Goal: Information Seeking & Learning: Find specific fact

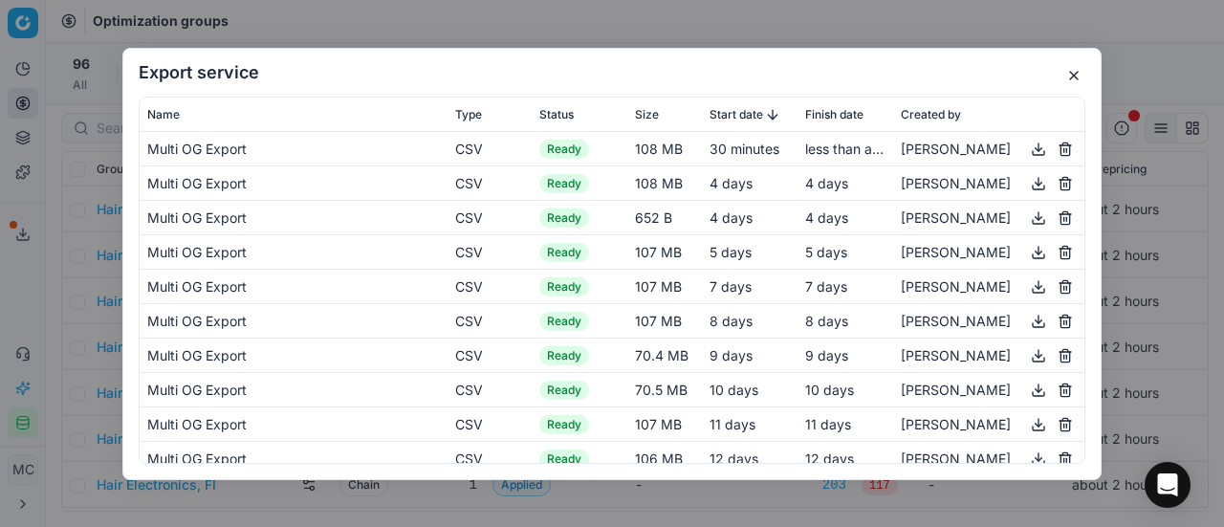
click at [105, 185] on div "Export service Name Type Status Size Start date Finish date Created by Multi OG…" at bounding box center [612, 263] width 1224 height 527
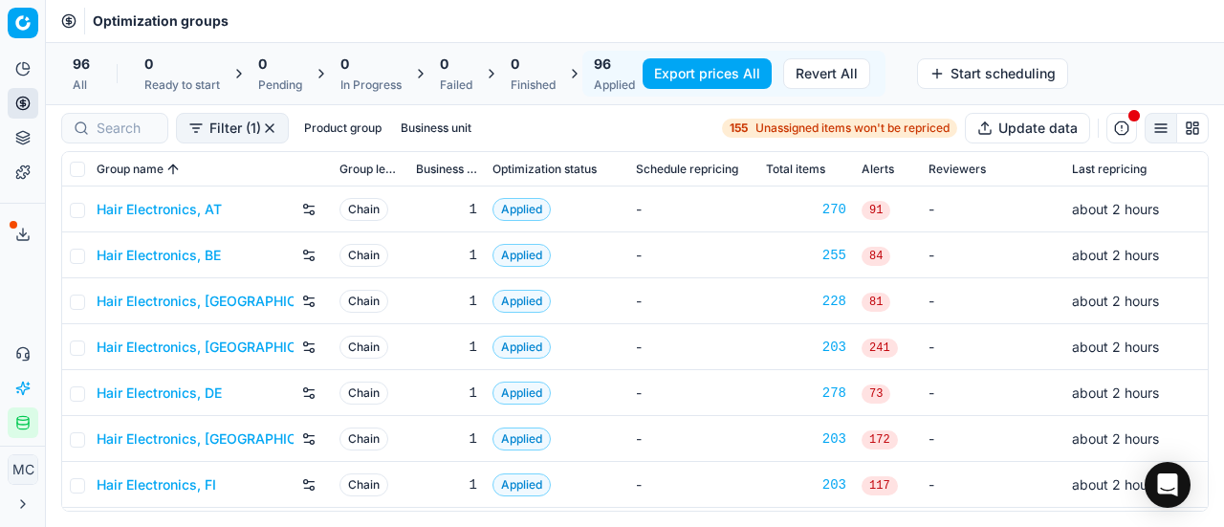
click at [142, 214] on link "Hair Electronics, AT" at bounding box center [159, 209] width 125 height 19
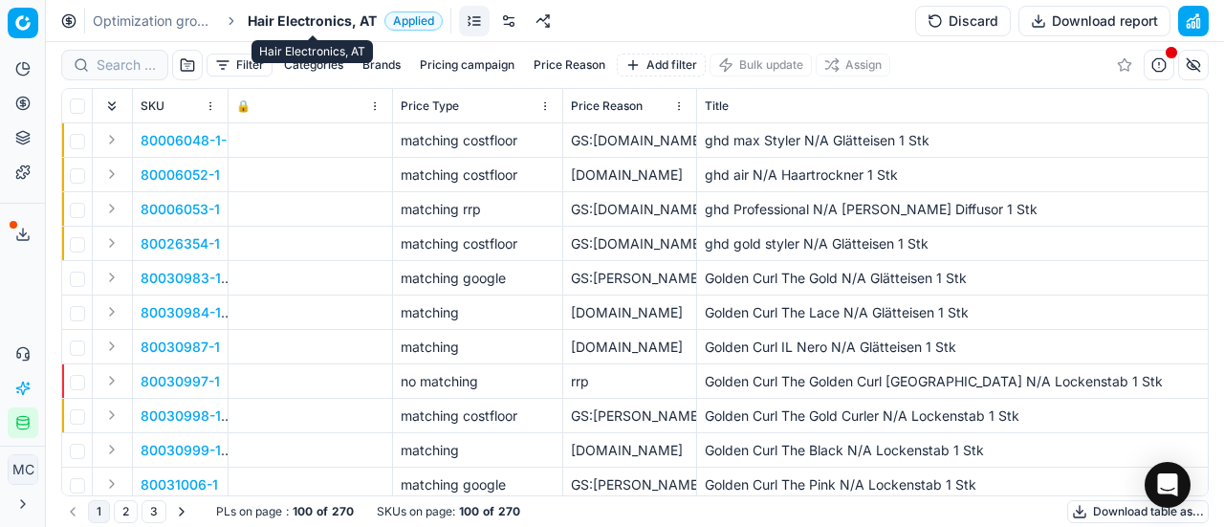
click at [304, 30] on span "Hair Electronics, AT" at bounding box center [312, 20] width 129 height 19
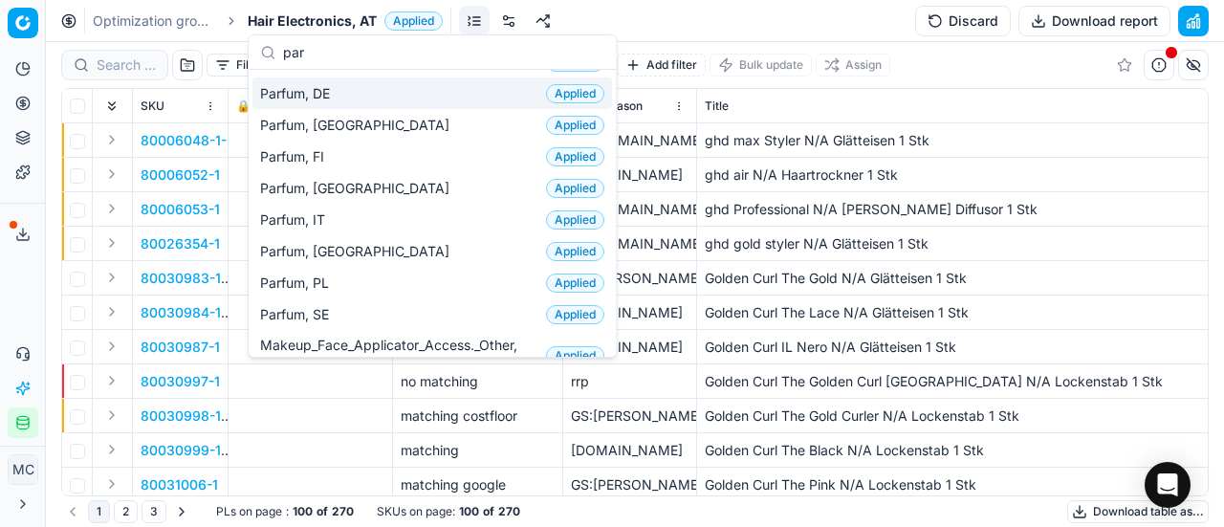
scroll to position [191, 0]
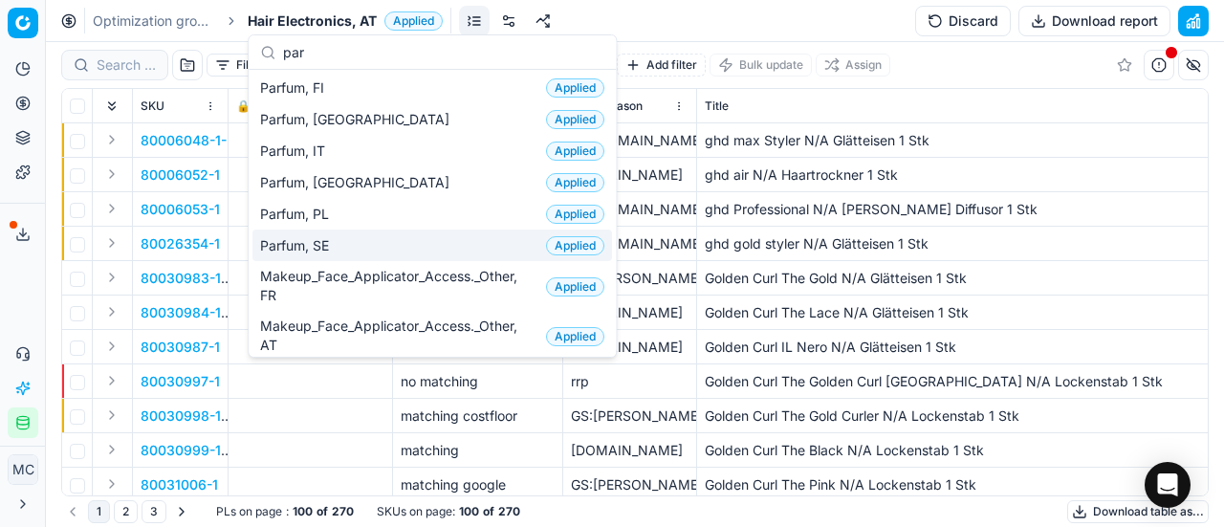
type input "par"
click at [350, 243] on div "Parfum, SE Applied" at bounding box center [432, 245] width 360 height 32
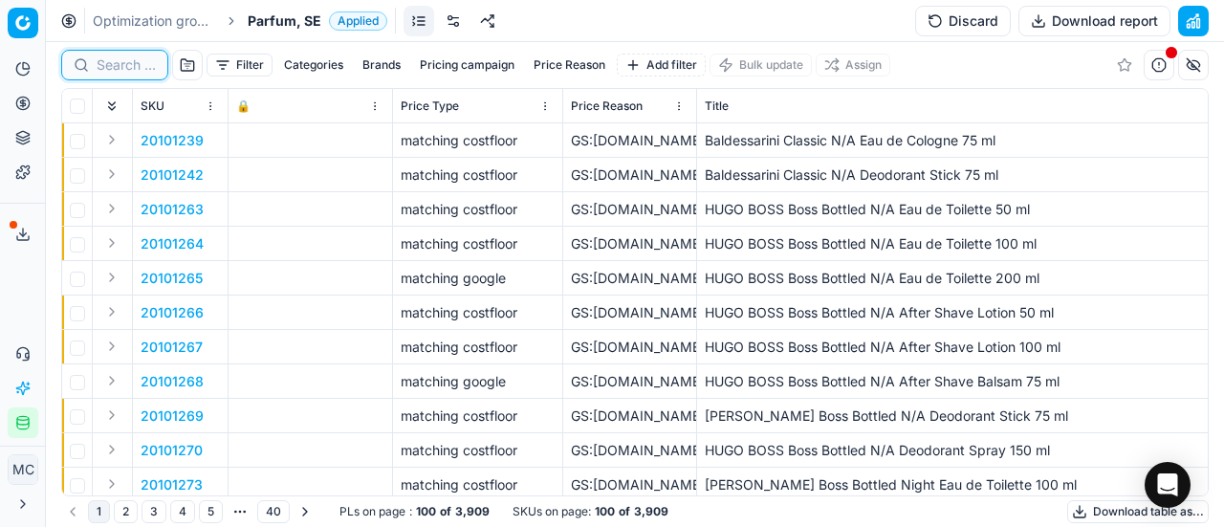
click at [132, 69] on input at bounding box center [126, 64] width 59 height 19
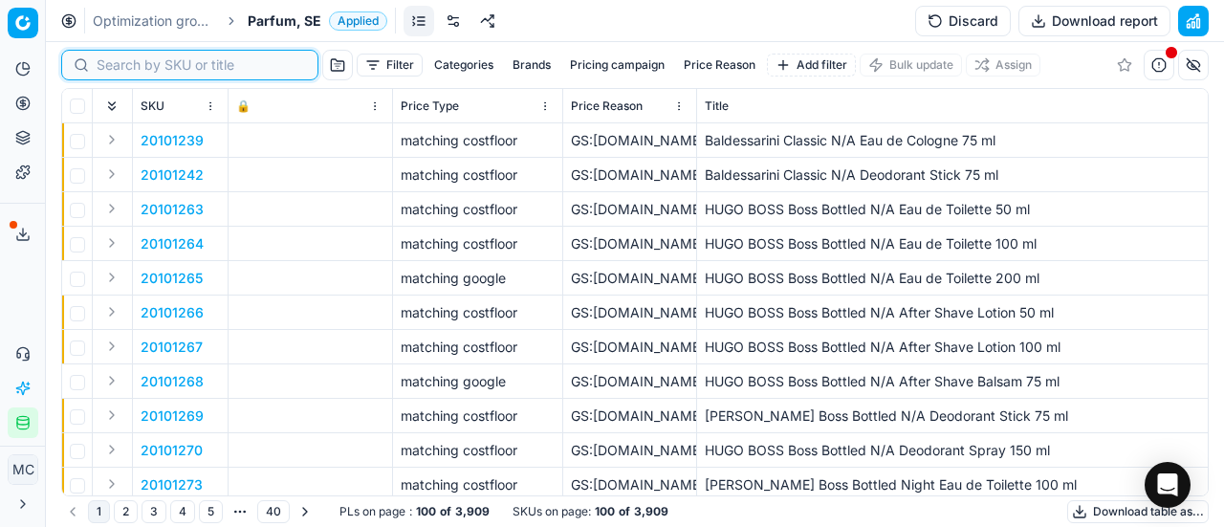
paste input "80012030-50"
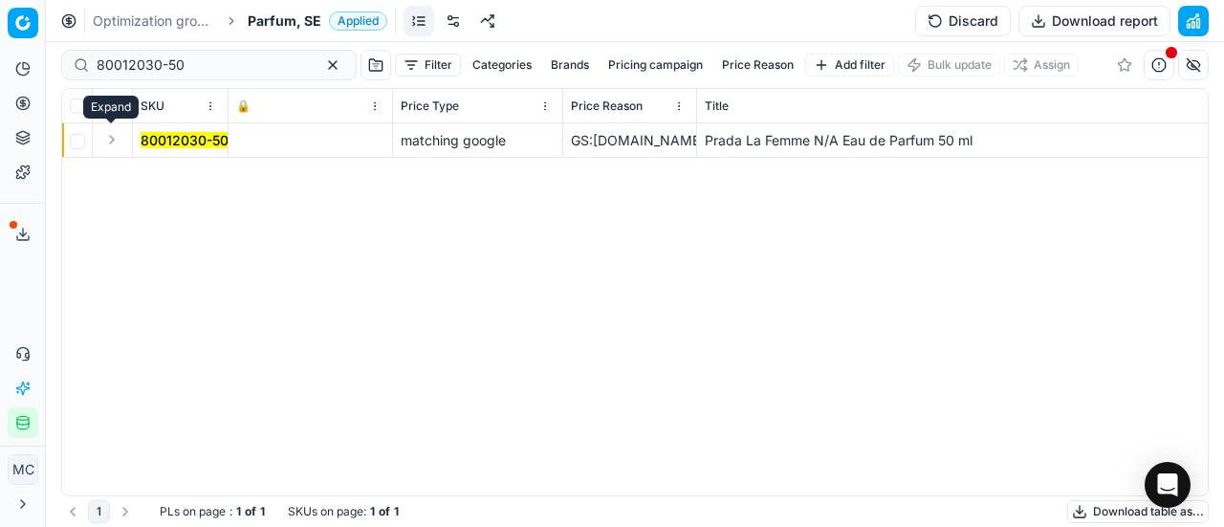
click at [113, 142] on button "Expand" at bounding box center [111, 139] width 23 height 23
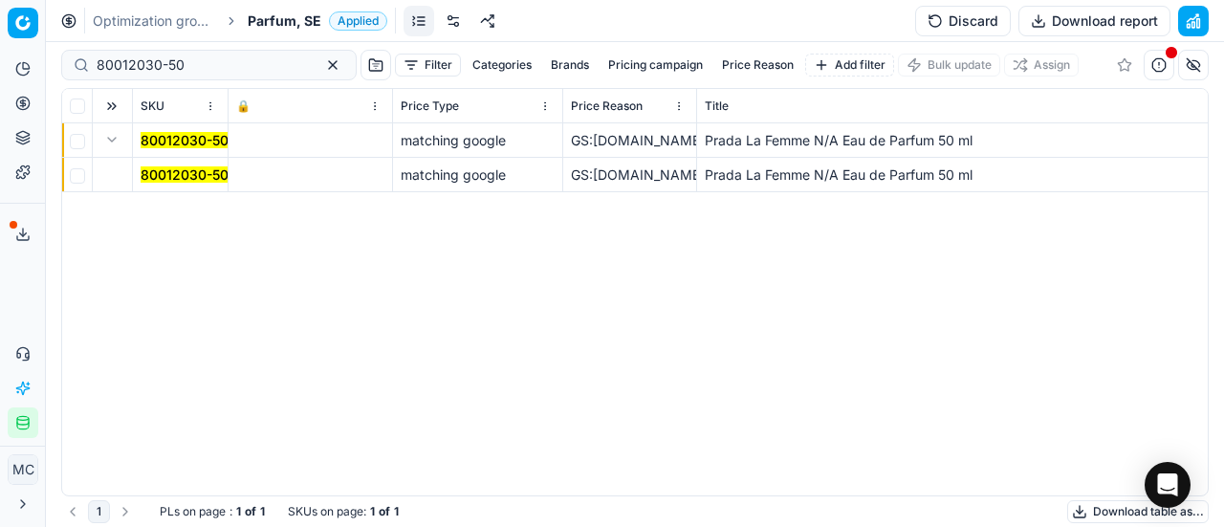
click at [144, 171] on mark "80012030-50" at bounding box center [185, 174] width 88 height 16
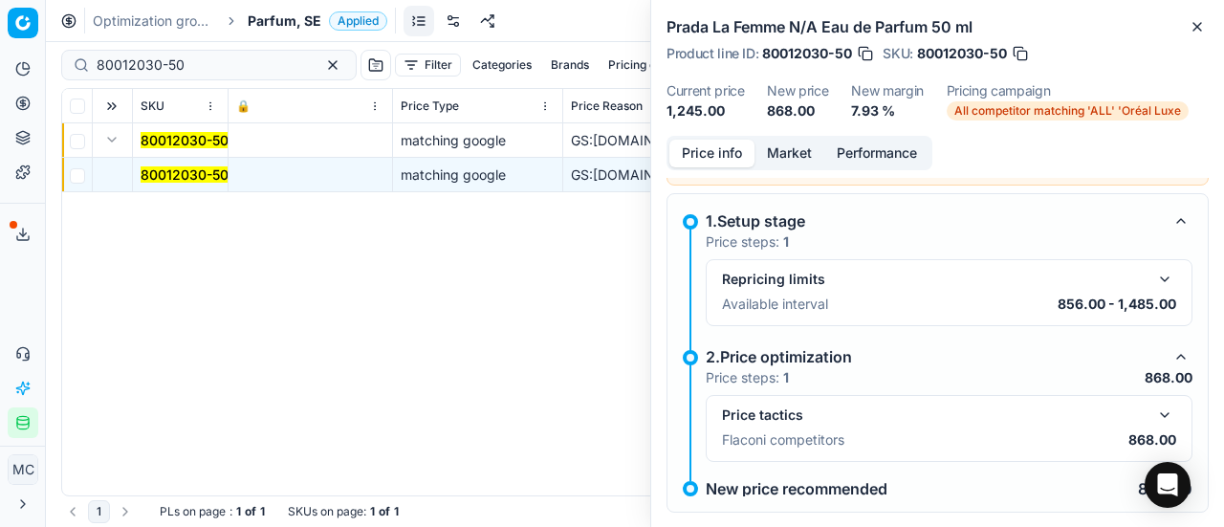
scroll to position [86, 0]
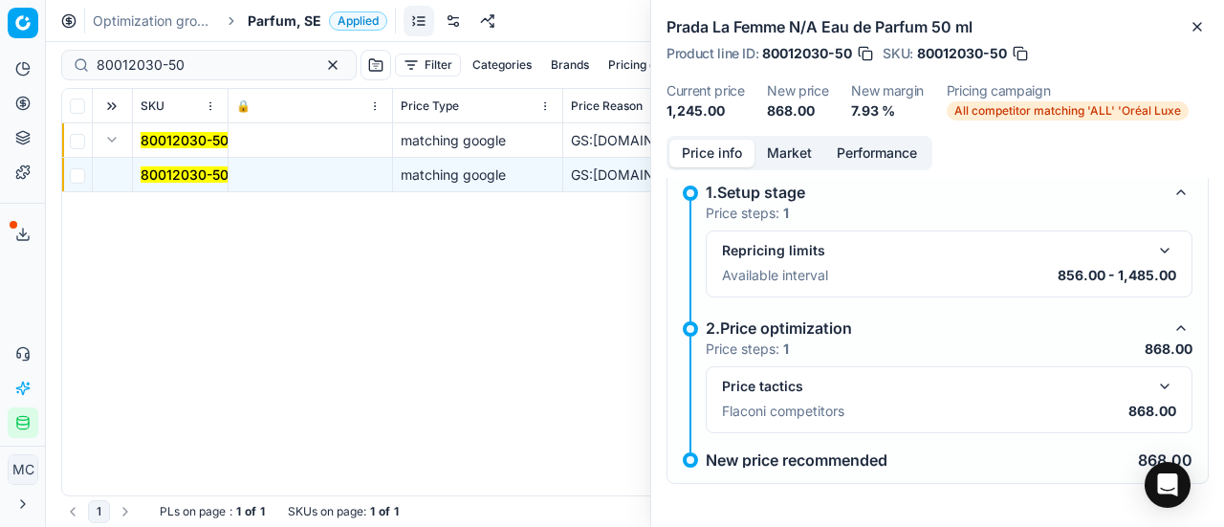
click at [1153, 385] on button "button" at bounding box center [1164, 386] width 23 height 23
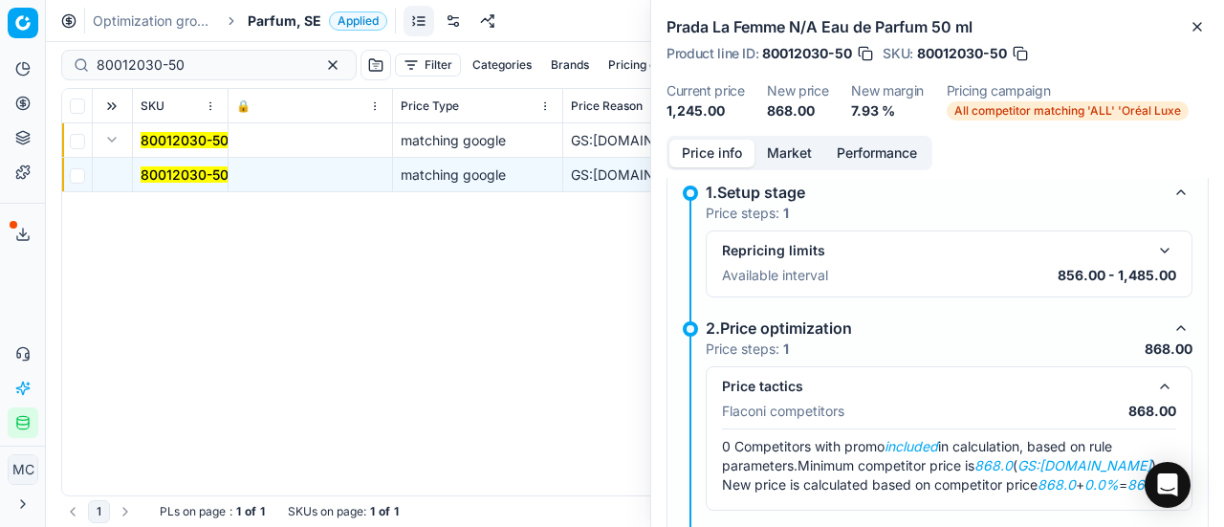
click at [773, 152] on button "Market" at bounding box center [789, 154] width 70 height 28
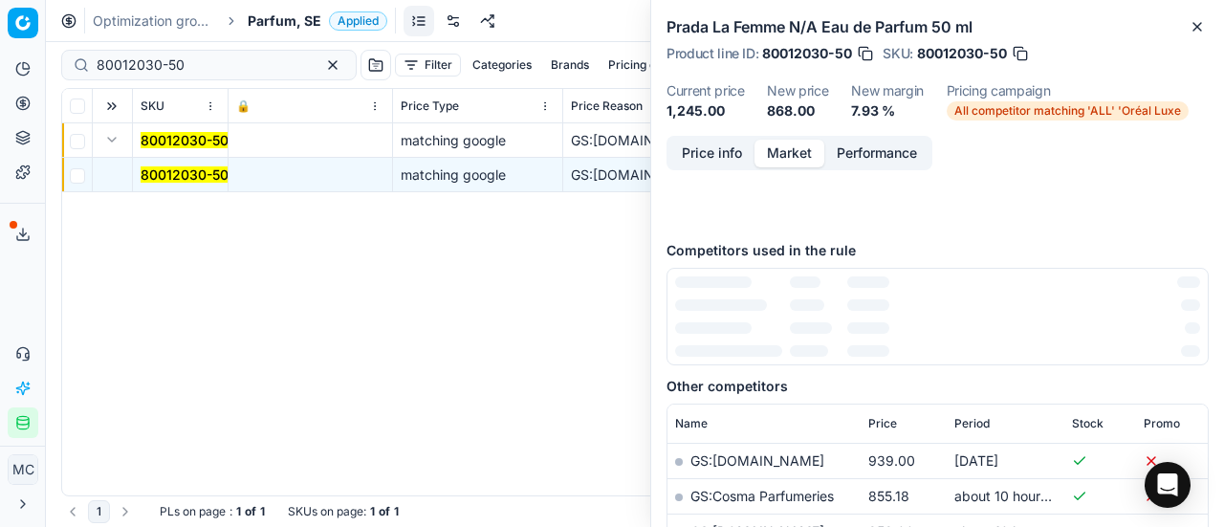
scroll to position [279, 0]
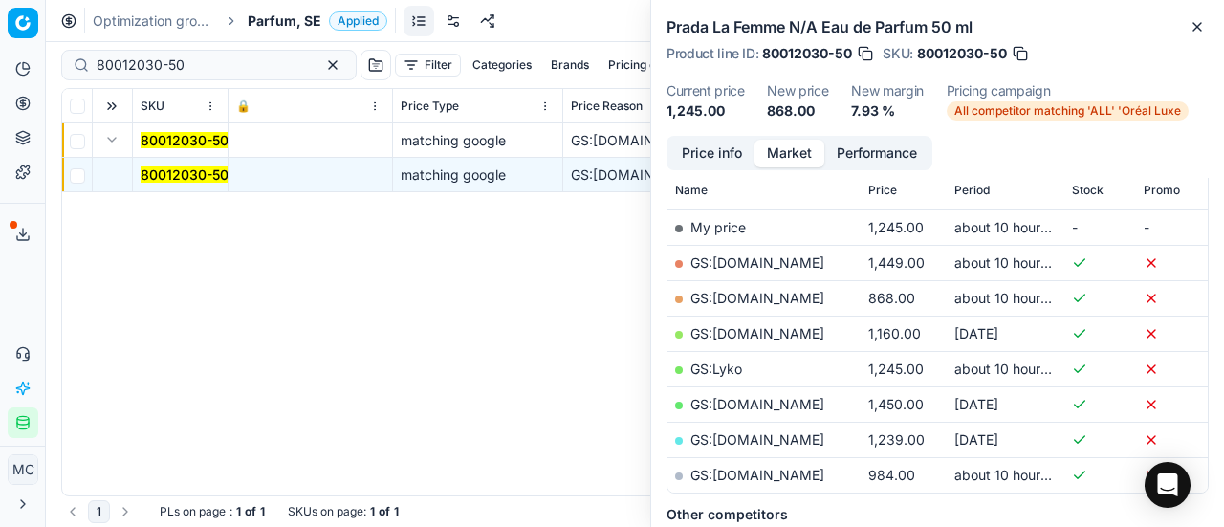
click at [775, 290] on link "GS:[DOMAIN_NAME]" at bounding box center [757, 298] width 134 height 16
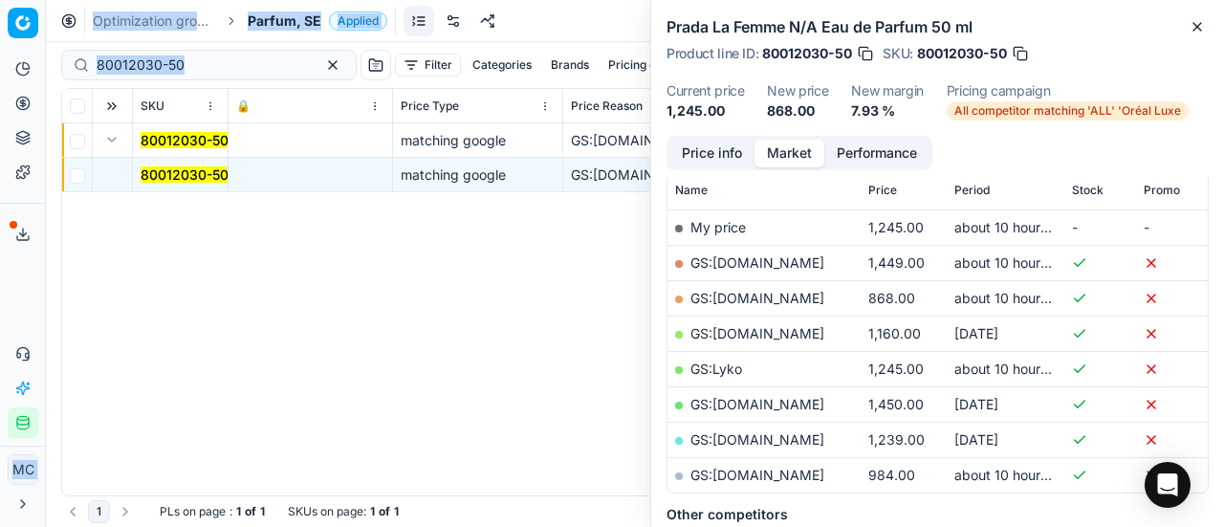
drag, startPoint x: 196, startPoint y: 55, endPoint x: 0, endPoint y: -17, distance: 208.7
click at [0, 0] on html "Pricing platform Analytics Pricing Product portfolio Templates Export service 2…" at bounding box center [612, 263] width 1224 height 527
click at [191, 53] on div "80012030-50" at bounding box center [208, 65] width 295 height 31
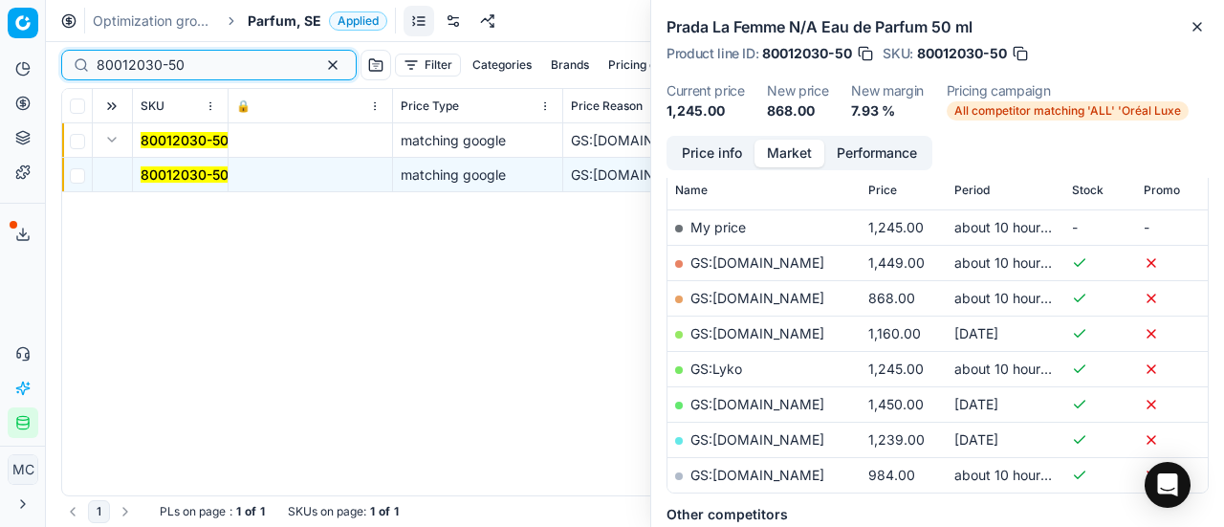
drag, startPoint x: 212, startPoint y: 63, endPoint x: 4, endPoint y: 55, distance: 208.6
click at [0, 60] on div "Pricing platform Analytics Pricing Product portfolio Templates Export service 2…" at bounding box center [612, 263] width 1224 height 527
paste input "77062"
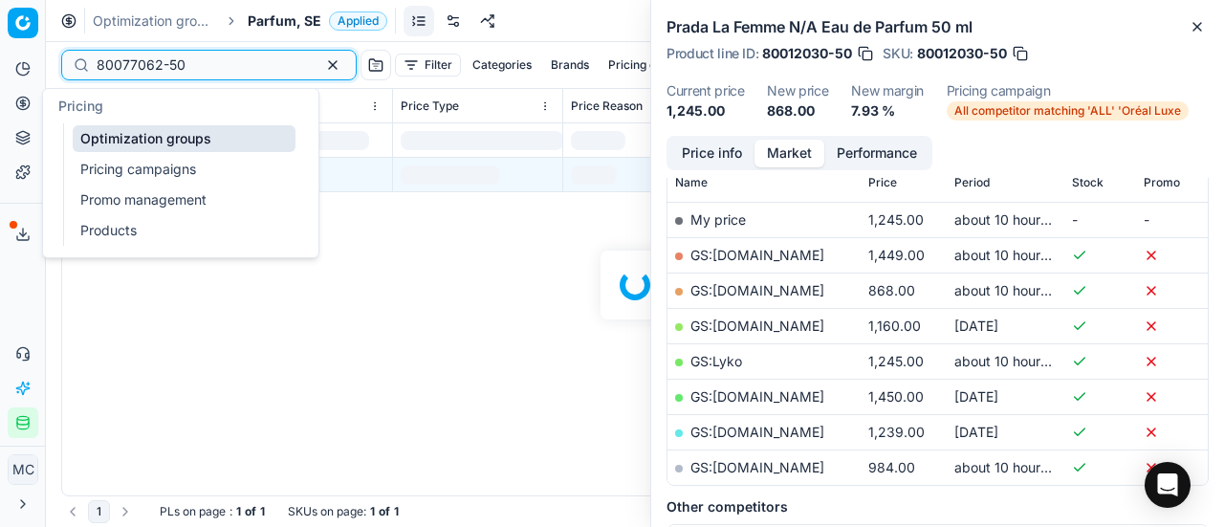
scroll to position [279, 0]
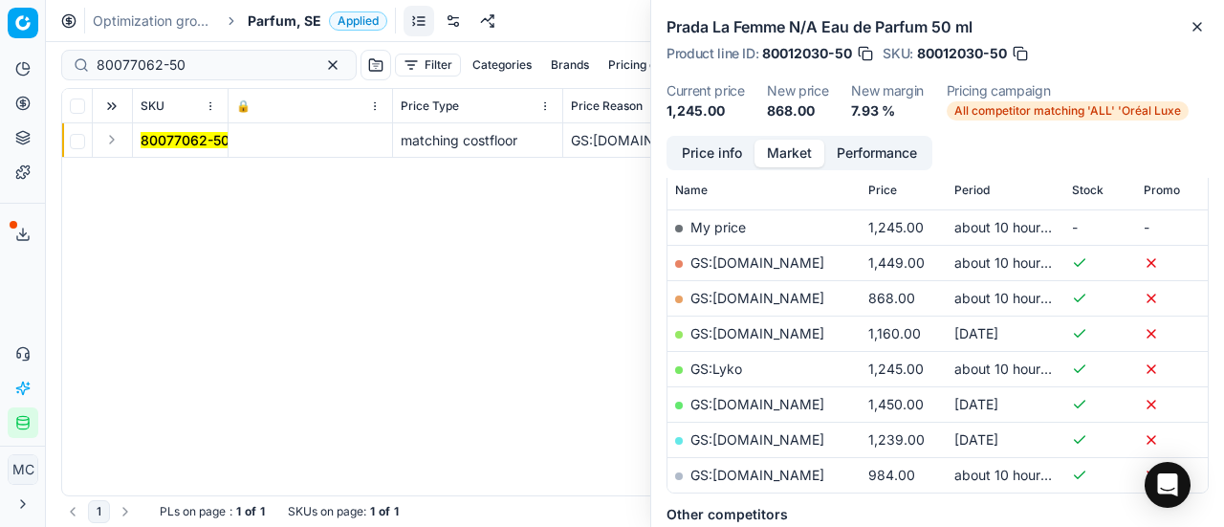
click at [117, 142] on button "Expand" at bounding box center [111, 139] width 23 height 23
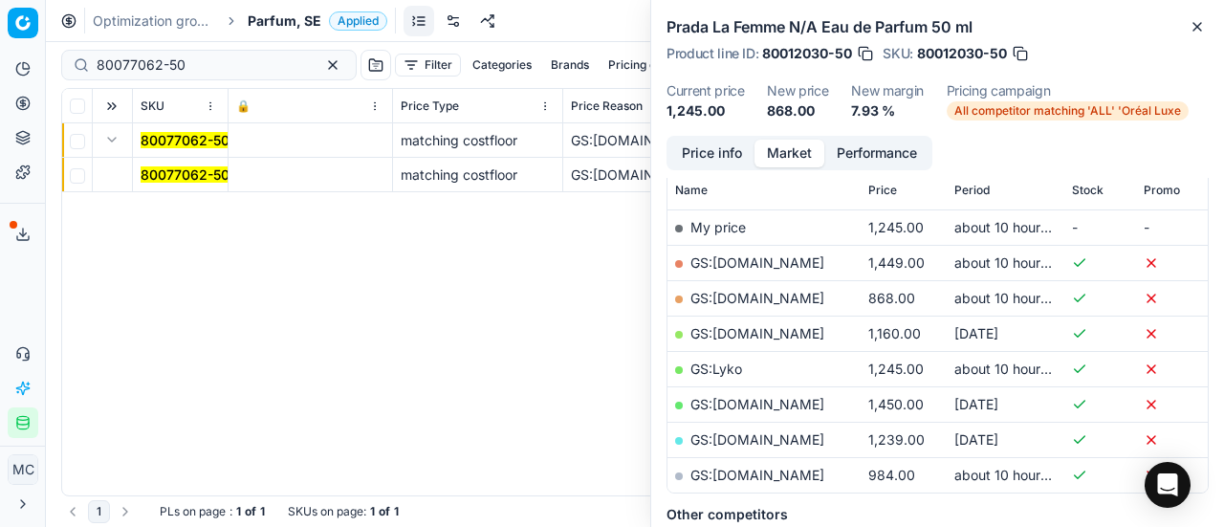
click at [182, 180] on mark "80077062-50" at bounding box center [185, 174] width 89 height 16
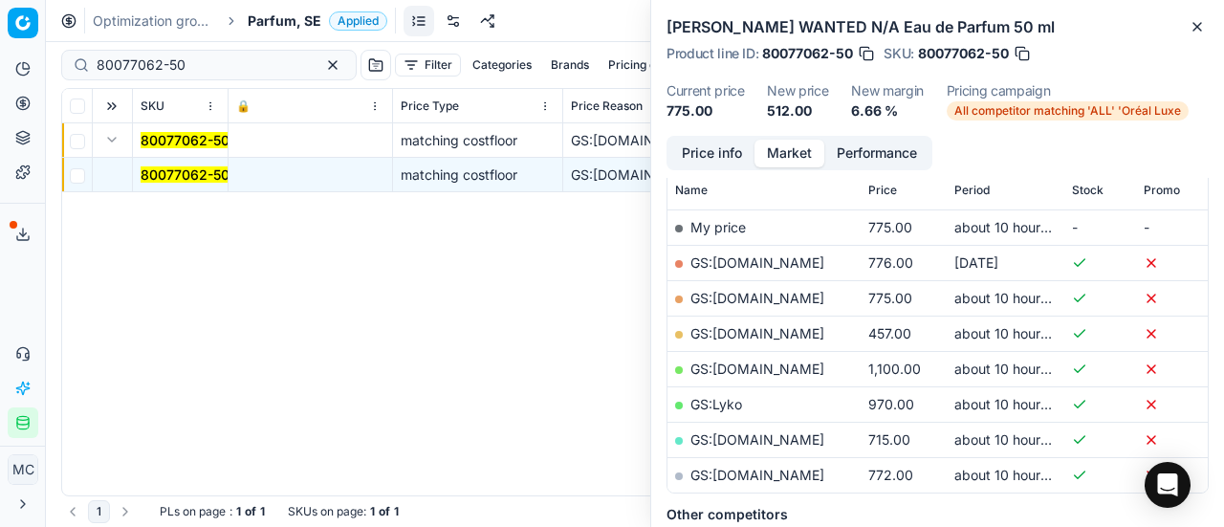
click at [713, 153] on button "Price info" at bounding box center [711, 154] width 85 height 28
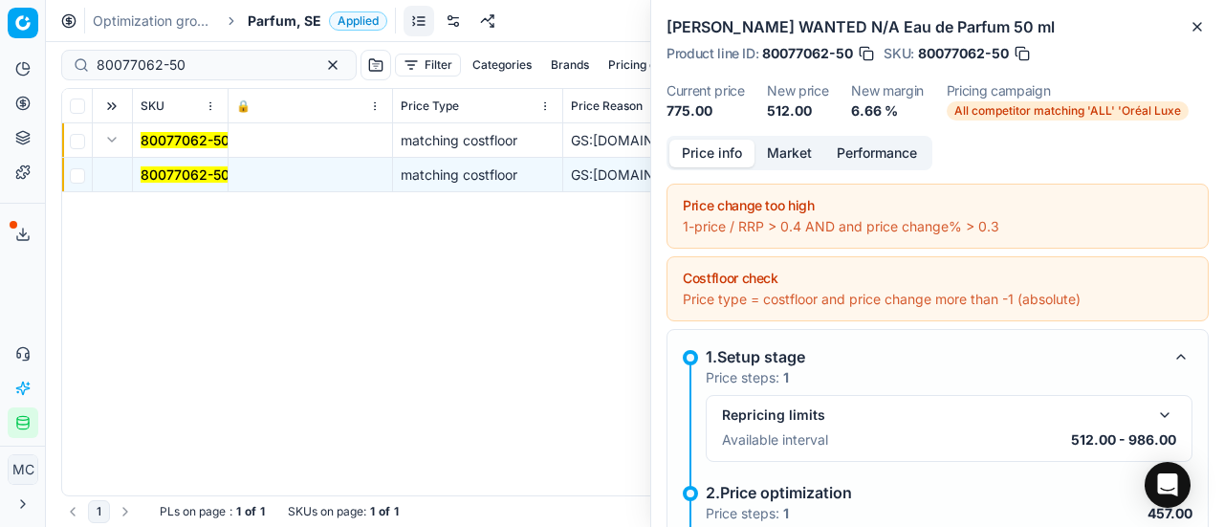
scroll to position [277, 0]
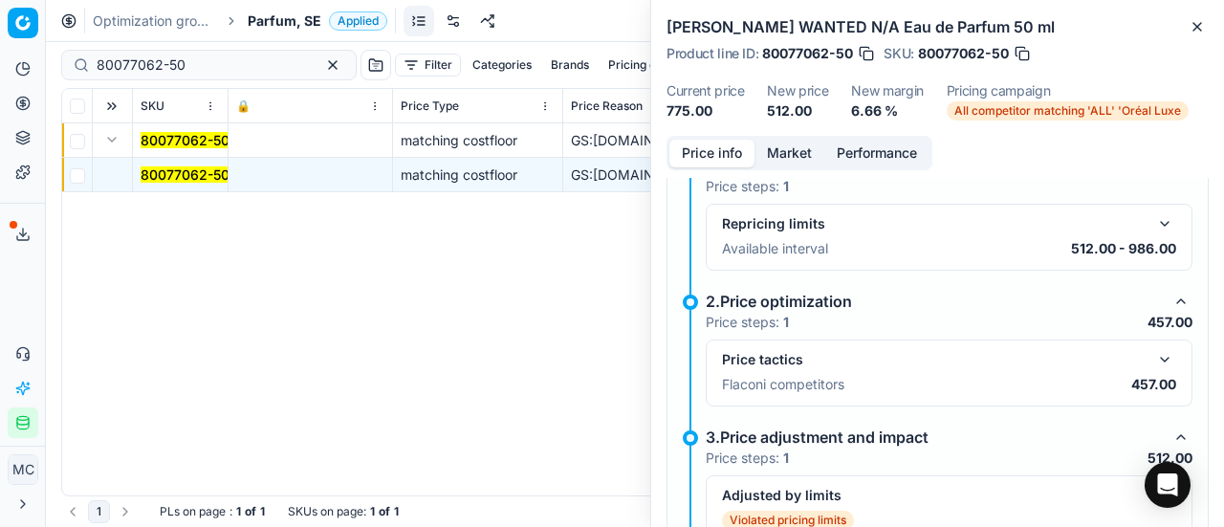
click at [1156, 355] on button "button" at bounding box center [1164, 359] width 23 height 23
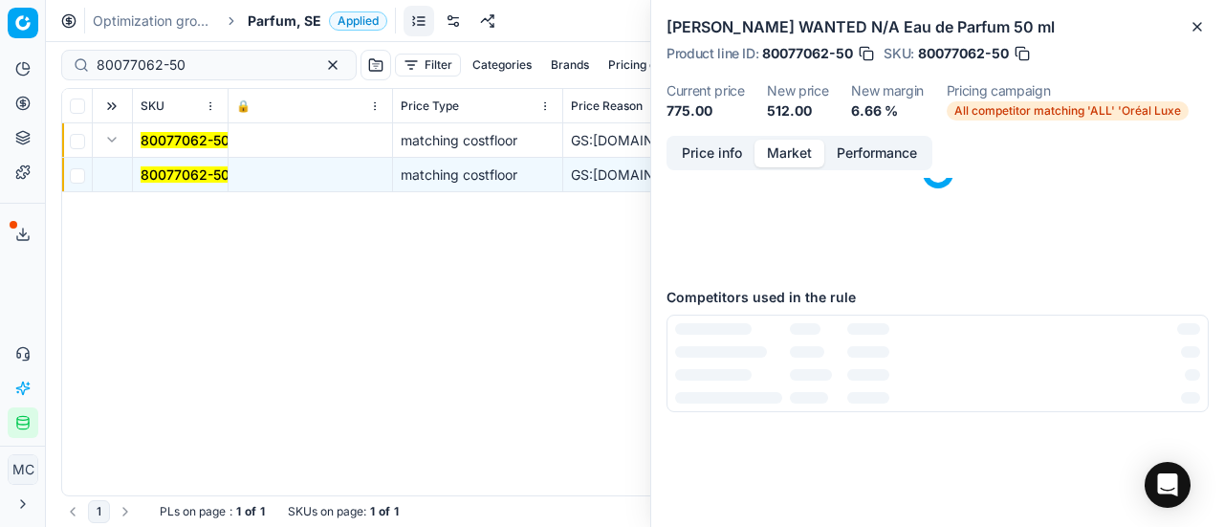
scroll to position [0, 0]
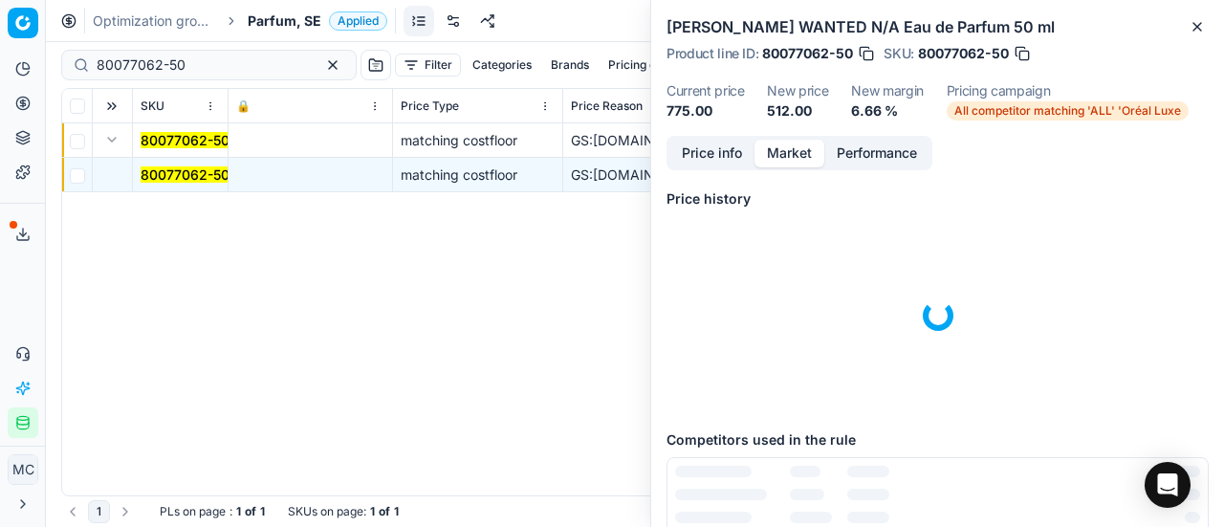
click at [789, 142] on button "Market" at bounding box center [789, 154] width 70 height 28
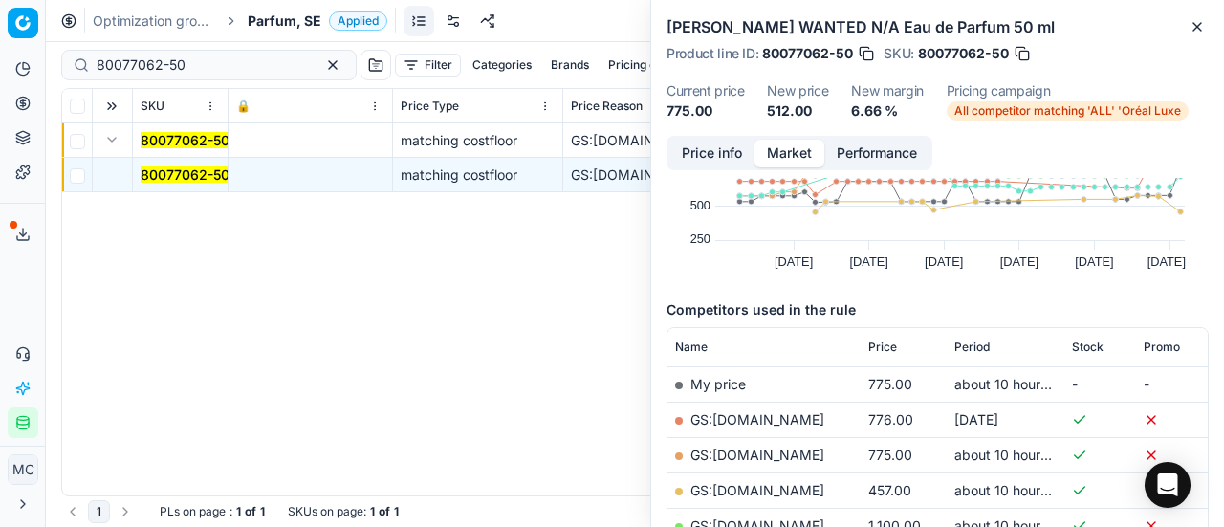
scroll to position [191, 0]
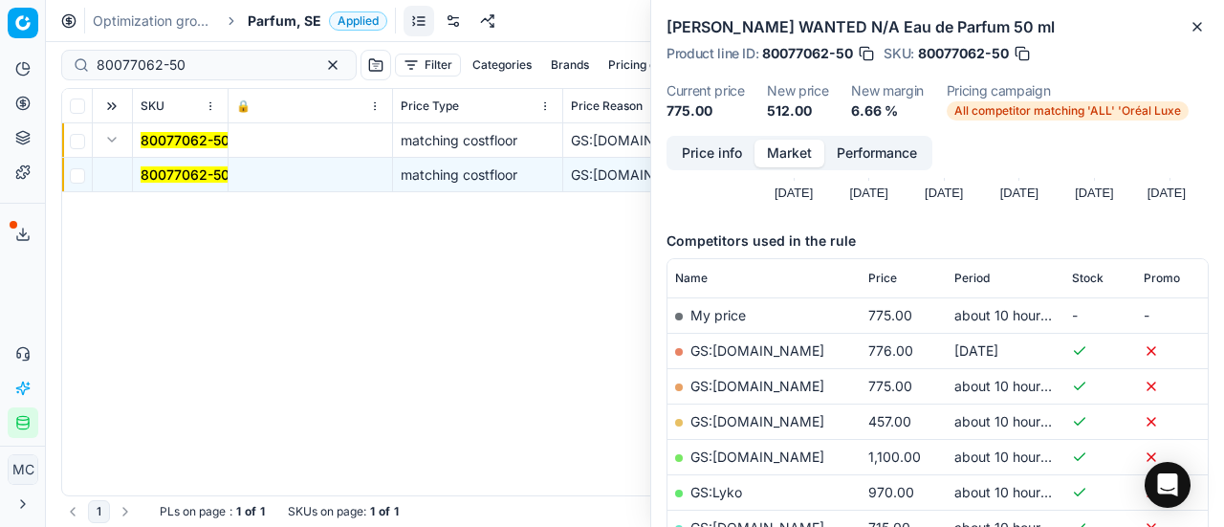
click at [783, 419] on link "GS:[DOMAIN_NAME]" at bounding box center [757, 421] width 134 height 16
drag, startPoint x: 234, startPoint y: 58, endPoint x: 0, endPoint y: 32, distance: 235.8
click at [0, 55] on div "Pricing platform Analytics Pricing Product portfolio Templates Export service 2…" at bounding box center [612, 263] width 1224 height 527
paste input "08326-125"
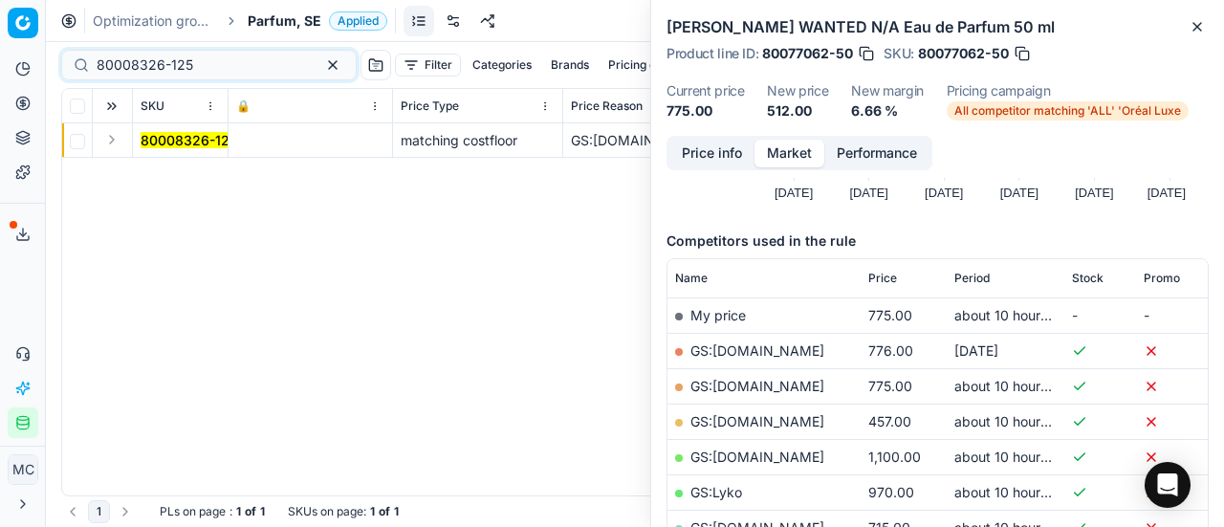
click at [118, 143] on button "Expand" at bounding box center [111, 139] width 23 height 23
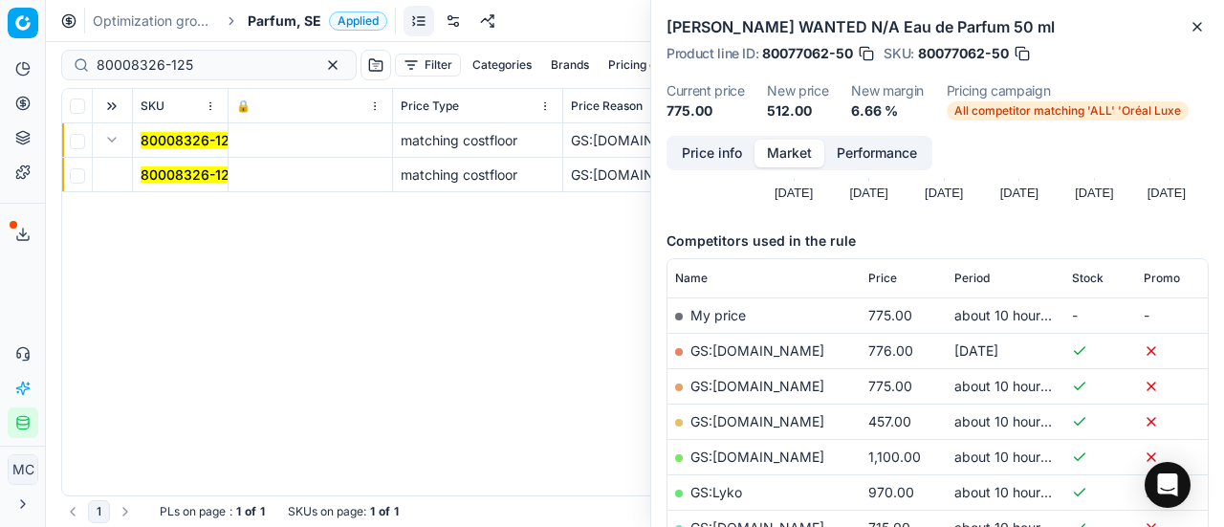
click at [207, 177] on mark "80008326-125" at bounding box center [189, 174] width 97 height 16
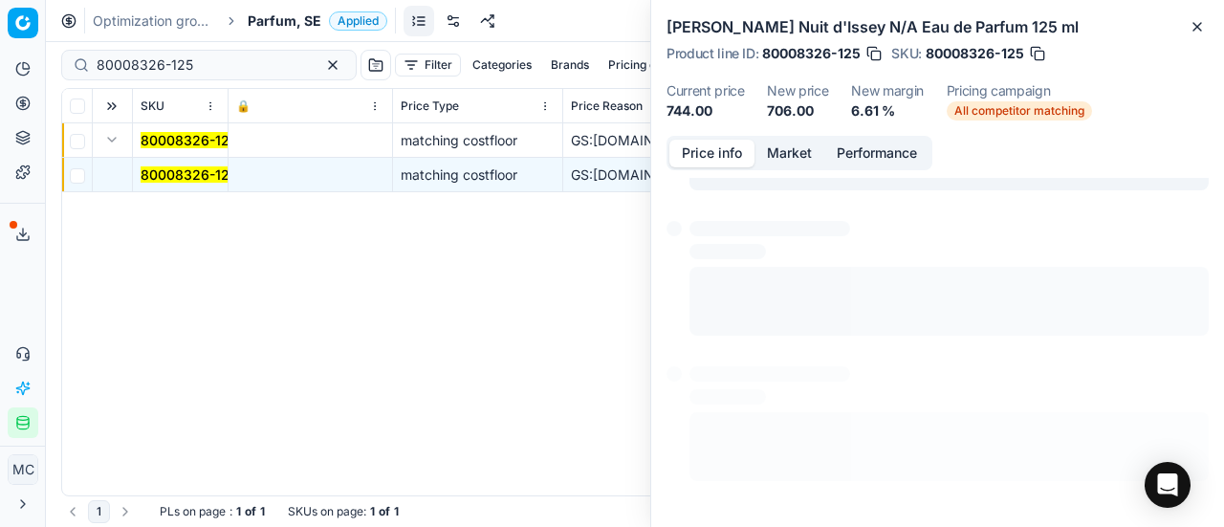
click at [725, 162] on button "Price info" at bounding box center [711, 154] width 85 height 28
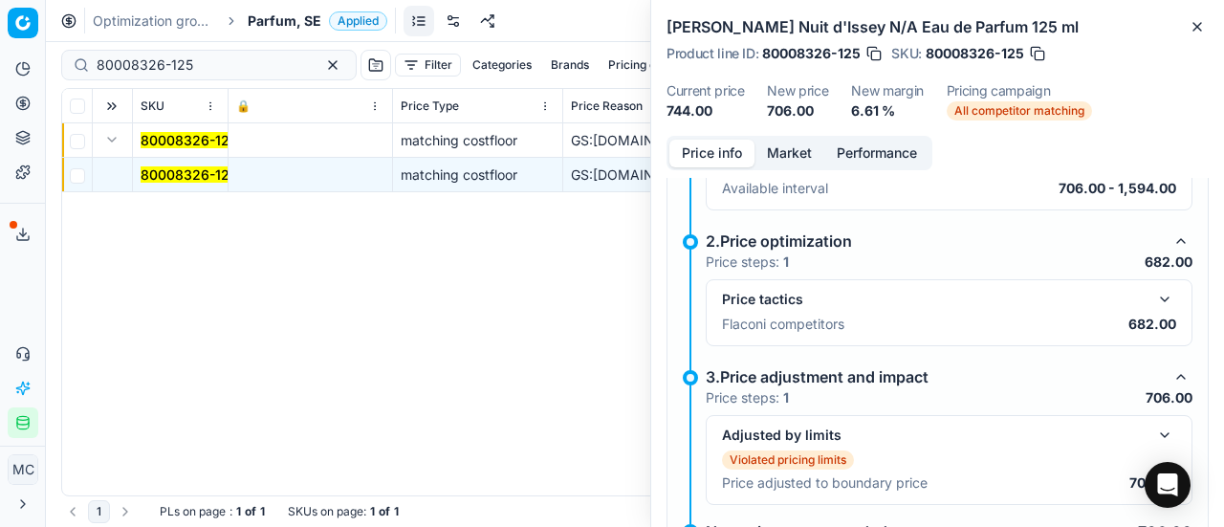
click at [1153, 303] on button "button" at bounding box center [1164, 299] width 23 height 23
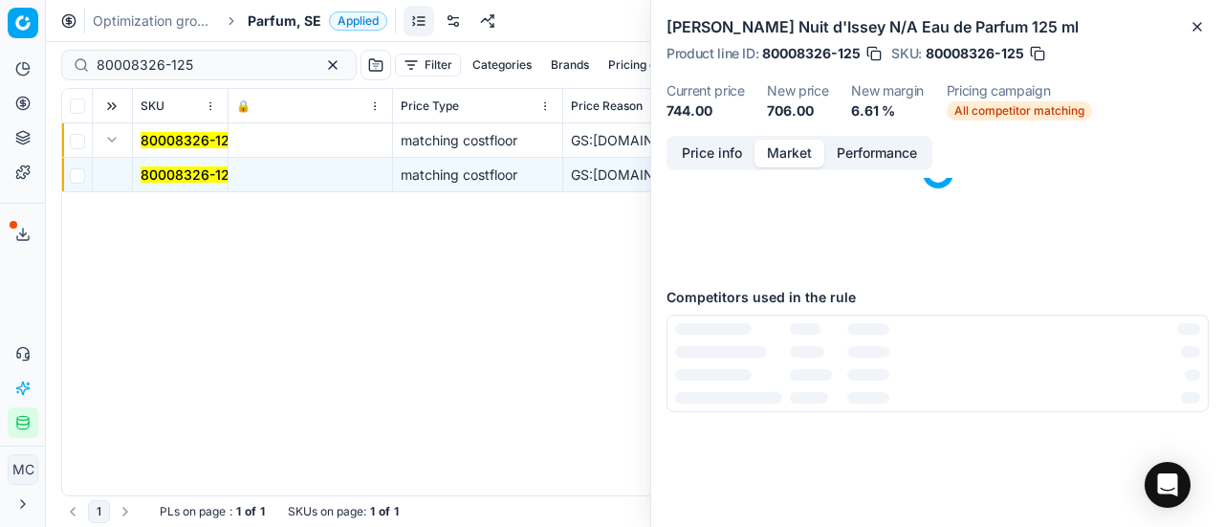
click at [771, 155] on button "Market" at bounding box center [789, 154] width 70 height 28
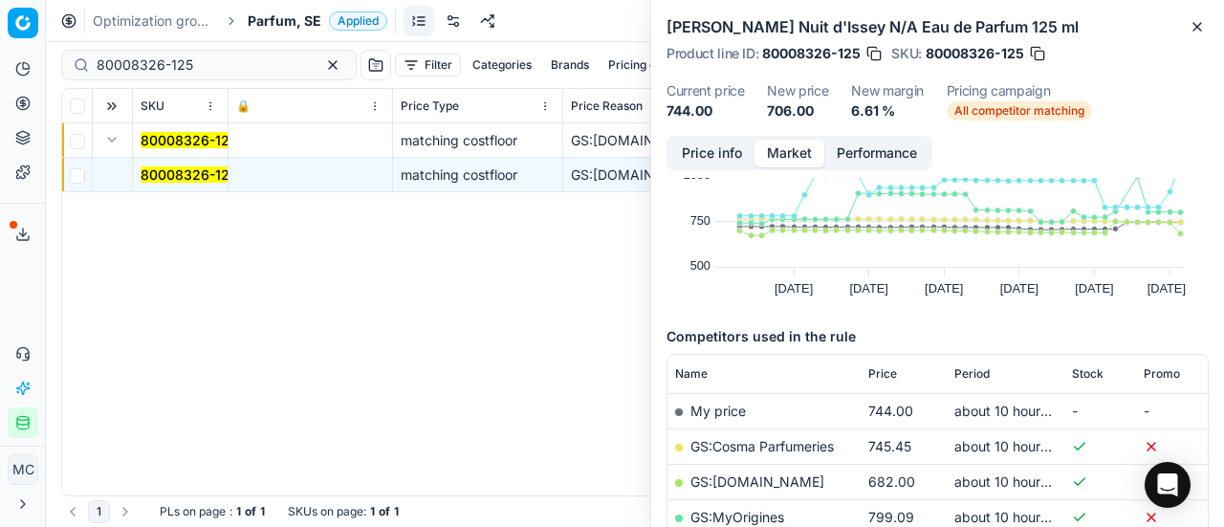
scroll to position [191, 0]
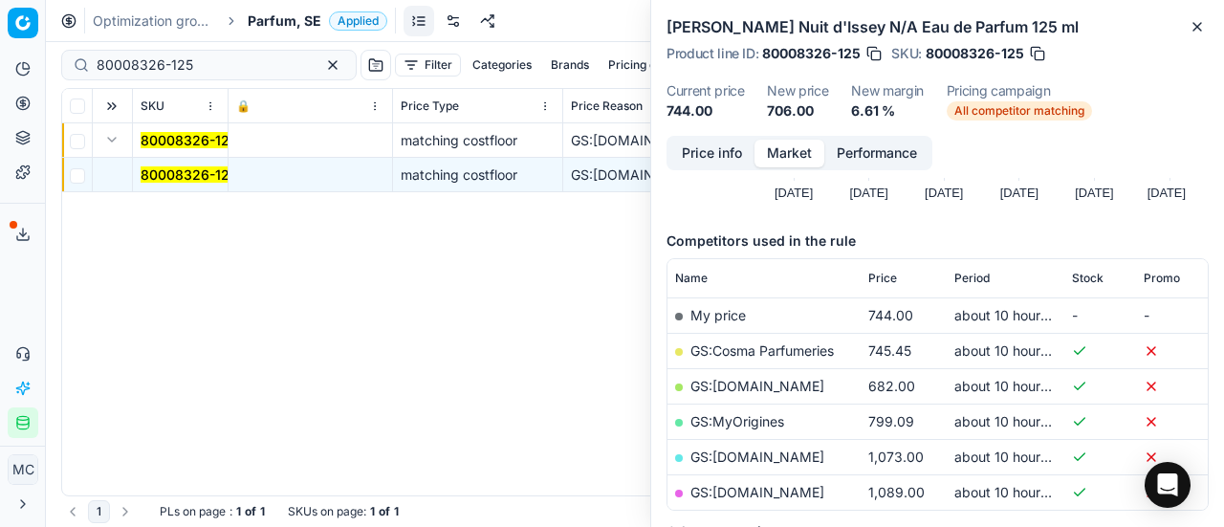
click at [757, 385] on link "GS:[DOMAIN_NAME]" at bounding box center [757, 386] width 134 height 16
drag, startPoint x: 245, startPoint y: 64, endPoint x: 0, endPoint y: 40, distance: 245.9
click at [0, 43] on div "Pricing platform Analytics Pricing Product portfolio Templates Export service 2…" at bounding box center [612, 263] width 1224 height 527
paste input "6718-7"
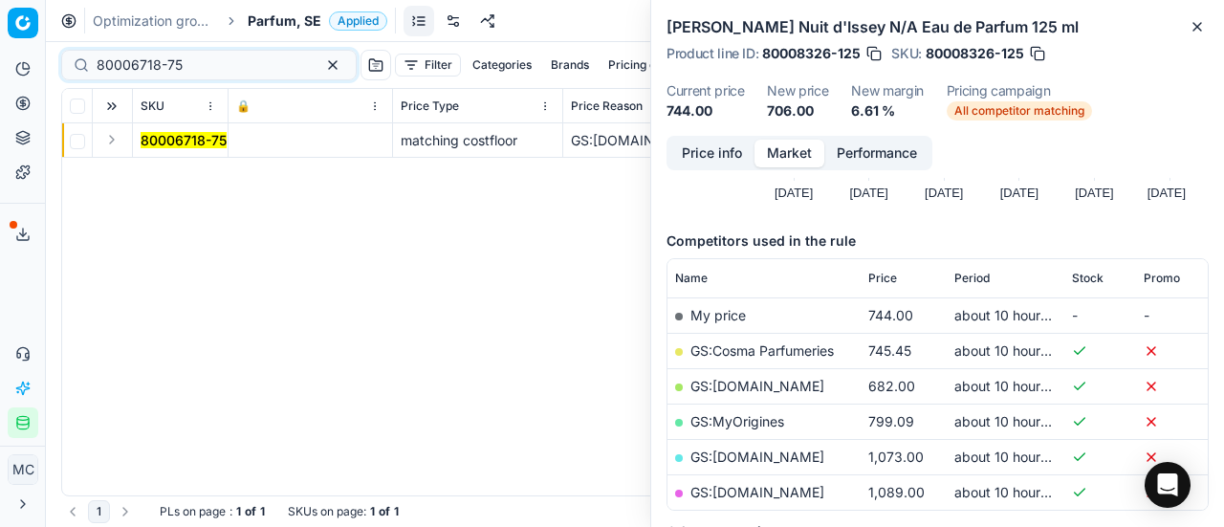
click at [117, 142] on button "Expand" at bounding box center [111, 139] width 23 height 23
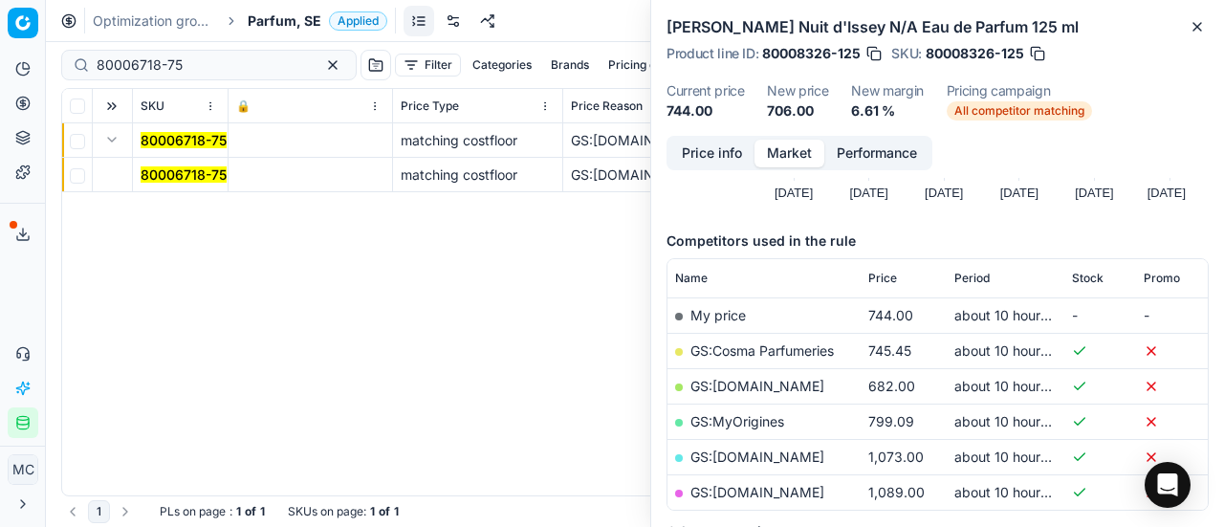
click at [169, 167] on mark "80006718-75" at bounding box center [184, 174] width 86 height 16
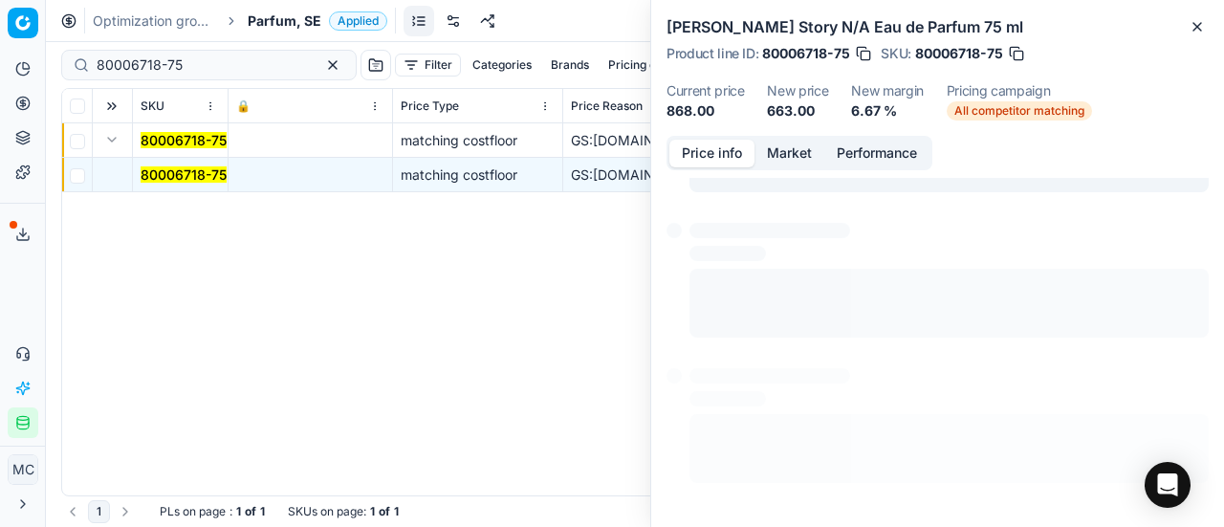
click at [730, 149] on button "Price info" at bounding box center [711, 154] width 85 height 28
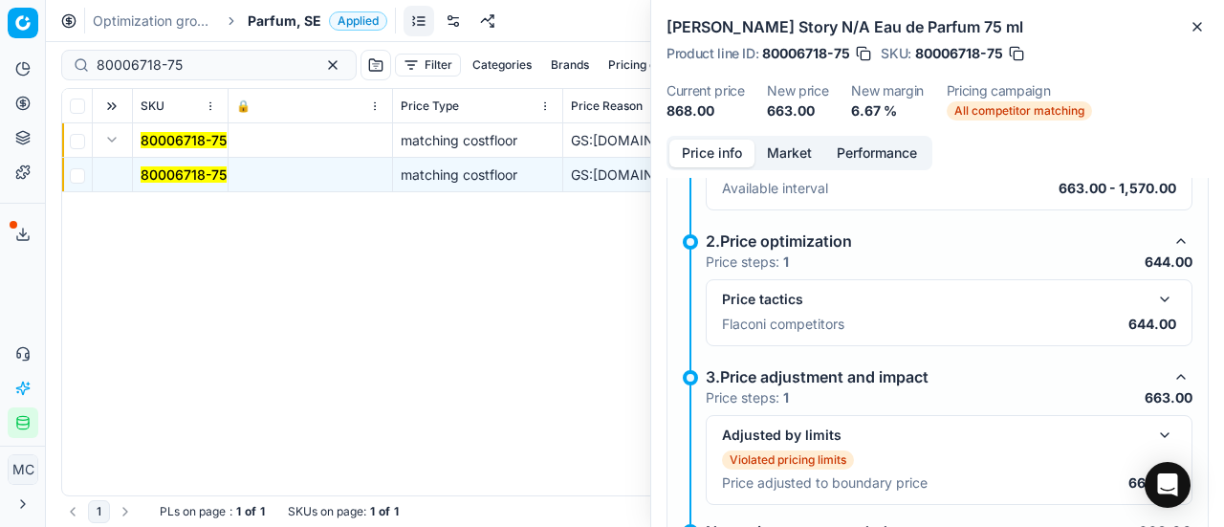
click at [1155, 288] on button "button" at bounding box center [1164, 299] width 23 height 23
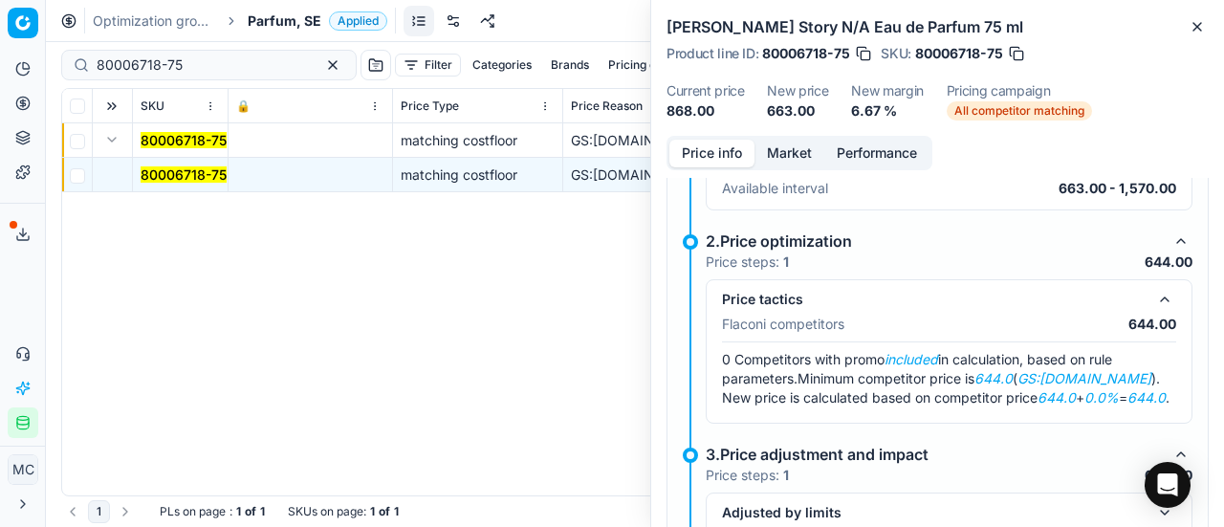
click at [775, 155] on button "Market" at bounding box center [789, 154] width 70 height 28
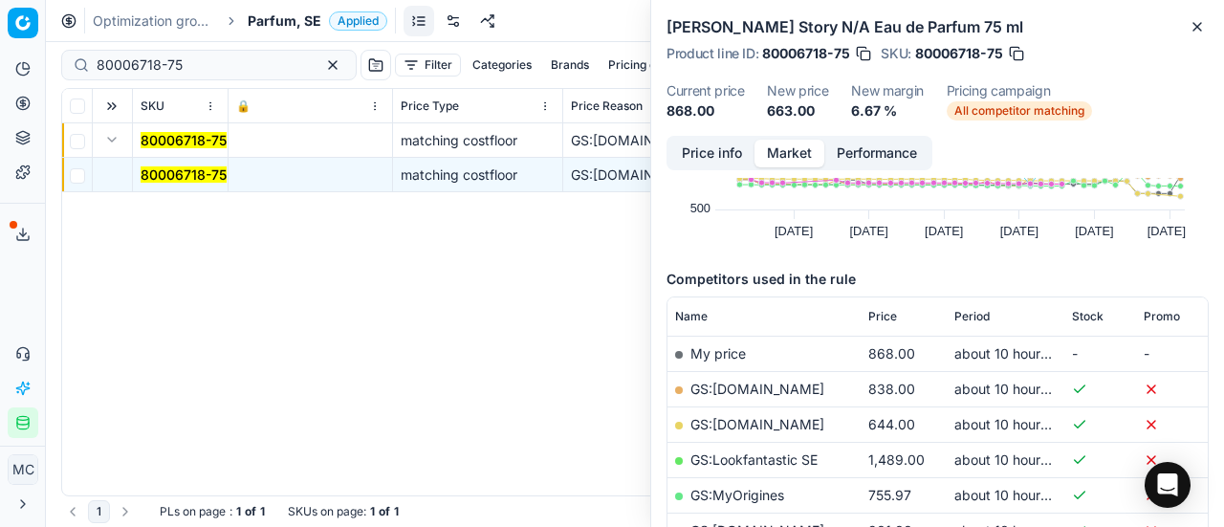
scroll to position [287, 0]
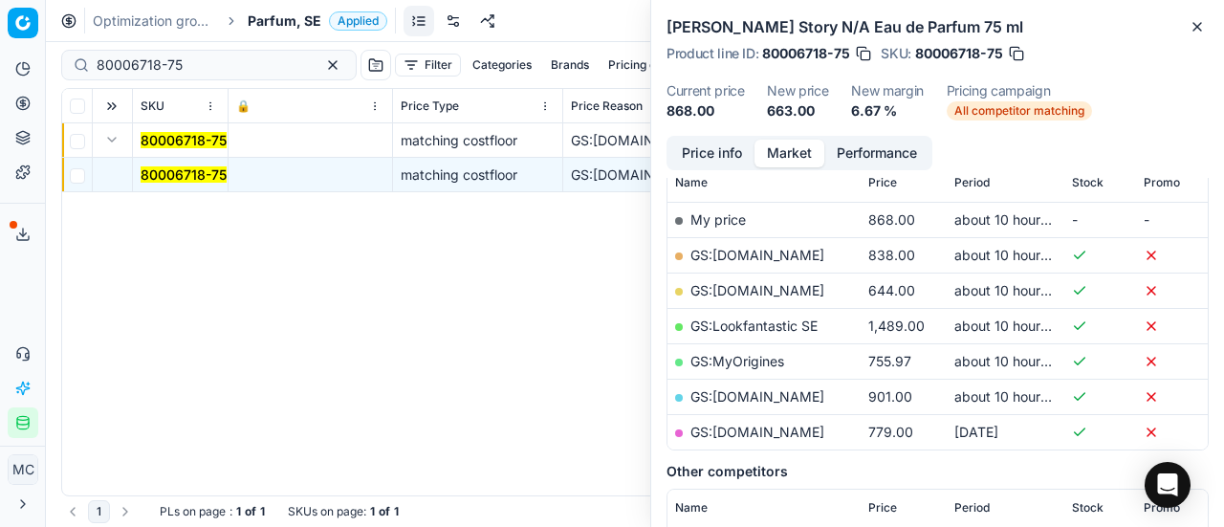
click at [745, 287] on link "GS:[DOMAIN_NAME]" at bounding box center [757, 290] width 134 height 16
drag, startPoint x: 258, startPoint y: 68, endPoint x: 0, endPoint y: 74, distance: 258.2
click at [0, 74] on div "Pricing platform Analytics Pricing Product portfolio Templates Export service 2…" at bounding box center [612, 263] width 1224 height 527
paste input "4581-50"
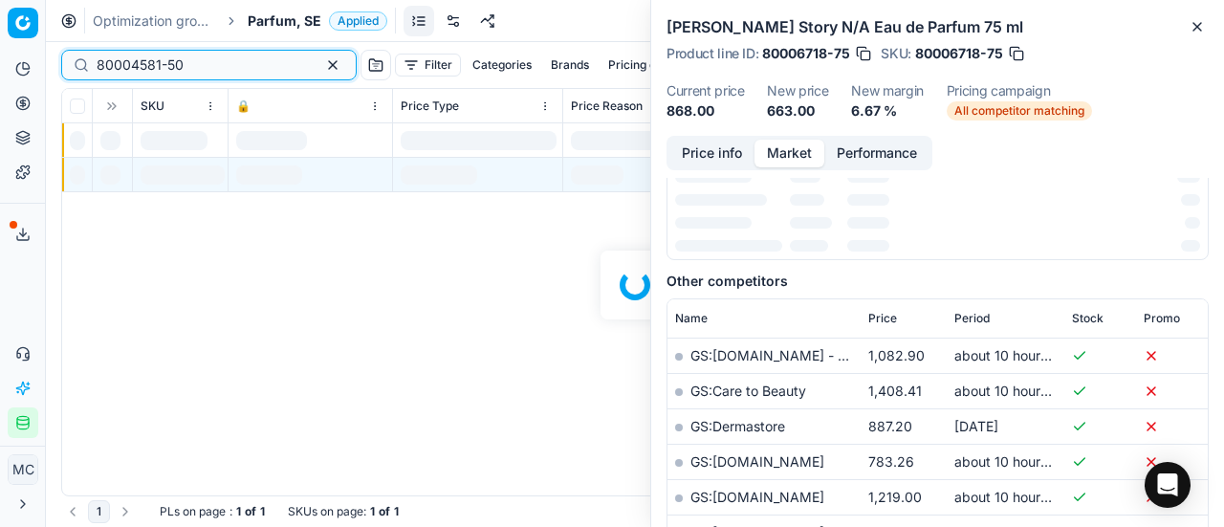
scroll to position [287, 0]
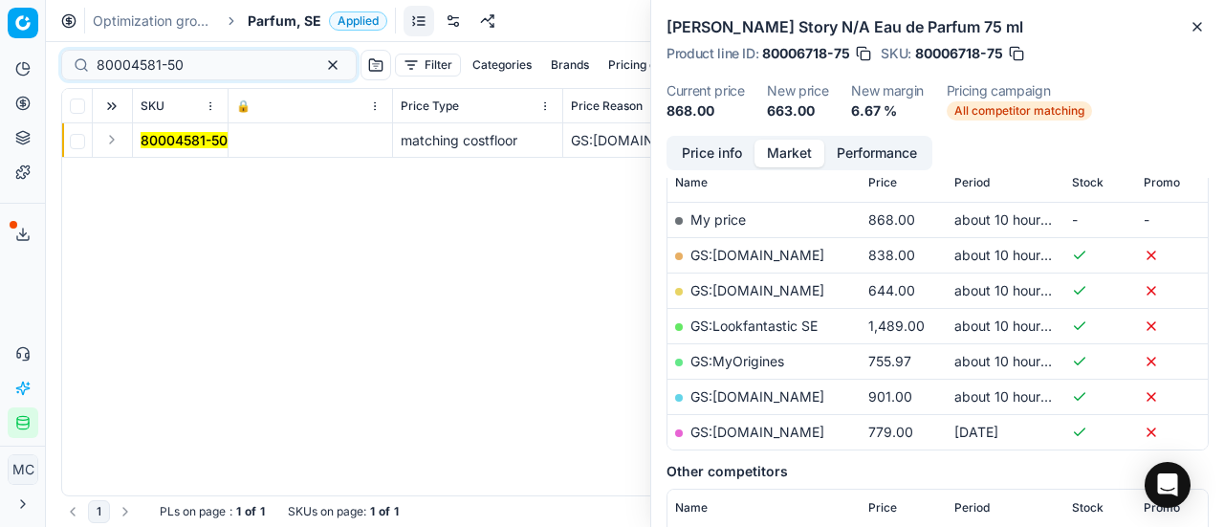
click at [117, 144] on button "Expand" at bounding box center [111, 139] width 23 height 23
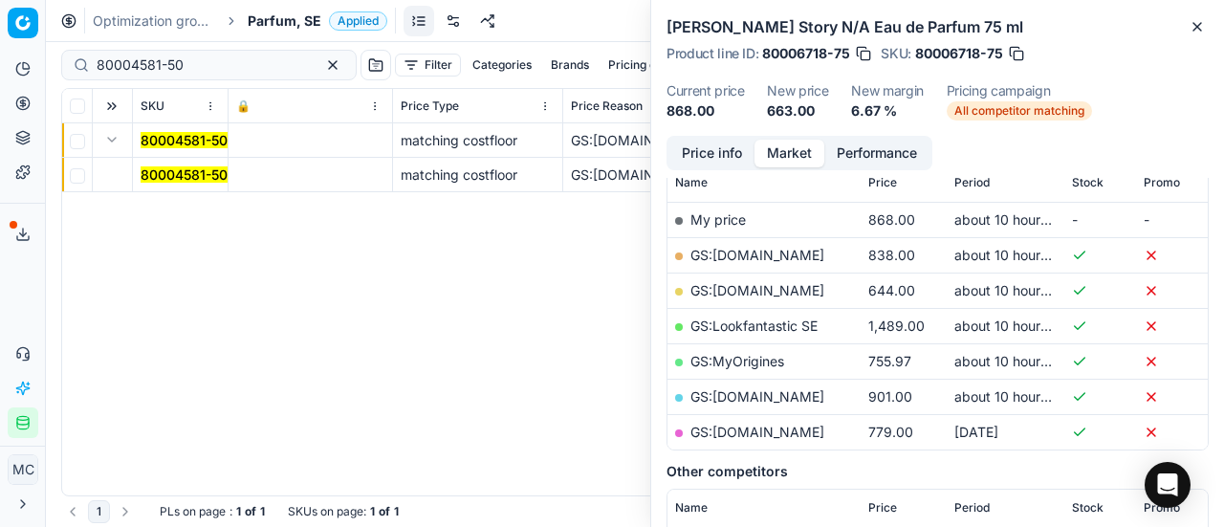
click at [185, 172] on mark "80004581-50" at bounding box center [184, 174] width 87 height 16
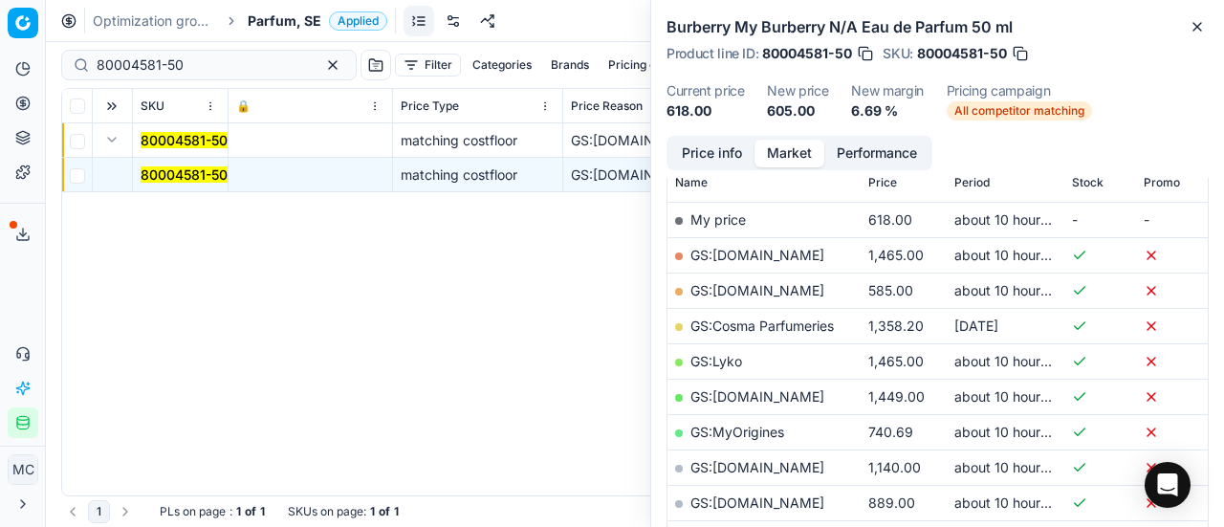
click at [712, 145] on button "Price info" at bounding box center [711, 154] width 85 height 28
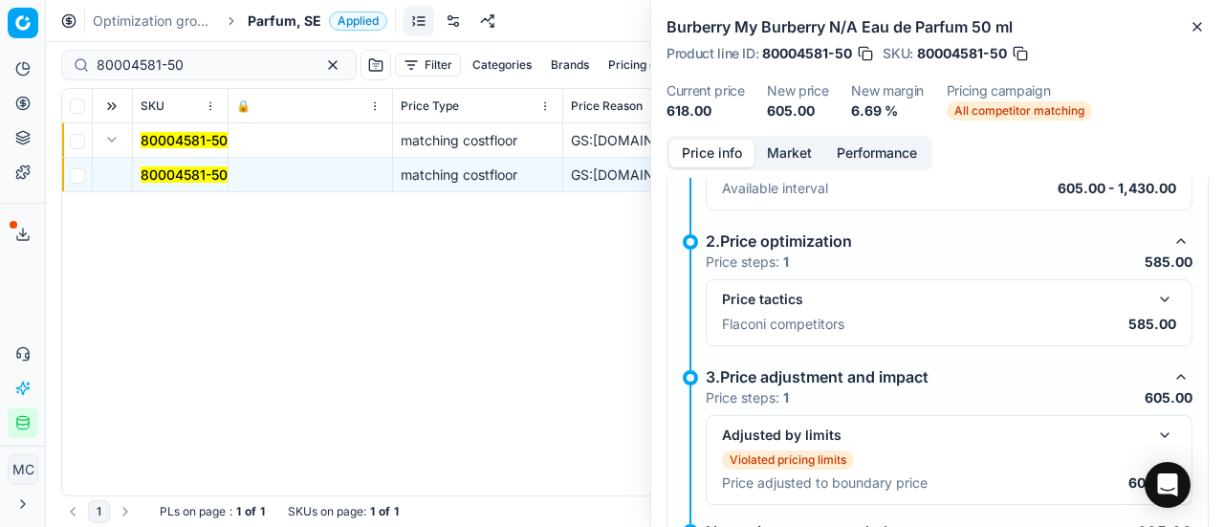
click at [1157, 304] on button "button" at bounding box center [1164, 299] width 23 height 23
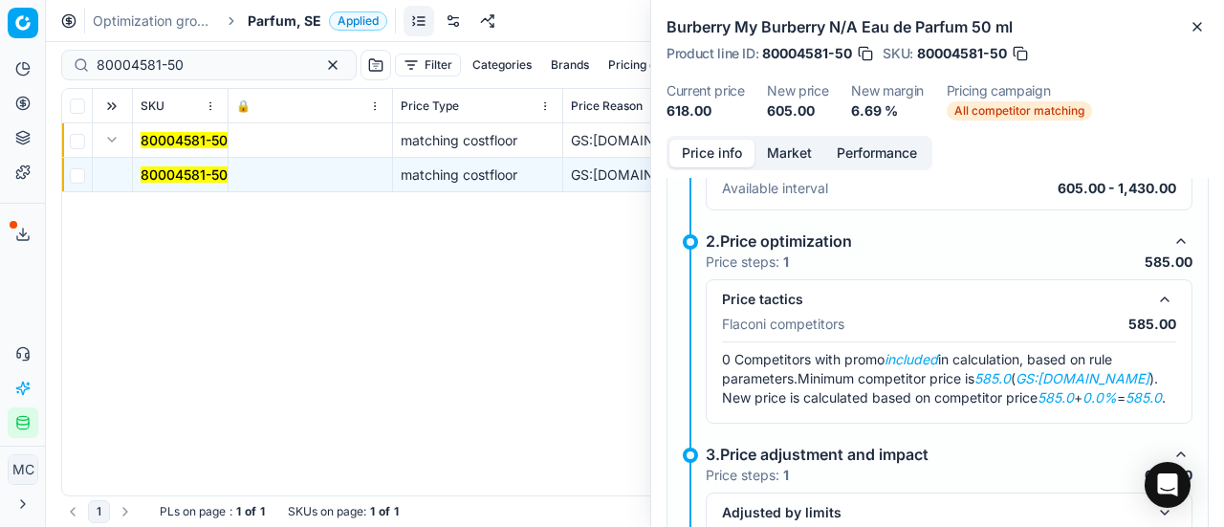
scroll to position [0, 0]
click at [778, 158] on button "Market" at bounding box center [789, 154] width 70 height 28
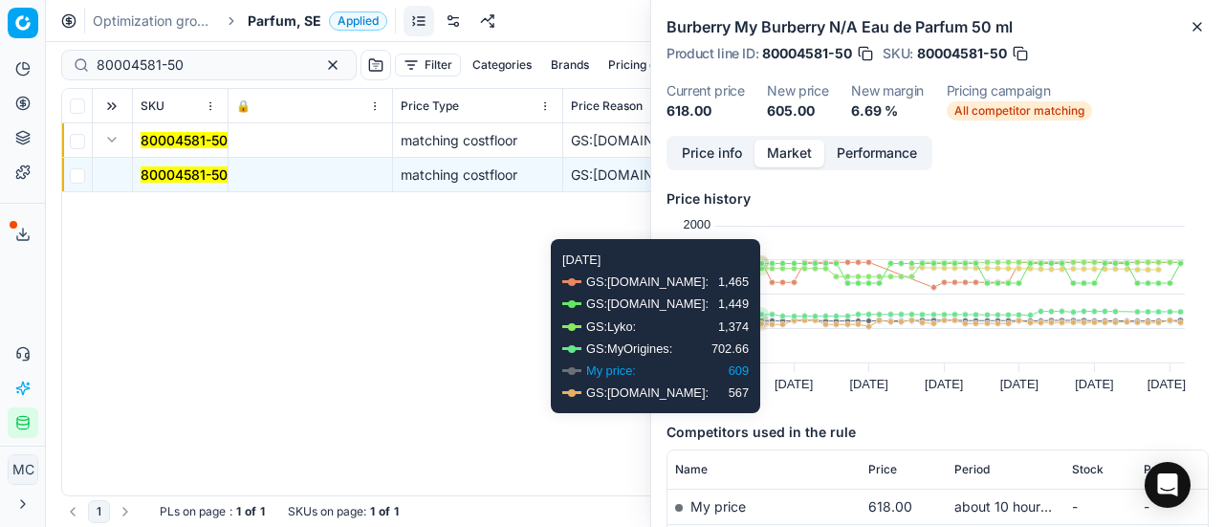
scroll to position [191, 0]
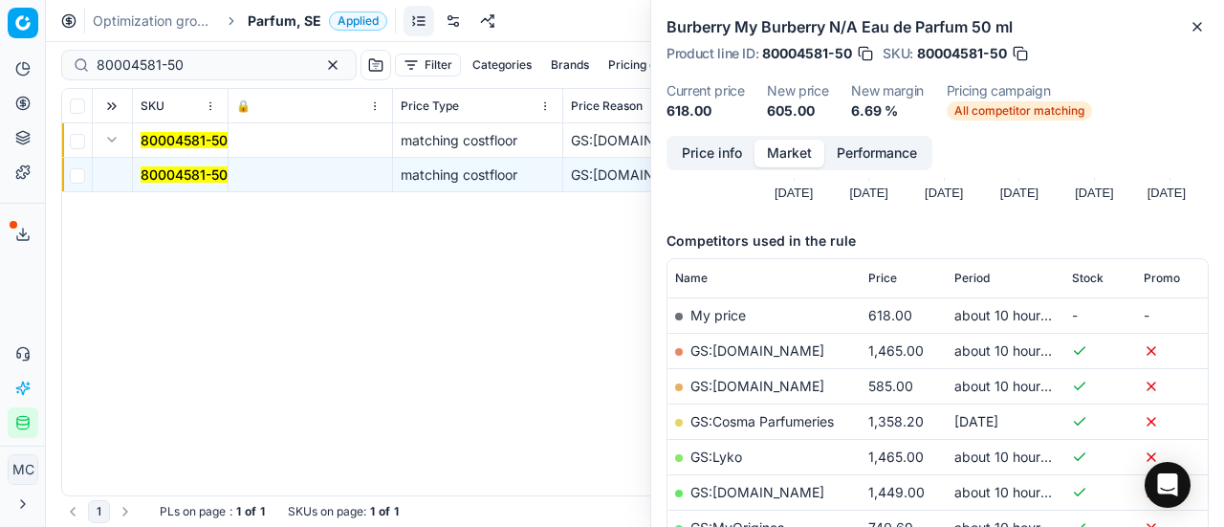
click at [794, 384] on link "GS:[DOMAIN_NAME]" at bounding box center [757, 386] width 134 height 16
drag, startPoint x: 214, startPoint y: 68, endPoint x: 0, endPoint y: 22, distance: 219.0
click at [0, 23] on div "Pricing platform Analytics Pricing Product portfolio Templates Export service 2…" at bounding box center [612, 263] width 1224 height 527
paste input "17759-10"
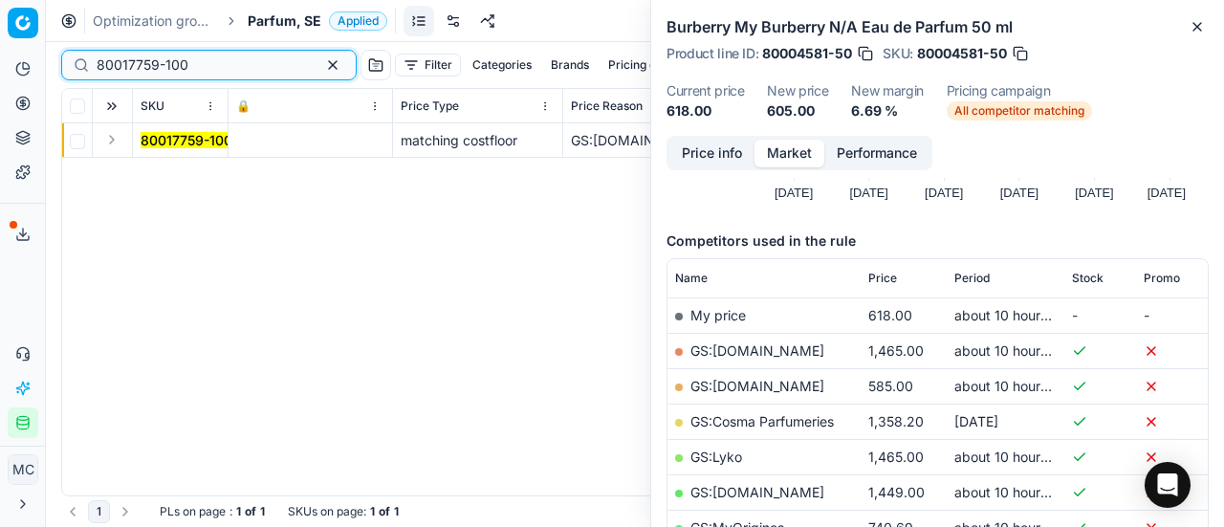
type input "80017759-100"
click at [113, 139] on button "Expand" at bounding box center [111, 139] width 23 height 23
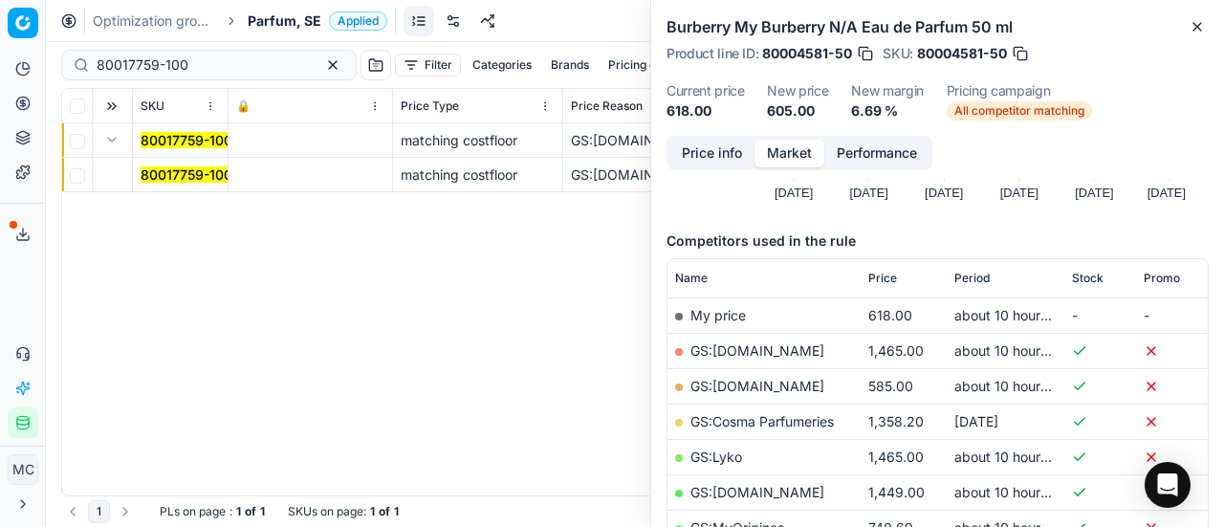
click at [182, 166] on mark "80017759-100" at bounding box center [187, 174] width 92 height 16
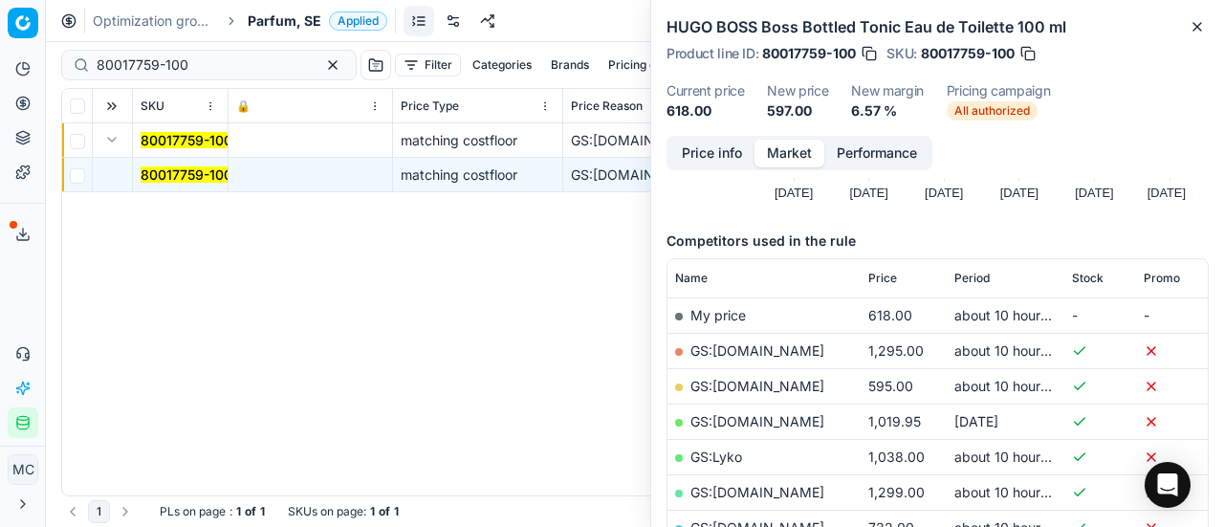
click at [708, 144] on button "Price info" at bounding box center [711, 154] width 85 height 28
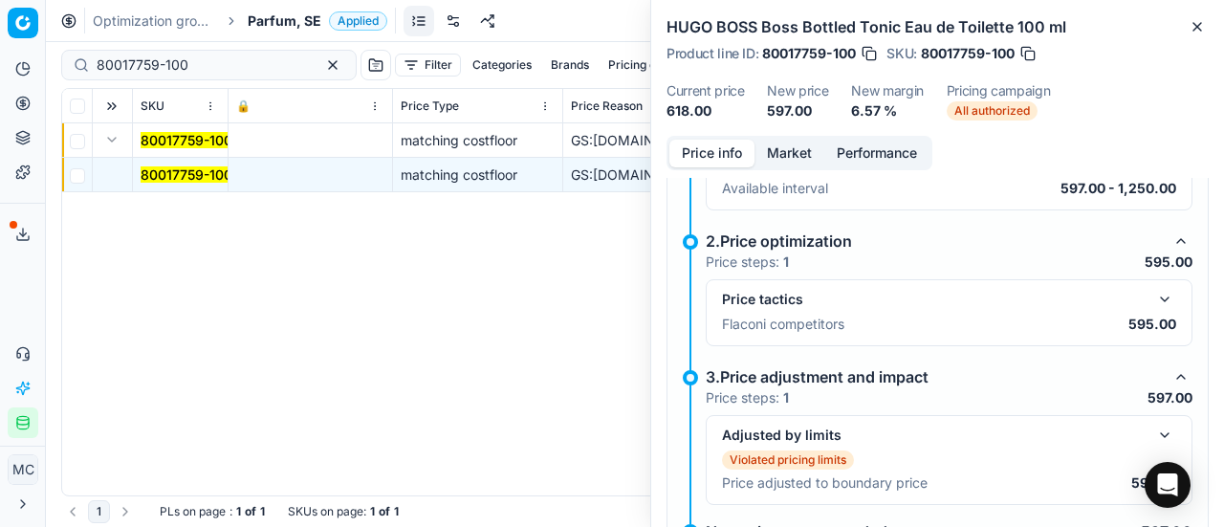
click at [1154, 299] on button "button" at bounding box center [1164, 299] width 23 height 23
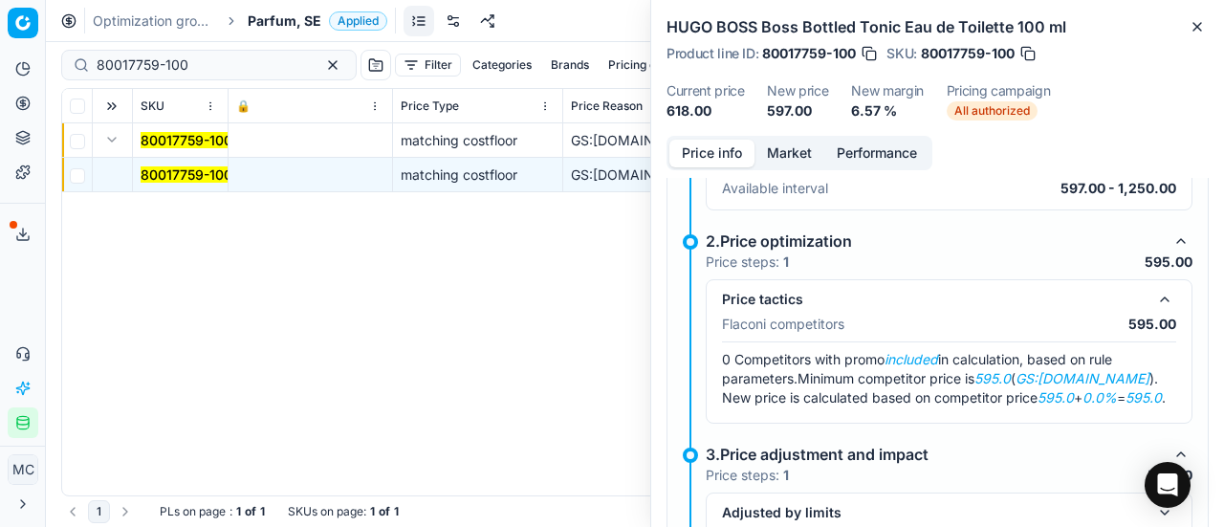
click at [805, 145] on button "Market" at bounding box center [789, 154] width 70 height 28
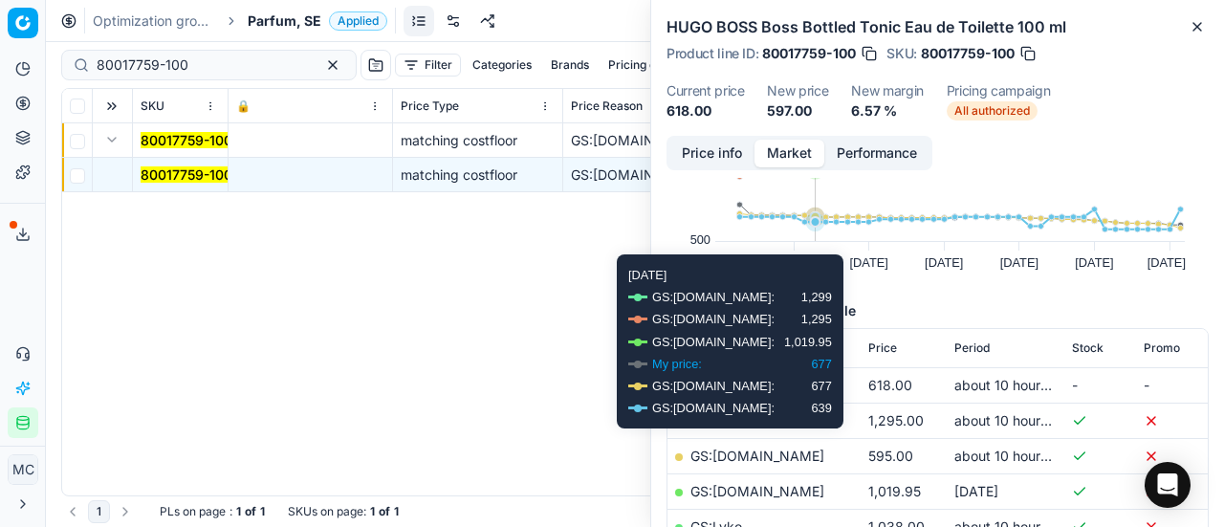
scroll to position [191, 0]
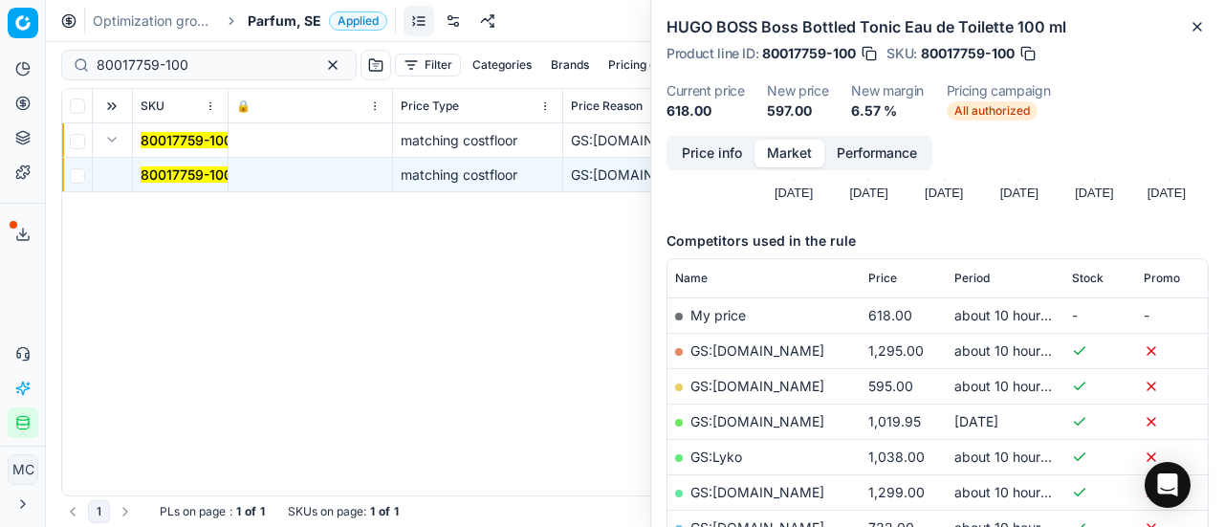
click at [727, 378] on link "GS:[DOMAIN_NAME]" at bounding box center [757, 386] width 134 height 16
click at [264, 16] on span "Parfum, SE" at bounding box center [285, 20] width 74 height 19
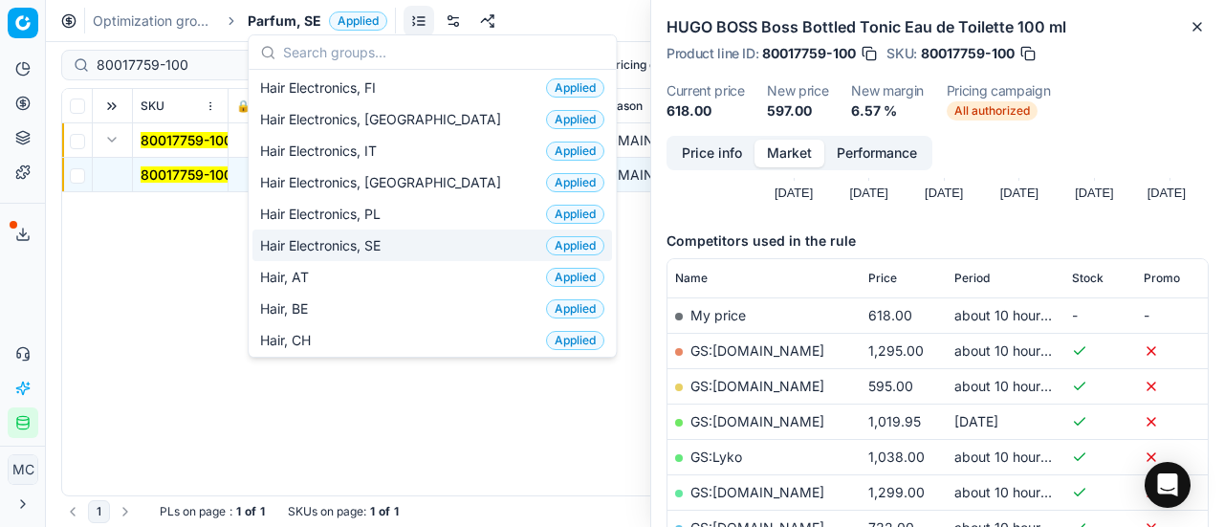
click at [410, 241] on div "Hair Electronics, SE Applied" at bounding box center [432, 245] width 360 height 32
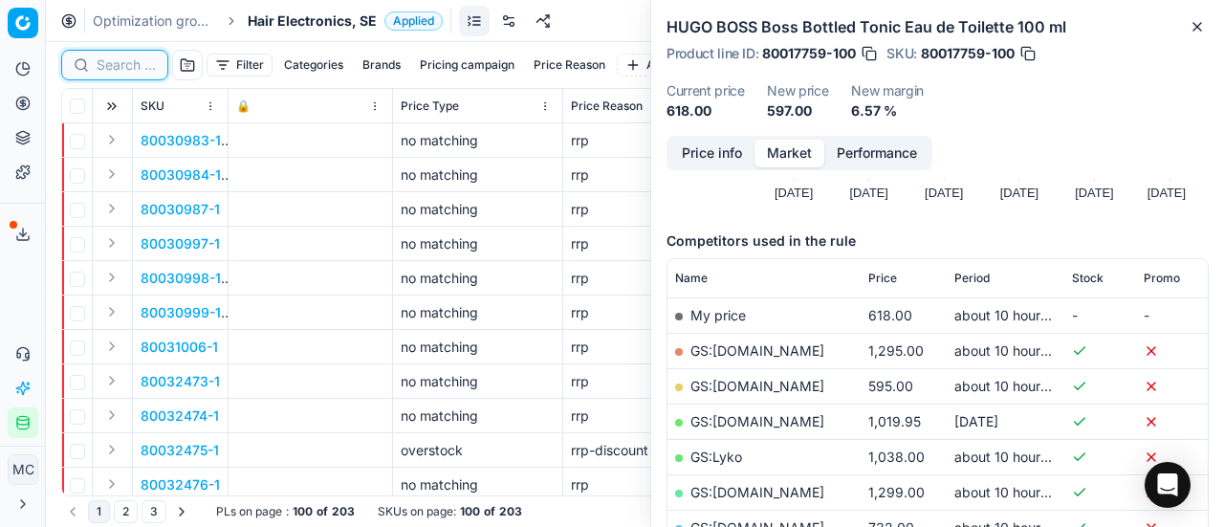
click at [134, 63] on input at bounding box center [126, 64] width 59 height 19
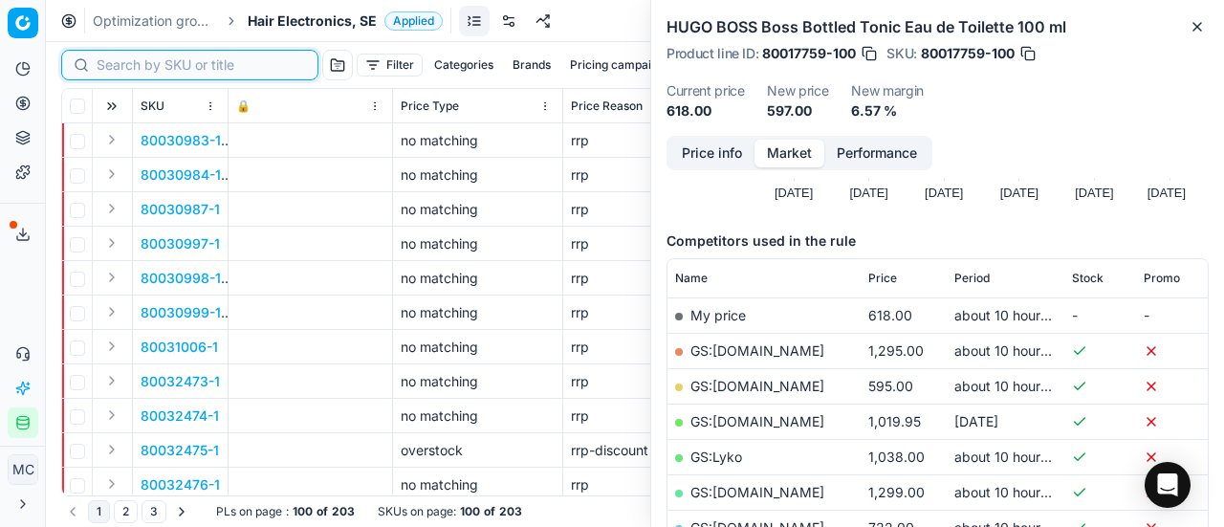
paste input "80074857-1"
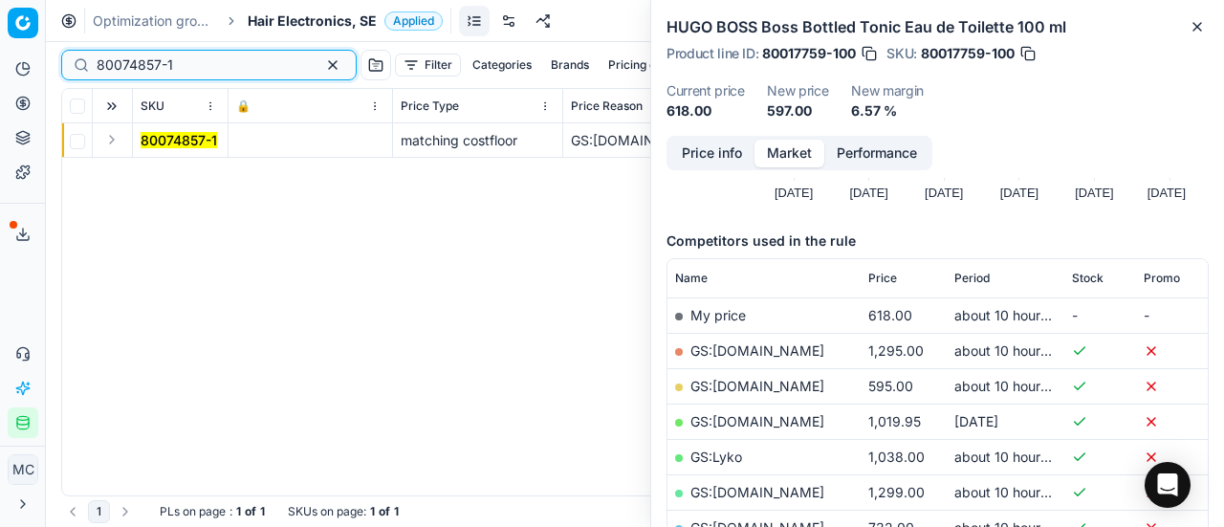
type input "80074857-1"
click at [115, 140] on button "Expand" at bounding box center [111, 139] width 23 height 23
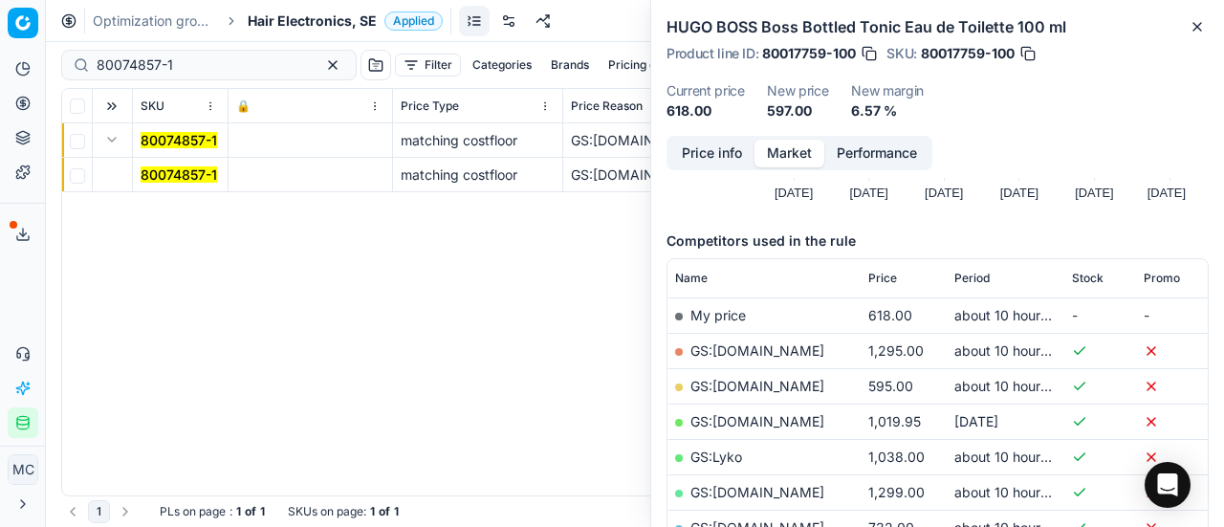
click at [151, 166] on mark "80074857-1" at bounding box center [179, 174] width 76 height 16
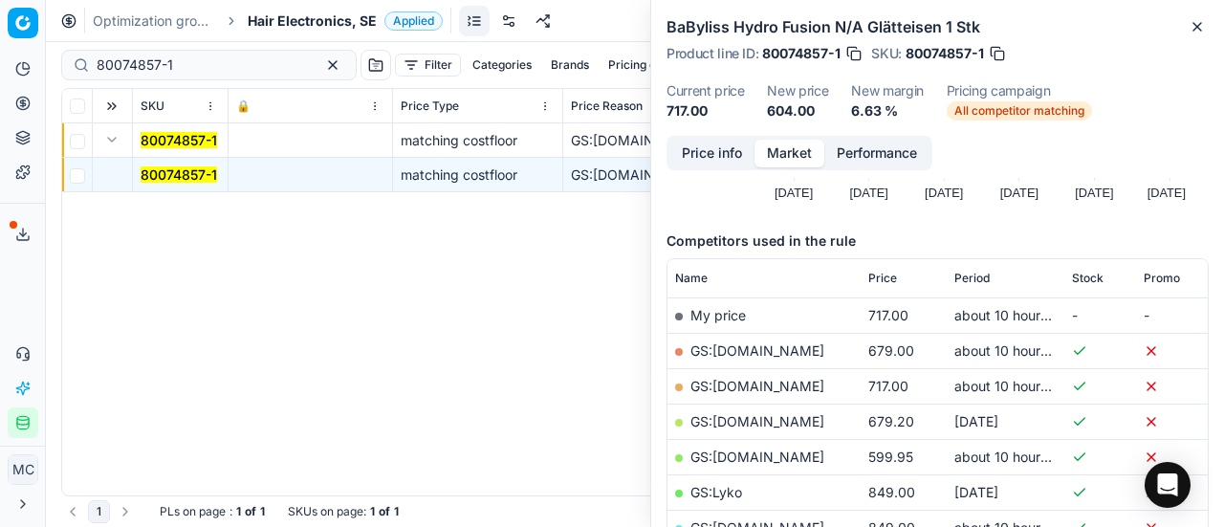
click at [716, 162] on button "Price info" at bounding box center [711, 154] width 85 height 28
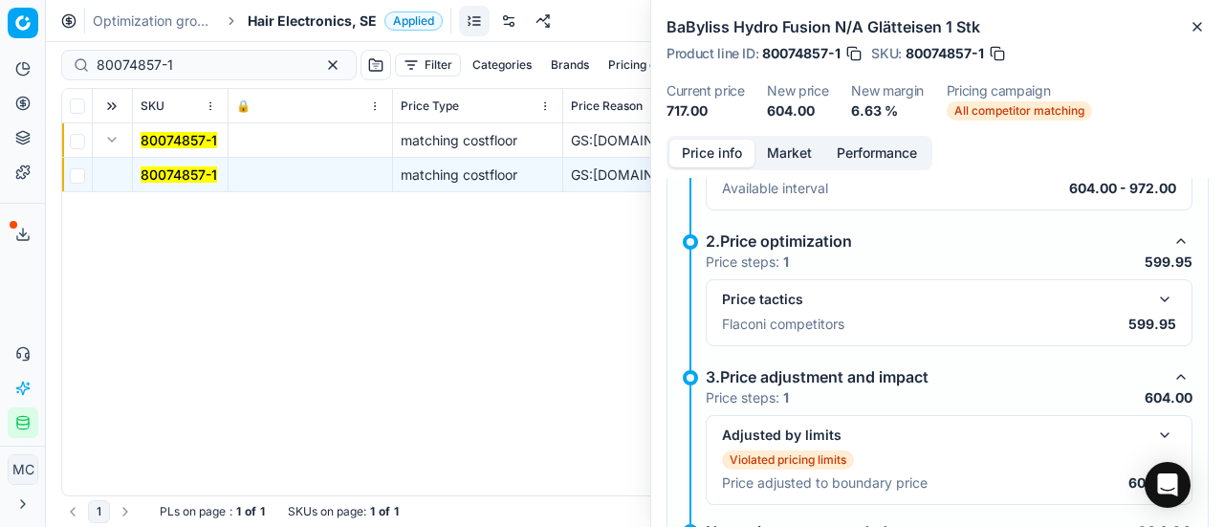
click at [1153, 297] on button "button" at bounding box center [1164, 299] width 23 height 23
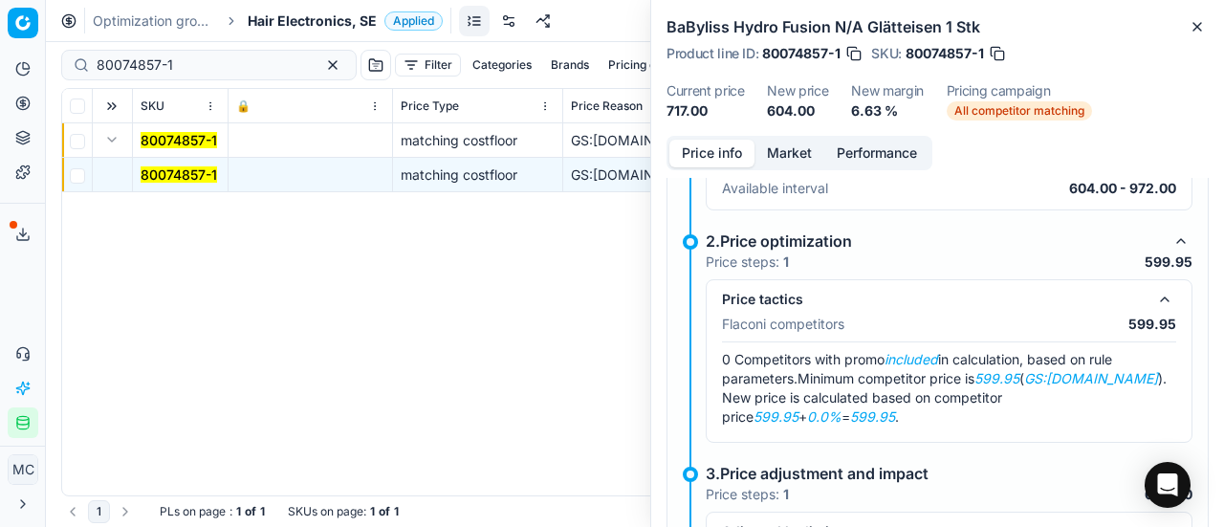
click at [778, 142] on button "Market" at bounding box center [789, 154] width 70 height 28
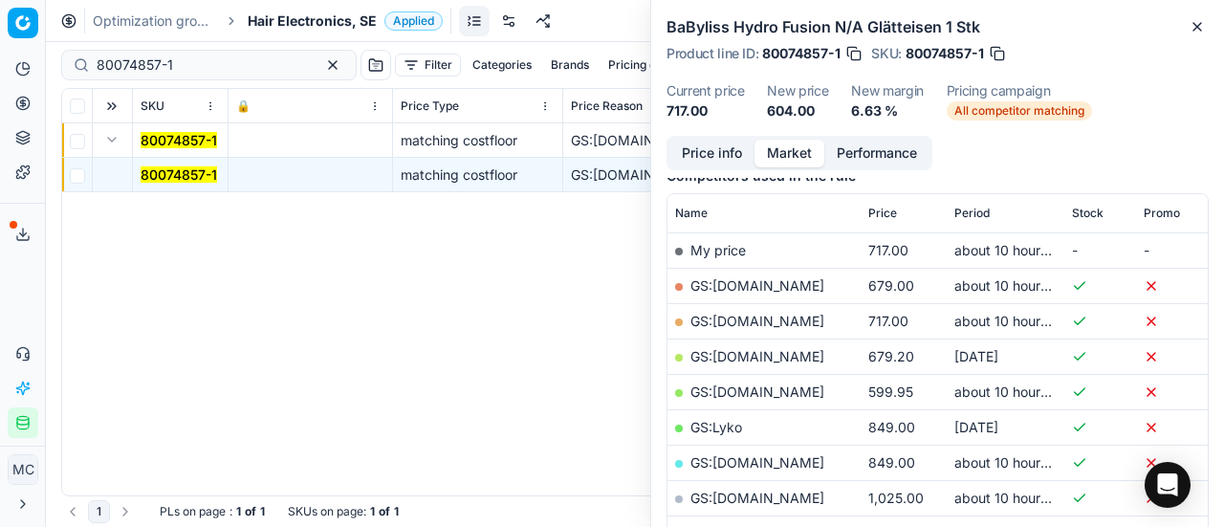
scroll to position [287, 0]
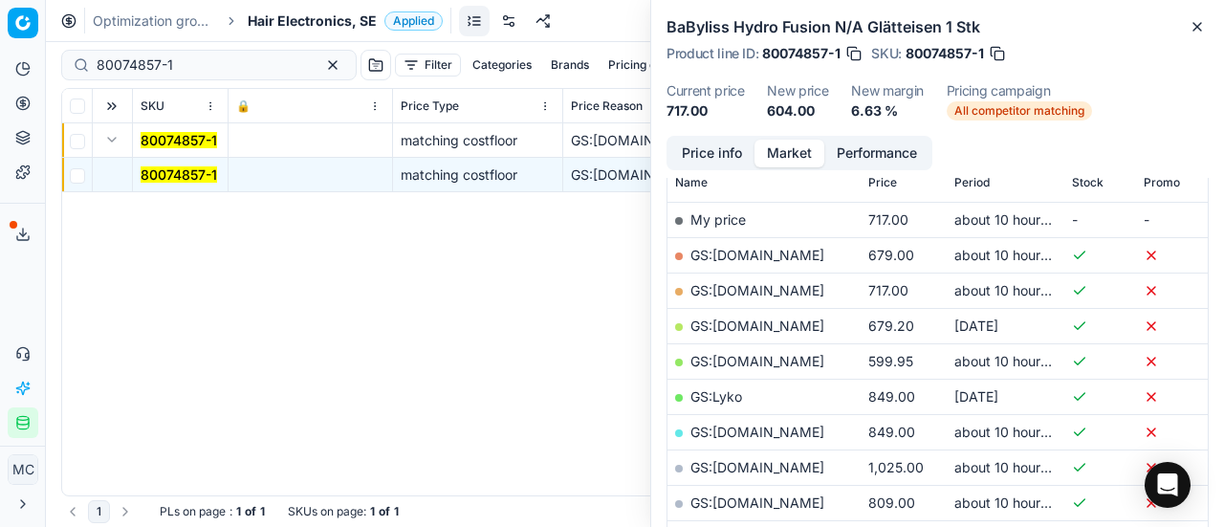
click at [761, 360] on link "GS:[DOMAIN_NAME]" at bounding box center [757, 361] width 134 height 16
click at [215, 65] on input "80074857-1" at bounding box center [201, 64] width 209 height 19
click at [291, 18] on span "Hair Electronics, SE" at bounding box center [312, 20] width 129 height 19
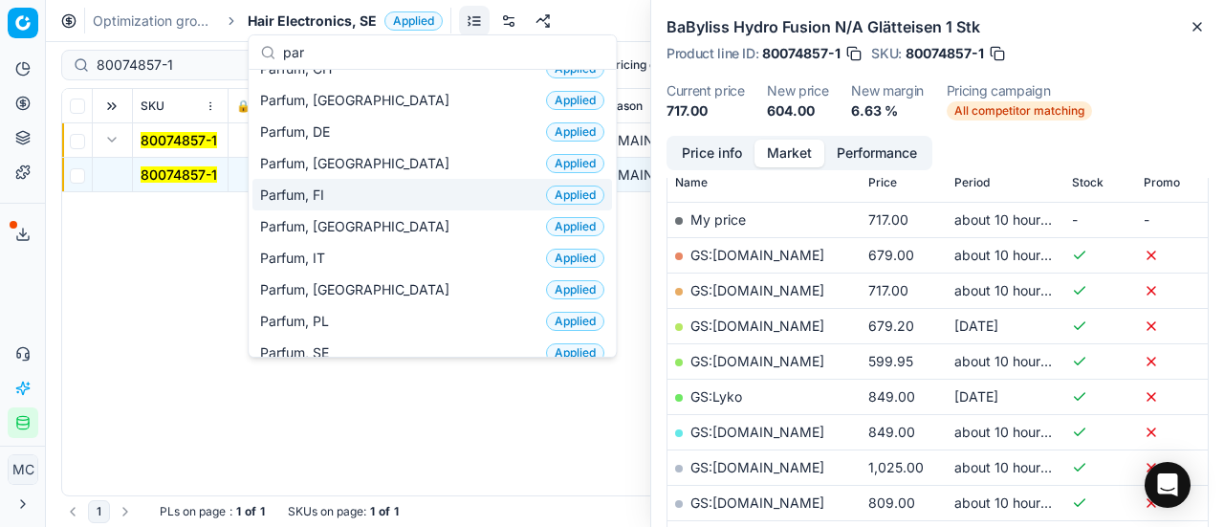
scroll to position [191, 0]
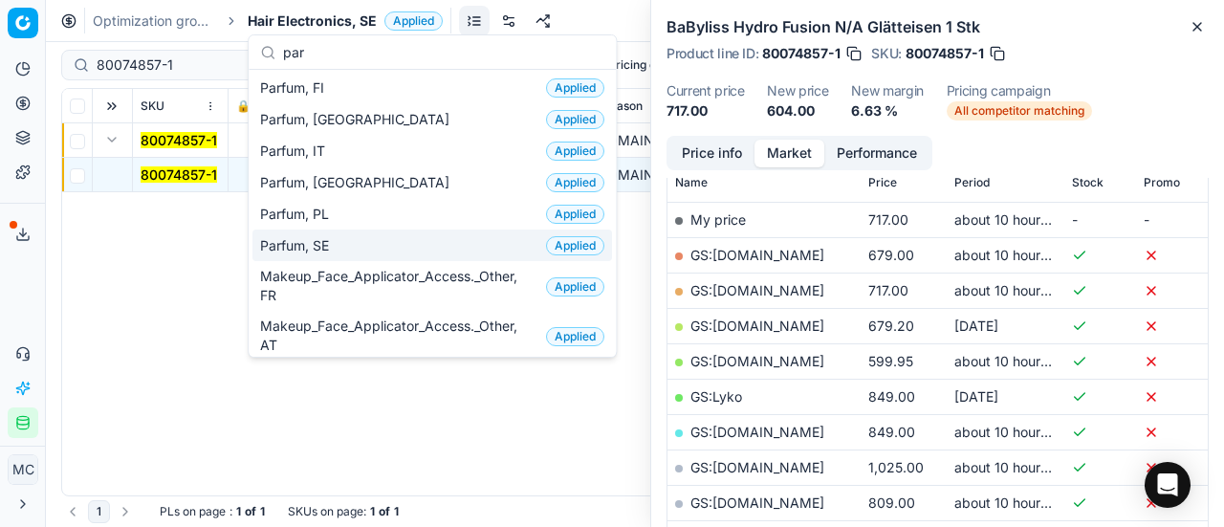
type input "par"
click at [385, 238] on div "Parfum, SE Applied" at bounding box center [432, 245] width 360 height 32
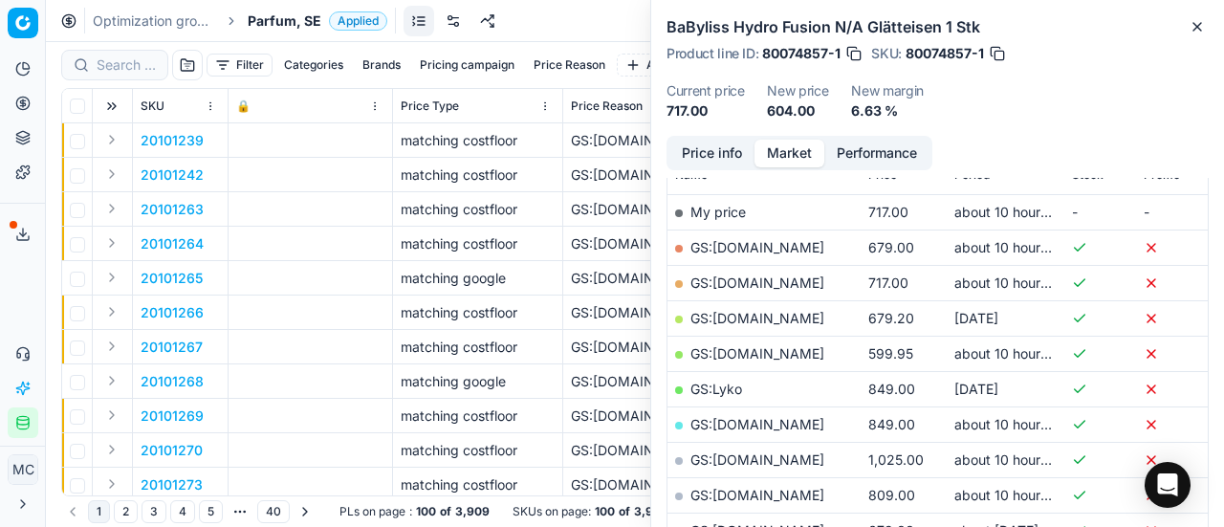
scroll to position [287, 0]
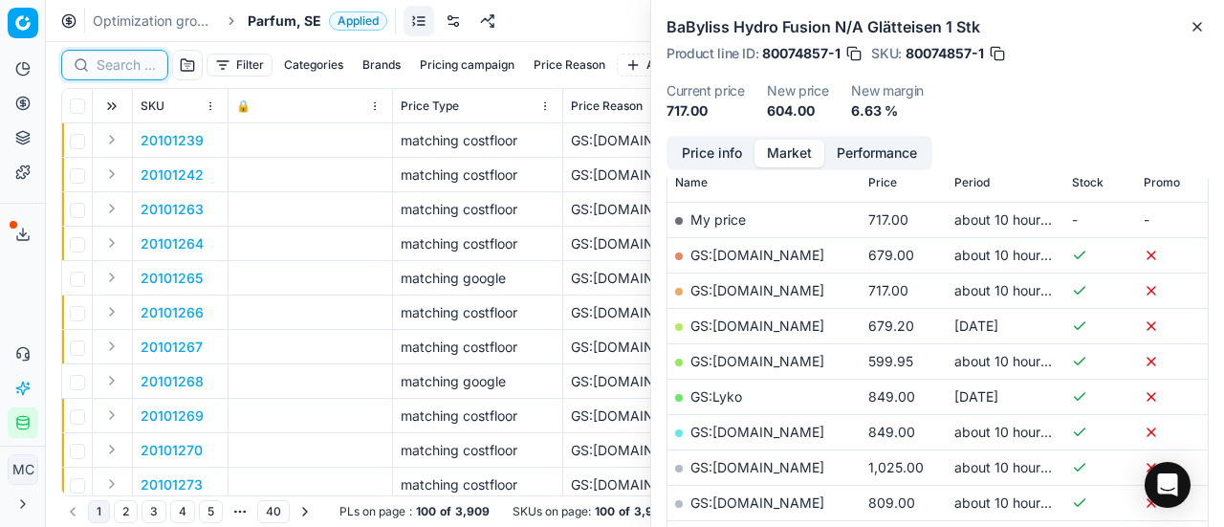
click at [145, 70] on input at bounding box center [126, 64] width 59 height 19
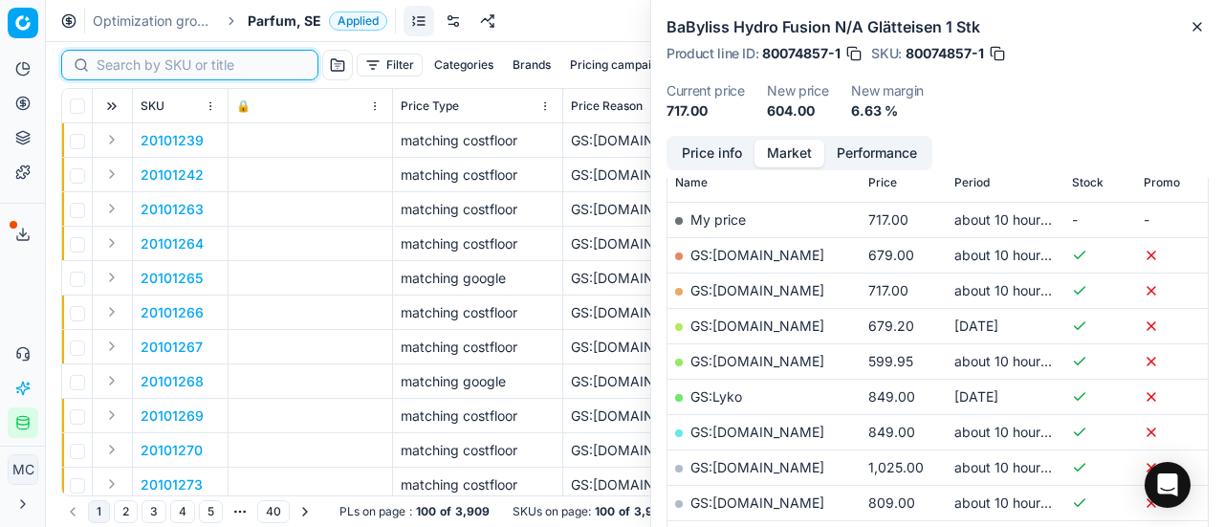
paste input "90007237-0010991"
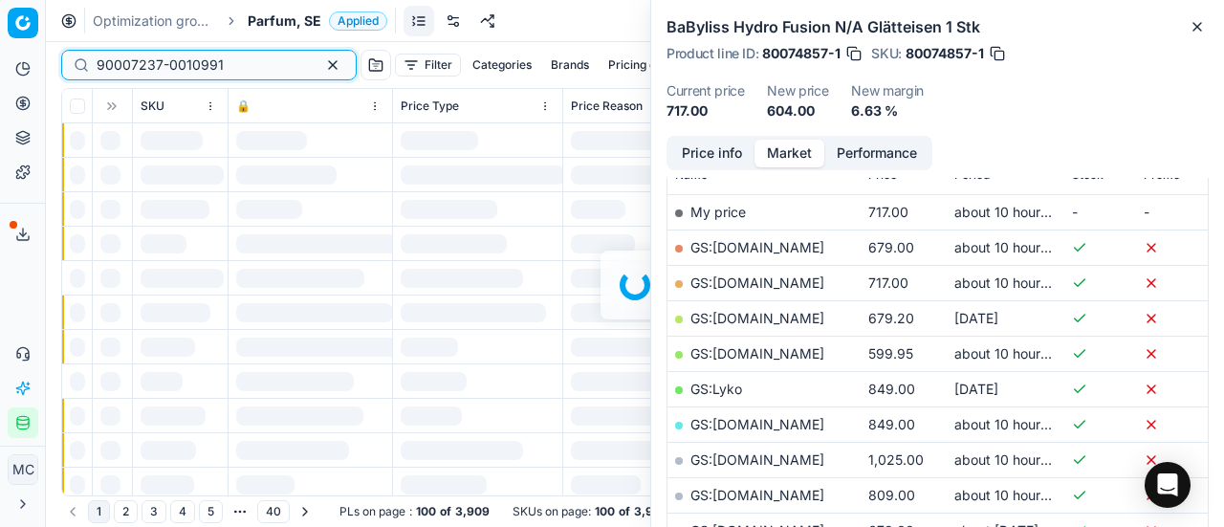
scroll to position [287, 0]
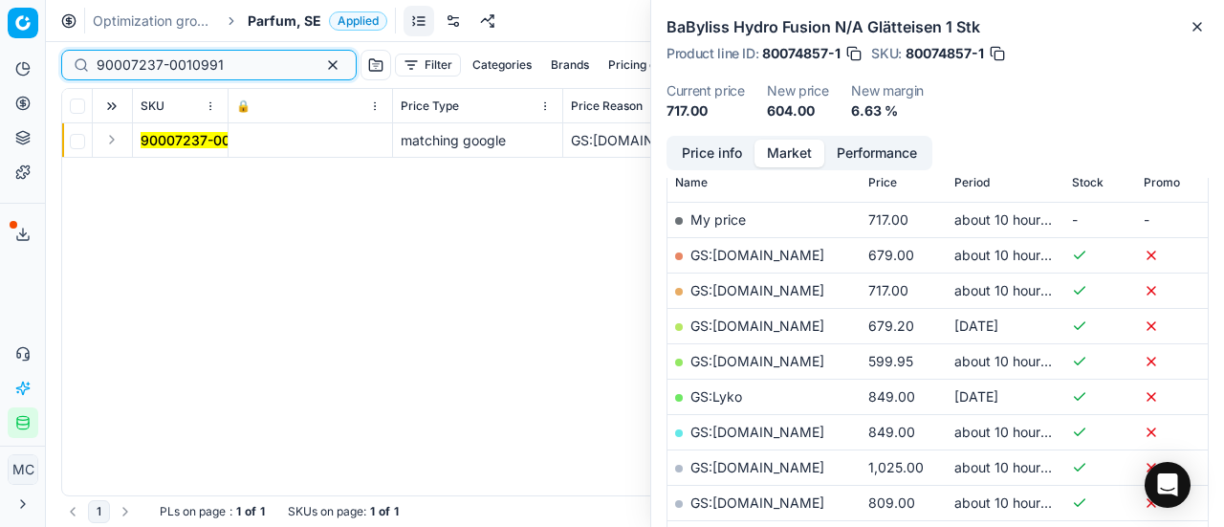
type input "90007237-0010991"
click at [111, 137] on button "Expand" at bounding box center [111, 139] width 23 height 23
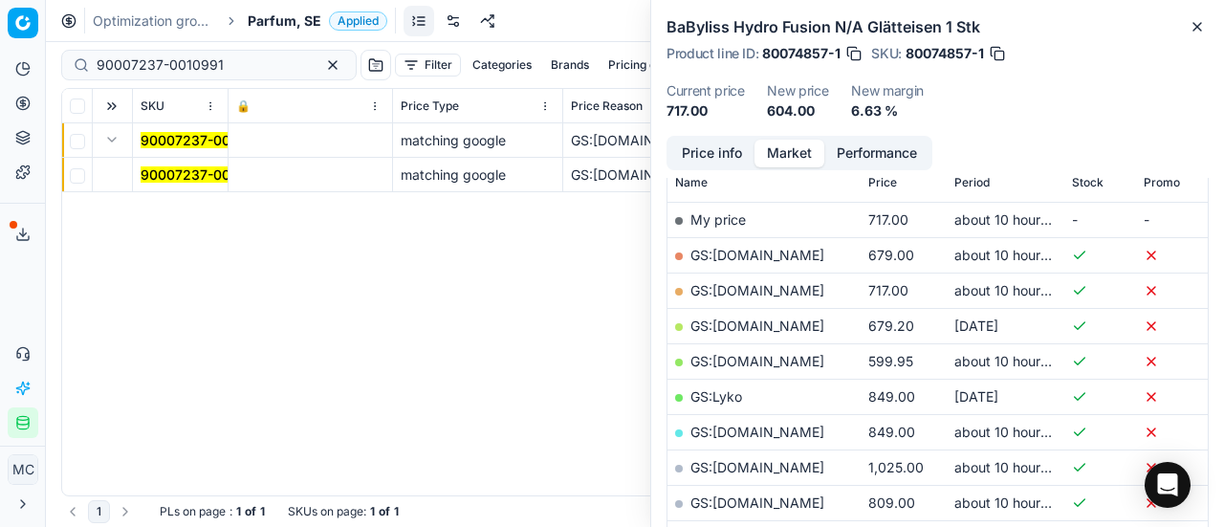
click at [151, 167] on mark "90007237-0010991" at bounding box center [204, 174] width 127 height 16
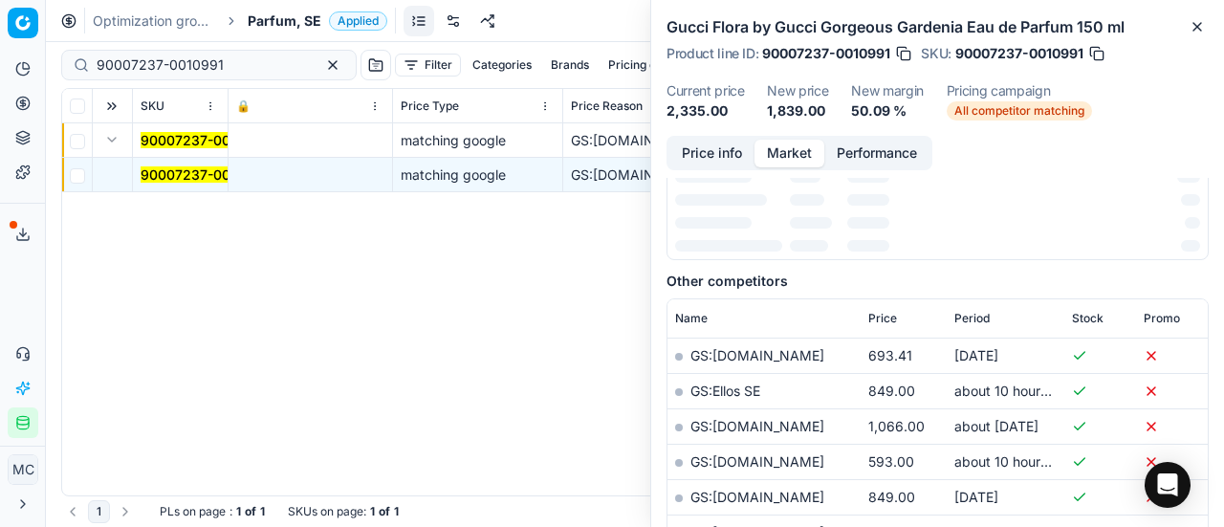
scroll to position [0, 0]
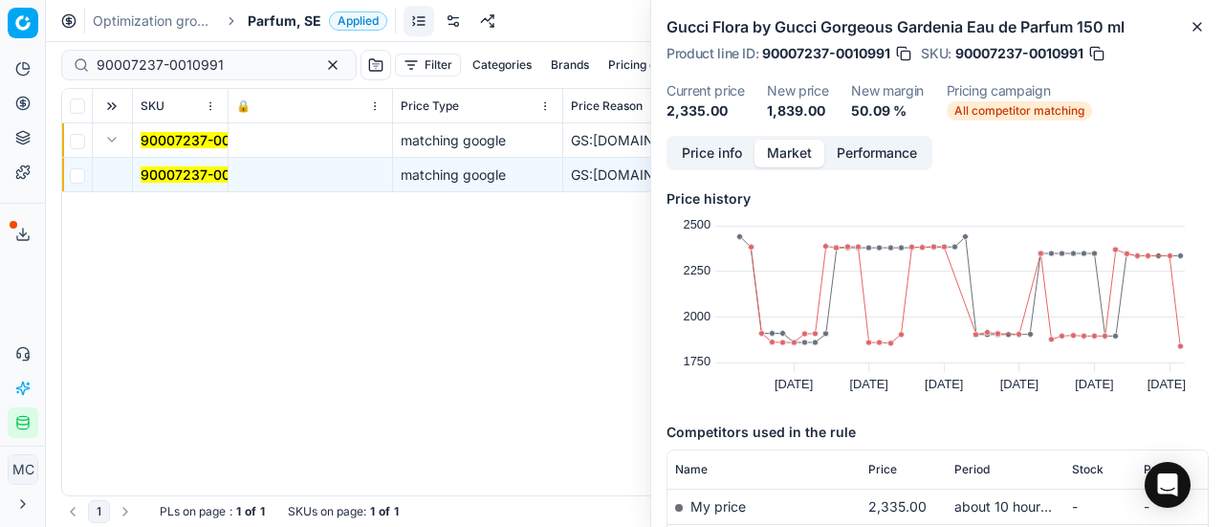
click at [689, 142] on button "Price info" at bounding box center [711, 154] width 85 height 28
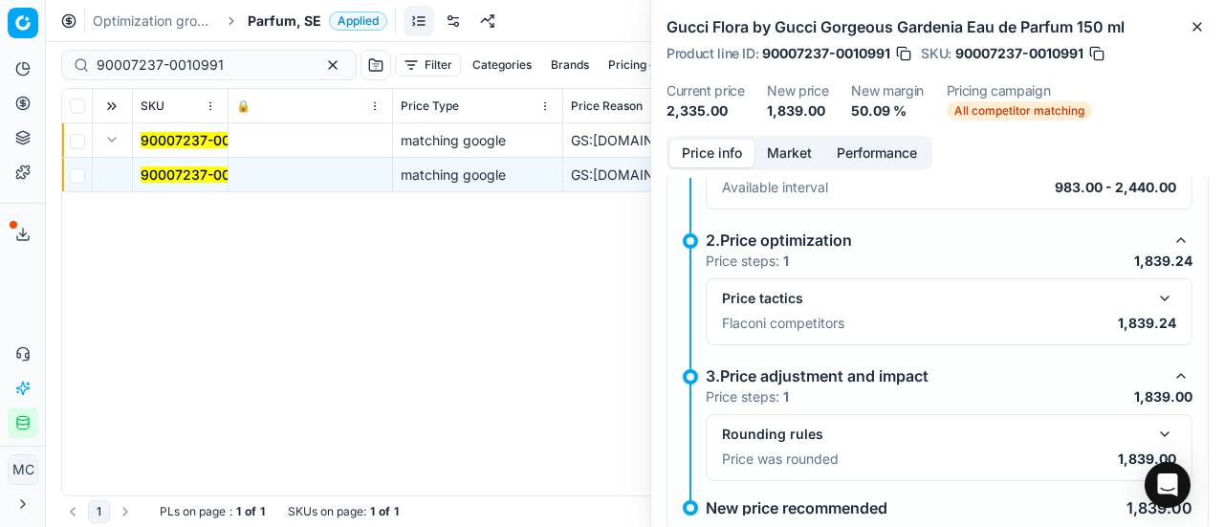
click at [1160, 288] on button "button" at bounding box center [1164, 298] width 23 height 23
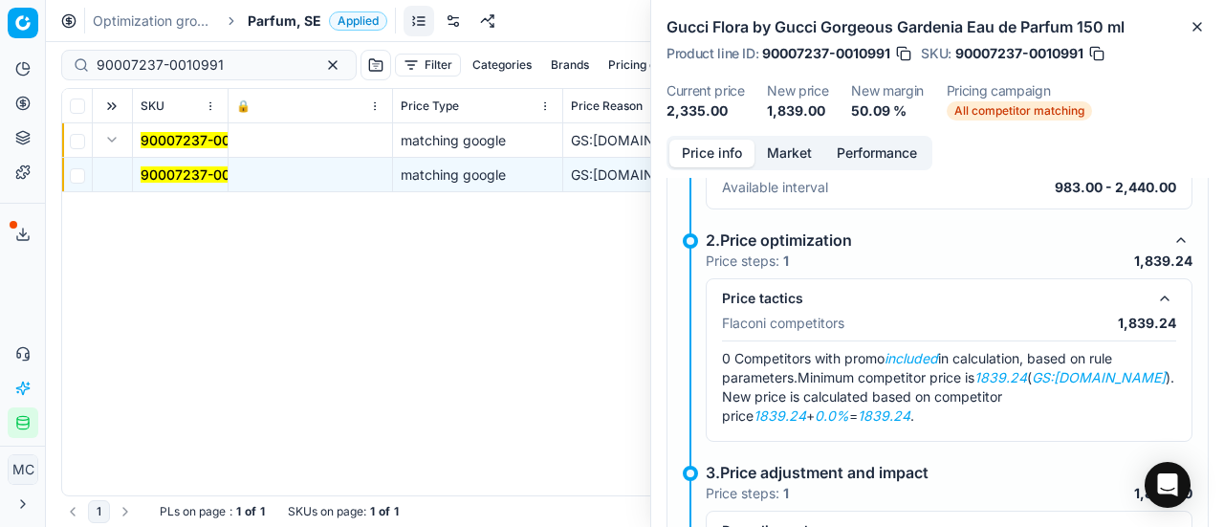
click at [771, 154] on button "Market" at bounding box center [789, 154] width 70 height 28
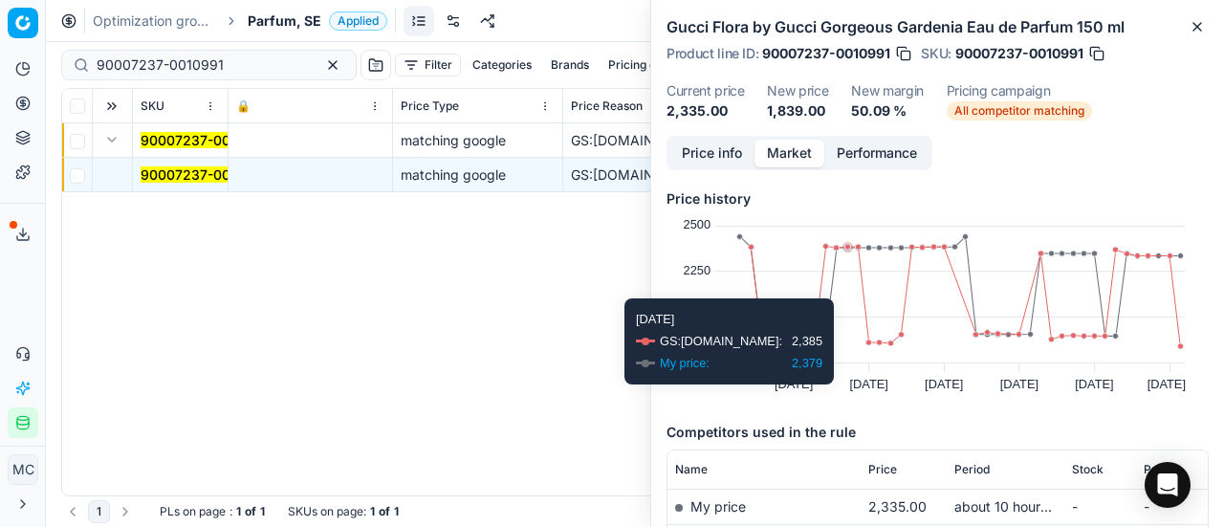
scroll to position [146, 0]
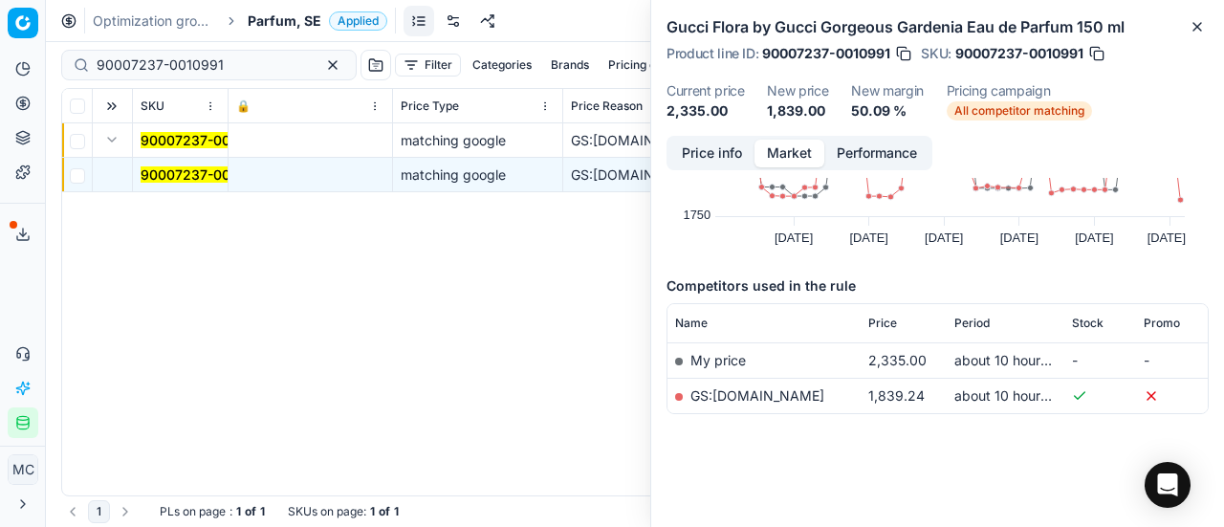
click at [823, 388] on link "GS:[DOMAIN_NAME]" at bounding box center [757, 395] width 134 height 16
click at [289, 14] on span "Parfum, SE" at bounding box center [285, 20] width 74 height 19
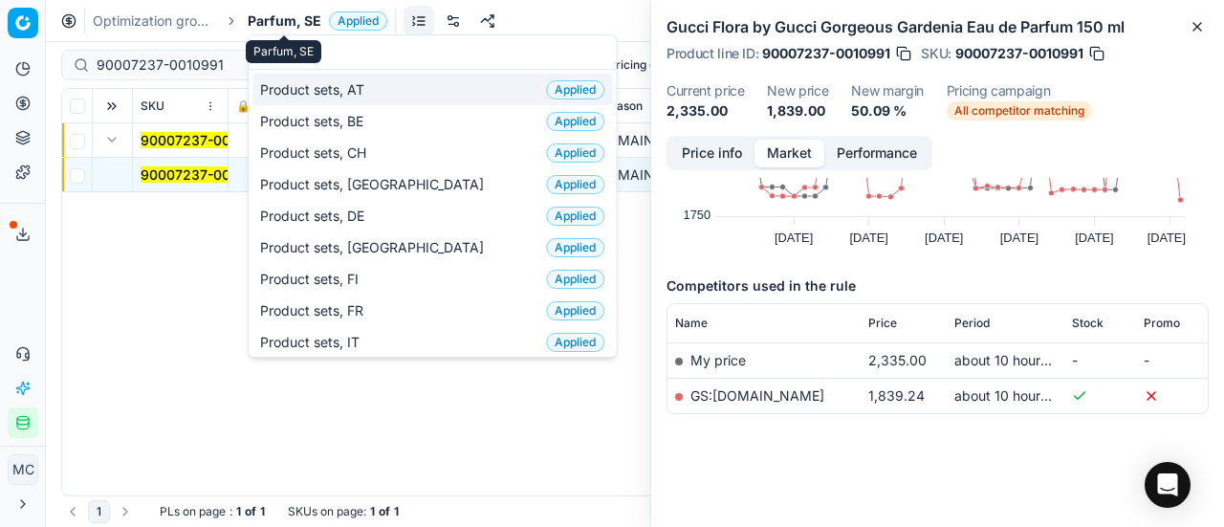
scroll to position [239, 0]
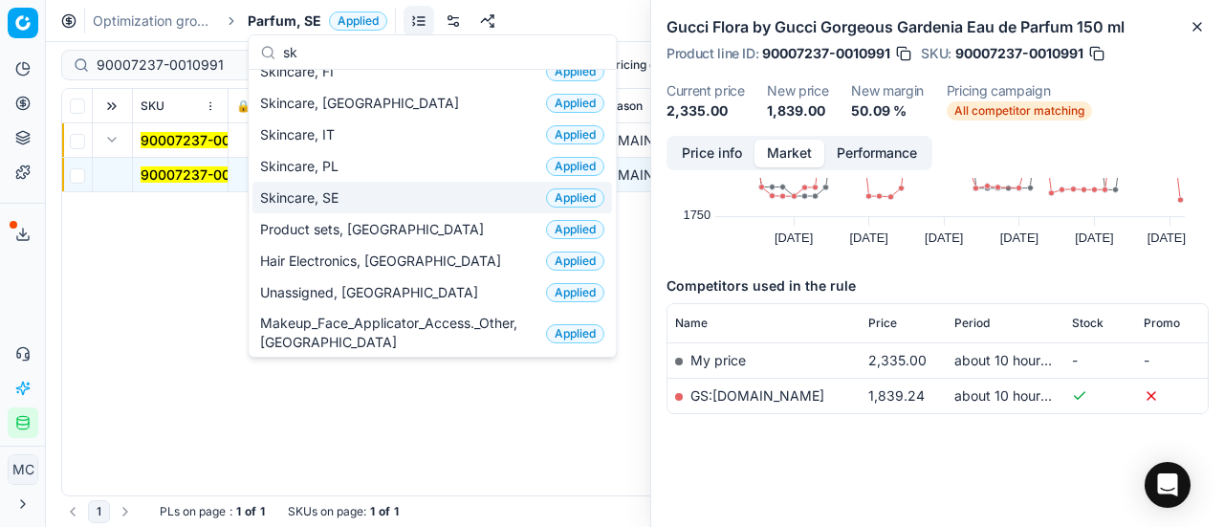
type input "sk"
click at [344, 192] on span "Skincare, SE" at bounding box center [303, 197] width 86 height 19
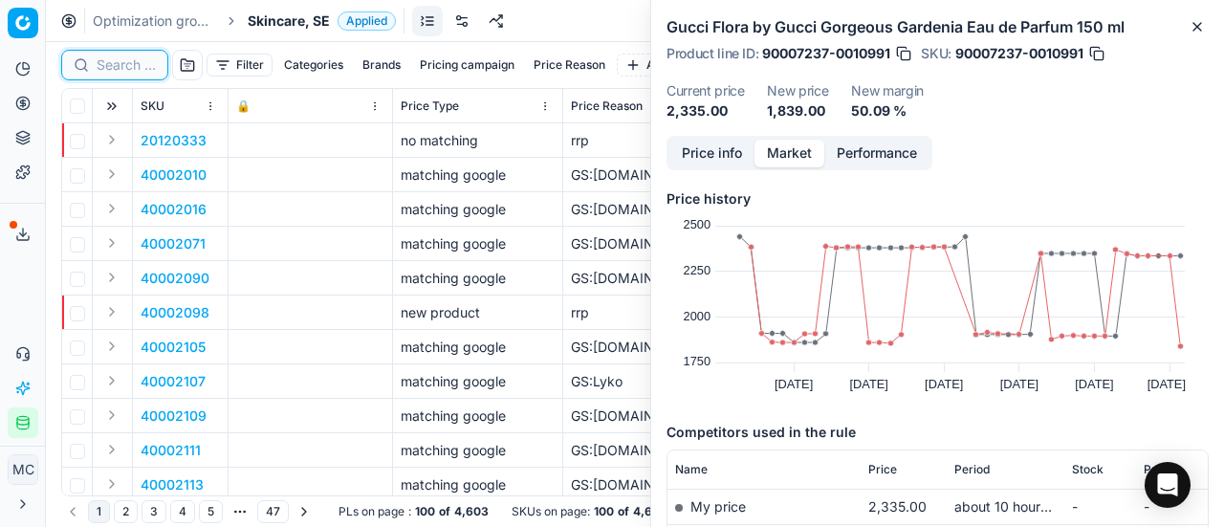
click at [130, 68] on input at bounding box center [126, 64] width 59 height 19
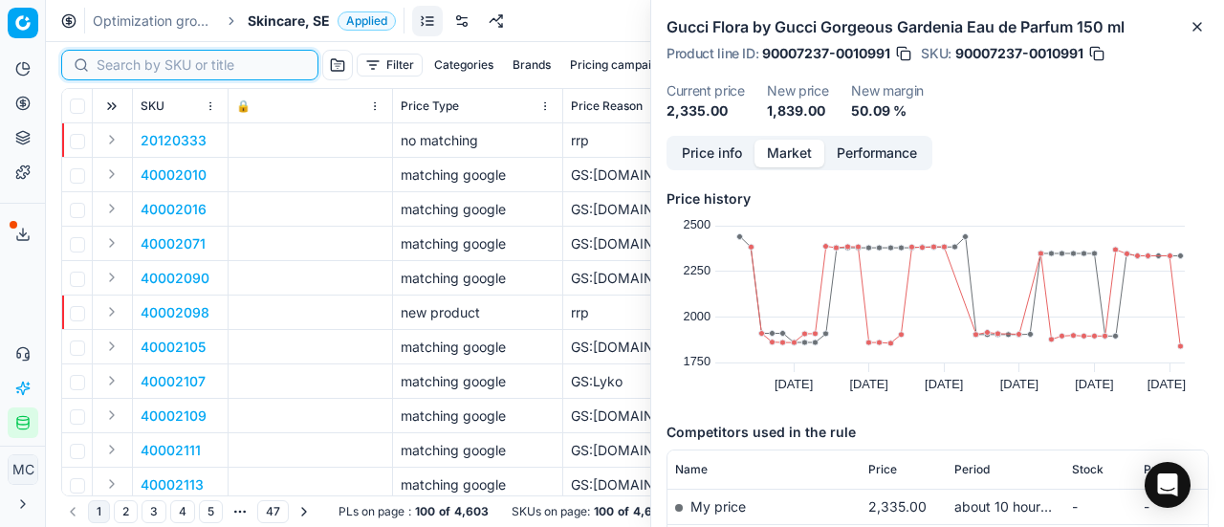
paste input "90006341-0009604"
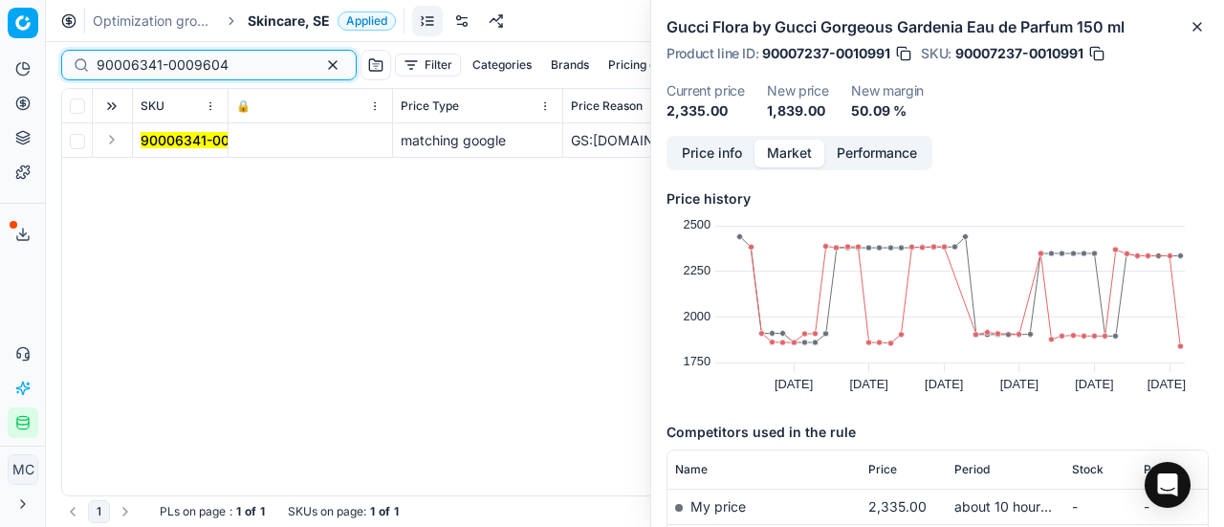
type input "90006341-0009604"
click at [112, 143] on button "Expand" at bounding box center [111, 139] width 23 height 23
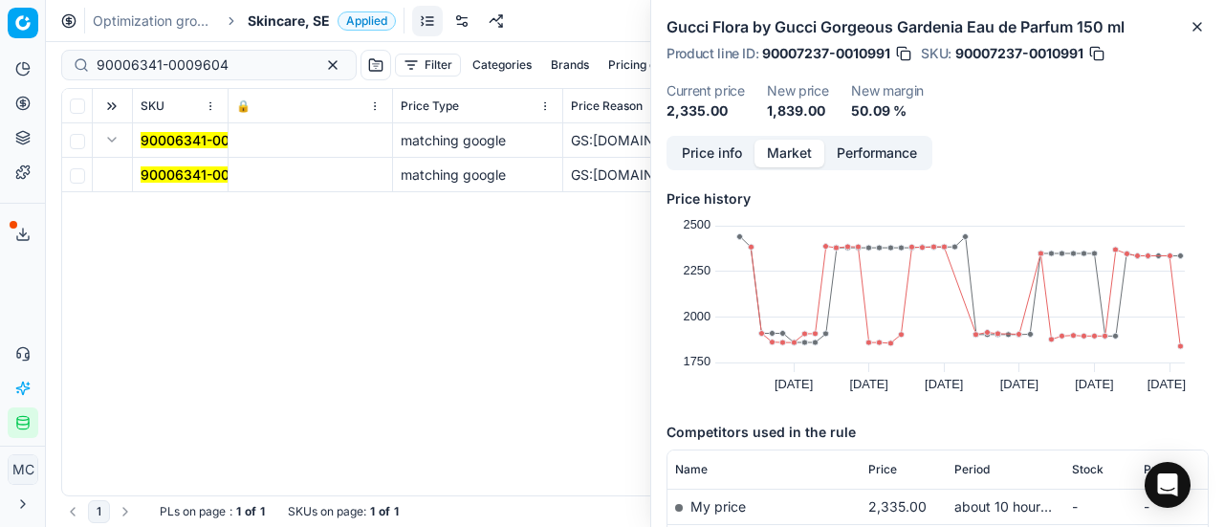
click at [176, 177] on mark "90006341-0009604" at bounding box center [207, 174] width 132 height 16
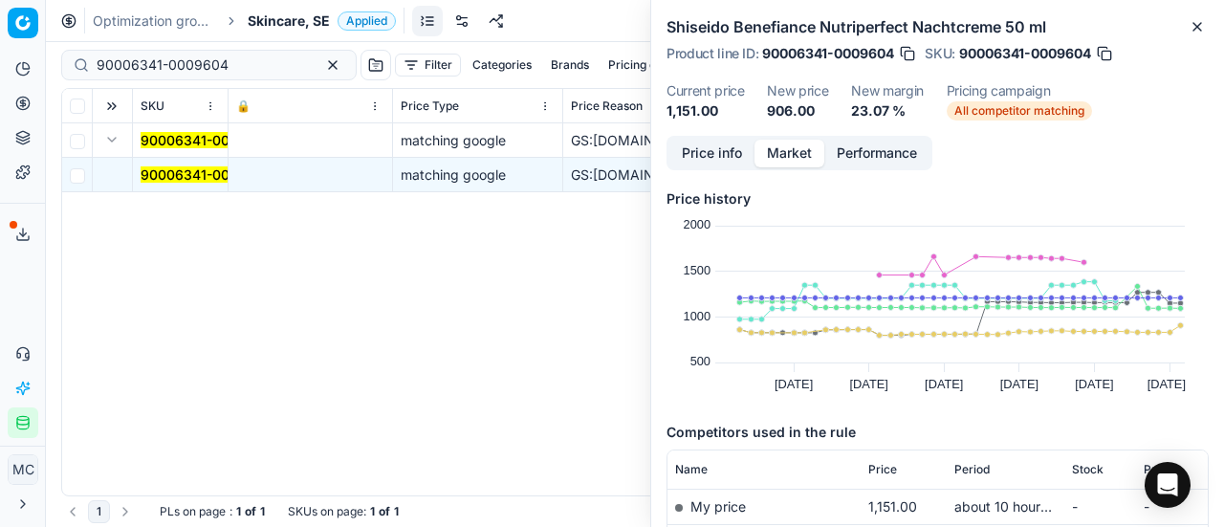
click at [693, 155] on button "Price info" at bounding box center [711, 154] width 85 height 28
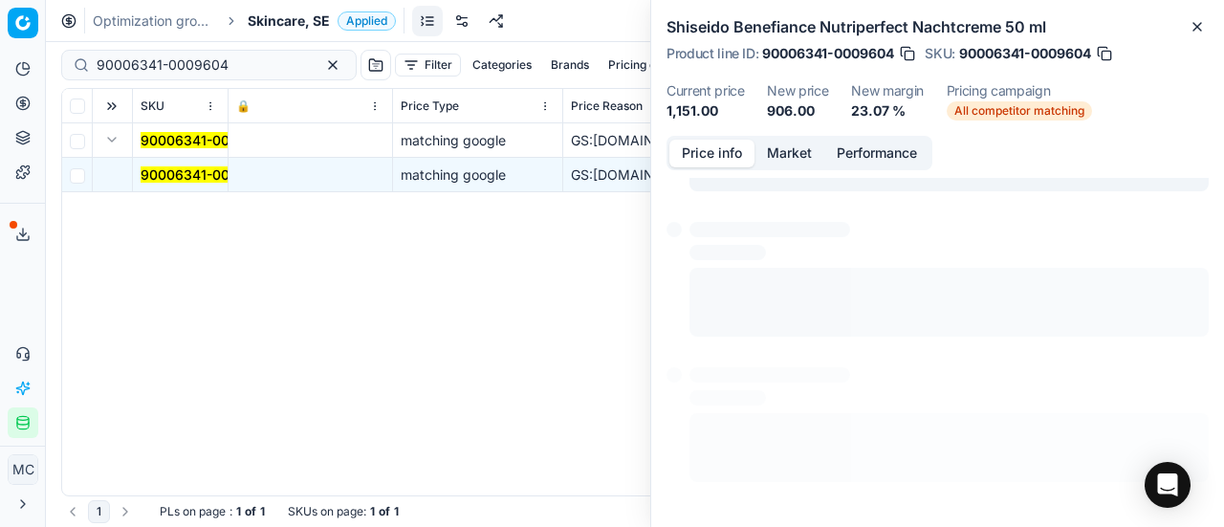
scroll to position [13, 0]
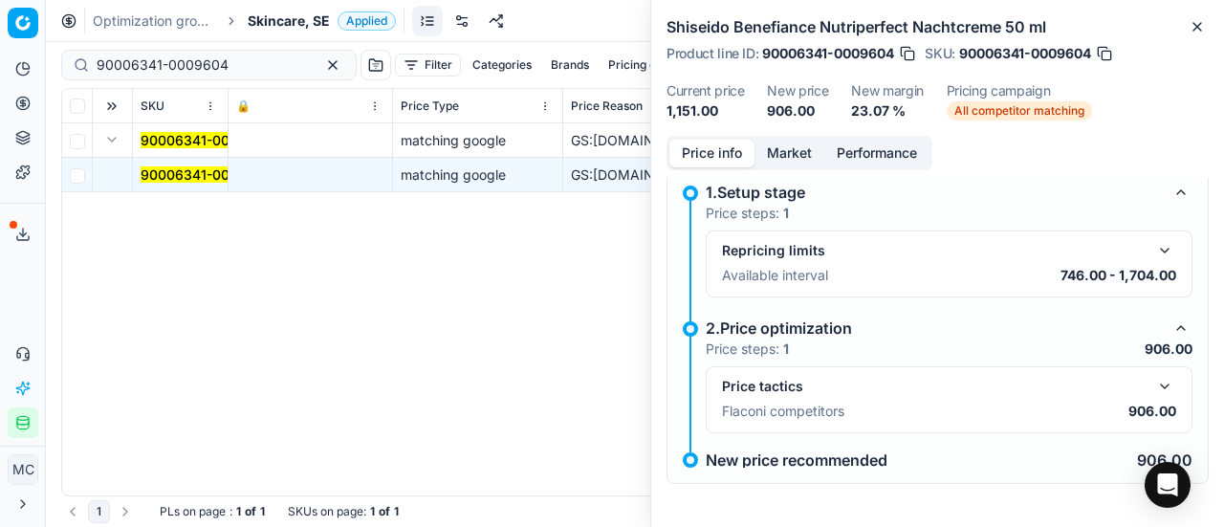
click at [1155, 383] on button "button" at bounding box center [1164, 386] width 23 height 23
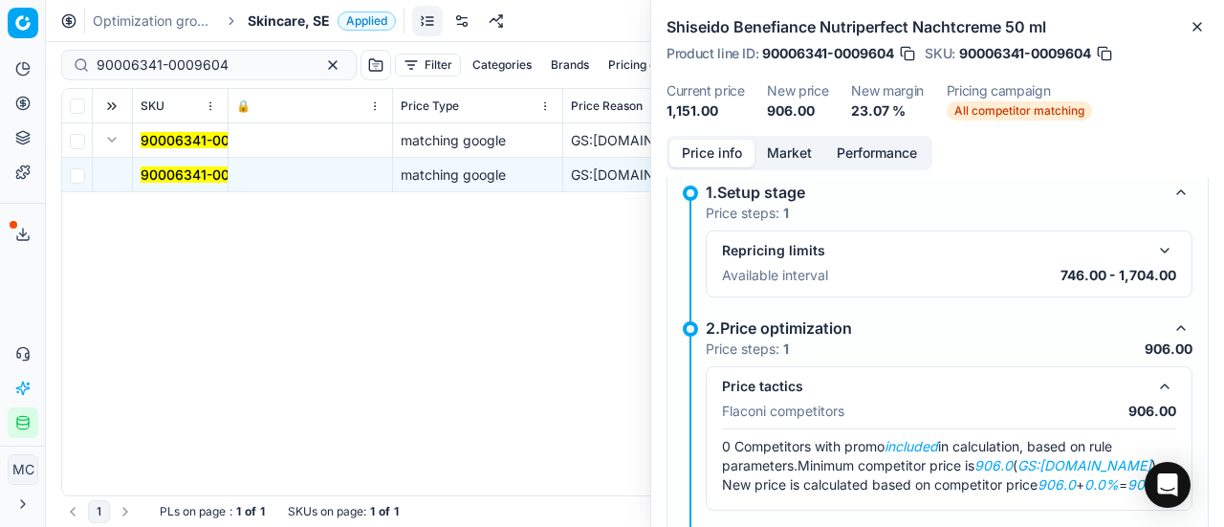
click at [805, 153] on button "Market" at bounding box center [789, 154] width 70 height 28
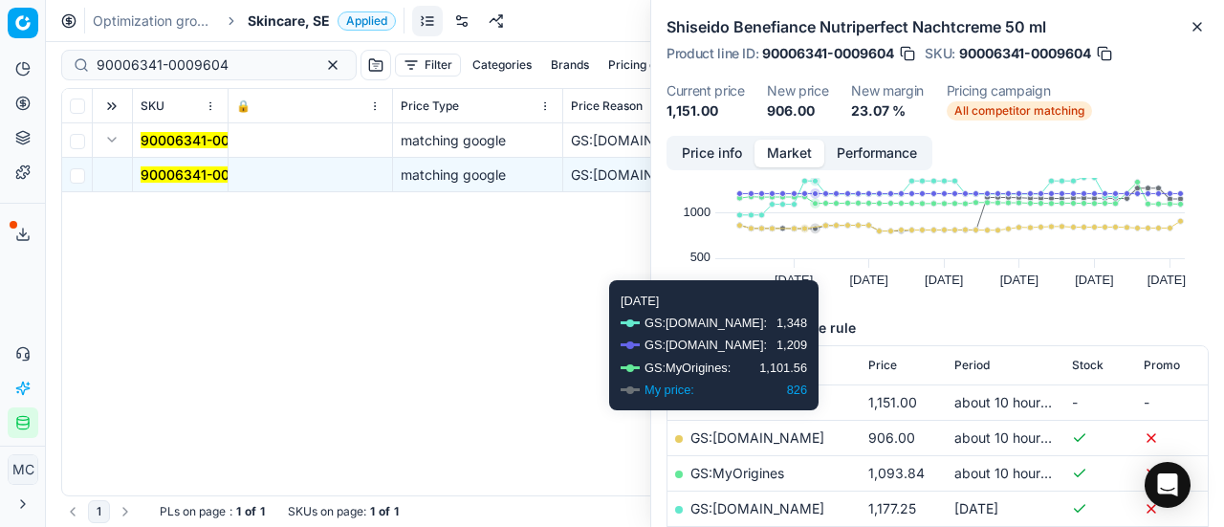
scroll to position [191, 0]
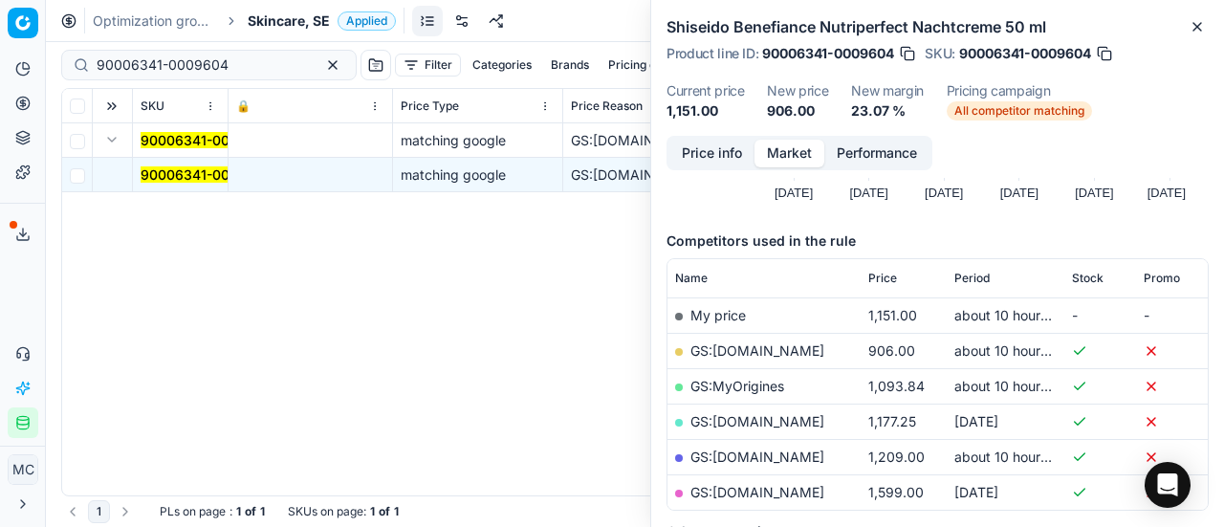
click at [763, 345] on link "GS:[DOMAIN_NAME]" at bounding box center [757, 350] width 134 height 16
click at [308, 23] on span "Skincare, SE" at bounding box center [289, 20] width 82 height 19
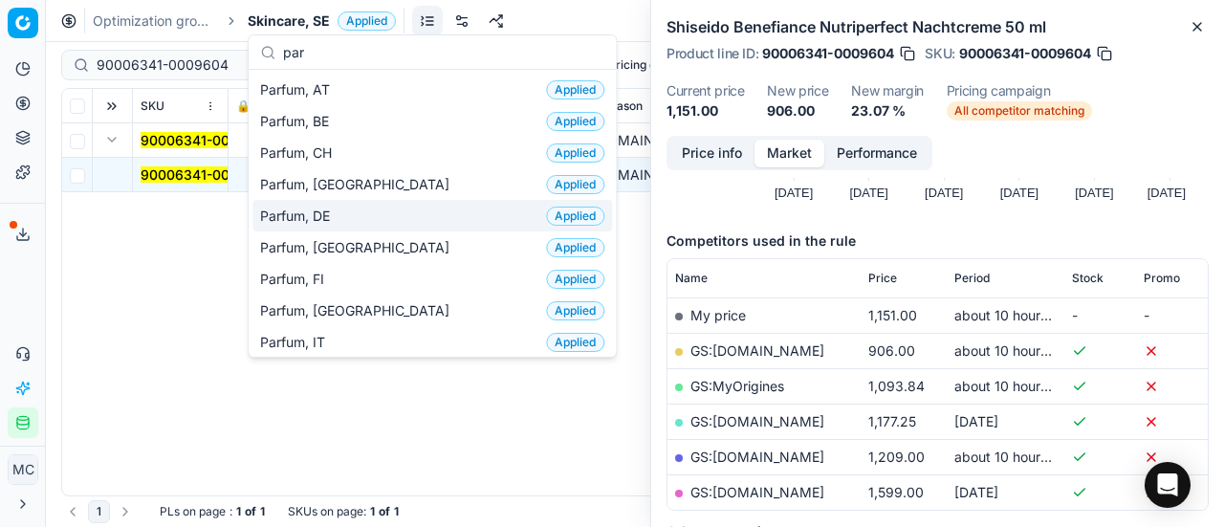
scroll to position [287, 0]
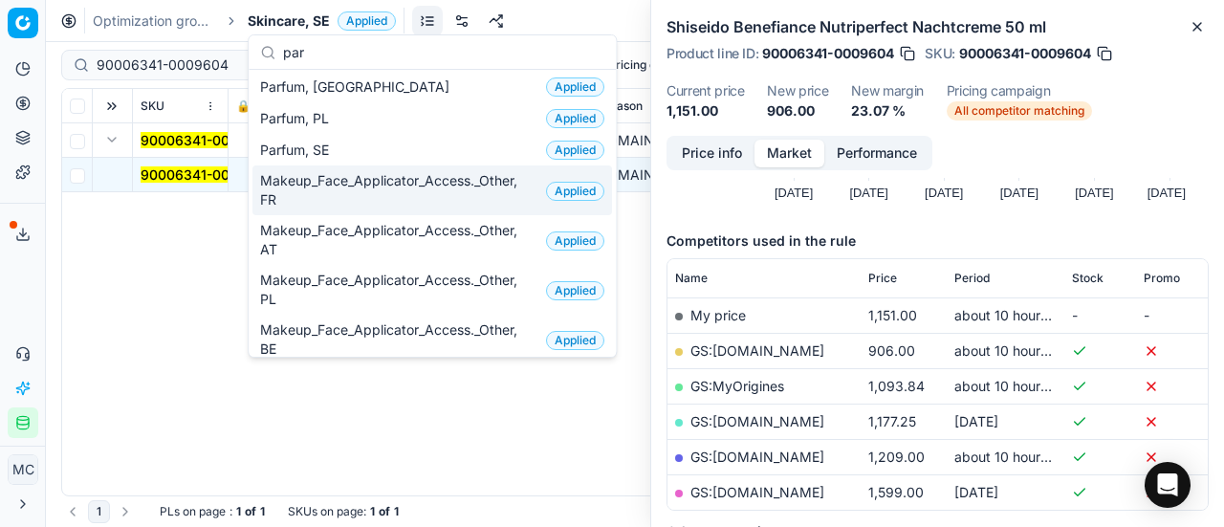
type input "par"
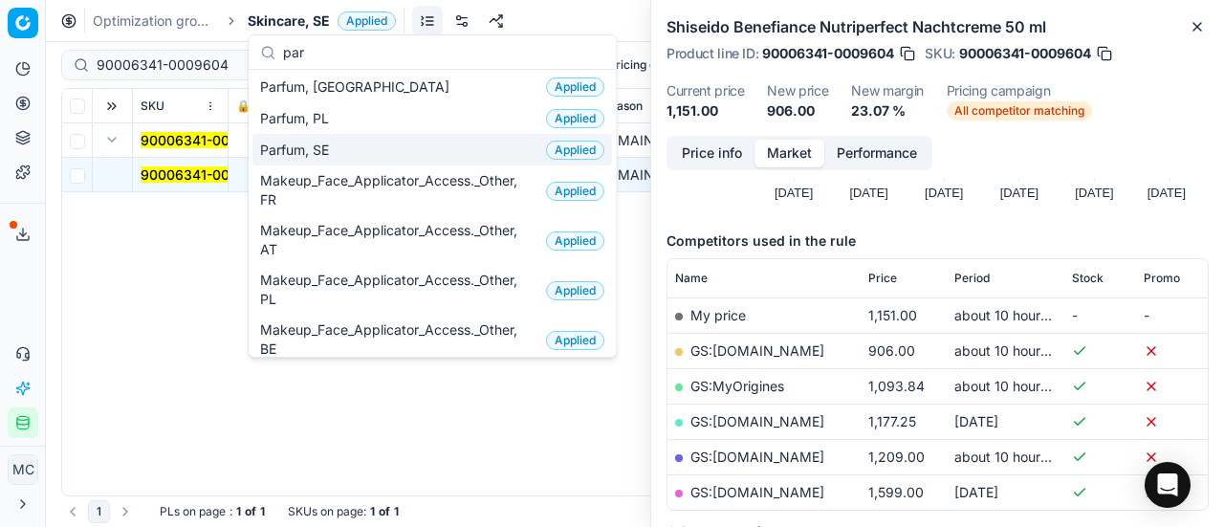
click at [343, 152] on div "Parfum, SE Applied" at bounding box center [432, 150] width 360 height 32
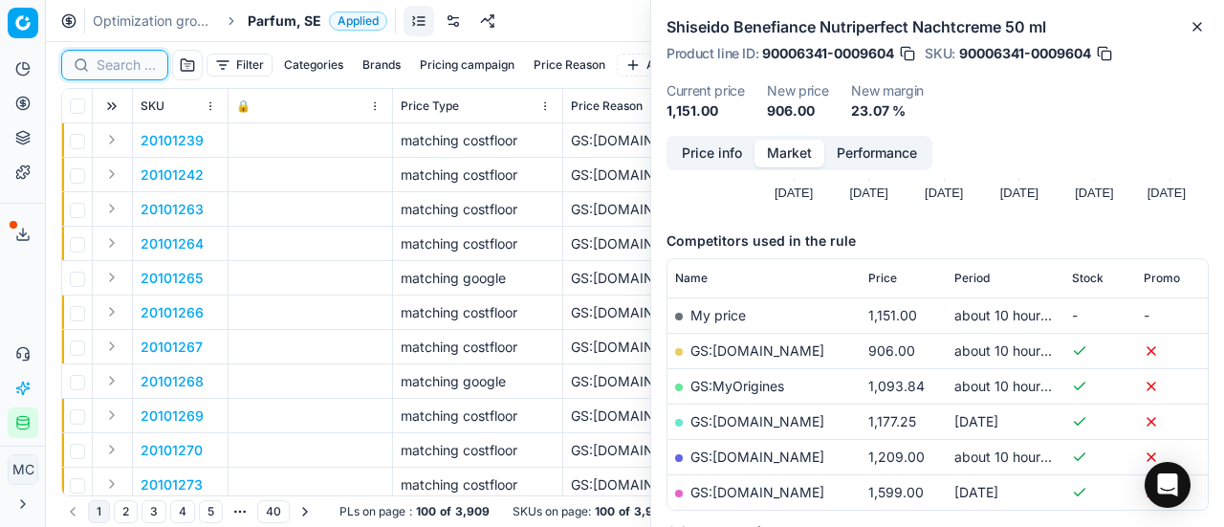
click at [125, 61] on input at bounding box center [126, 64] width 59 height 19
paste input "80052767-100"
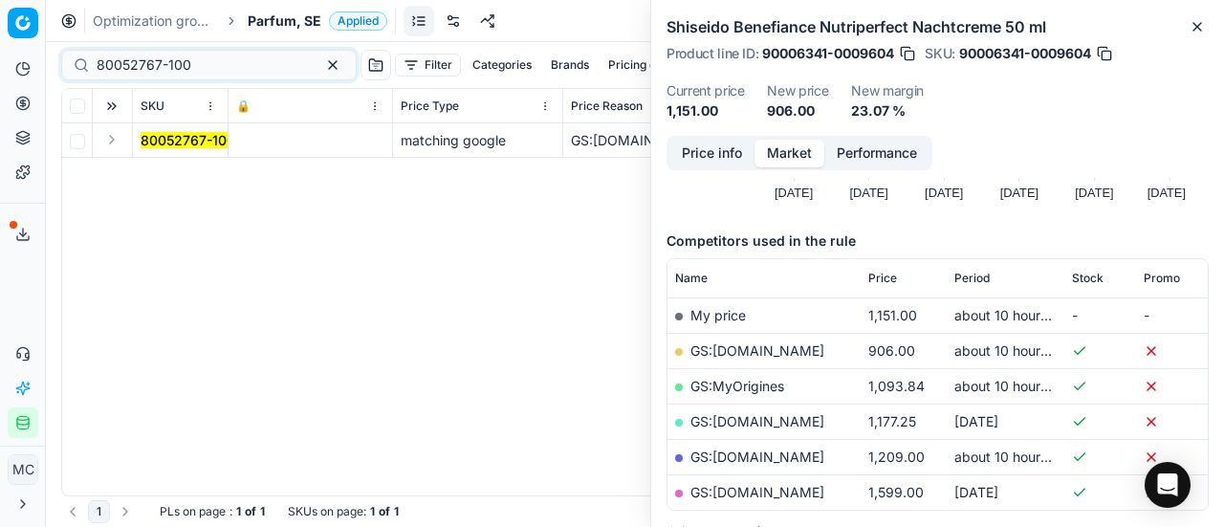
click at [117, 140] on button "Expand" at bounding box center [111, 139] width 23 height 23
click at [171, 173] on mark "80052767-100" at bounding box center [188, 174] width 95 height 16
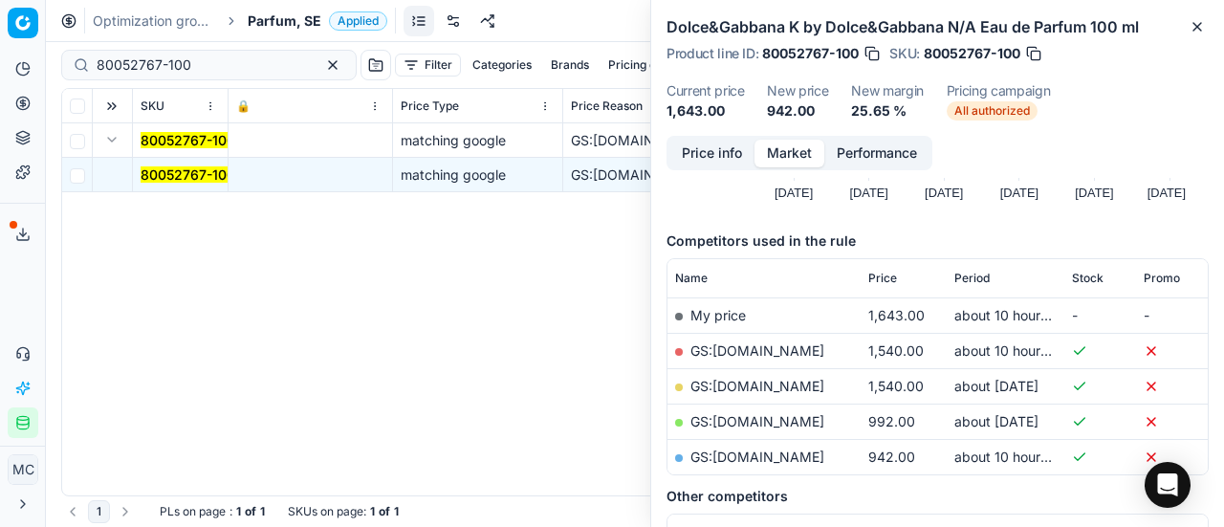
click at [736, 158] on button "Price info" at bounding box center [711, 154] width 85 height 28
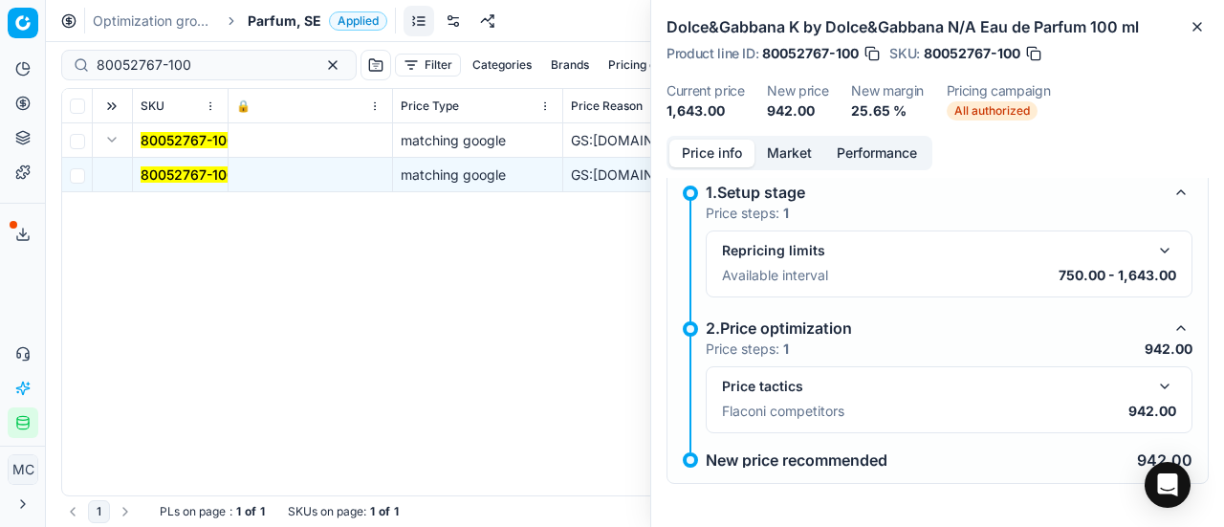
drag, startPoint x: 1151, startPoint y: 382, endPoint x: 1132, endPoint y: 362, distance: 27.0
click at [1153, 383] on button "button" at bounding box center [1164, 386] width 23 height 23
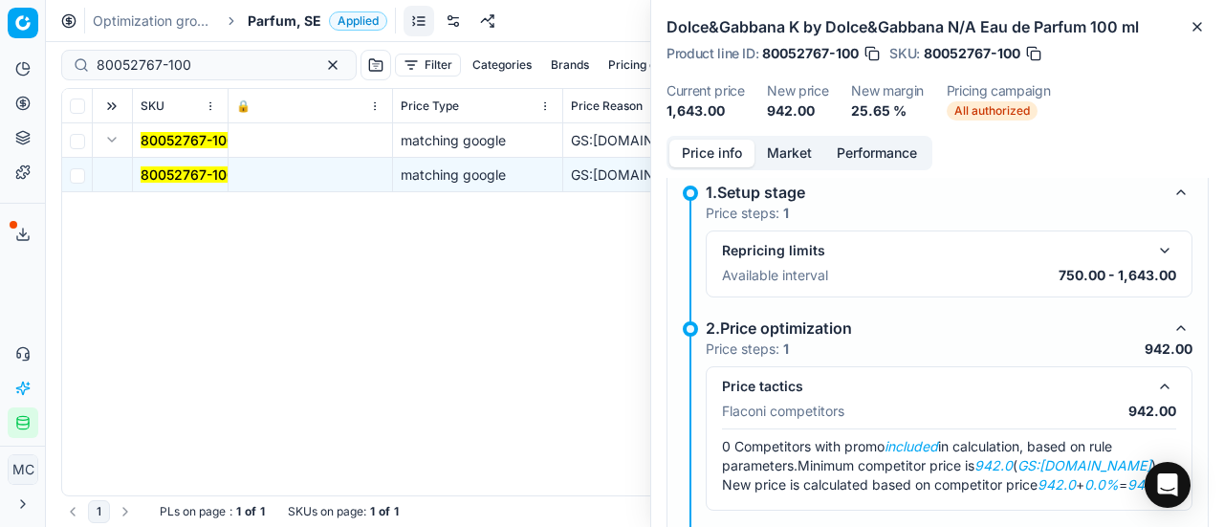
click at [776, 144] on button "Market" at bounding box center [789, 154] width 70 height 28
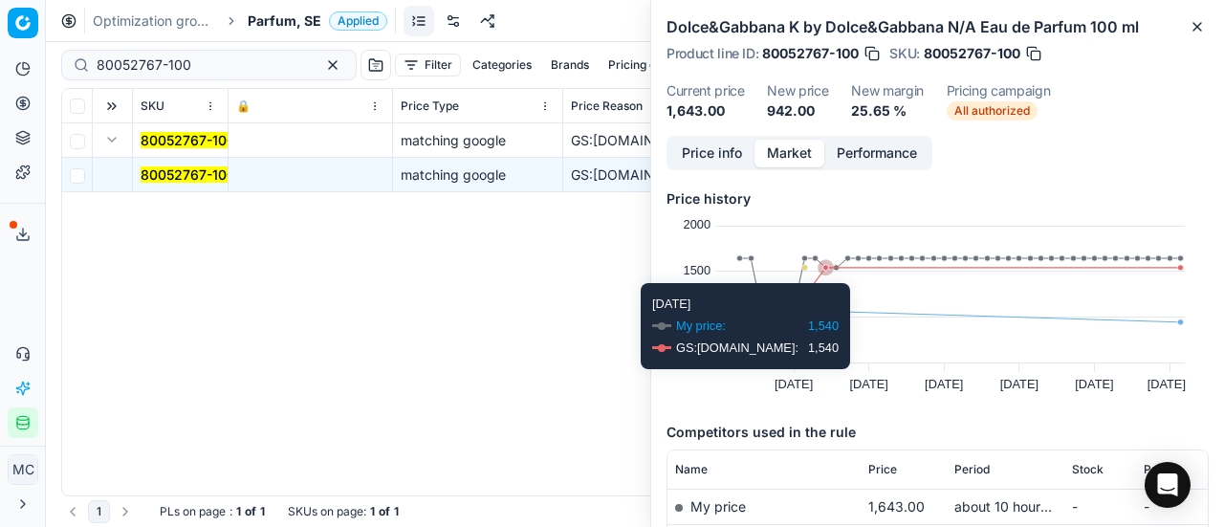
scroll to position [287, 0]
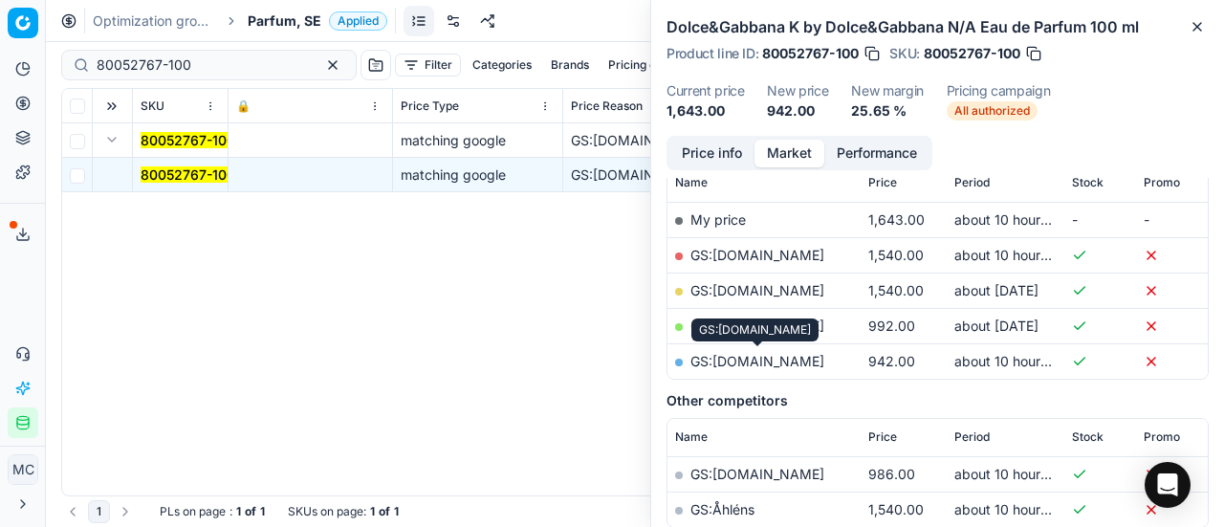
click at [780, 354] on link "GS:[DOMAIN_NAME]" at bounding box center [757, 361] width 134 height 16
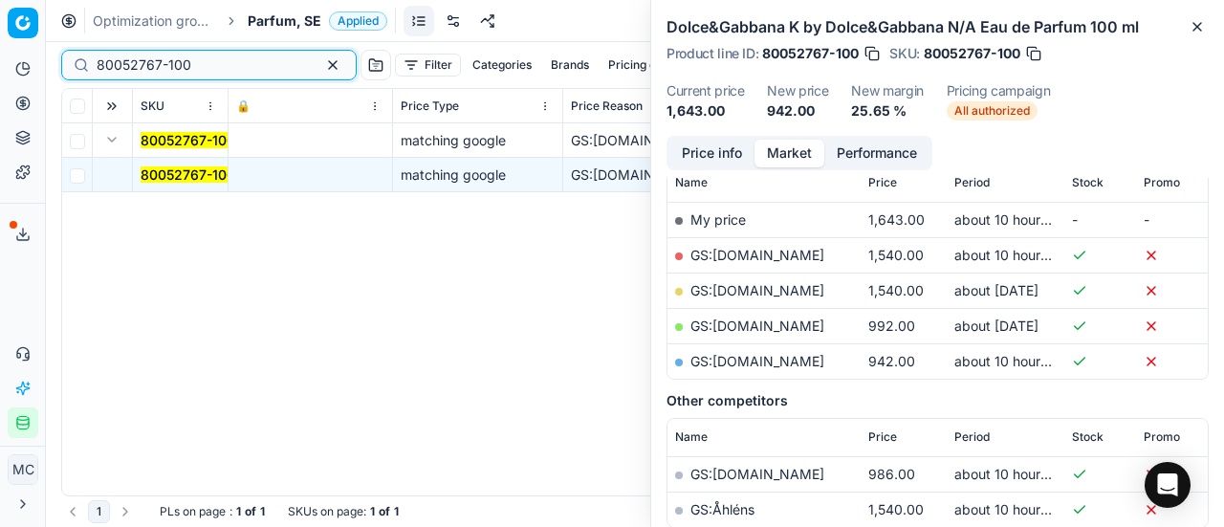
drag, startPoint x: 251, startPoint y: 62, endPoint x: 0, endPoint y: 60, distance: 250.5
click at [0, 54] on div "Pricing platform Analytics Pricing Product portfolio Templates Export service 2…" at bounding box center [612, 263] width 1224 height 527
paste input "313"
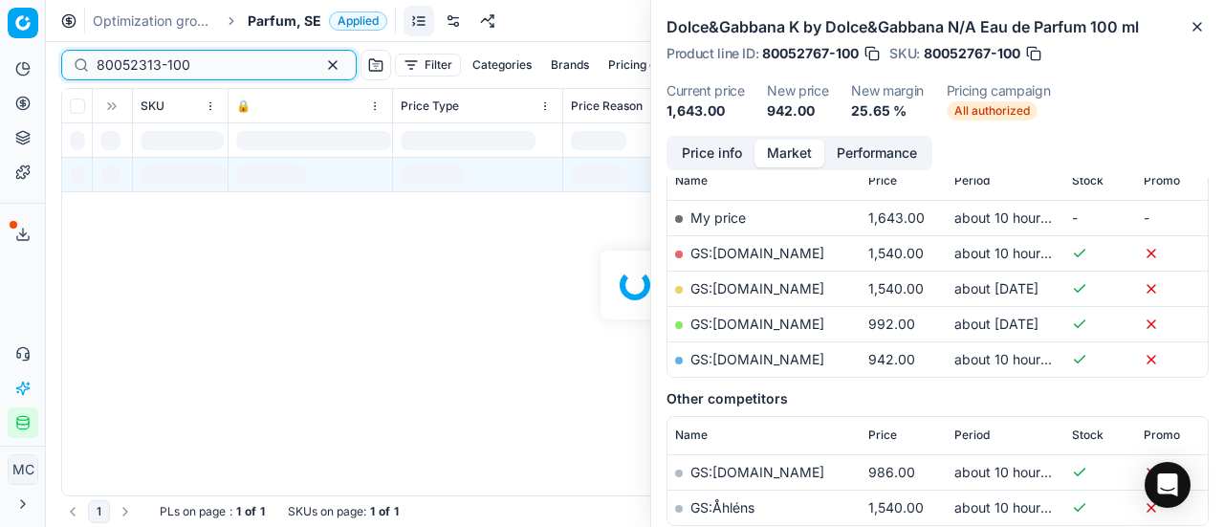
scroll to position [287, 0]
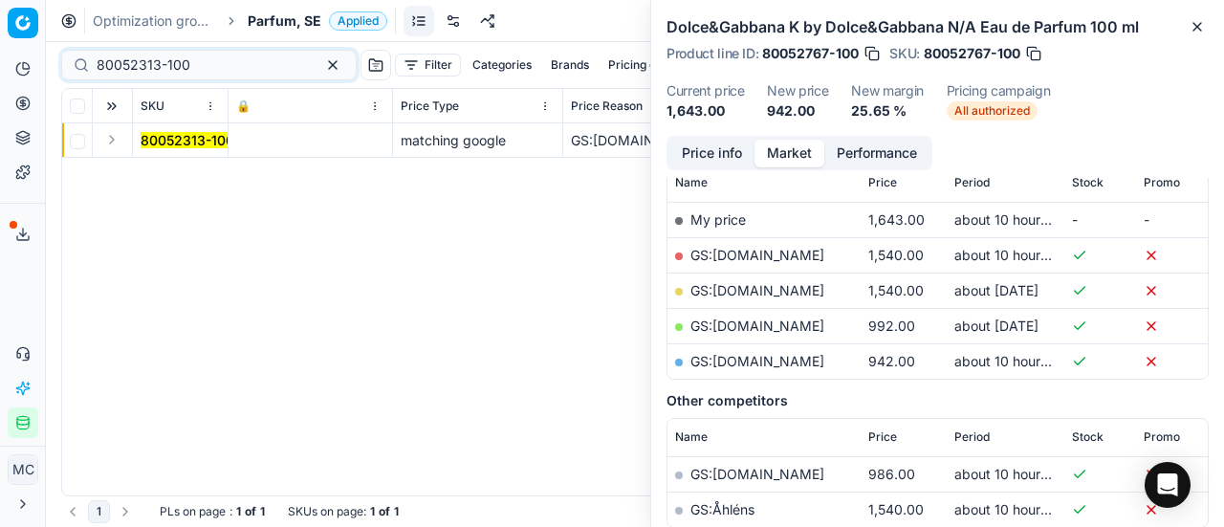
click at [109, 142] on button "Expand" at bounding box center [111, 139] width 23 height 23
click at [197, 173] on mark "80052313-100" at bounding box center [188, 174] width 94 height 16
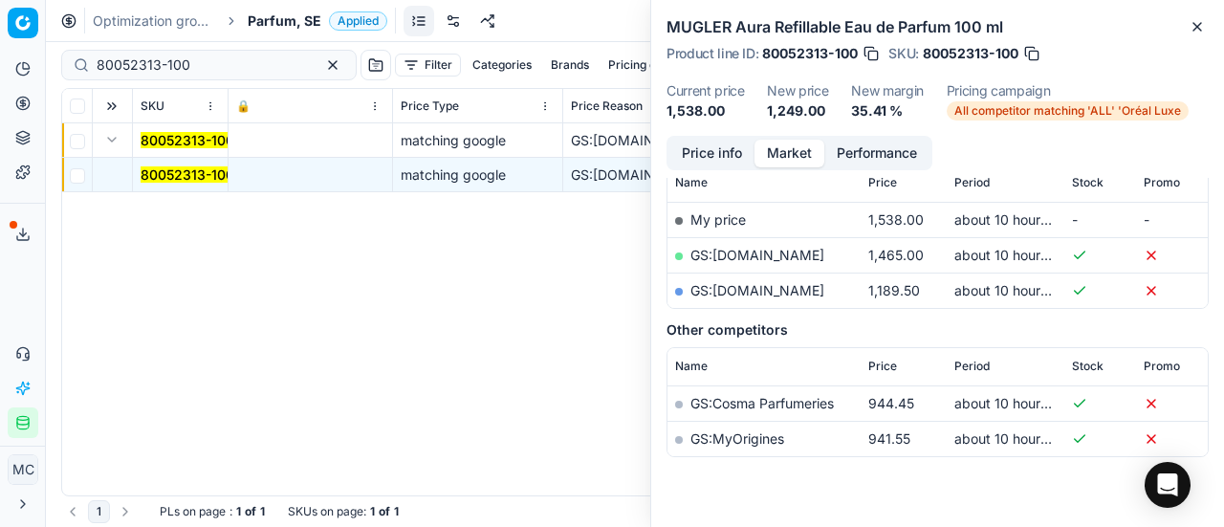
click at [723, 151] on button "Price info" at bounding box center [711, 154] width 85 height 28
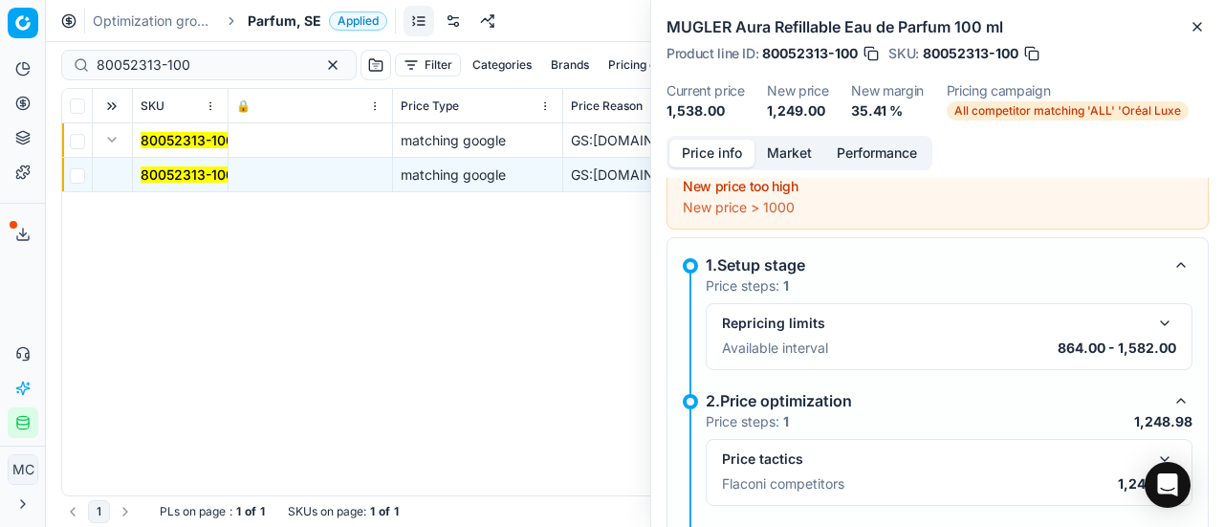
scroll to position [109, 0]
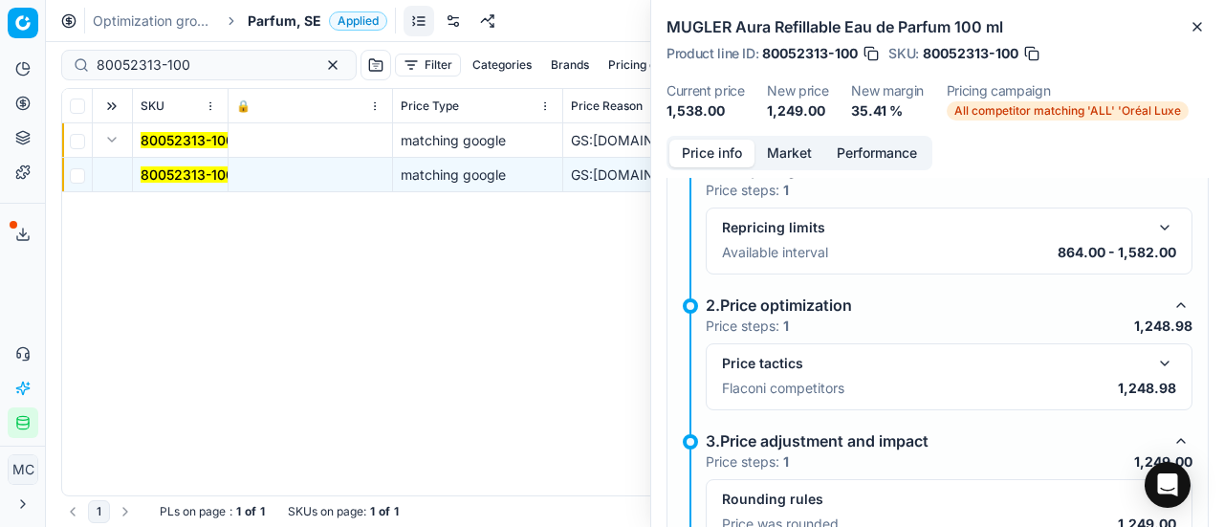
click at [1153, 360] on button "button" at bounding box center [1164, 363] width 23 height 23
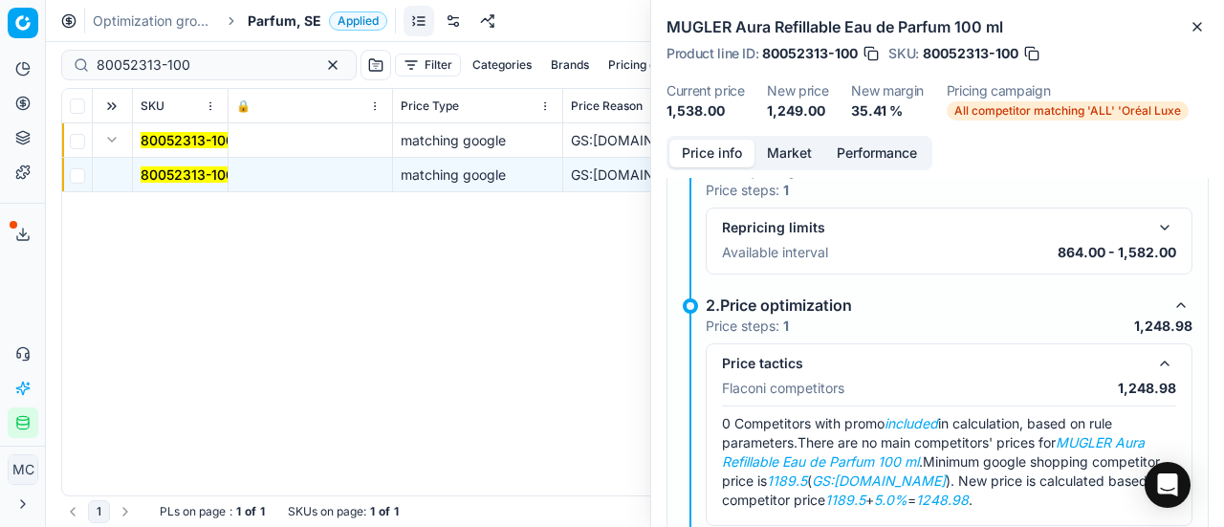
click at [796, 154] on button "Market" at bounding box center [789, 154] width 70 height 28
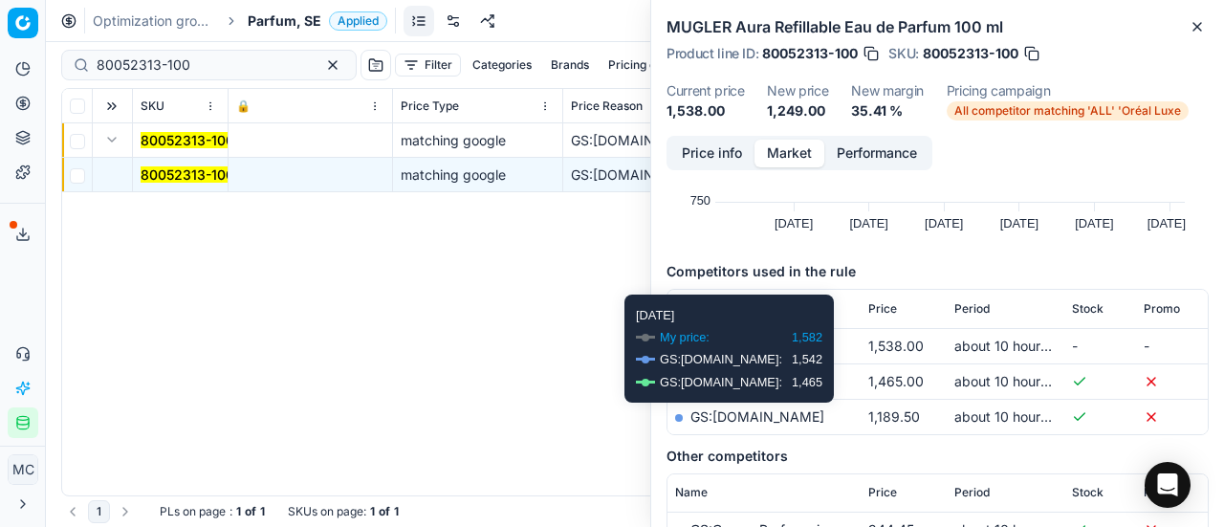
scroll to position [287, 0]
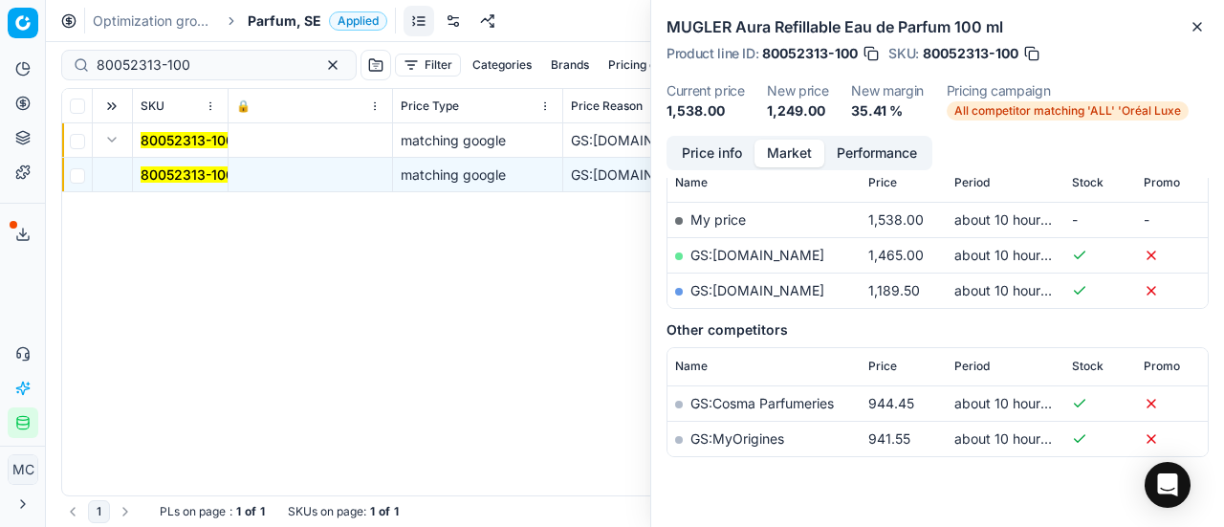
click at [796, 282] on link "GS:[DOMAIN_NAME]" at bounding box center [757, 290] width 134 height 16
click at [738, 253] on link "GS:[DOMAIN_NAME]" at bounding box center [757, 255] width 134 height 16
click at [235, 77] on div "80052313-100" at bounding box center [208, 65] width 295 height 31
drag, startPoint x: 237, startPoint y: 70, endPoint x: 0, endPoint y: 12, distance: 244.0
click at [0, 12] on div "Pricing platform Analytics Pricing Product portfolio Templates Export service 2…" at bounding box center [612, 263] width 1224 height 527
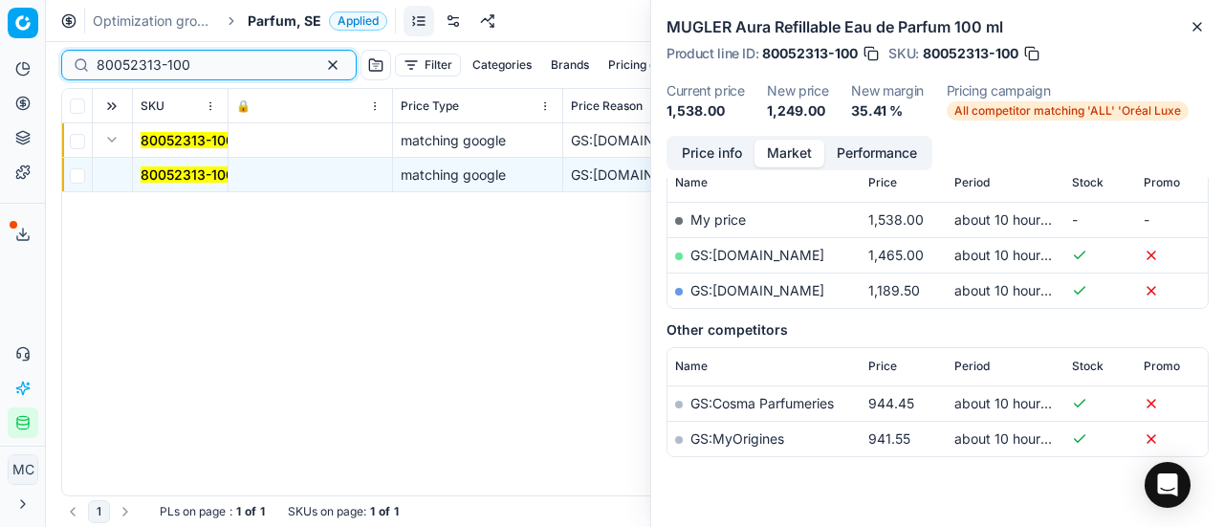
paste input "90000808-000103"
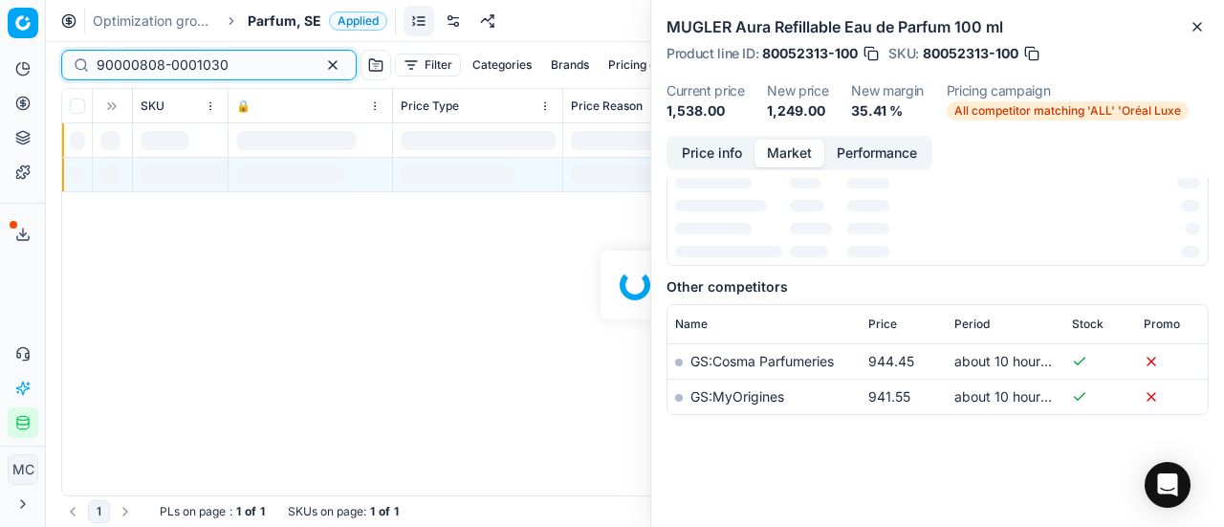
scroll to position [287, 0]
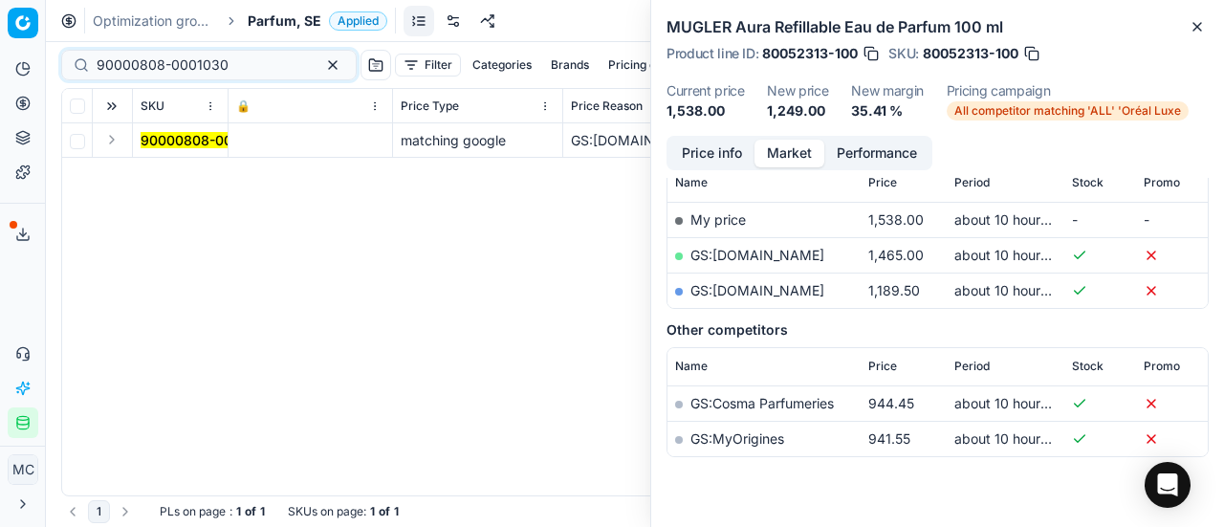
drag, startPoint x: 111, startPoint y: 141, endPoint x: 142, endPoint y: 152, distance: 32.7
click at [117, 141] on button "Expand" at bounding box center [111, 139] width 23 height 23
drag, startPoint x: 185, startPoint y: 179, endPoint x: 927, endPoint y: 126, distance: 742.9
click at [189, 179] on mark "90000808-0001030" at bounding box center [207, 174] width 132 height 16
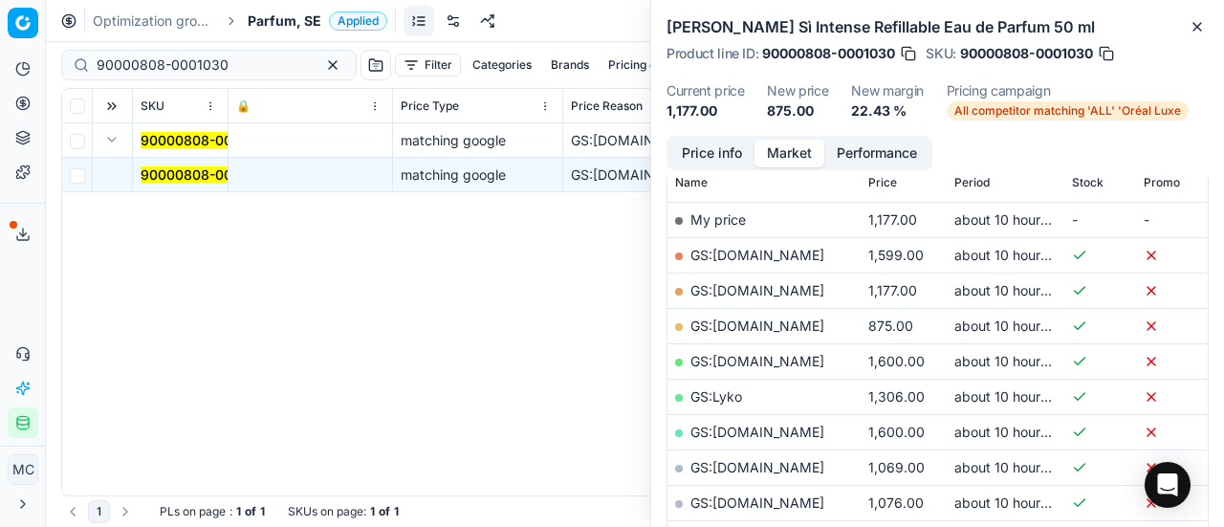
click at [690, 147] on button "Price info" at bounding box center [711, 154] width 85 height 28
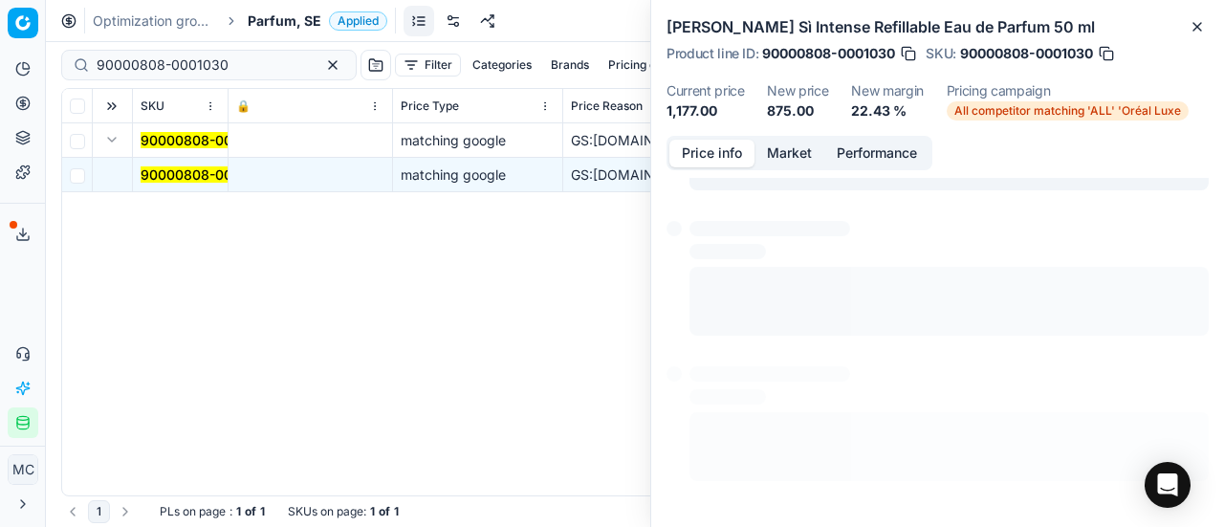
scroll to position [13, 0]
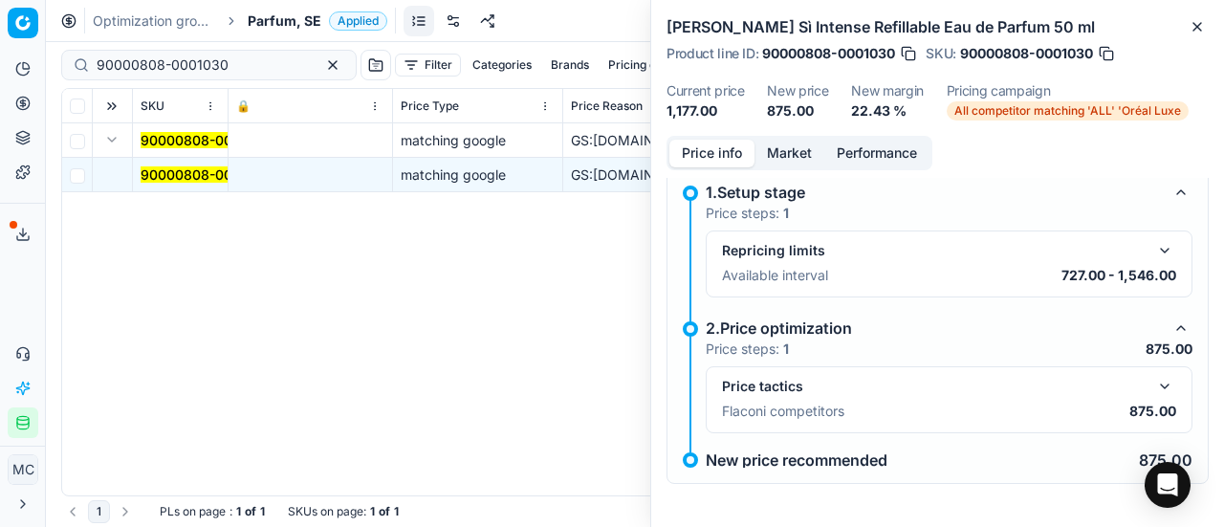
click at [1153, 377] on button "button" at bounding box center [1164, 386] width 23 height 23
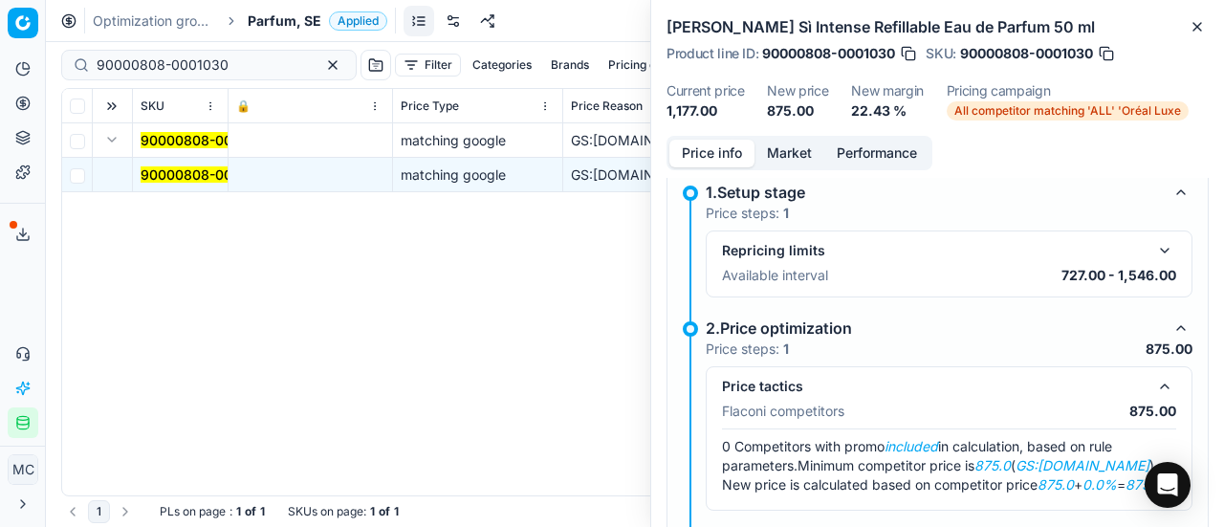
drag, startPoint x: 796, startPoint y: 158, endPoint x: 805, endPoint y: 175, distance: 19.7
click at [799, 165] on button "Market" at bounding box center [789, 154] width 70 height 28
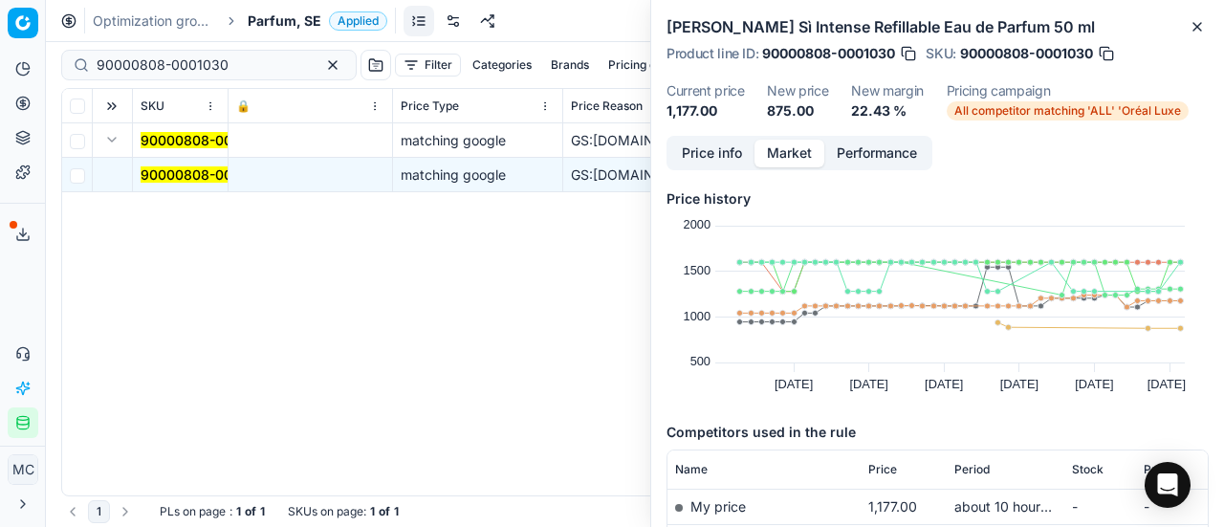
scroll to position [191, 0]
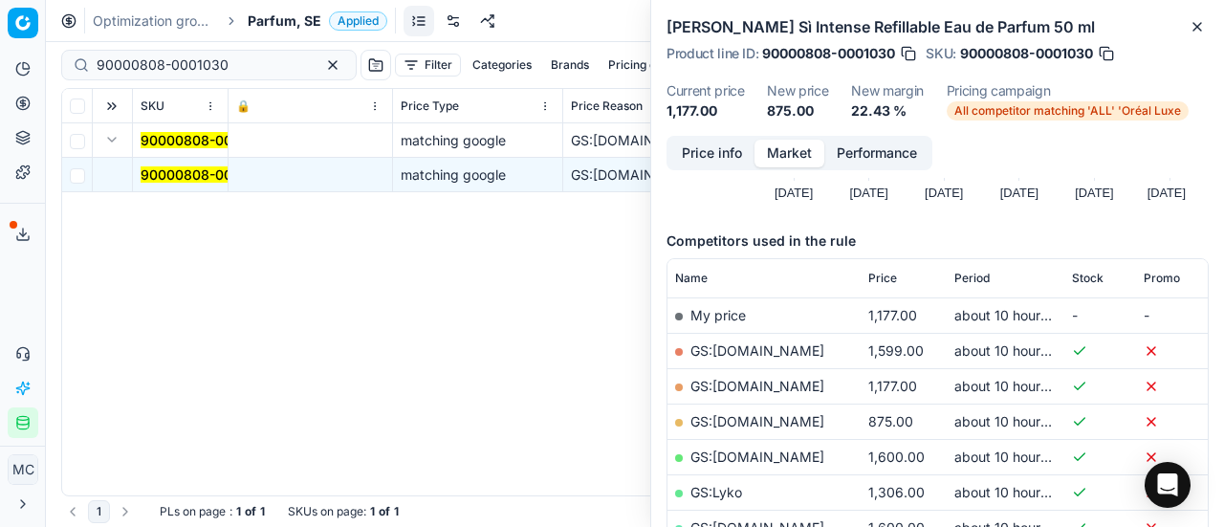
click at [771, 420] on link "GS:[DOMAIN_NAME]" at bounding box center [757, 421] width 134 height 16
paste input "20102615"
drag, startPoint x: 262, startPoint y: 62, endPoint x: 0, endPoint y: 9, distance: 267.4
click at [0, 9] on div "Pricing platform Analytics Pricing Product portfolio Templates Export service 2…" at bounding box center [612, 263] width 1224 height 527
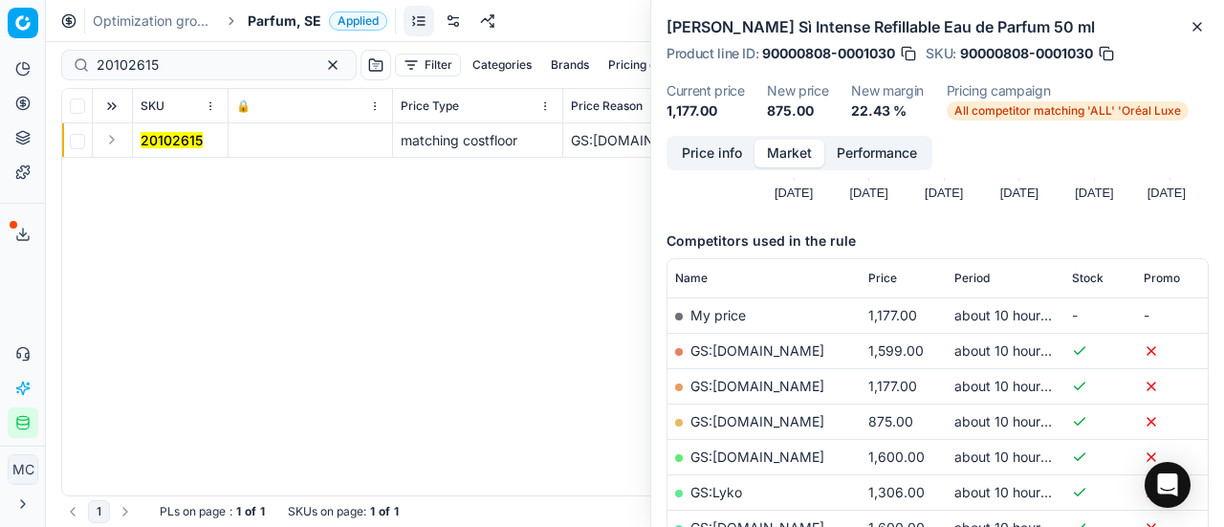
click at [113, 141] on button "Expand" at bounding box center [111, 139] width 23 height 23
click at [184, 176] on mark "20102615" at bounding box center [172, 174] width 62 height 16
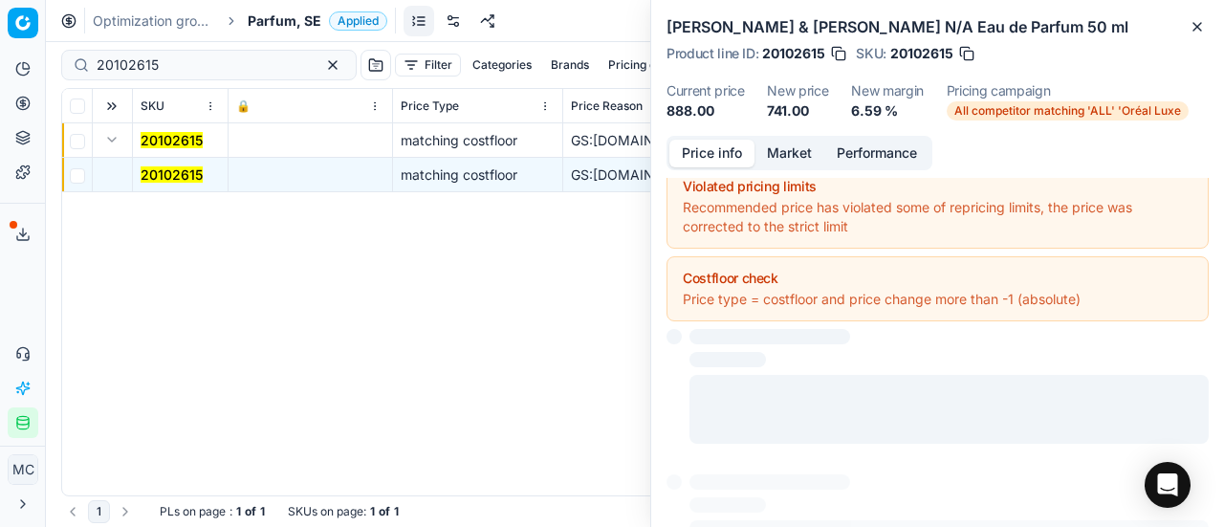
click at [736, 157] on button "Price info" at bounding box center [711, 154] width 85 height 28
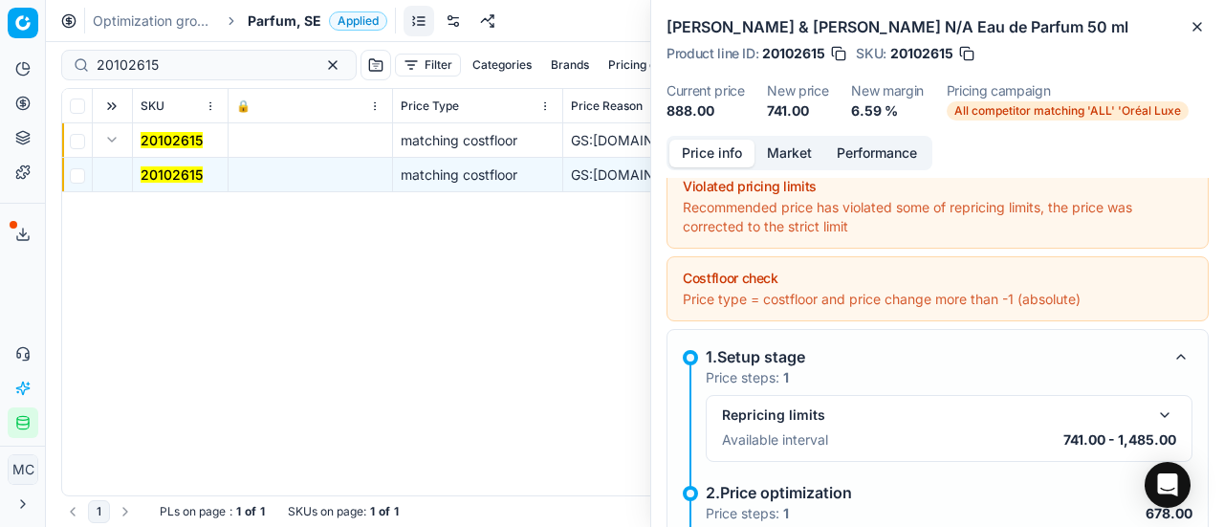
scroll to position [300, 0]
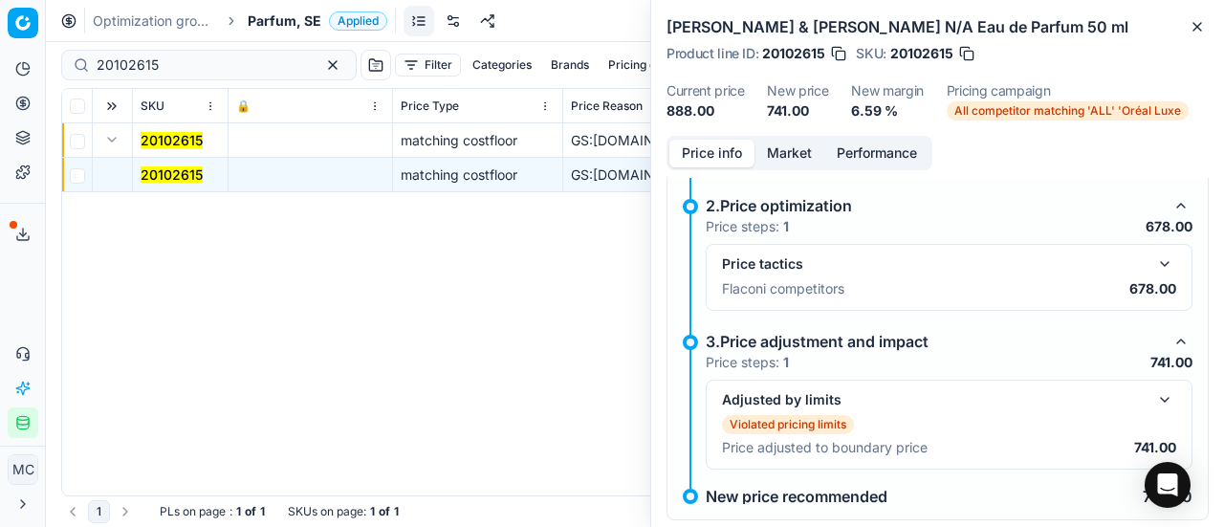
click at [1153, 258] on button "button" at bounding box center [1164, 263] width 23 height 23
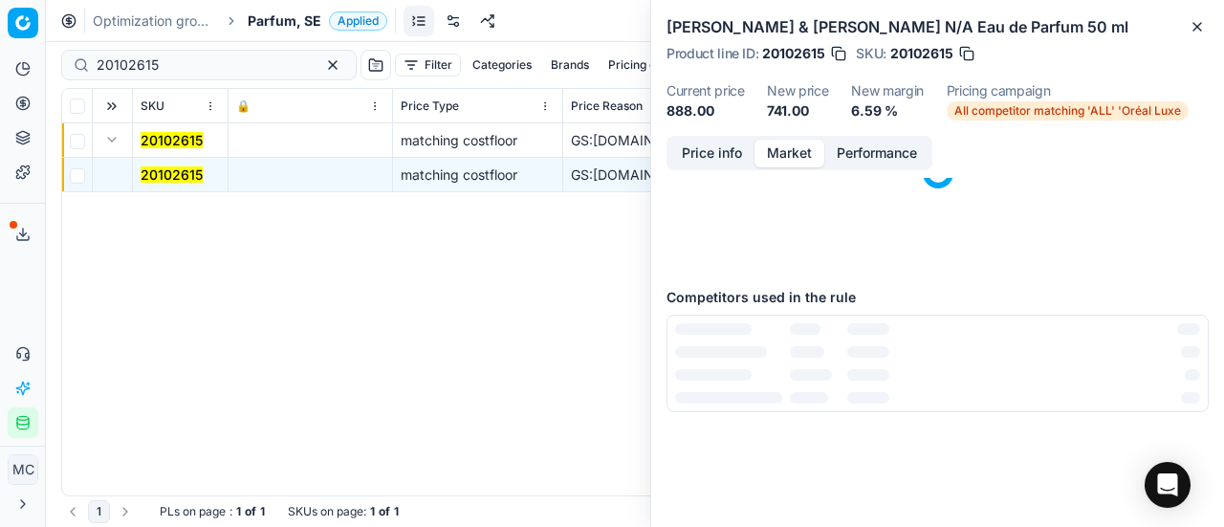
click at [786, 149] on button "Market" at bounding box center [789, 154] width 70 height 28
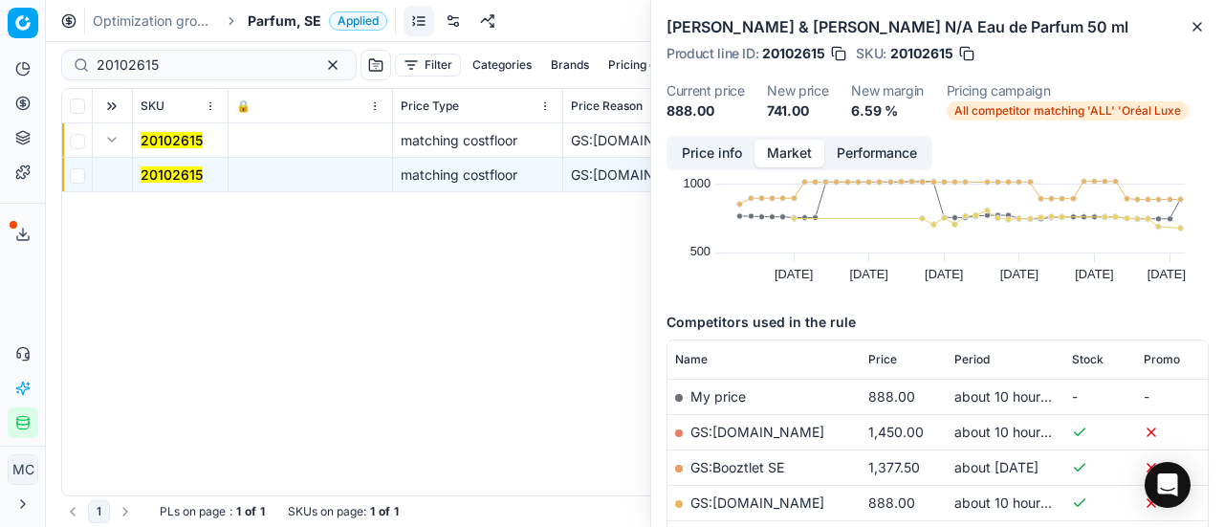
scroll to position [191, 0]
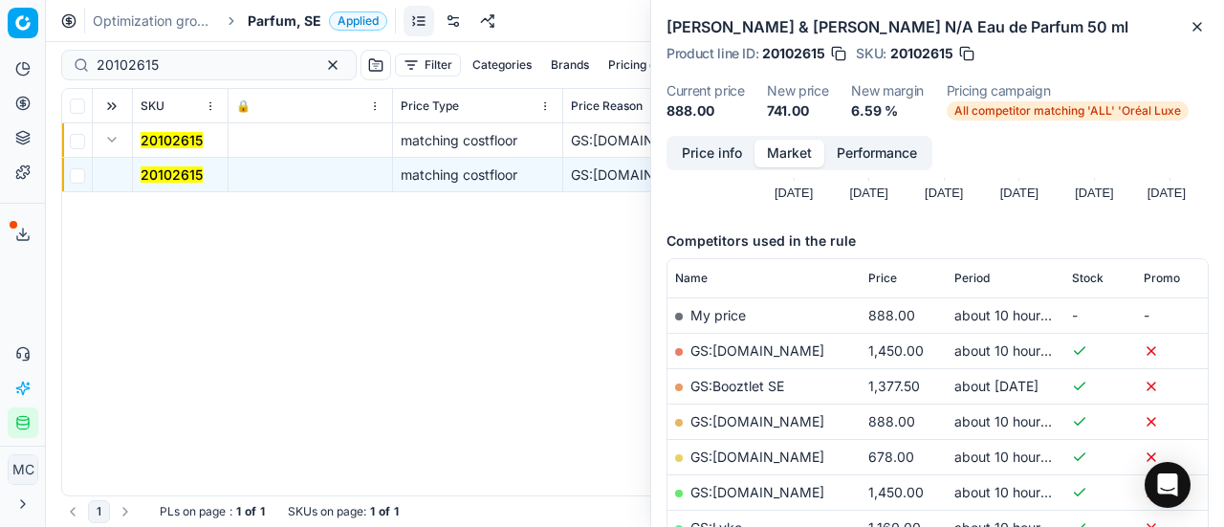
click at [786, 453] on link "GS:[DOMAIN_NAME]" at bounding box center [757, 456] width 134 height 16
drag, startPoint x: 215, startPoint y: 60, endPoint x: 0, endPoint y: 49, distance: 215.4
click at [0, 49] on div "Pricing platform Analytics Pricing Product portfolio Templates Export service 2…" at bounding box center [612, 263] width 1224 height 527
paste input "80077267-0009243"
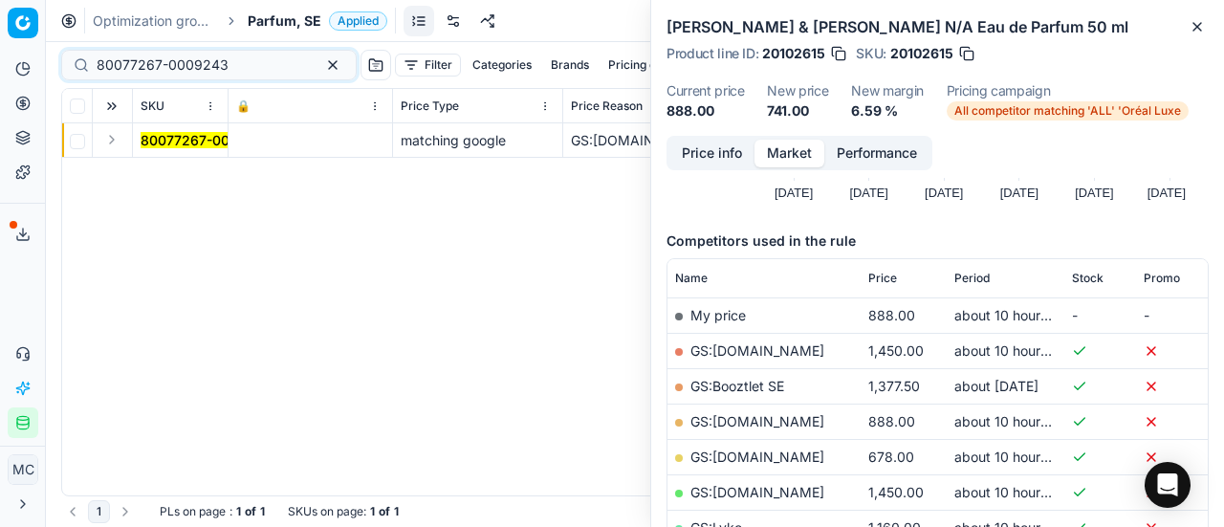
click at [117, 133] on button "Expand" at bounding box center [111, 139] width 23 height 23
click at [159, 164] on td "80077267-0009243" at bounding box center [181, 175] width 96 height 34
click at [218, 177] on mark "80077267-0009243" at bounding box center [207, 174] width 132 height 16
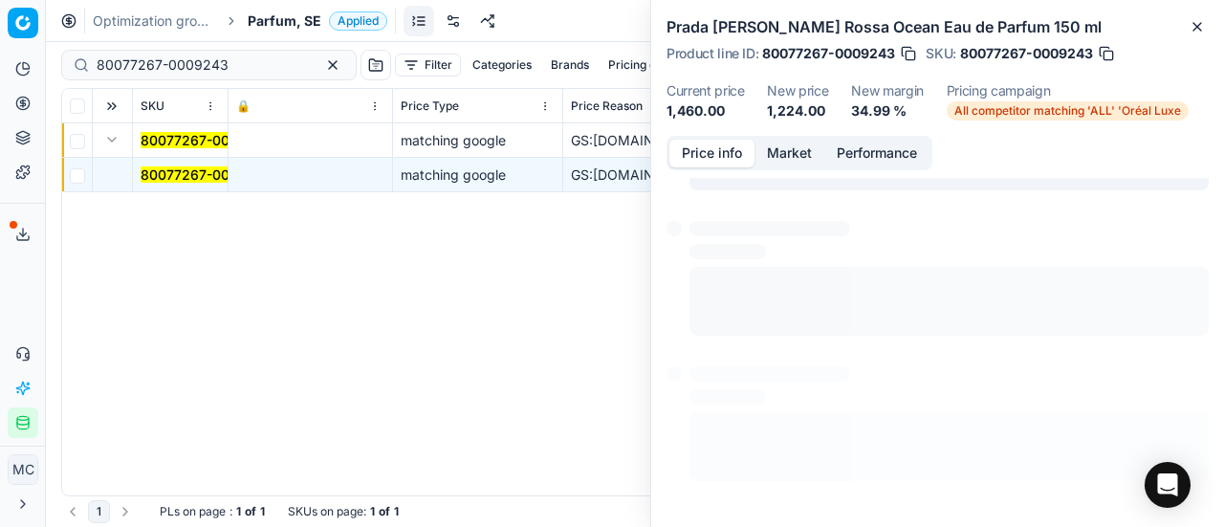
scroll to position [174, 0]
click at [738, 156] on button "Price info" at bounding box center [711, 154] width 85 height 28
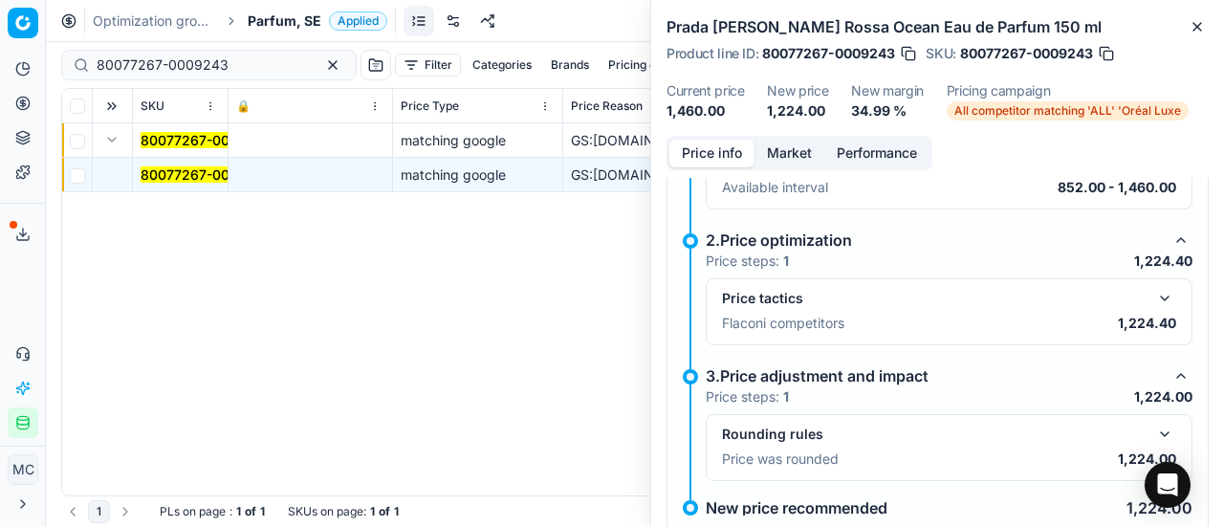
click at [1153, 294] on button "button" at bounding box center [1164, 298] width 23 height 23
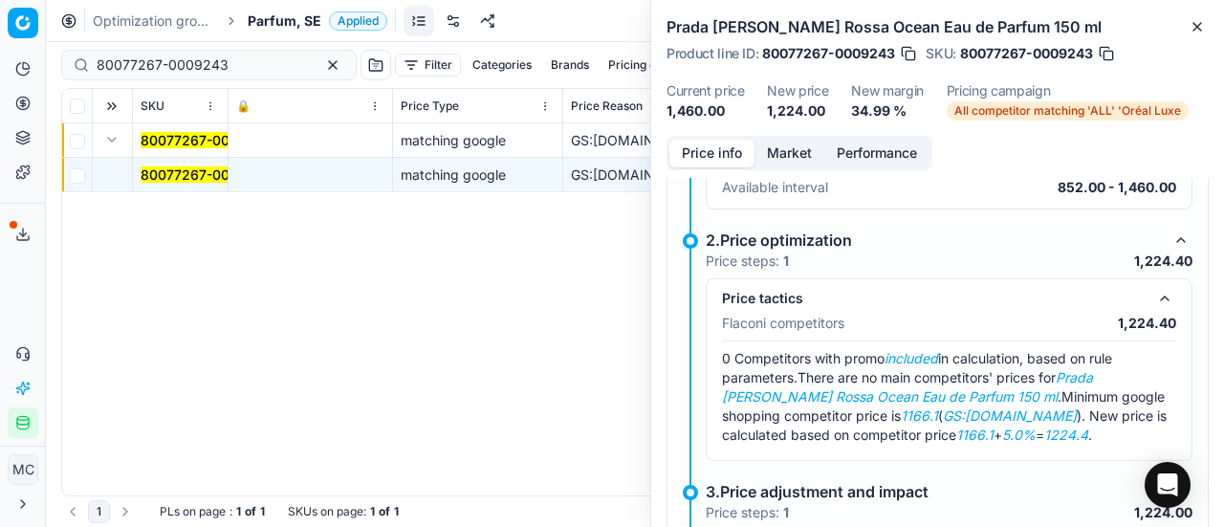
click at [792, 154] on button "Market" at bounding box center [789, 154] width 70 height 28
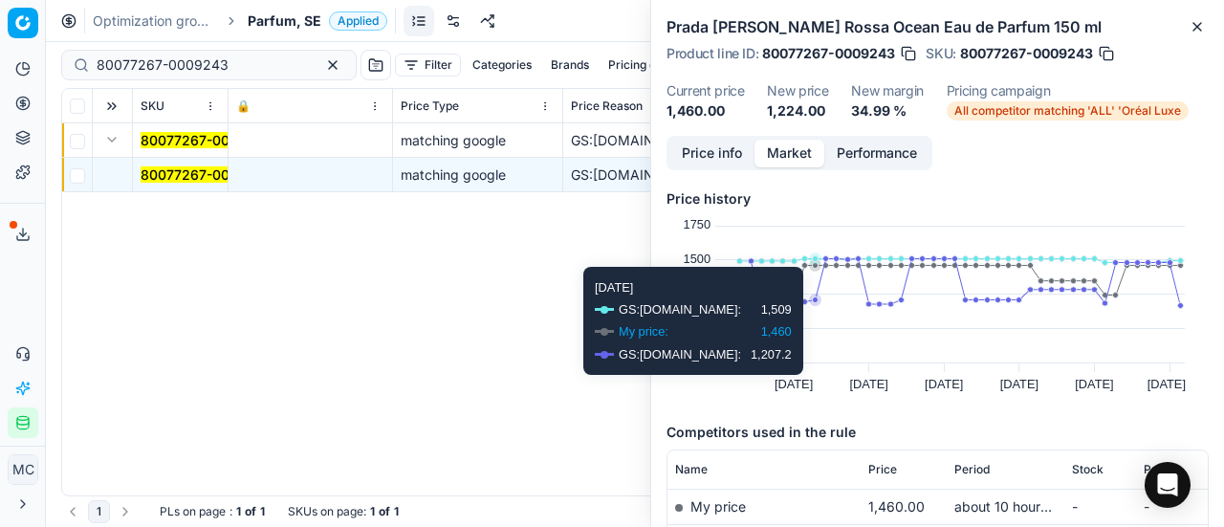
scroll to position [191, 0]
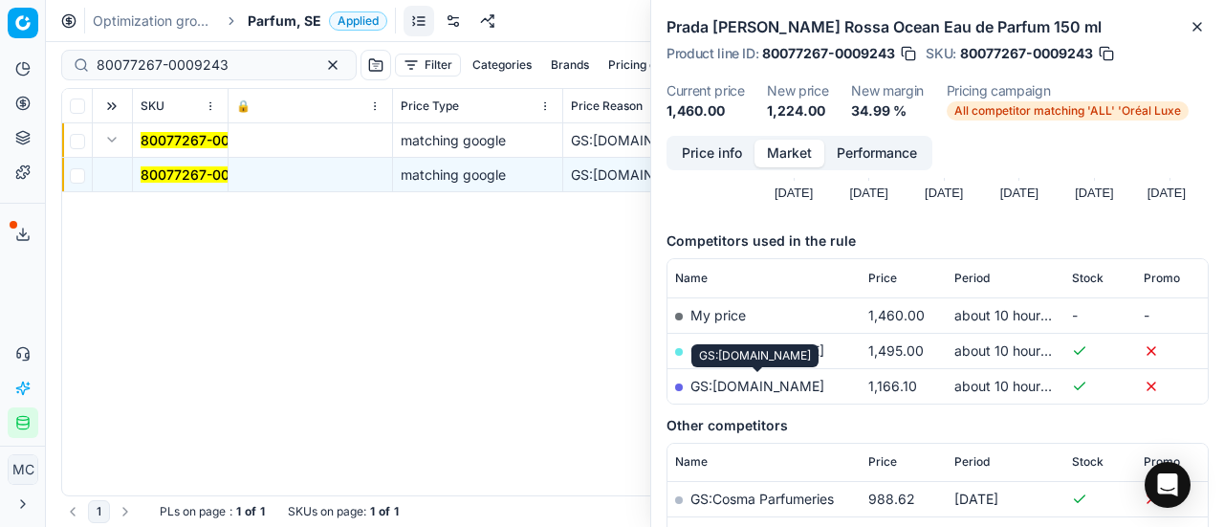
click at [802, 382] on link "GS:[DOMAIN_NAME]" at bounding box center [757, 386] width 134 height 16
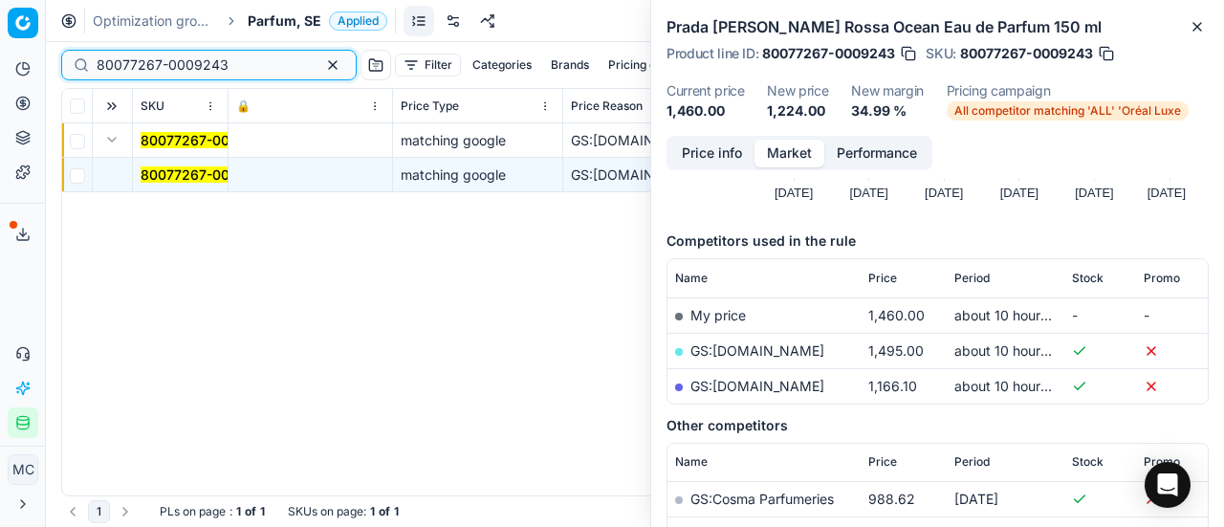
drag, startPoint x: 249, startPoint y: 66, endPoint x: 0, endPoint y: 50, distance: 249.1
click at [0, 50] on div "Pricing platform Analytics Pricing Product portfolio Templates Export service 2…" at bounding box center [612, 263] width 1224 height 527
paste input "66267-50"
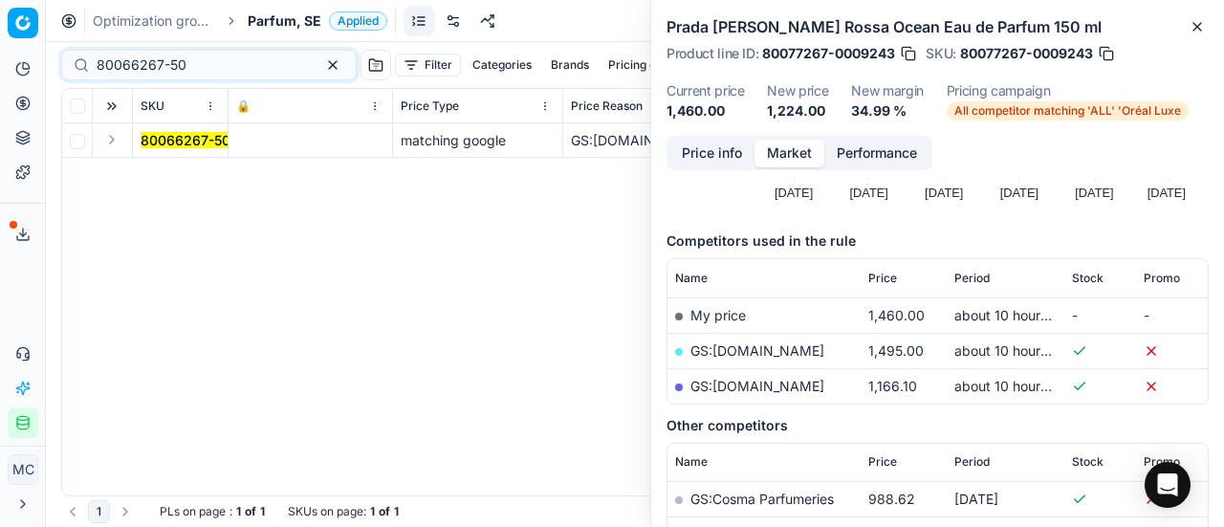
click at [113, 145] on button "Expand" at bounding box center [111, 139] width 23 height 23
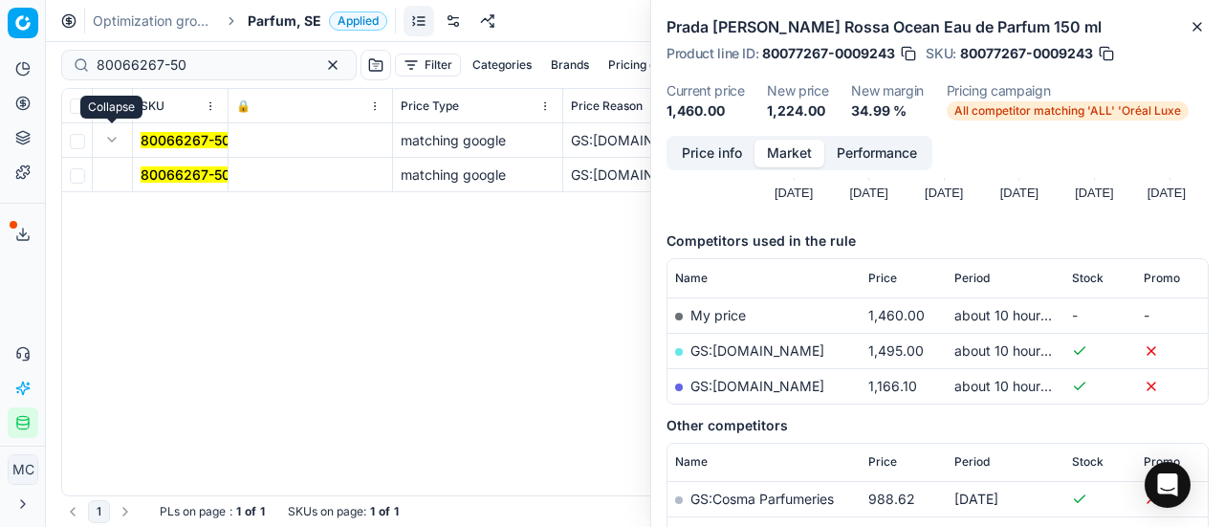
click at [180, 180] on mark "80066267-50" at bounding box center [186, 174] width 90 height 16
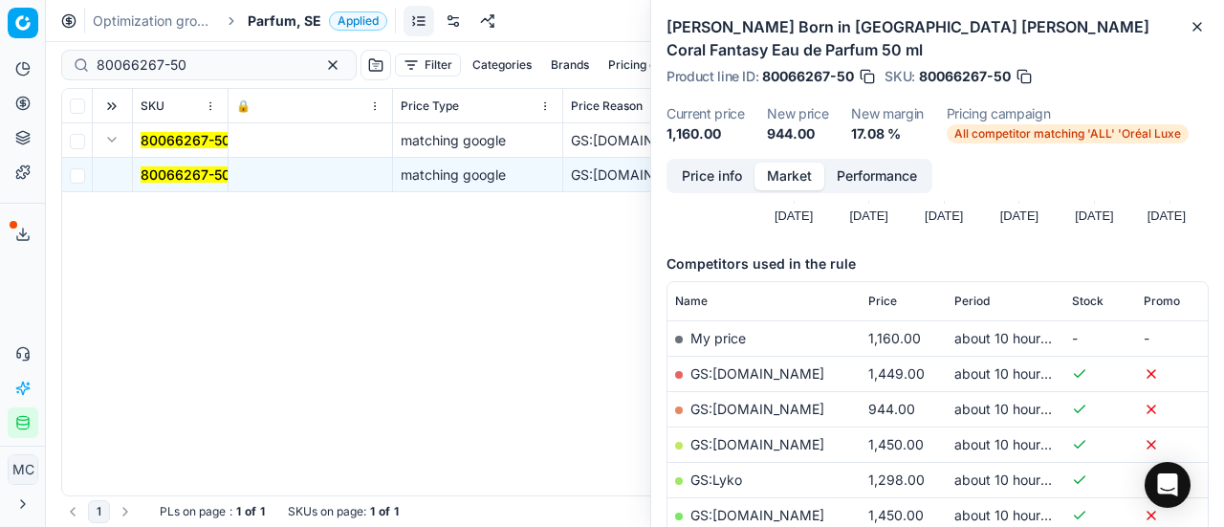
click at [718, 163] on button "Price info" at bounding box center [711, 177] width 85 height 28
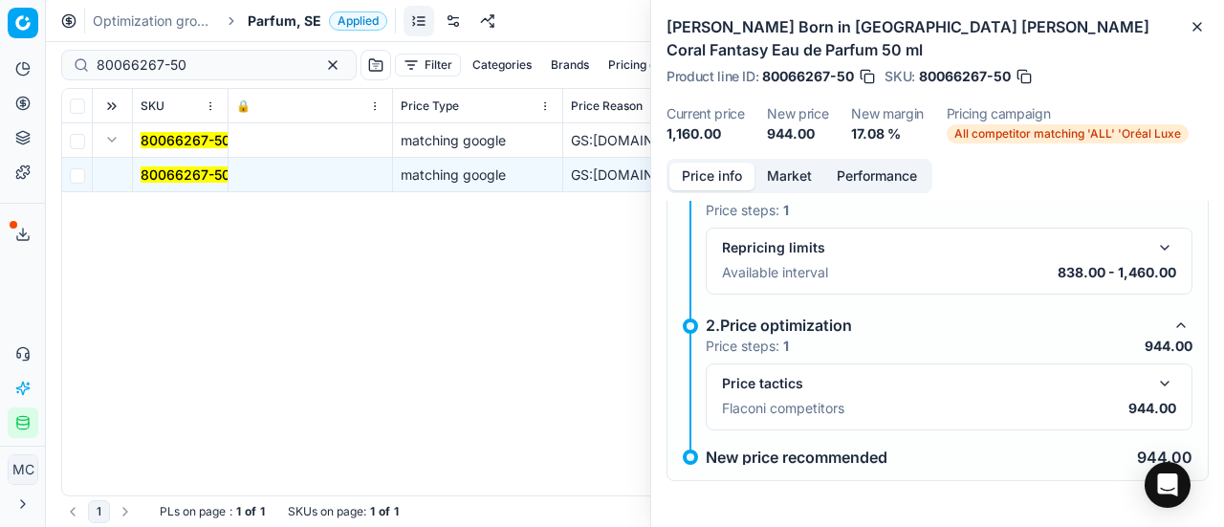
scroll to position [13, 0]
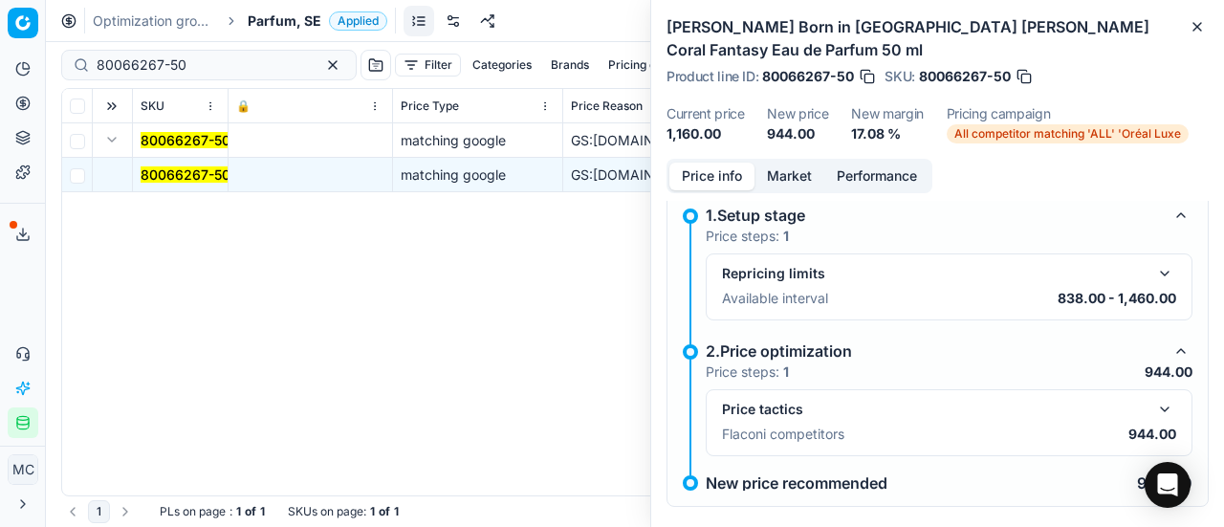
click at [1155, 398] on button "button" at bounding box center [1164, 409] width 23 height 23
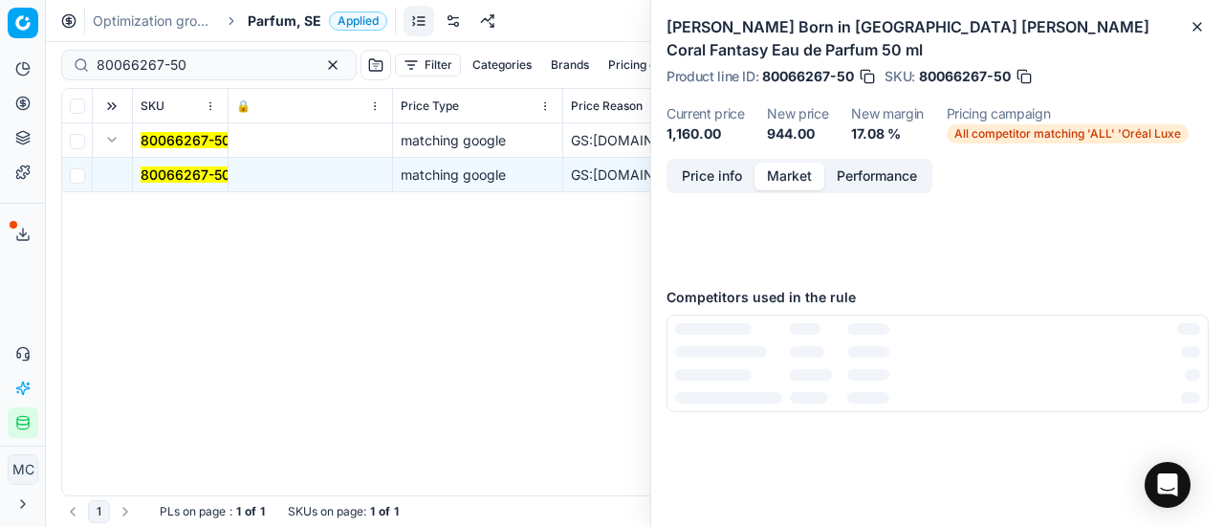
click at [786, 163] on button "Market" at bounding box center [789, 177] width 70 height 28
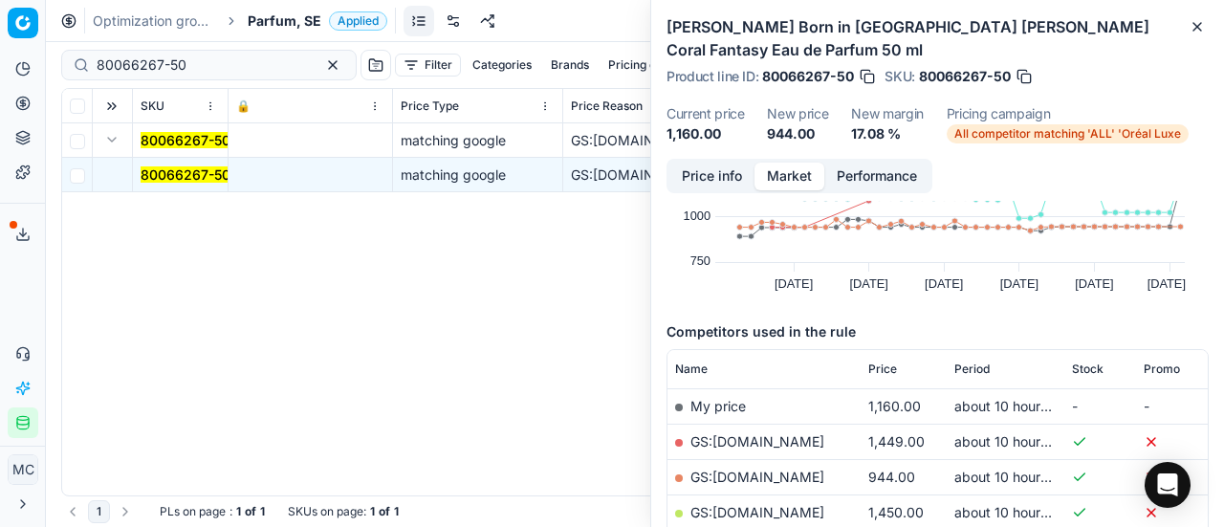
scroll to position [191, 0]
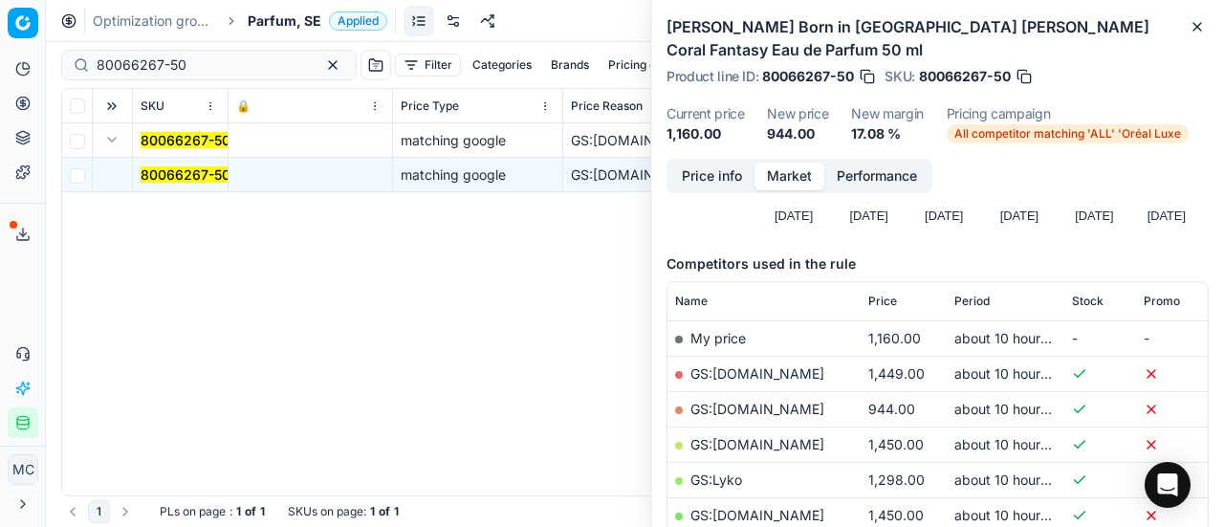
click at [784, 401] on link "GS:[DOMAIN_NAME]" at bounding box center [757, 409] width 134 height 16
drag, startPoint x: 235, startPoint y: 74, endPoint x: 0, endPoint y: 62, distance: 235.5
click at [0, 62] on div "Pricing platform Analytics Pricing Product portfolio Templates Export service 2…" at bounding box center [612, 263] width 1224 height 527
paste input "20103432"
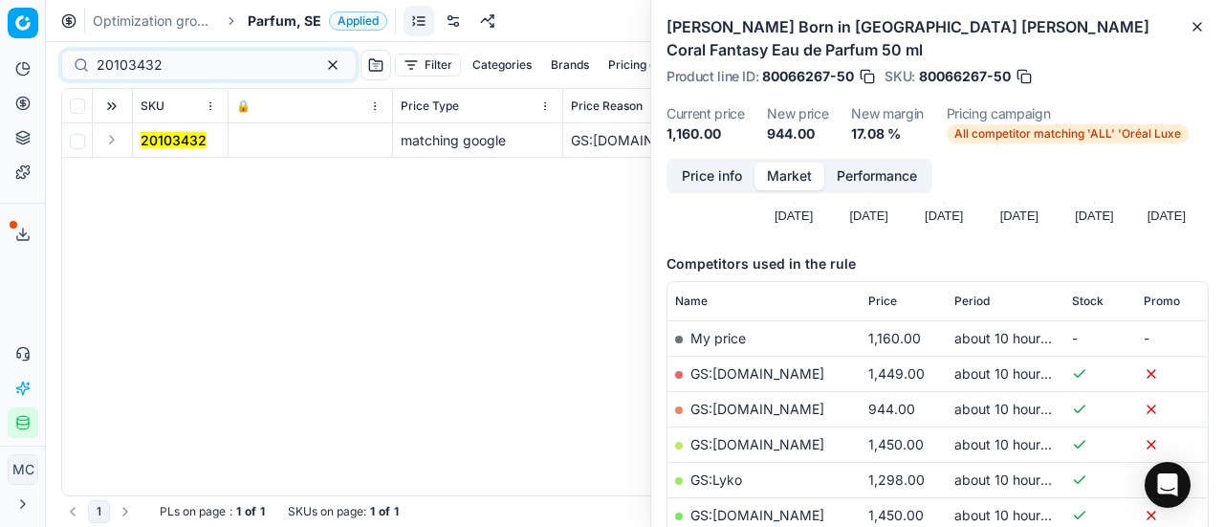
click at [111, 142] on button "Expand" at bounding box center [111, 139] width 23 height 23
click at [195, 173] on mark "20103432" at bounding box center [174, 174] width 66 height 16
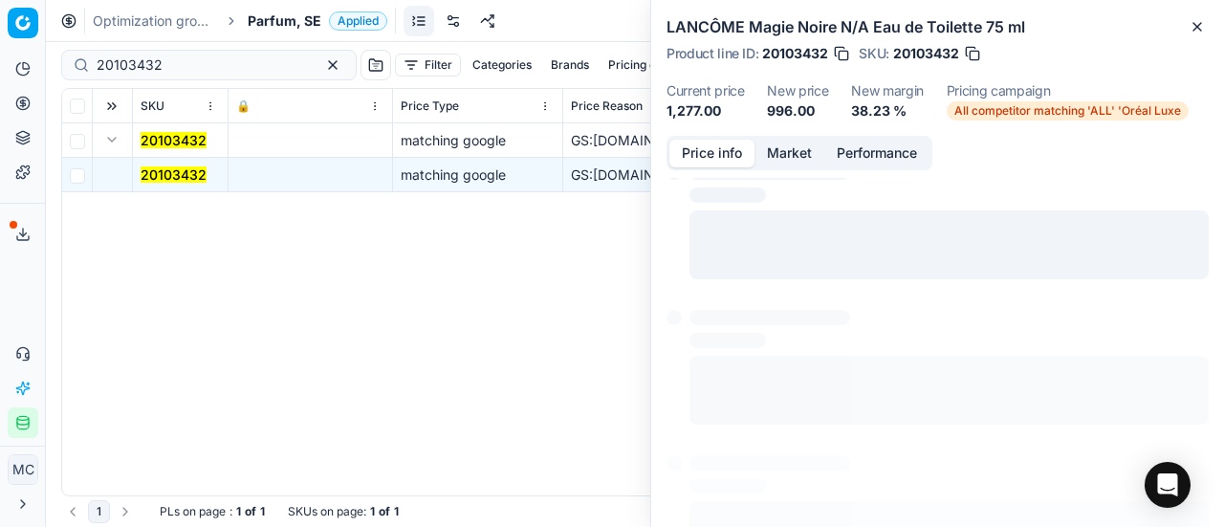
click at [725, 141] on button "Price info" at bounding box center [711, 154] width 85 height 28
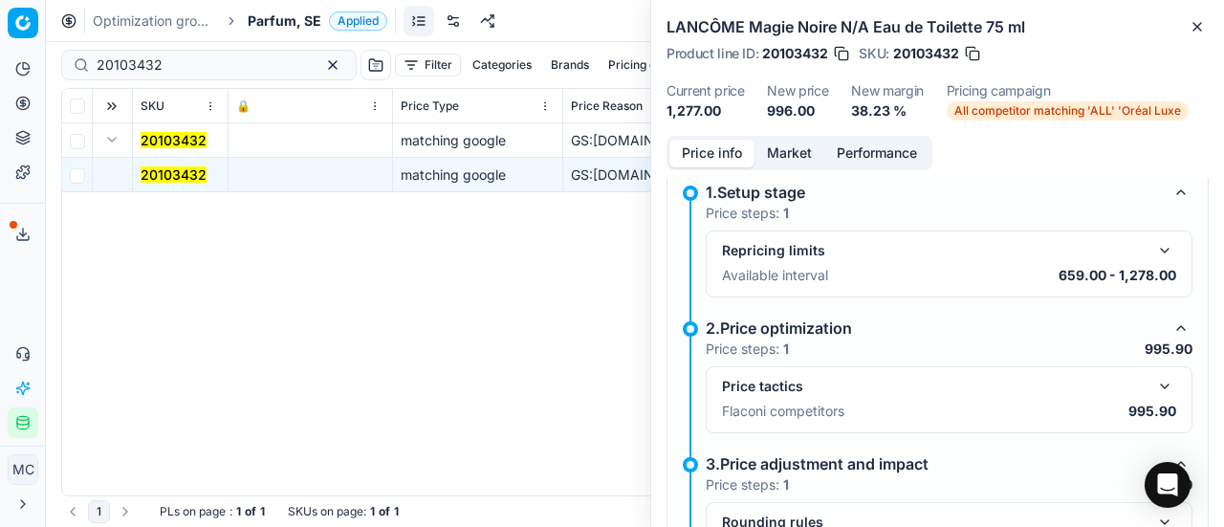
click at [1159, 380] on button "button" at bounding box center [1164, 386] width 23 height 23
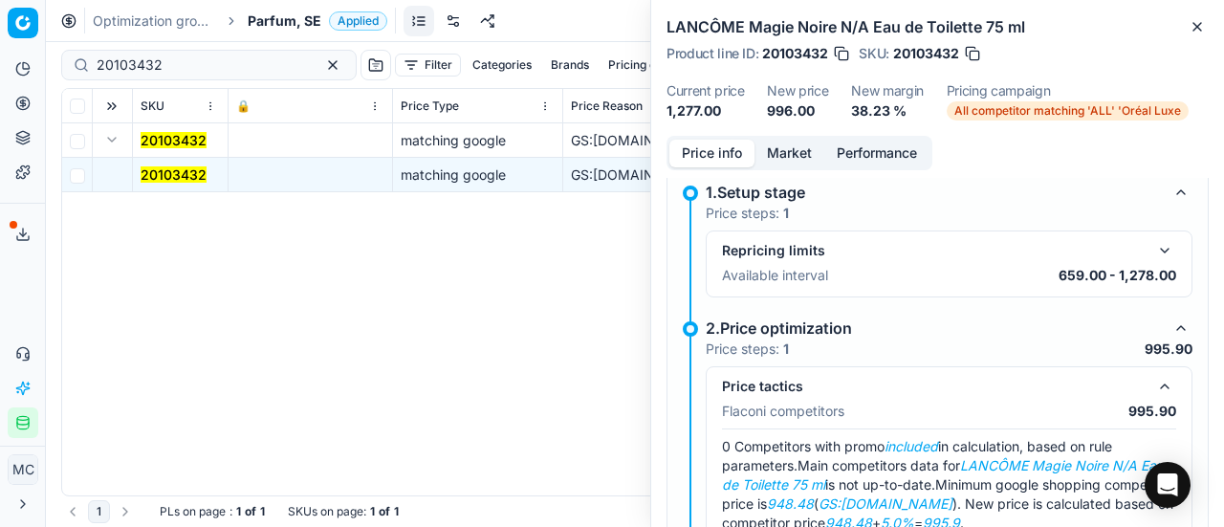
drag, startPoint x: 786, startPoint y: 131, endPoint x: 806, endPoint y: 156, distance: 32.0
click at [791, 146] on div "LANCÔME Magie Noire N/A Eau de Toilette 75 ml Product line ID : 20103432 SKU : …" at bounding box center [937, 263] width 574 height 527
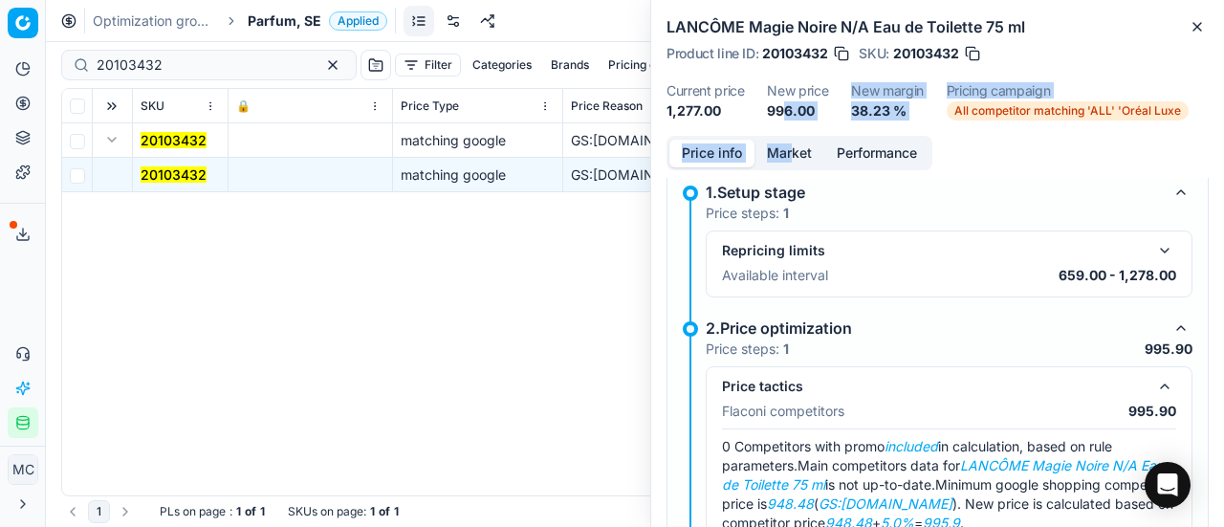
click at [806, 156] on button "Market" at bounding box center [789, 154] width 70 height 28
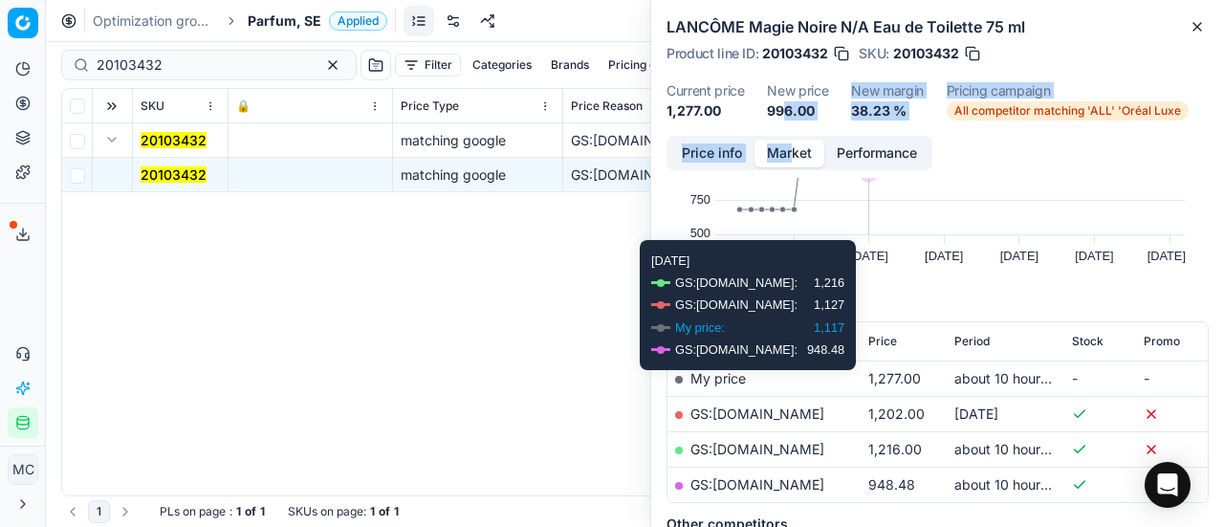
scroll to position [191, 0]
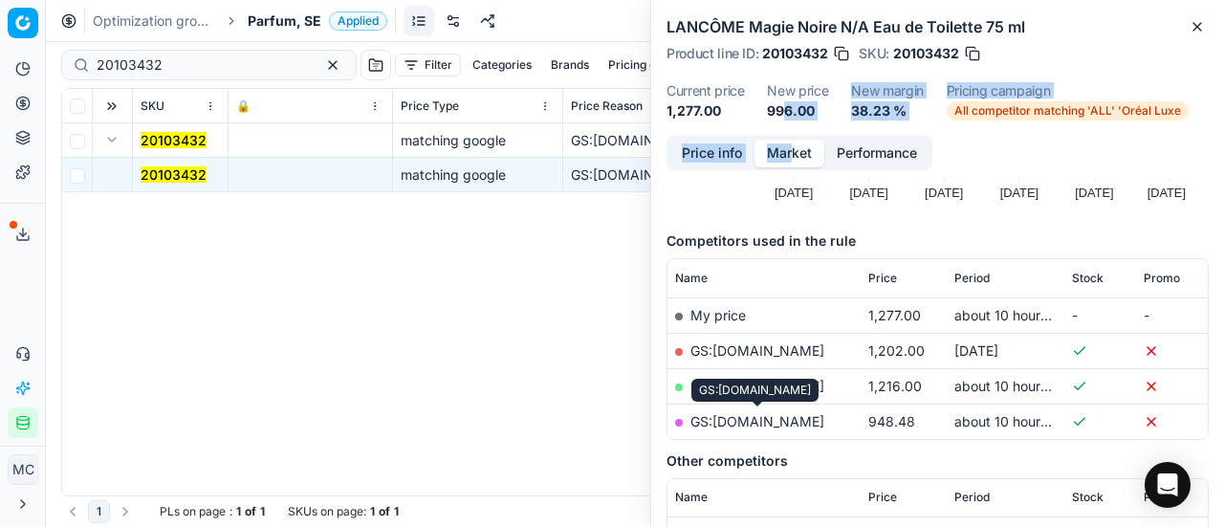
click at [790, 425] on link "GS:[DOMAIN_NAME]" at bounding box center [757, 421] width 134 height 16
click at [748, 351] on link "GS:[DOMAIN_NAME]" at bounding box center [757, 350] width 134 height 16
click at [751, 420] on link "GS:[DOMAIN_NAME]" at bounding box center [757, 421] width 134 height 16
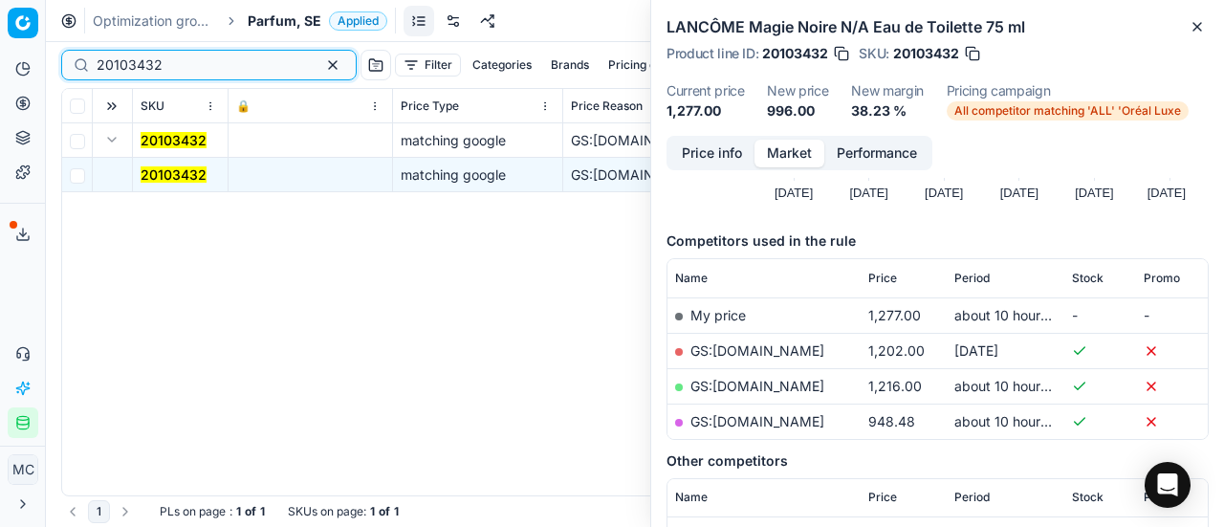
drag, startPoint x: 211, startPoint y: 64, endPoint x: 0, endPoint y: 67, distance: 211.3
click at [0, 69] on div "Pricing platform Analytics Pricing Product portfolio Templates Export service 2…" at bounding box center [612, 263] width 1224 height 527
paste input "80015581-200"
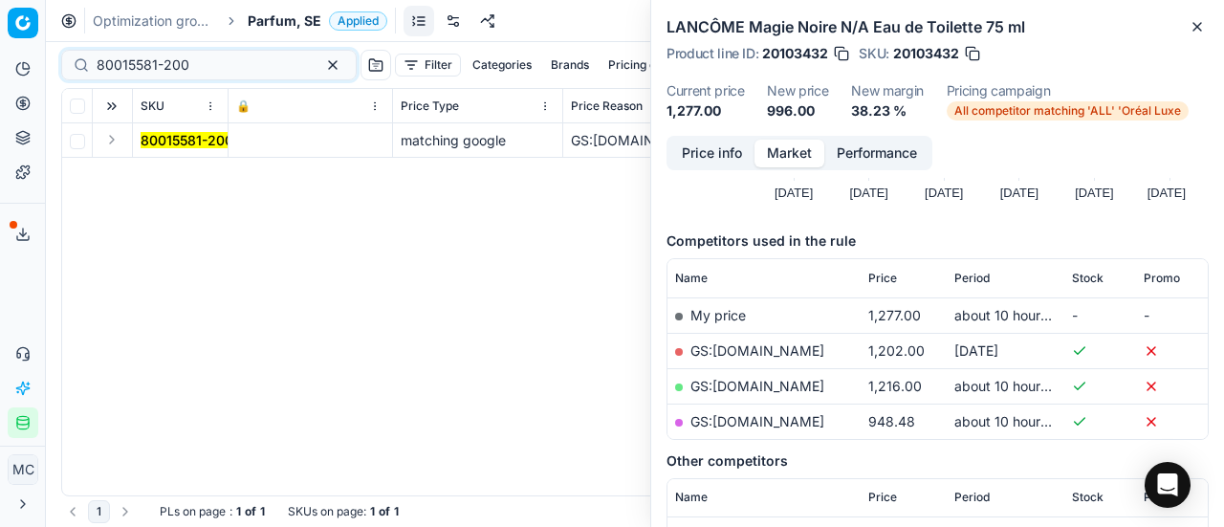
click at [124, 141] on td at bounding box center [113, 140] width 40 height 34
click at [115, 138] on button "Expand" at bounding box center [111, 139] width 23 height 23
click at [164, 166] on mark "80015581-200" at bounding box center [187, 174] width 93 height 16
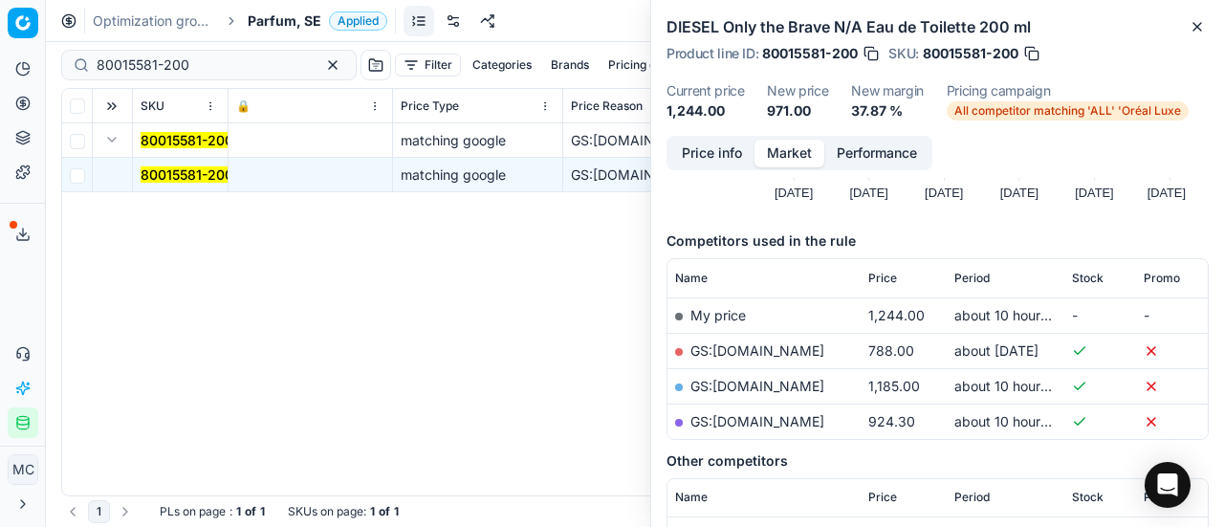
click at [709, 160] on button "Price info" at bounding box center [711, 154] width 85 height 28
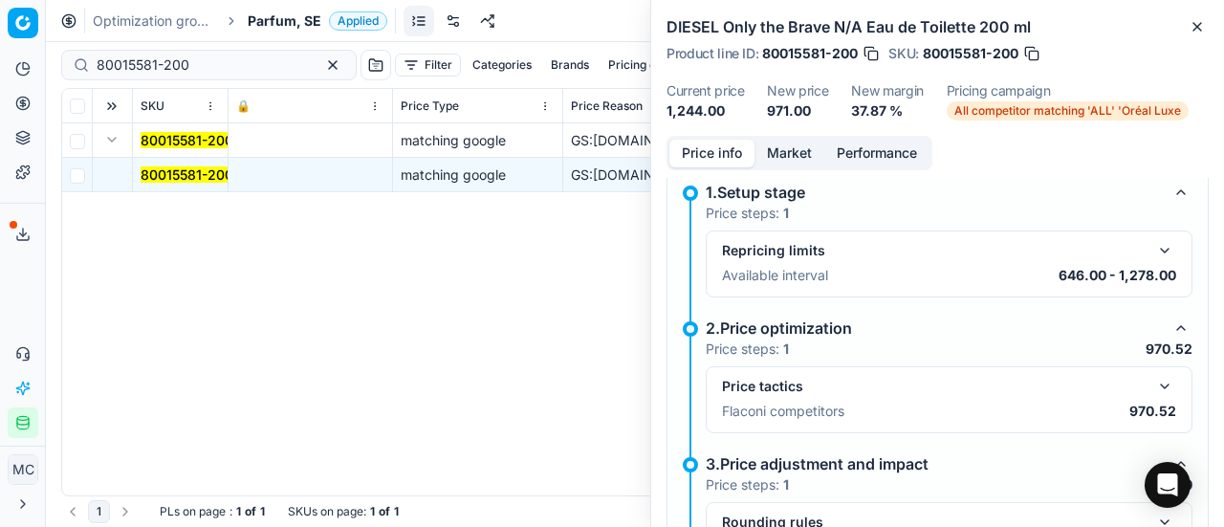
click at [1153, 382] on button "button" at bounding box center [1164, 386] width 23 height 23
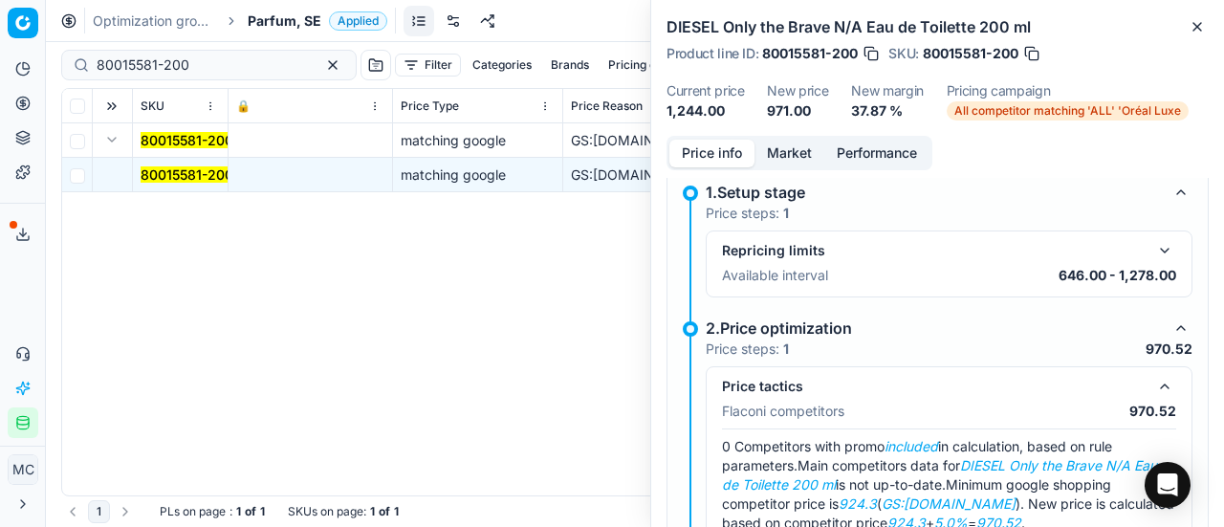
click at [769, 151] on button "Market" at bounding box center [789, 154] width 70 height 28
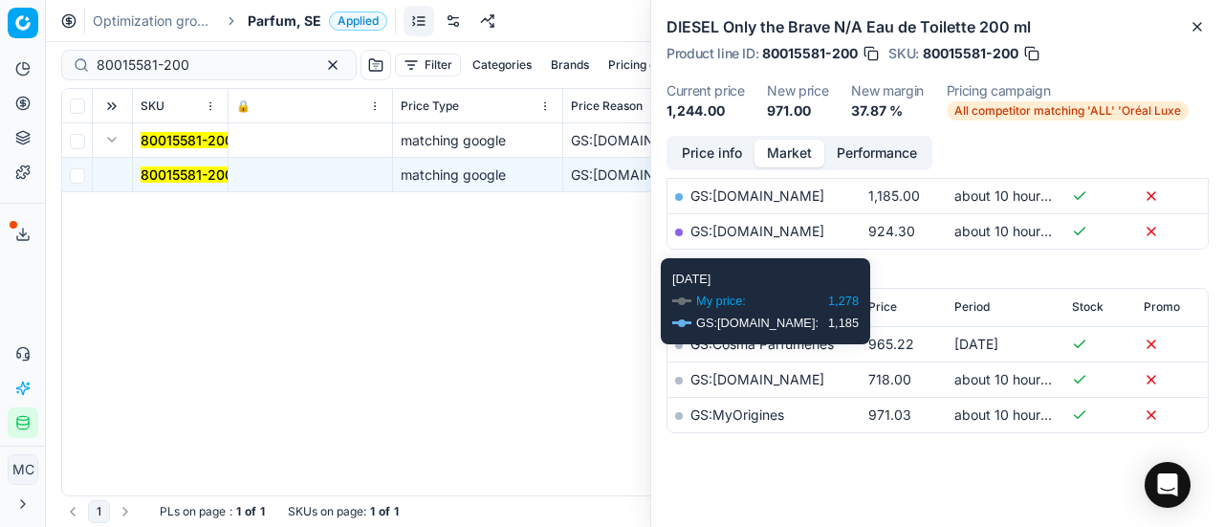
scroll to position [382, 0]
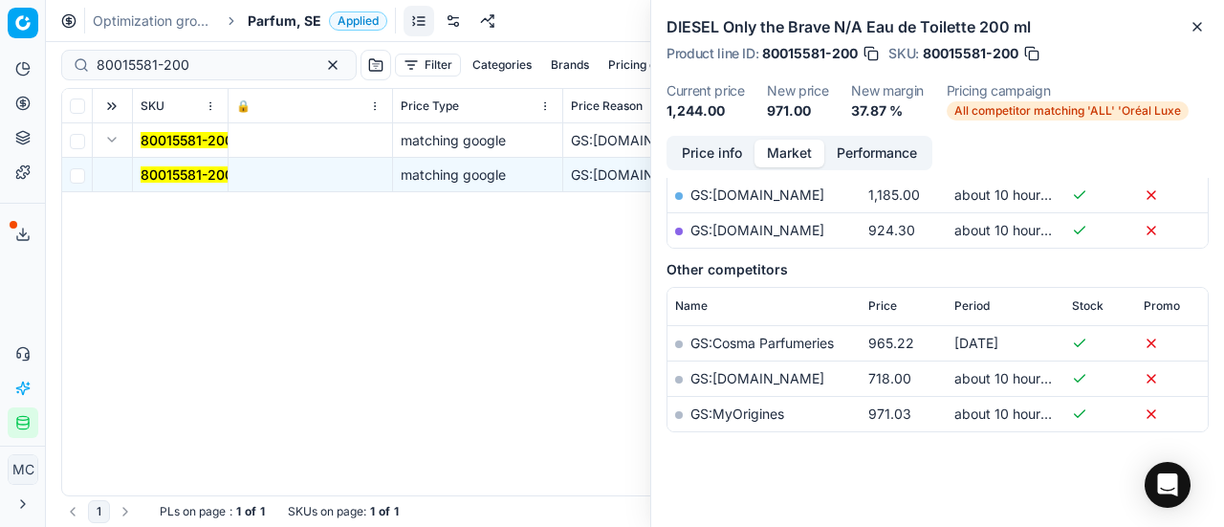
click at [807, 234] on link "GS:[DOMAIN_NAME]" at bounding box center [757, 230] width 134 height 16
drag, startPoint x: 228, startPoint y: 66, endPoint x: 0, endPoint y: 45, distance: 228.5
click at [0, 68] on div "Pricing platform Analytics Pricing Product portfolio Templates Export service 2…" at bounding box center [612, 263] width 1224 height 527
paste input "52747-6"
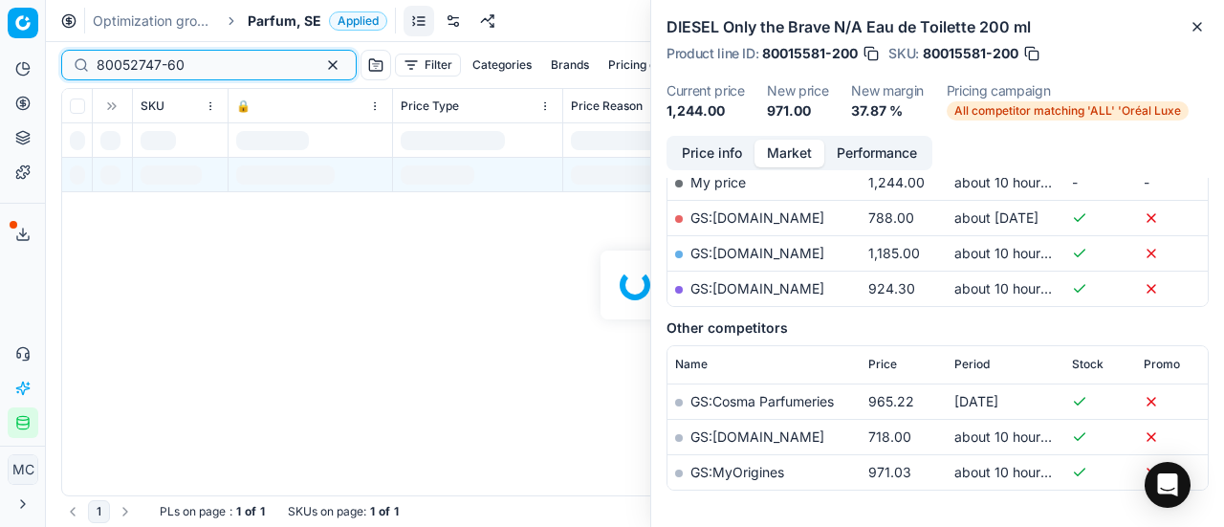
scroll to position [382, 0]
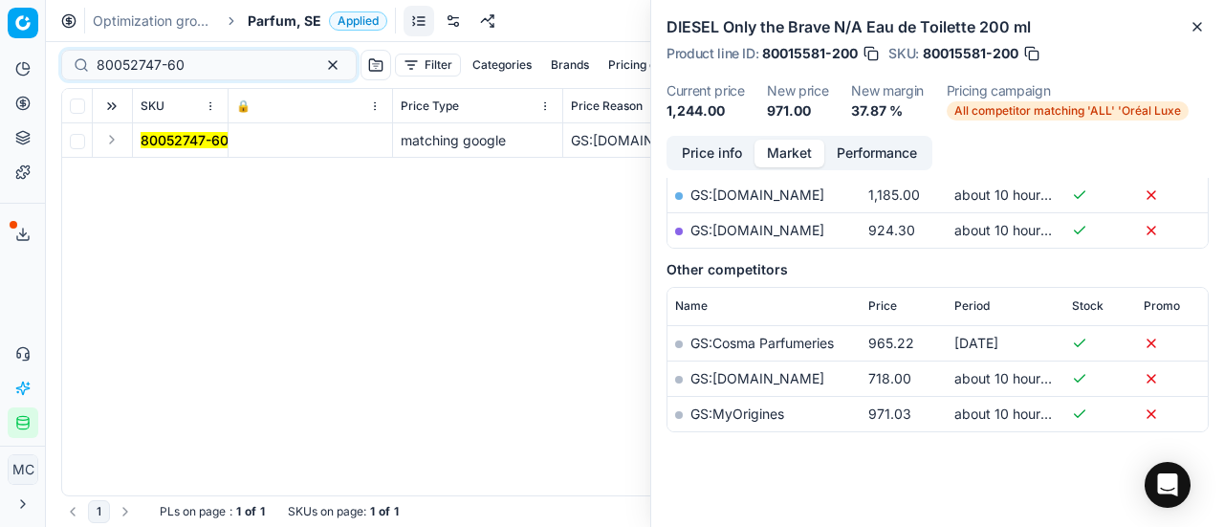
click at [118, 142] on button "Expand" at bounding box center [111, 139] width 23 height 23
click at [185, 177] on mark "80052747-60" at bounding box center [185, 174] width 88 height 16
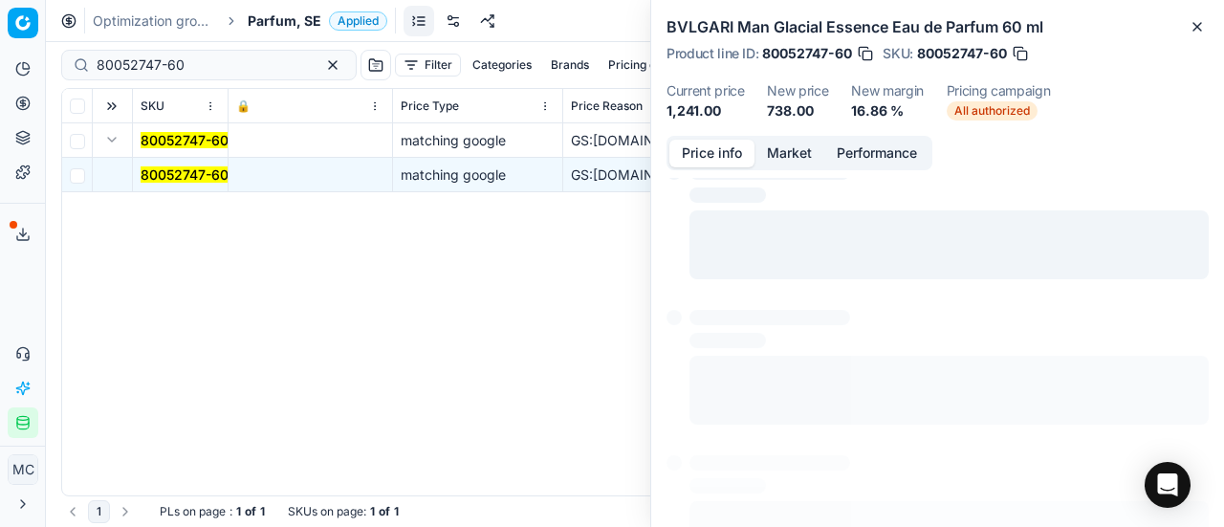
click at [699, 161] on button "Price info" at bounding box center [711, 154] width 85 height 28
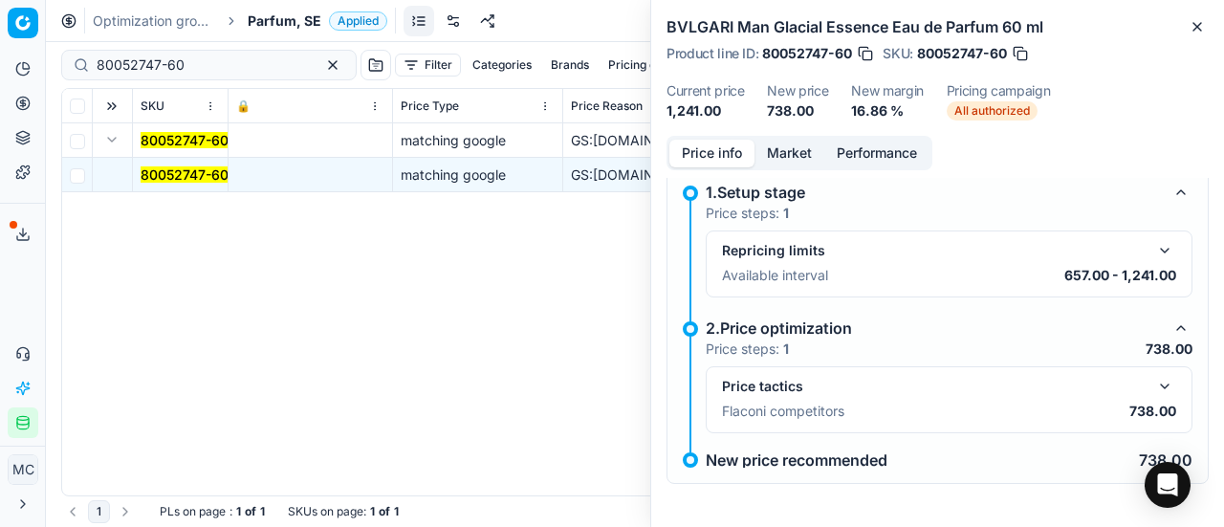
click at [1153, 387] on button "button" at bounding box center [1164, 386] width 23 height 23
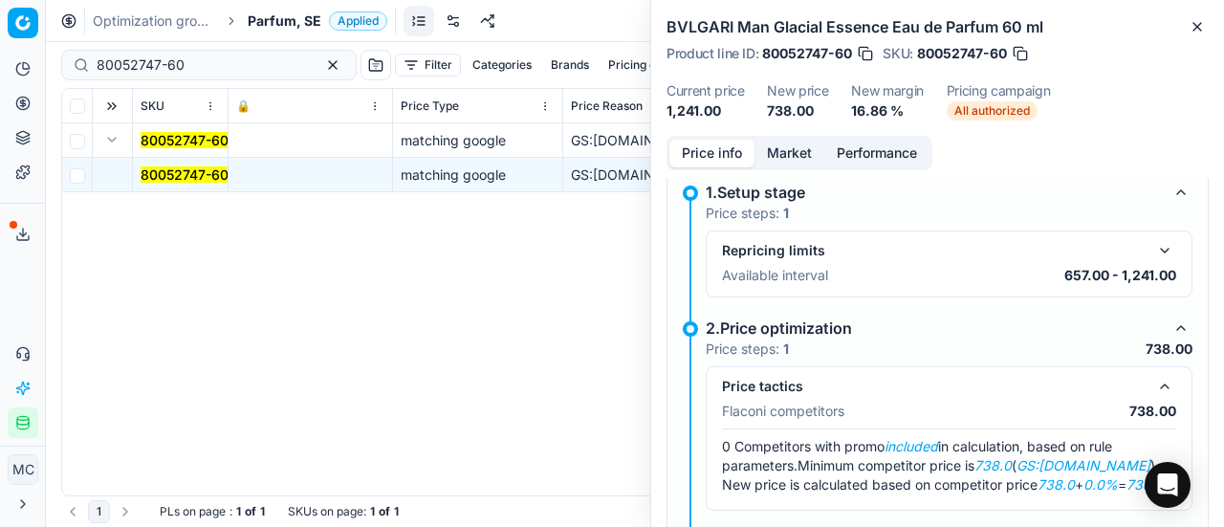
click at [776, 146] on button "Market" at bounding box center [789, 154] width 70 height 28
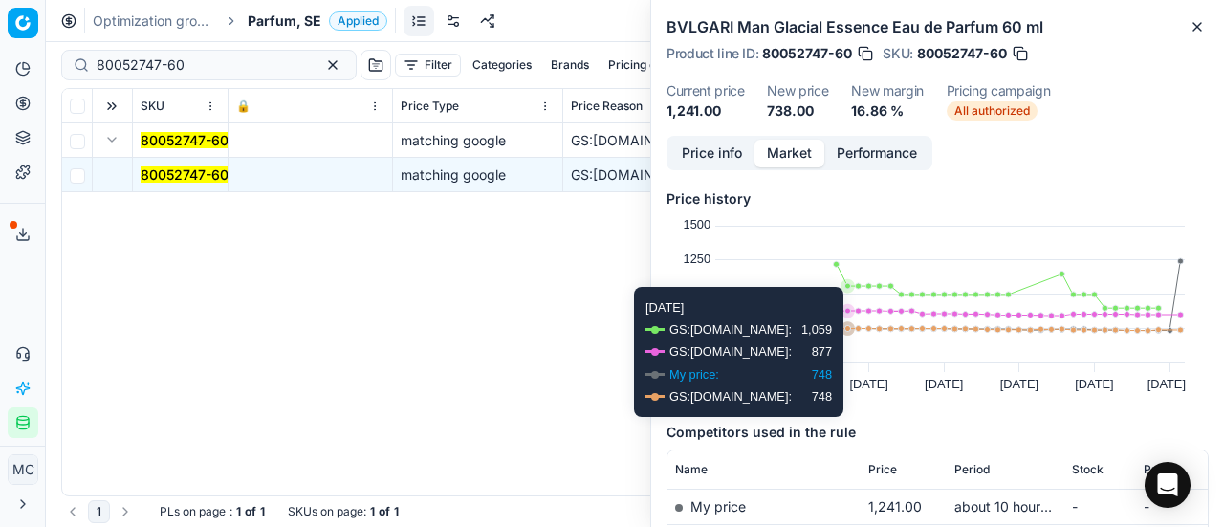
scroll to position [191, 0]
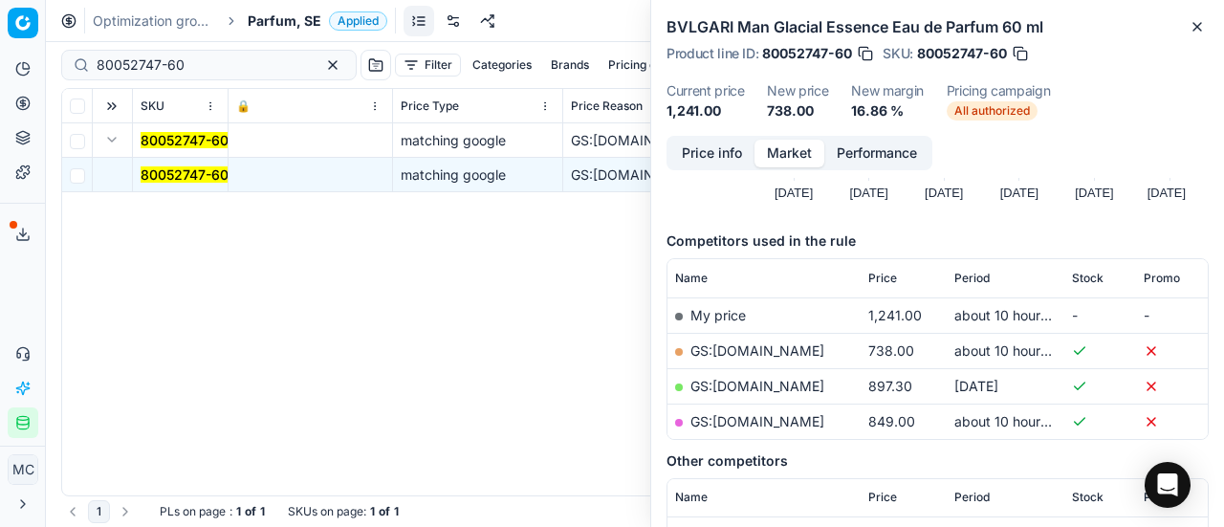
click at [757, 357] on link "GS:[DOMAIN_NAME]" at bounding box center [757, 350] width 134 height 16
drag, startPoint x: 252, startPoint y: 67, endPoint x: 0, endPoint y: 34, distance: 254.5
click at [0, 34] on div "Pricing platform Analytics Pricing Product portfolio Templates Export service 2…" at bounding box center [612, 263] width 1224 height 527
paste input "66206-000578"
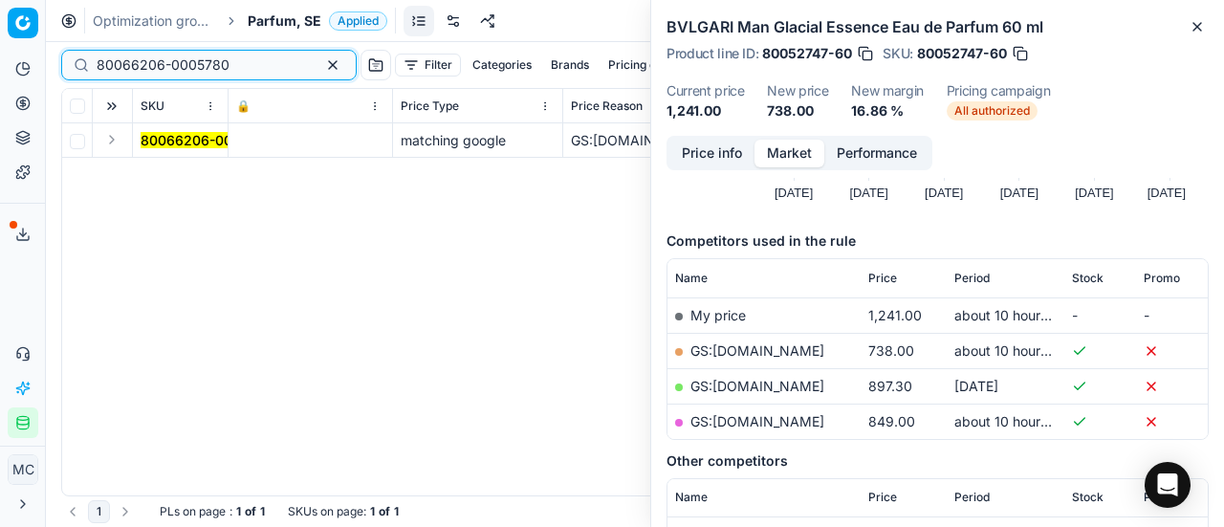
type input "80066206-0005780"
click at [109, 144] on button "Expand" at bounding box center [111, 139] width 23 height 23
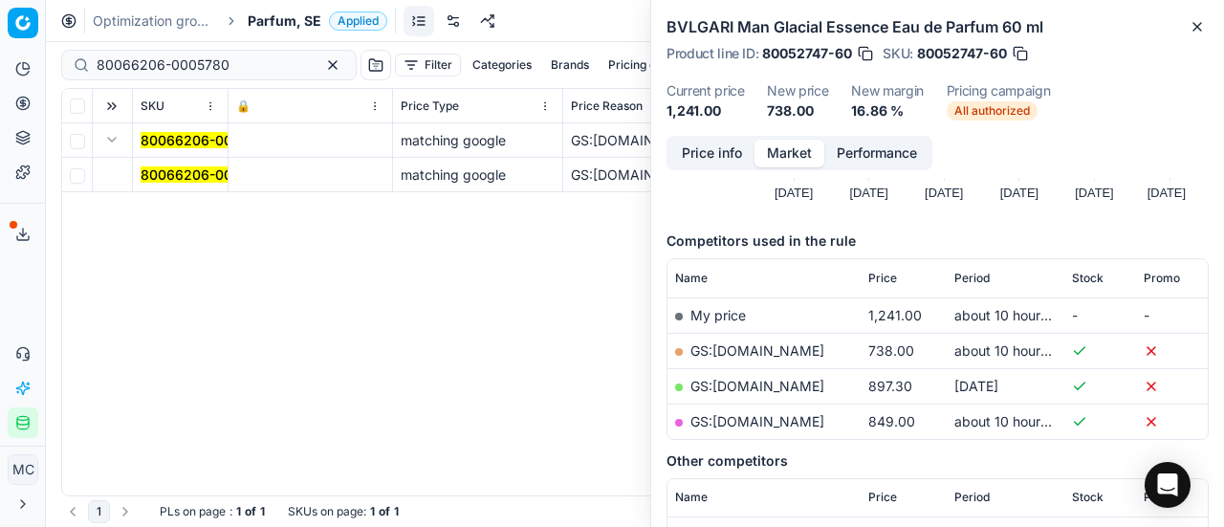
click at [207, 175] on mark "80066206-0005780" at bounding box center [207, 174] width 133 height 16
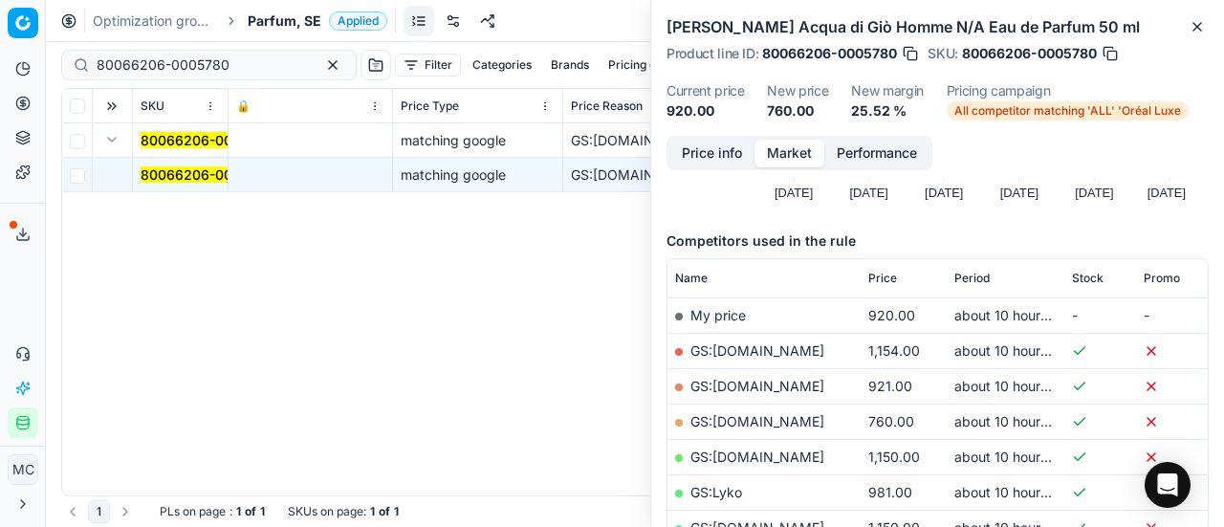
click at [715, 154] on button "Price info" at bounding box center [711, 154] width 85 height 28
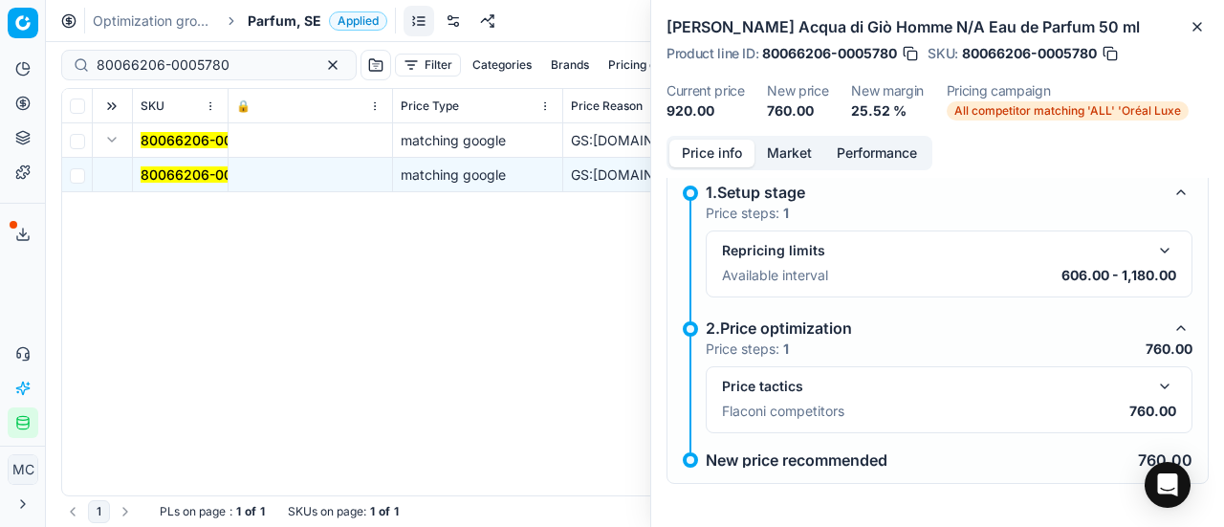
click at [1153, 392] on button "button" at bounding box center [1164, 386] width 23 height 23
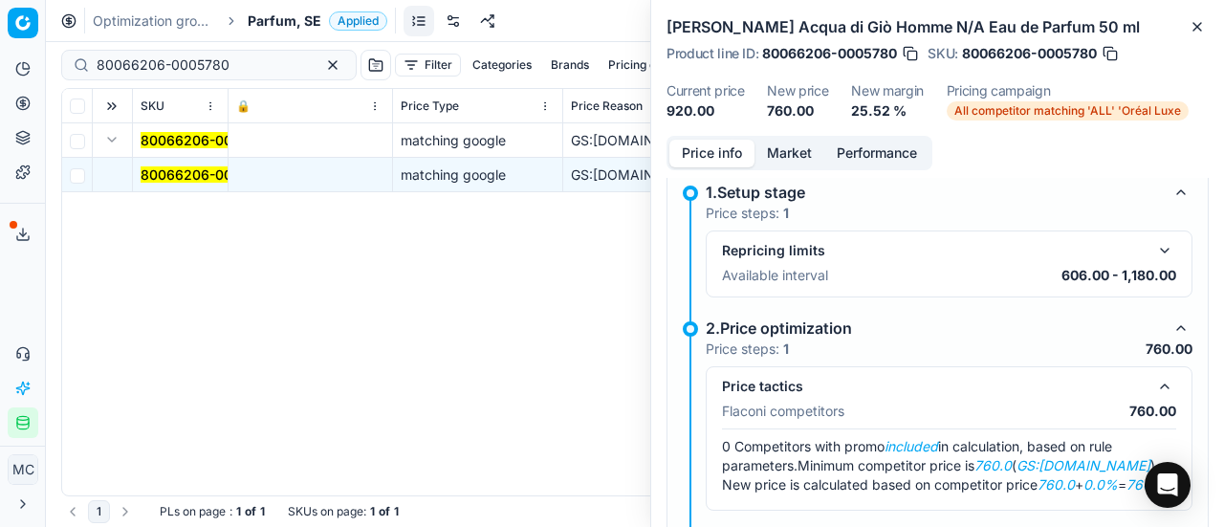
click at [802, 153] on button "Market" at bounding box center [789, 154] width 70 height 28
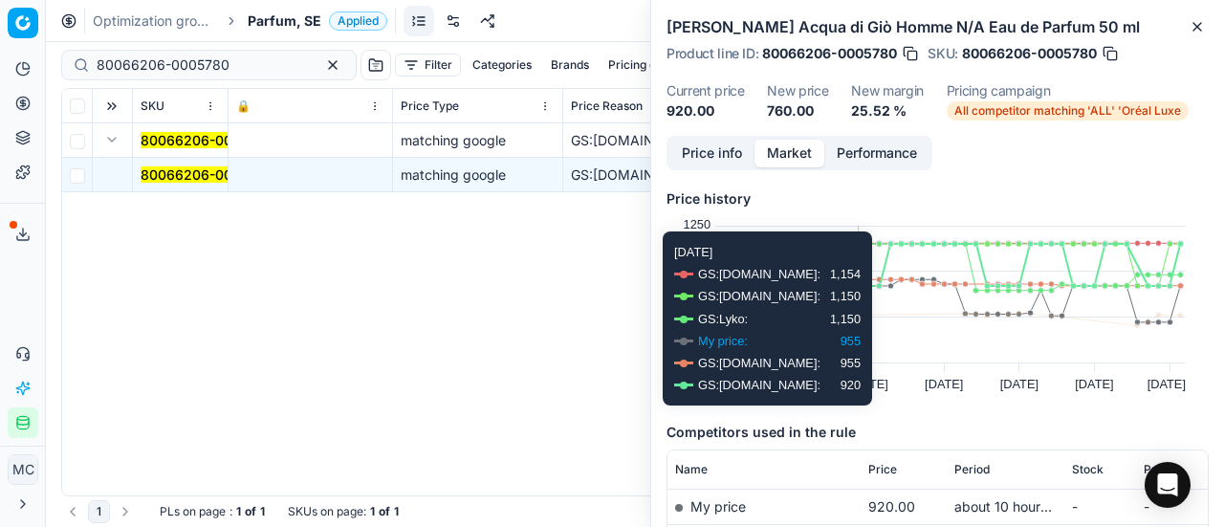
scroll to position [287, 0]
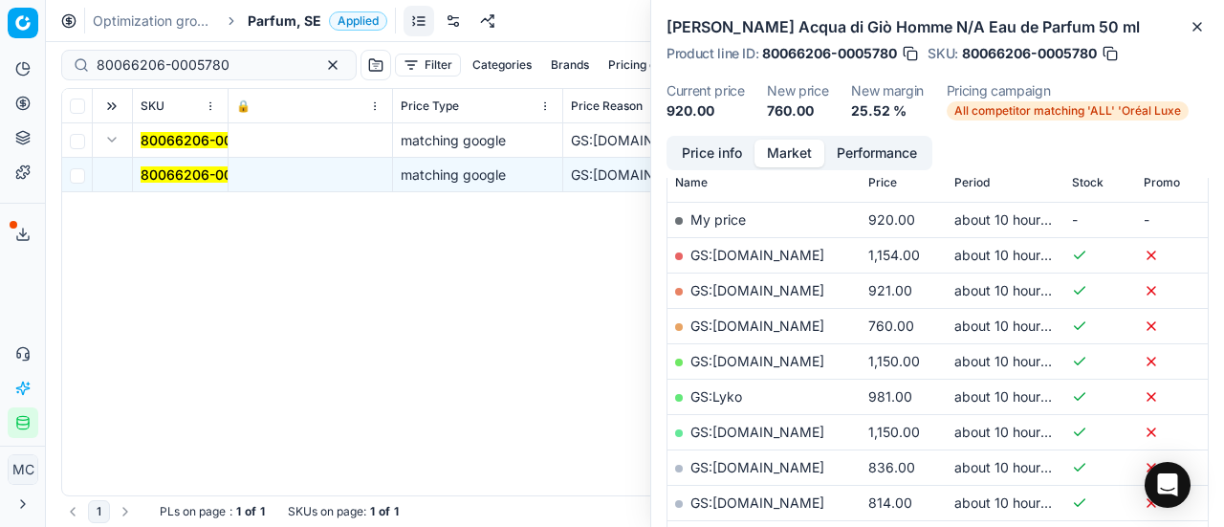
click at [782, 324] on link "GS:[DOMAIN_NAME]" at bounding box center [757, 325] width 134 height 16
click at [293, 18] on span "Parfum, SE" at bounding box center [285, 20] width 74 height 19
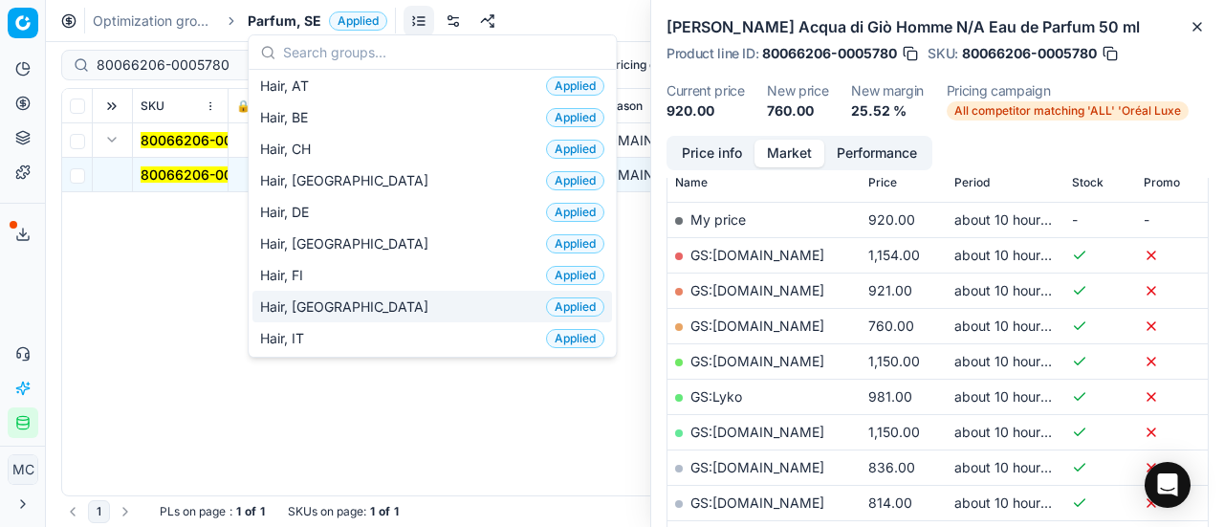
scroll to position [478, 0]
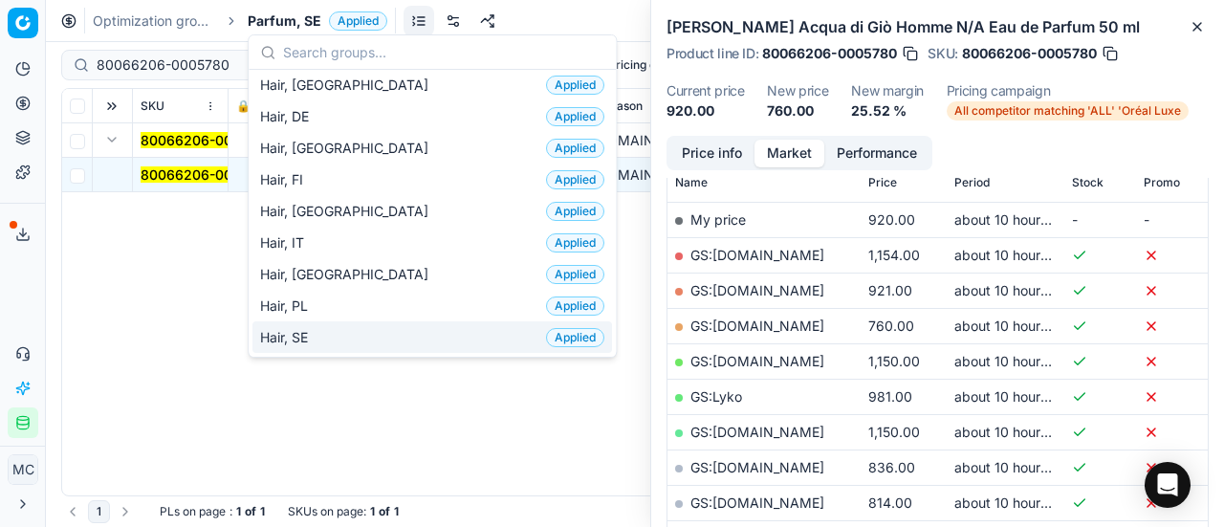
click at [338, 321] on div "Hair, SE Applied" at bounding box center [432, 337] width 360 height 32
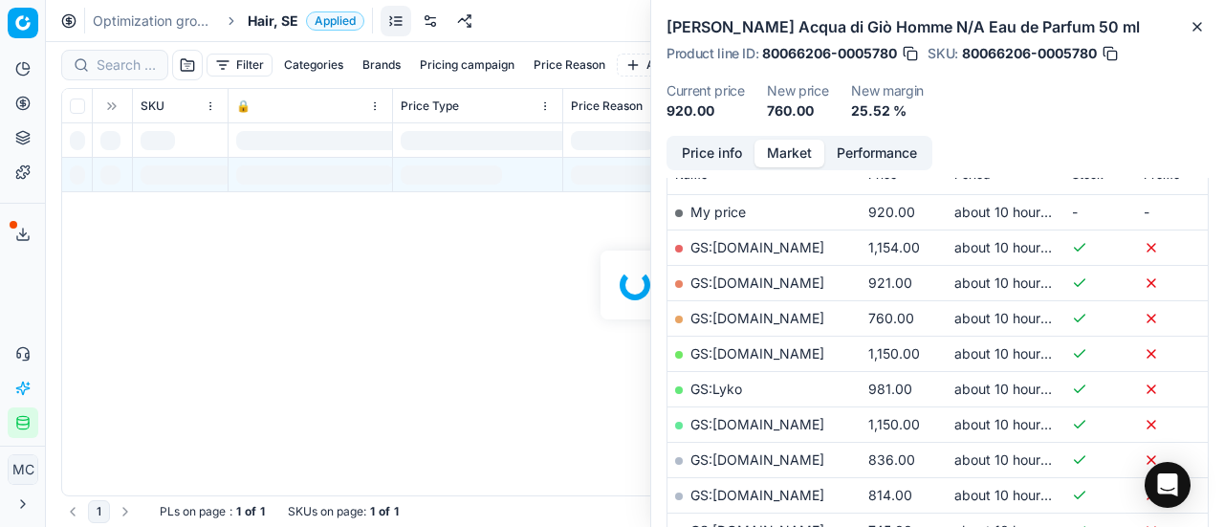
scroll to position [287, 0]
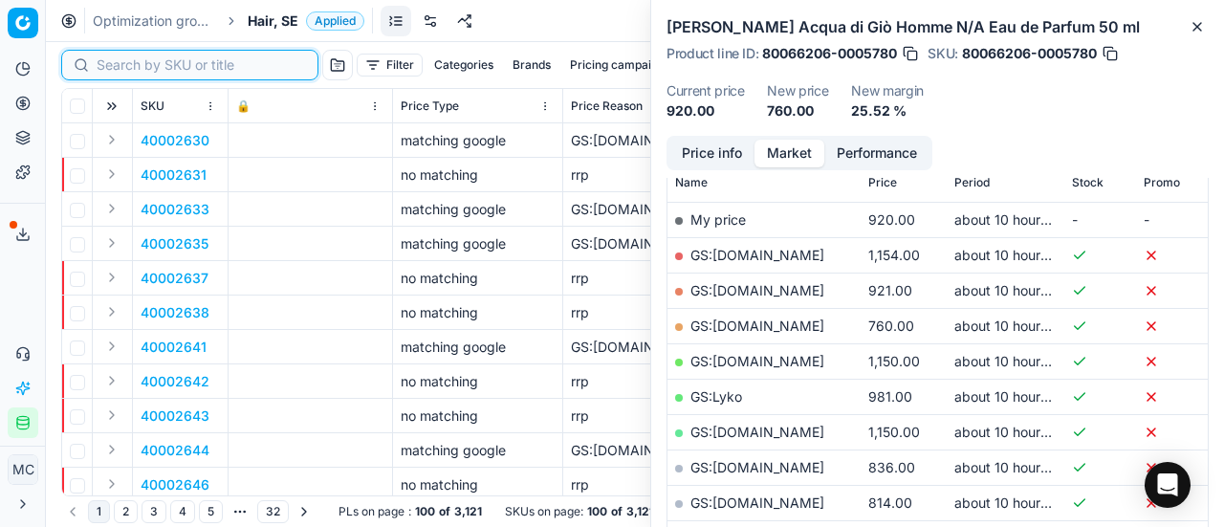
click at [130, 61] on input at bounding box center [201, 64] width 209 height 19
paste input "90009560-0014609"
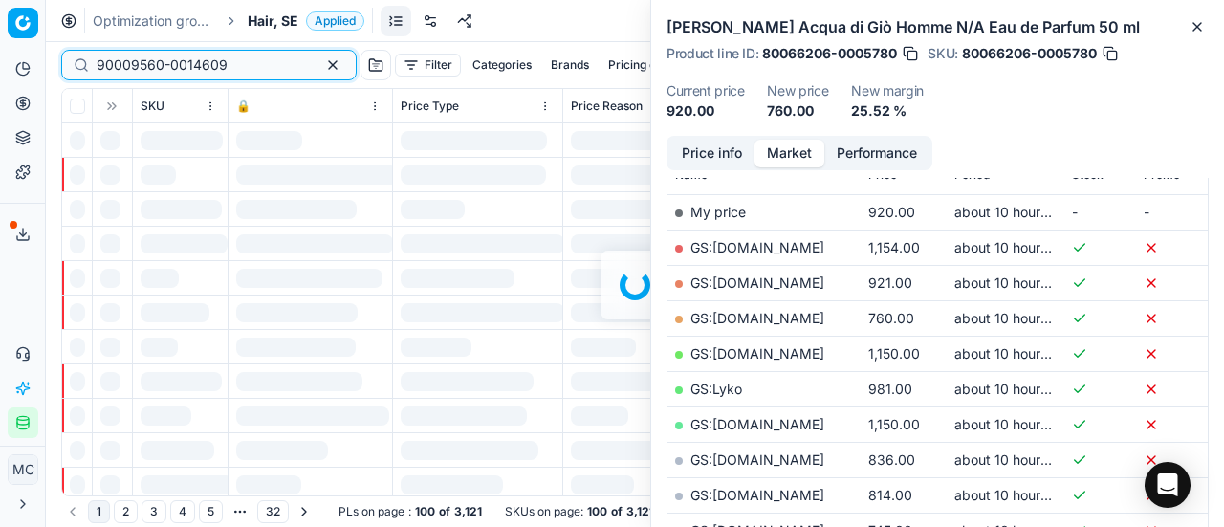
scroll to position [287, 0]
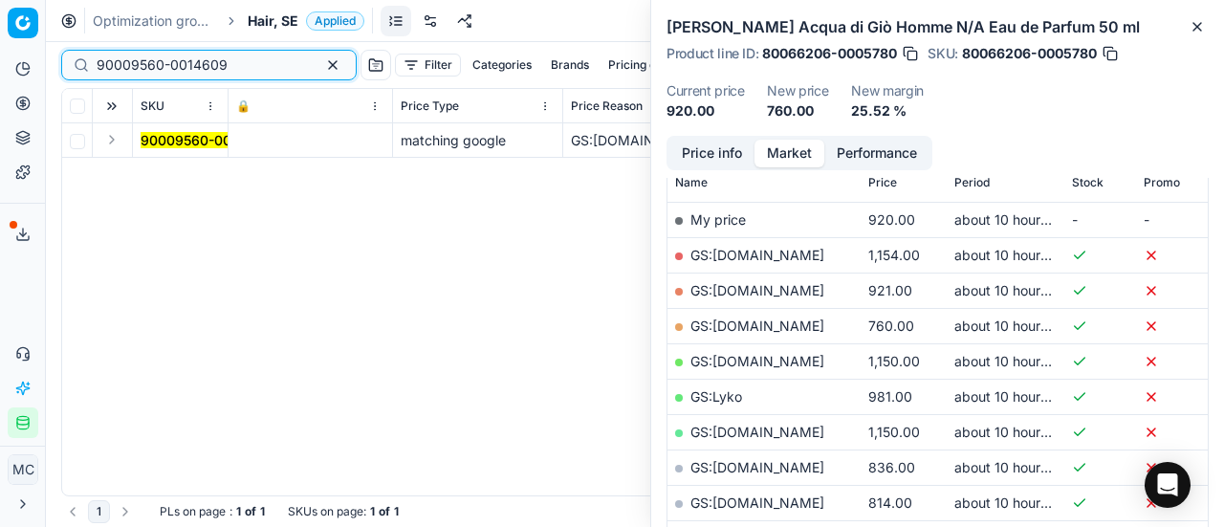
type input "90009560-0014609"
click at [115, 149] on button "Expand" at bounding box center [111, 139] width 23 height 23
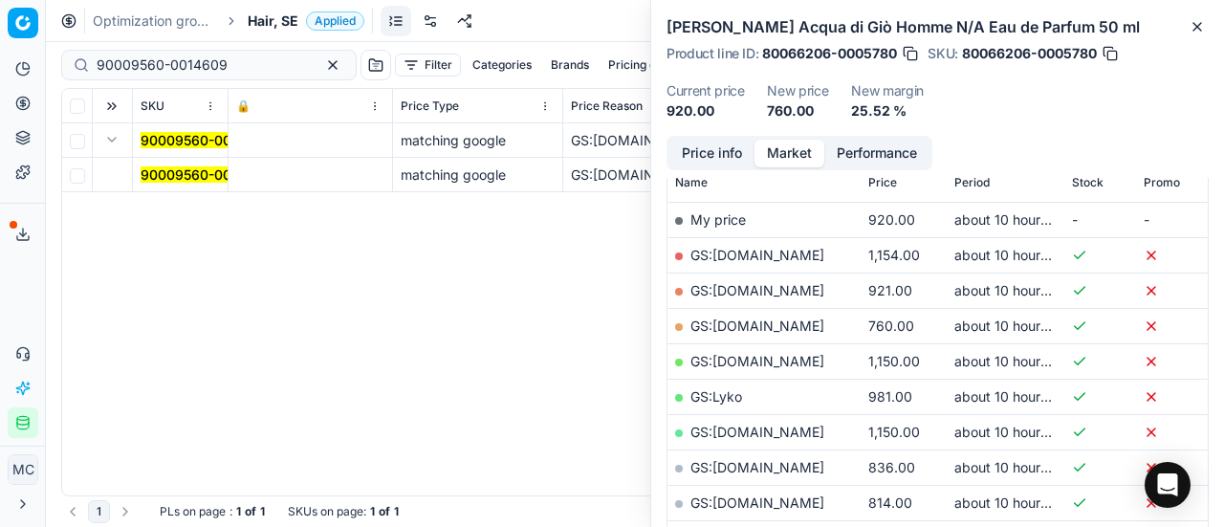
click at [213, 183] on span "90009560-0014609" at bounding box center [206, 174] width 131 height 19
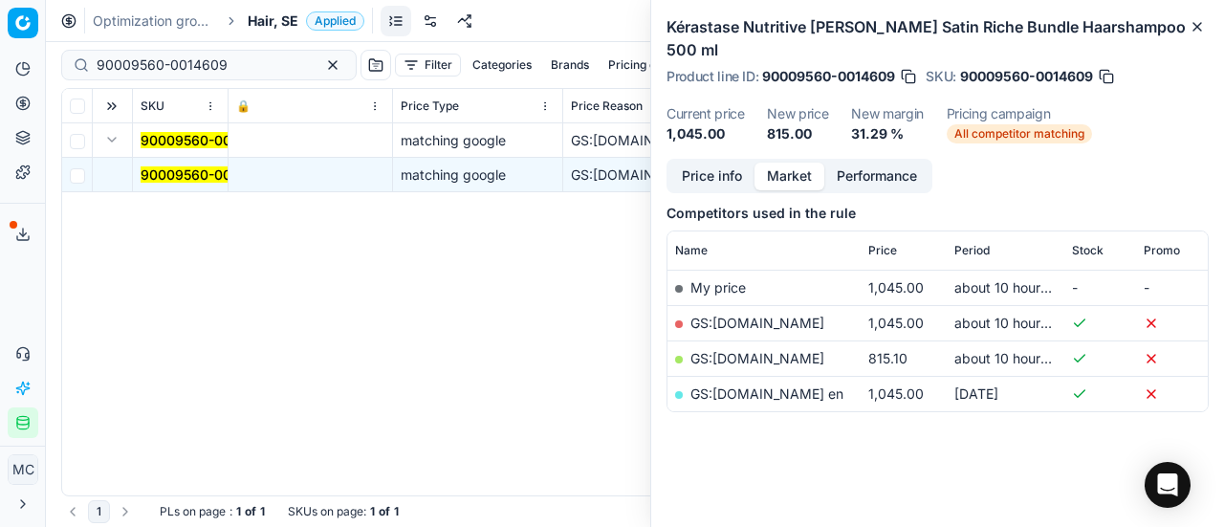
scroll to position [216, 0]
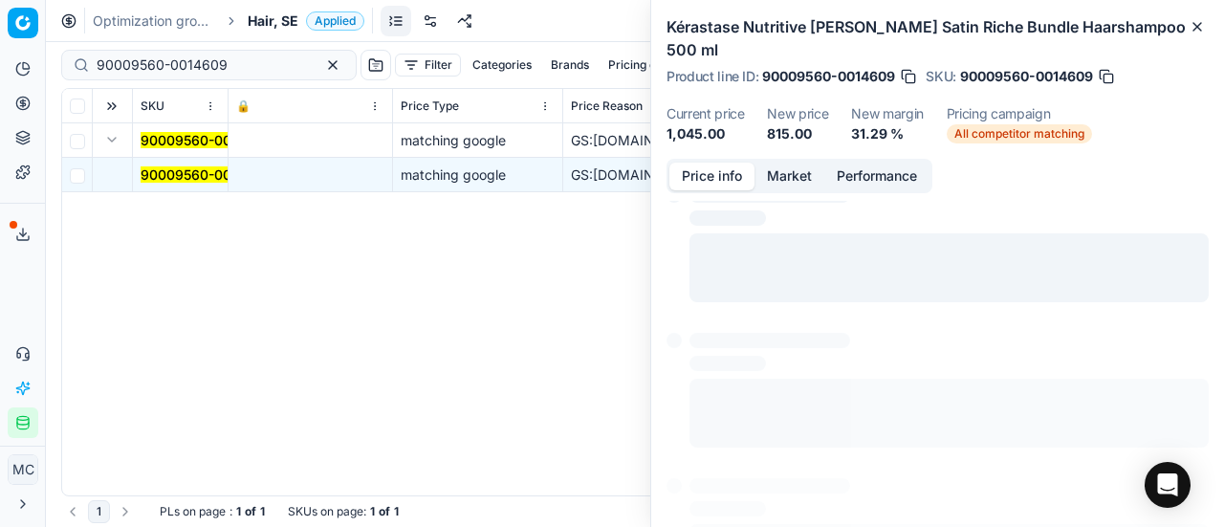
click at [701, 163] on button "Price info" at bounding box center [711, 177] width 85 height 28
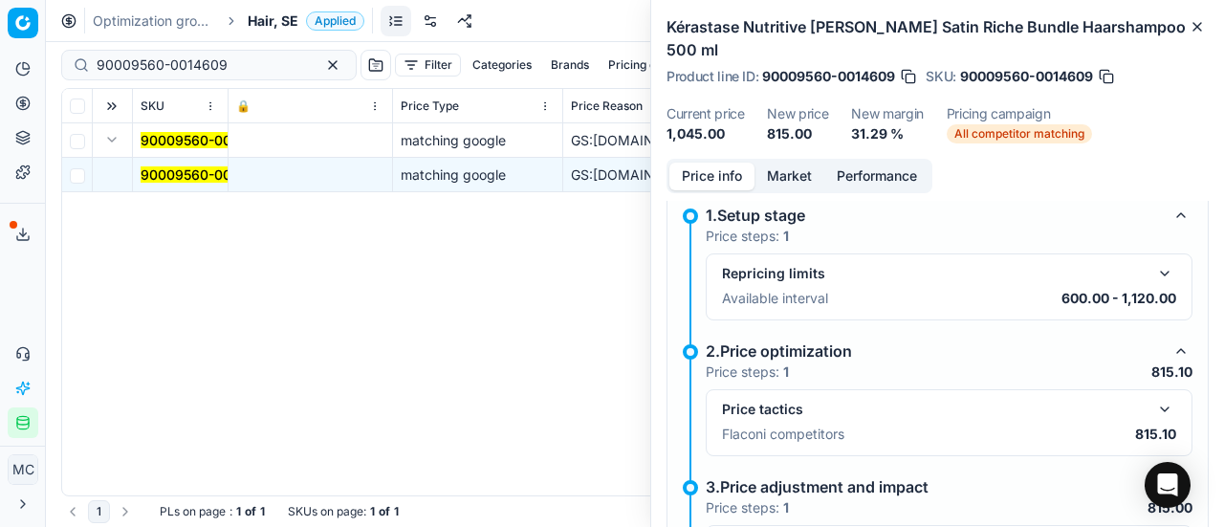
click at [1153, 398] on button "button" at bounding box center [1164, 409] width 23 height 23
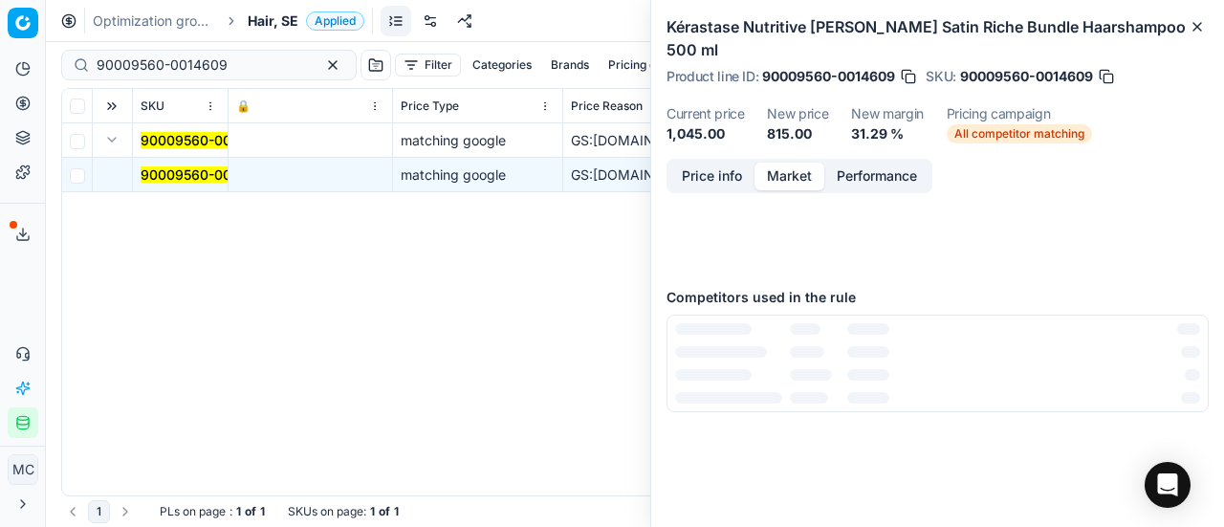
click at [774, 163] on button "Market" at bounding box center [789, 177] width 70 height 28
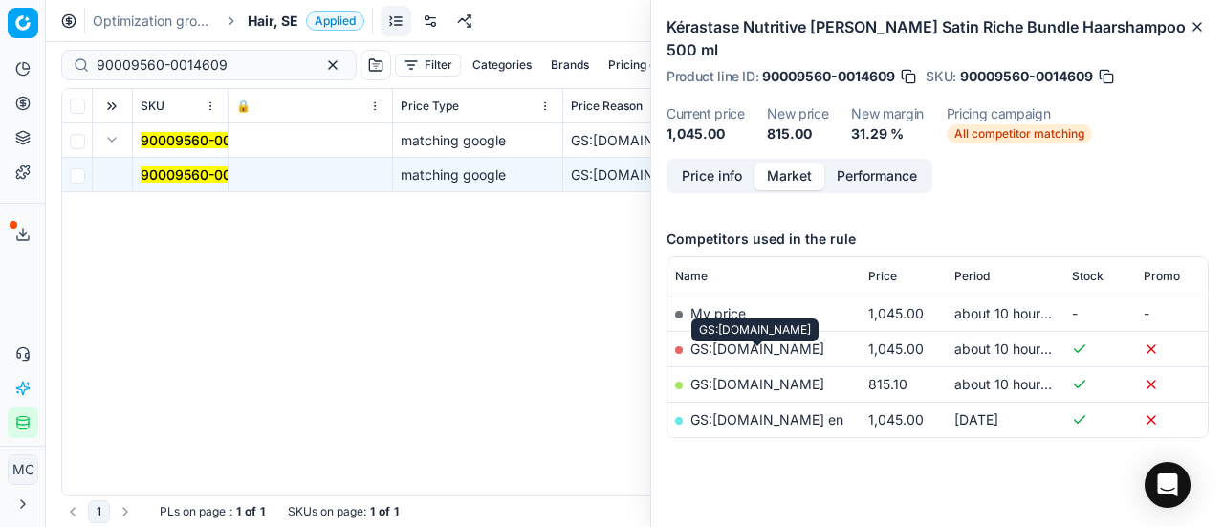
click at [818, 376] on link "GS:[DOMAIN_NAME]" at bounding box center [757, 384] width 134 height 16
click at [282, 20] on span "Hair, SE" at bounding box center [273, 20] width 51 height 19
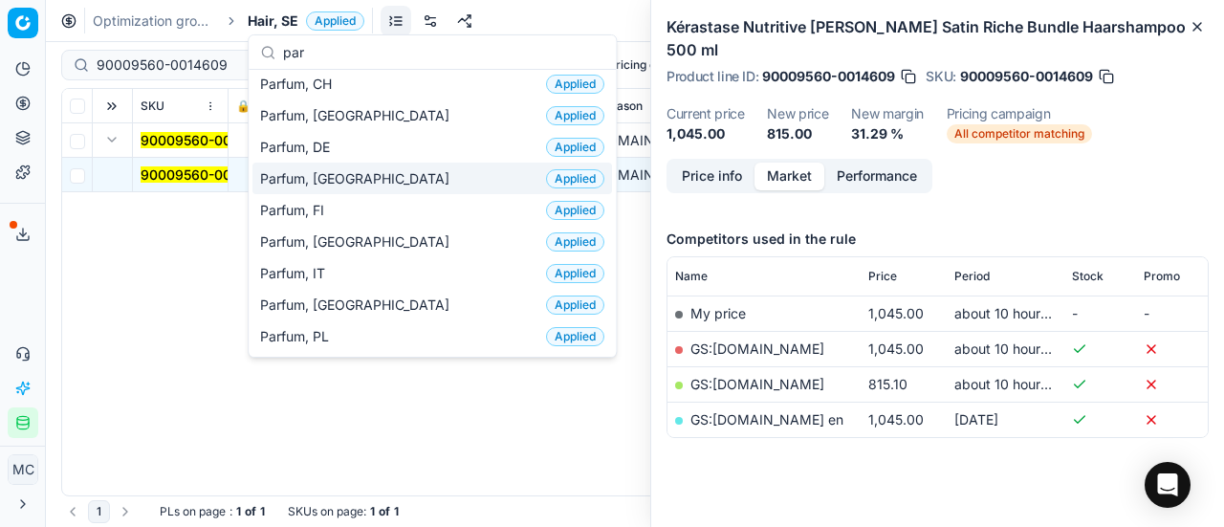
scroll to position [191, 0]
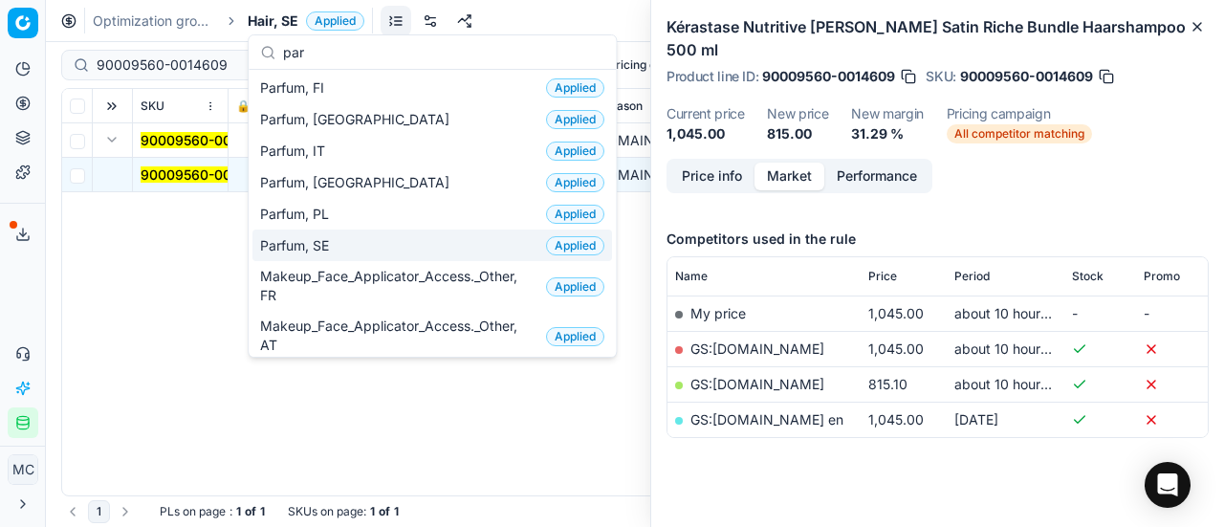
type input "par"
click at [369, 242] on div "Parfum, SE Applied" at bounding box center [432, 245] width 360 height 32
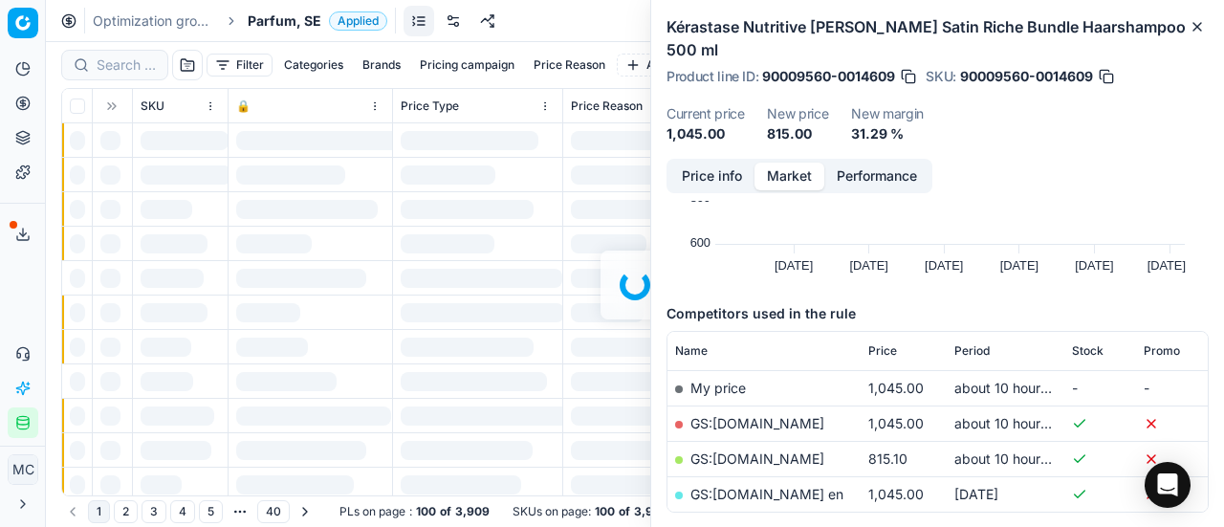
scroll to position [216, 0]
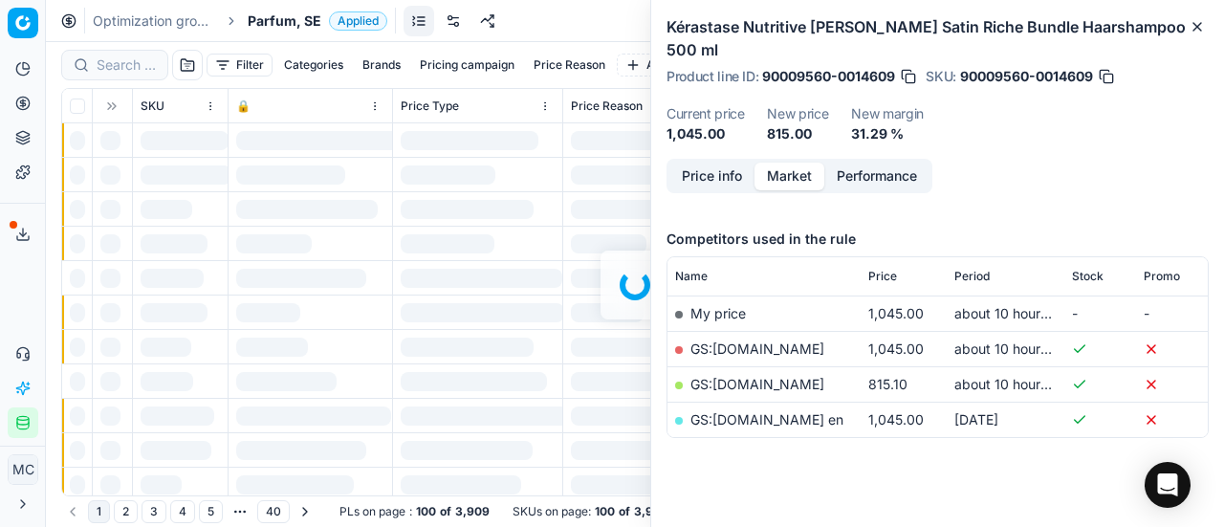
click at [132, 64] on div at bounding box center [635, 284] width 1178 height 485
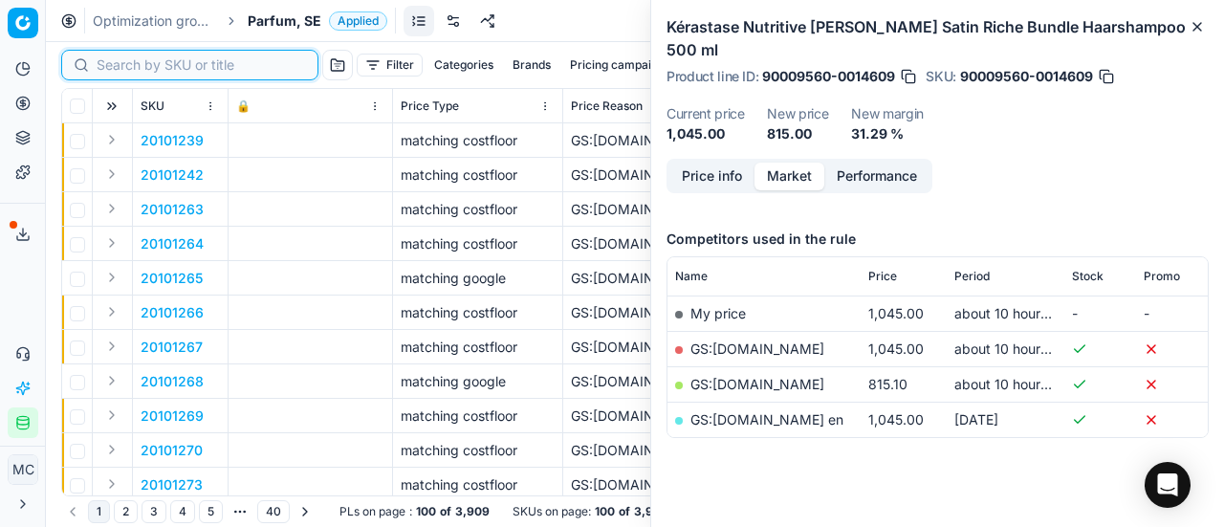
click at [132, 64] on input at bounding box center [201, 64] width 209 height 19
paste input "90000808-0001029"
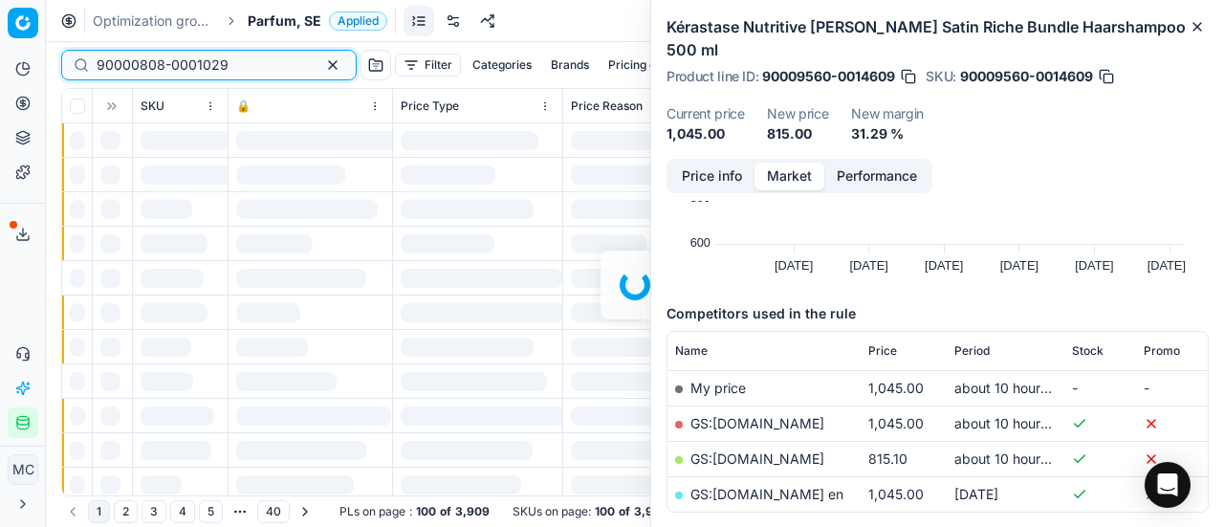
scroll to position [216, 0]
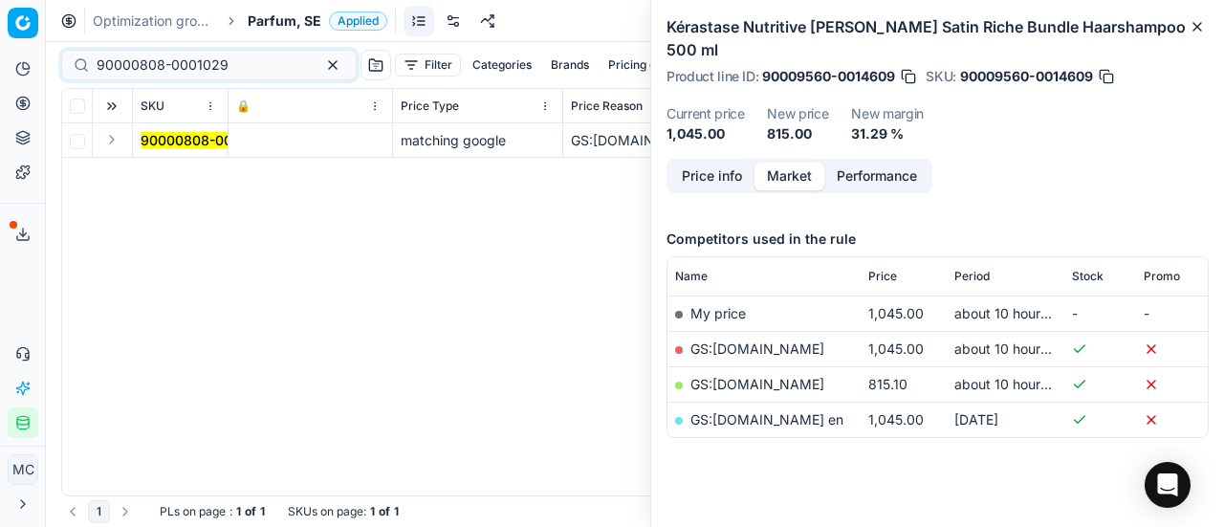
click at [112, 148] on button "Expand" at bounding box center [111, 139] width 23 height 23
click at [170, 166] on mark "90000808-0001029" at bounding box center [207, 174] width 132 height 16
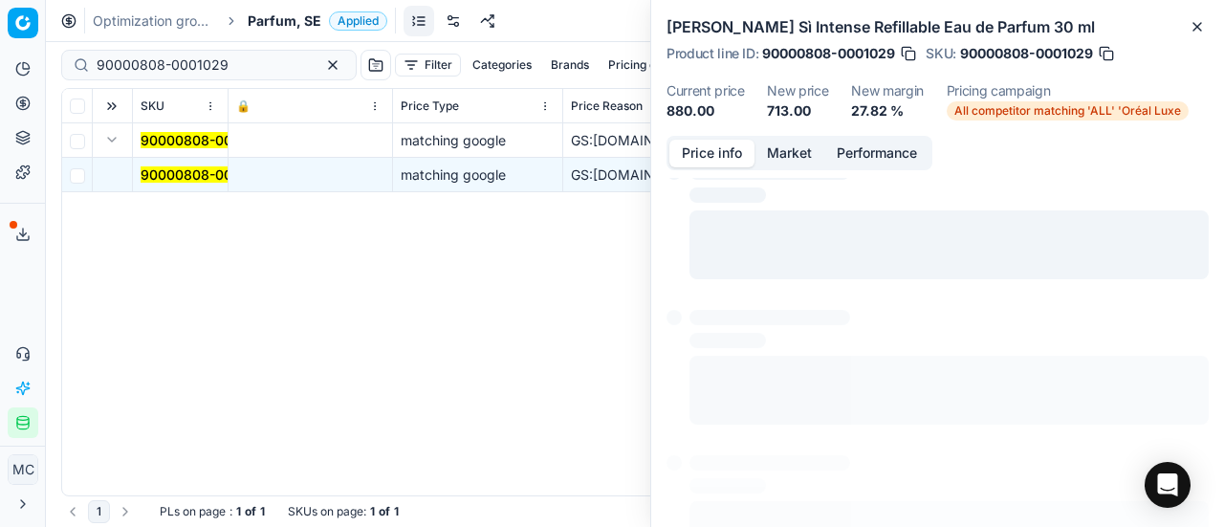
click at [736, 148] on button "Price info" at bounding box center [711, 154] width 85 height 28
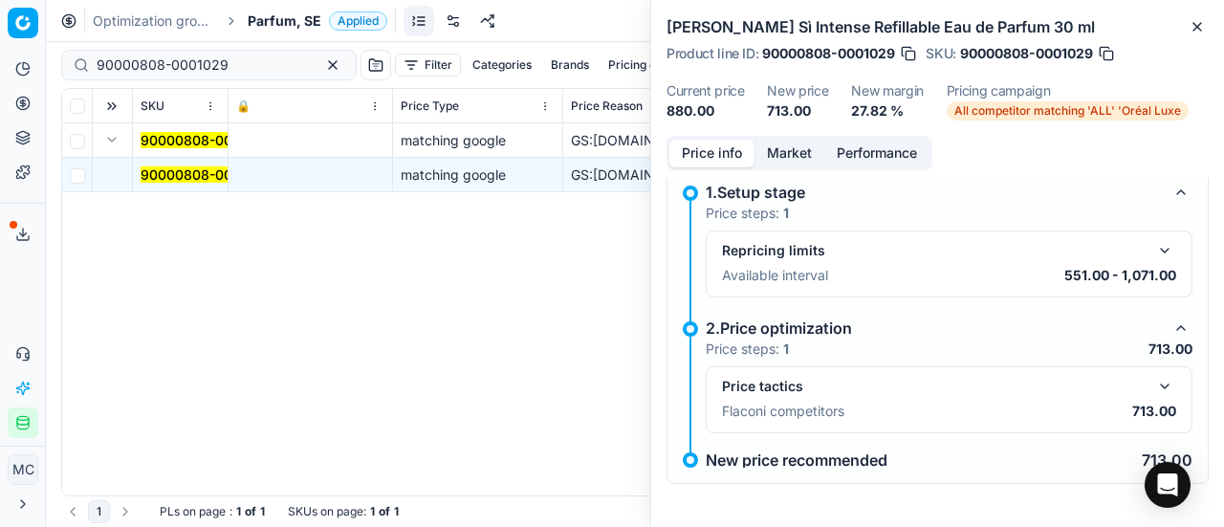
click at [1155, 385] on button "button" at bounding box center [1164, 386] width 23 height 23
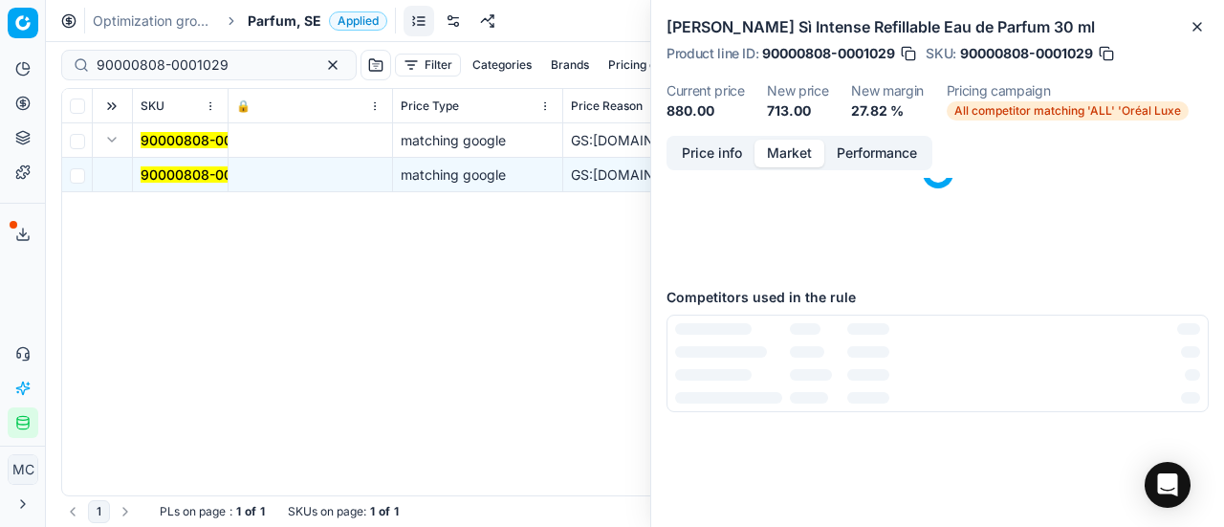
click at [772, 154] on button "Market" at bounding box center [789, 154] width 70 height 28
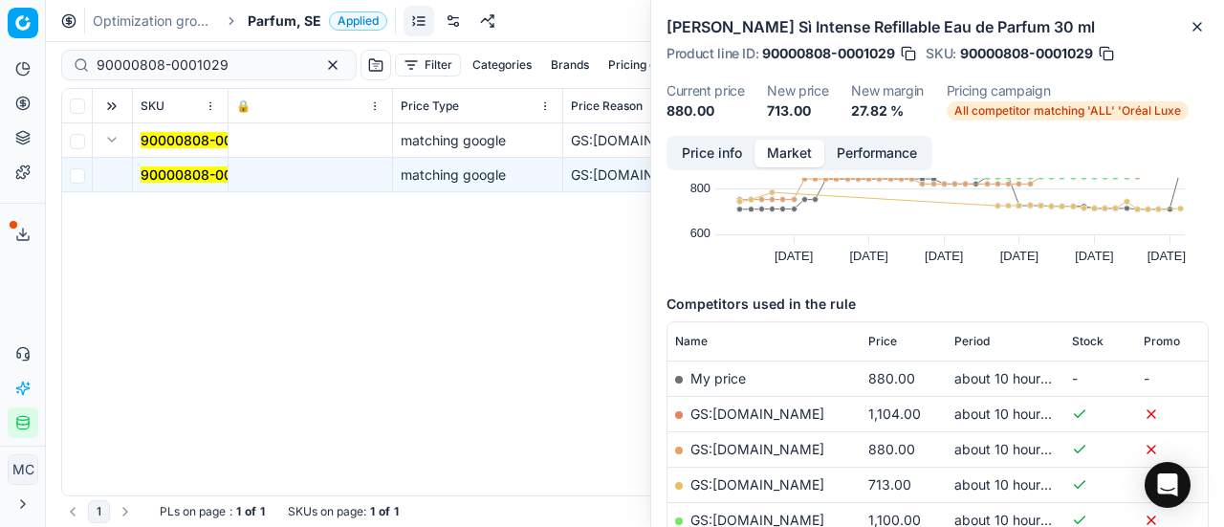
scroll to position [287, 0]
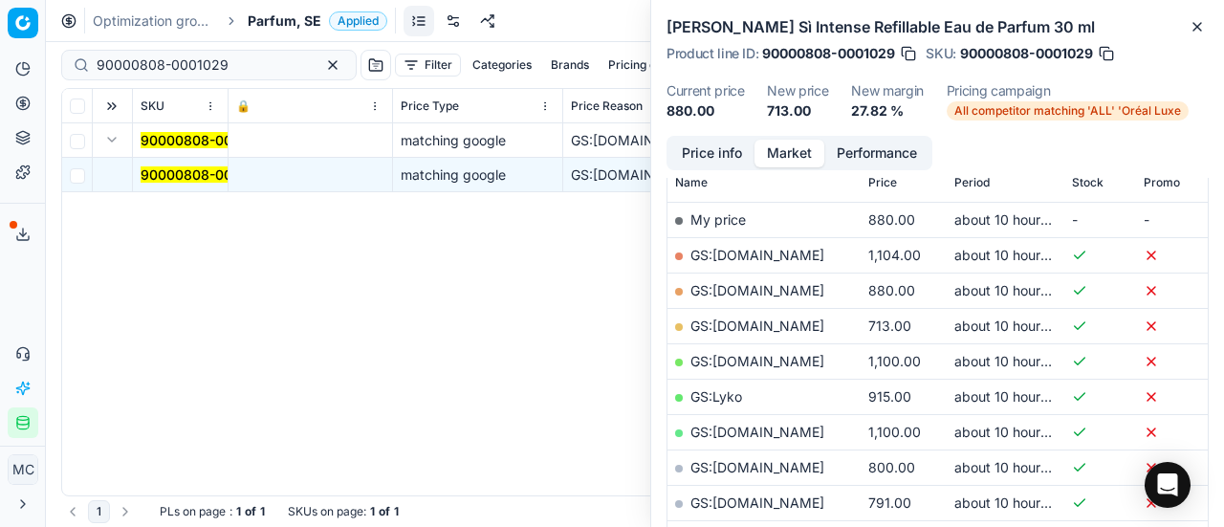
click at [799, 328] on link "GS:[DOMAIN_NAME]" at bounding box center [757, 325] width 134 height 16
drag, startPoint x: 253, startPoint y: 68, endPoint x: 0, endPoint y: 58, distance: 253.6
click at [0, 55] on div "Pricing platform Analytics Pricing Product portfolio Templates Export service 2…" at bounding box center [612, 263] width 1224 height 527
paste input "3981-0005772"
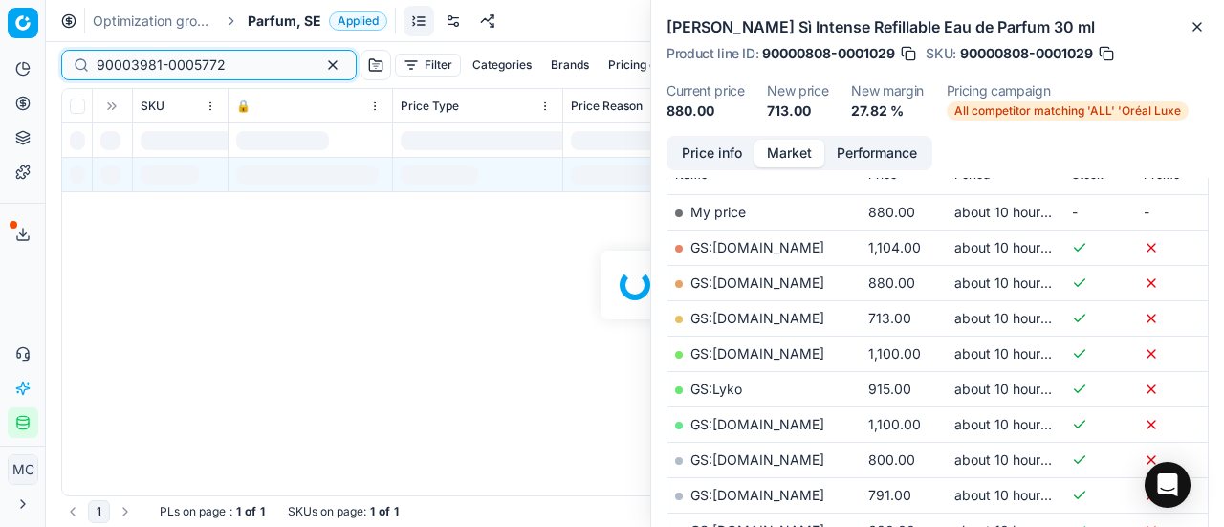
scroll to position [287, 0]
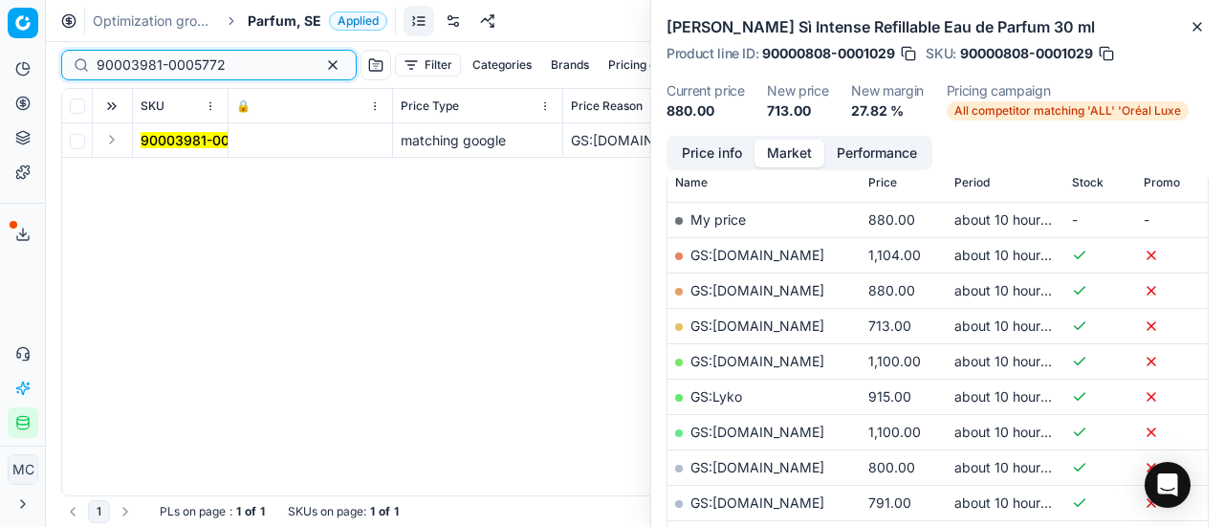
type input "90003981-0005772"
drag, startPoint x: 114, startPoint y: 127, endPoint x: 115, endPoint y: 142, distance: 15.3
click at [115, 142] on td at bounding box center [113, 140] width 40 height 34
click at [115, 142] on button "Expand" at bounding box center [111, 139] width 23 height 23
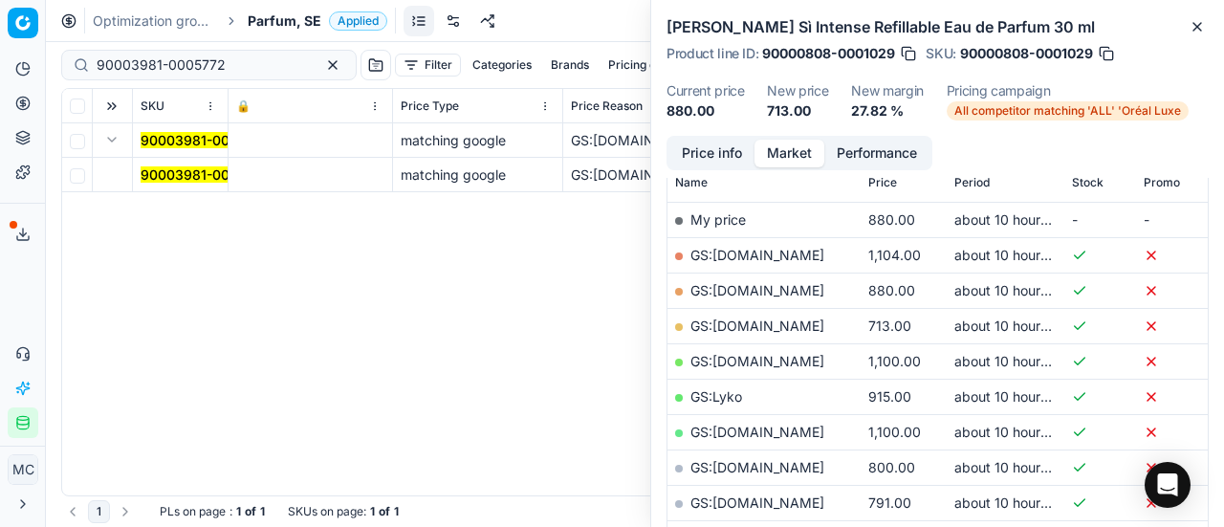
click at [187, 162] on td "90003981-0005772" at bounding box center [181, 175] width 96 height 34
click at [203, 171] on mark "90003981-0005772" at bounding box center [205, 174] width 129 height 16
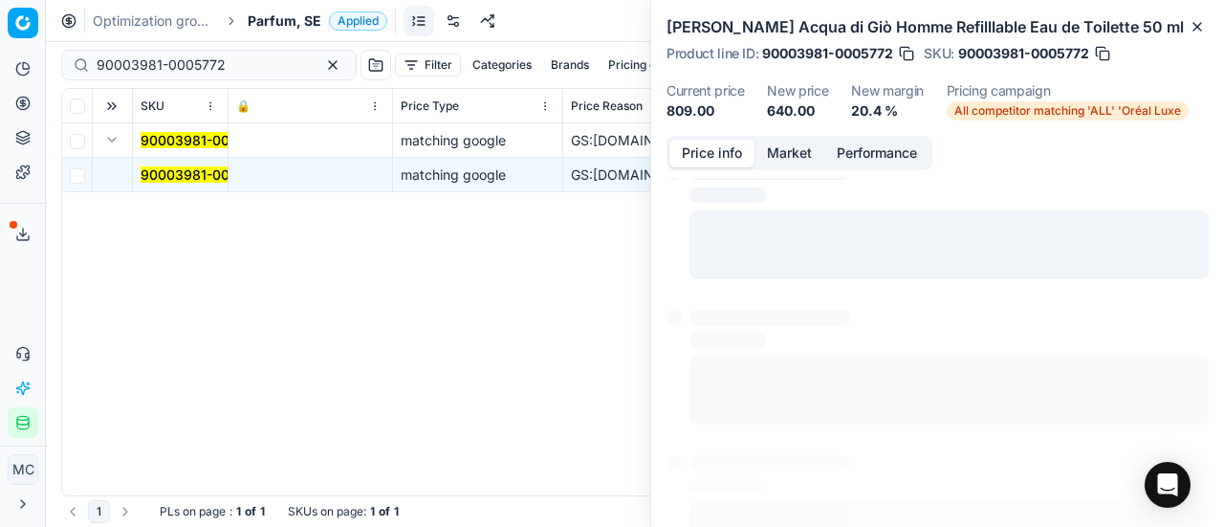
click at [719, 158] on button "Price info" at bounding box center [711, 154] width 85 height 28
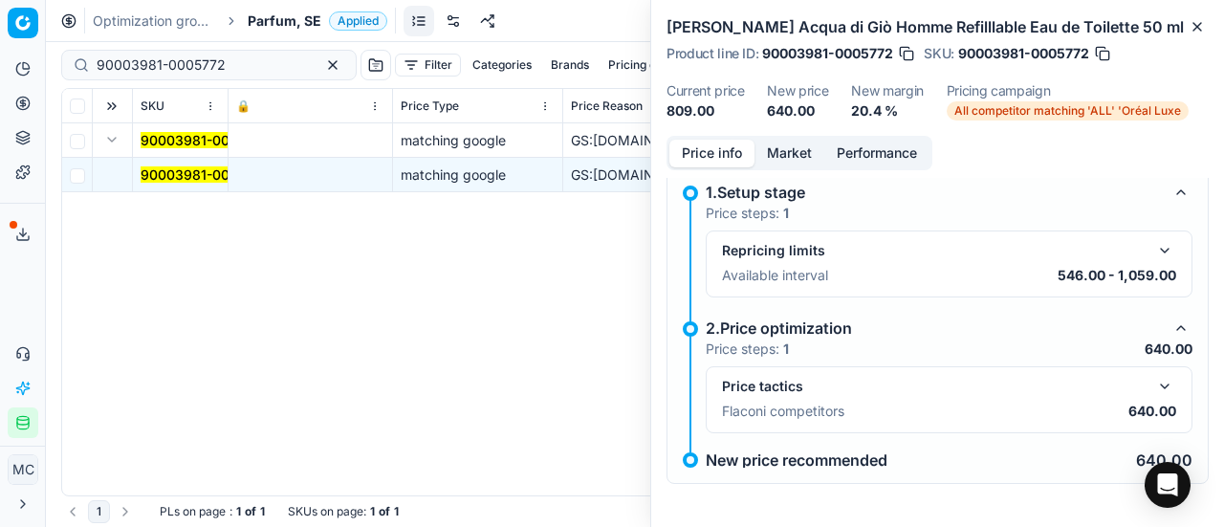
click at [1153, 393] on button "button" at bounding box center [1164, 386] width 23 height 23
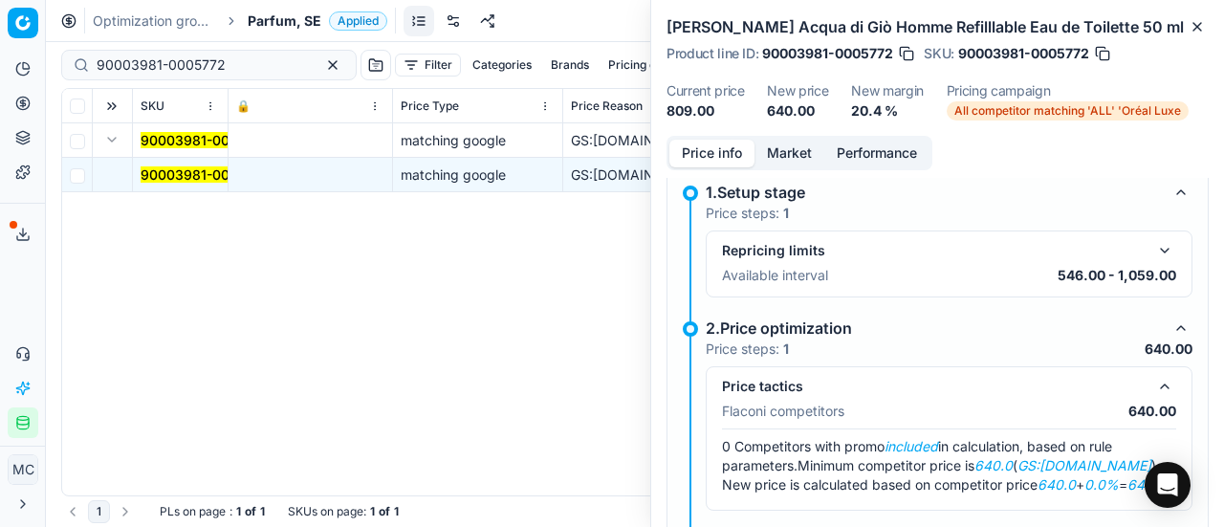
click at [783, 156] on button "Market" at bounding box center [789, 154] width 70 height 28
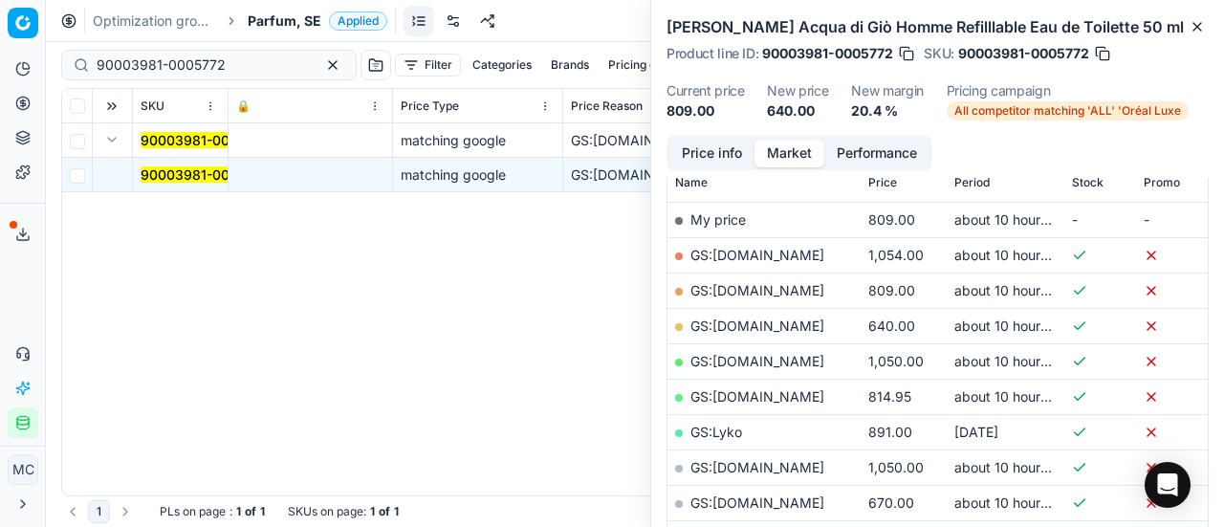
click at [776, 332] on link "GS:[DOMAIN_NAME]" at bounding box center [757, 325] width 134 height 16
click at [256, 15] on span "Parfum, SE" at bounding box center [285, 20] width 74 height 19
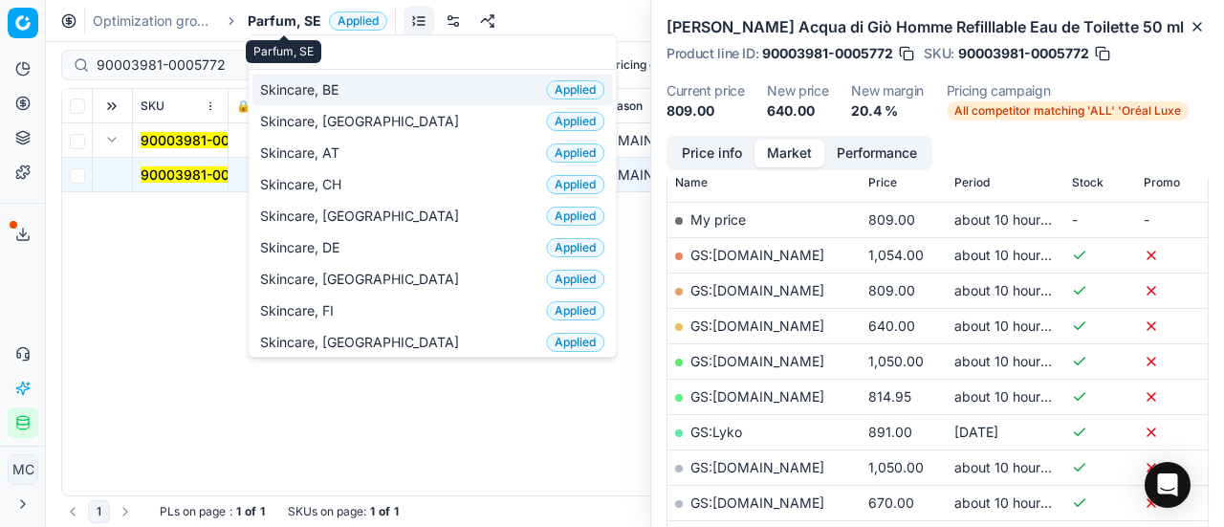
scroll to position [239, 0]
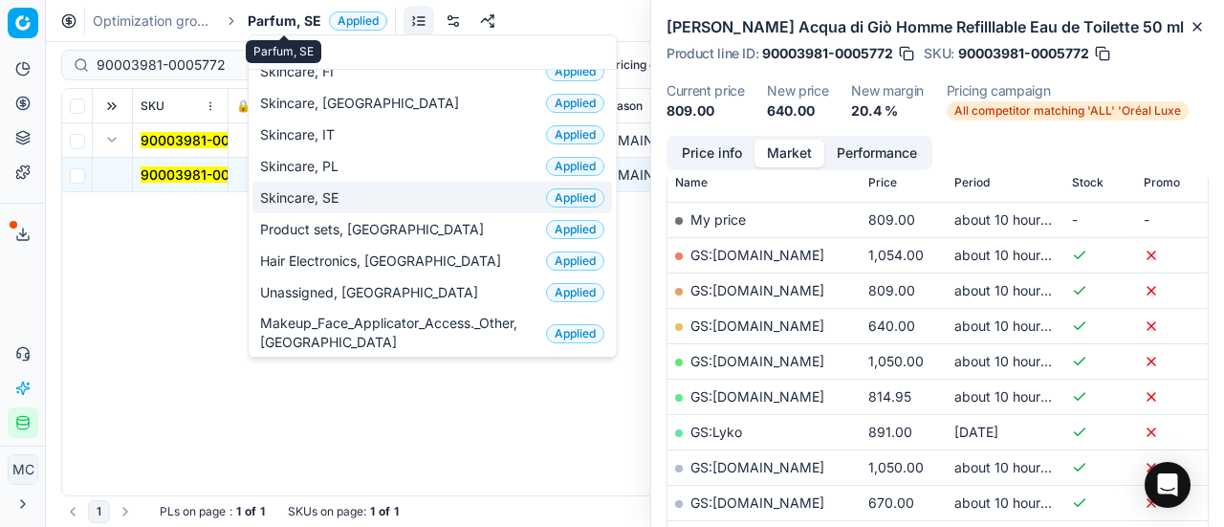
type input "sk"
click at [316, 206] on div "Skincare, SE Applied" at bounding box center [432, 198] width 360 height 32
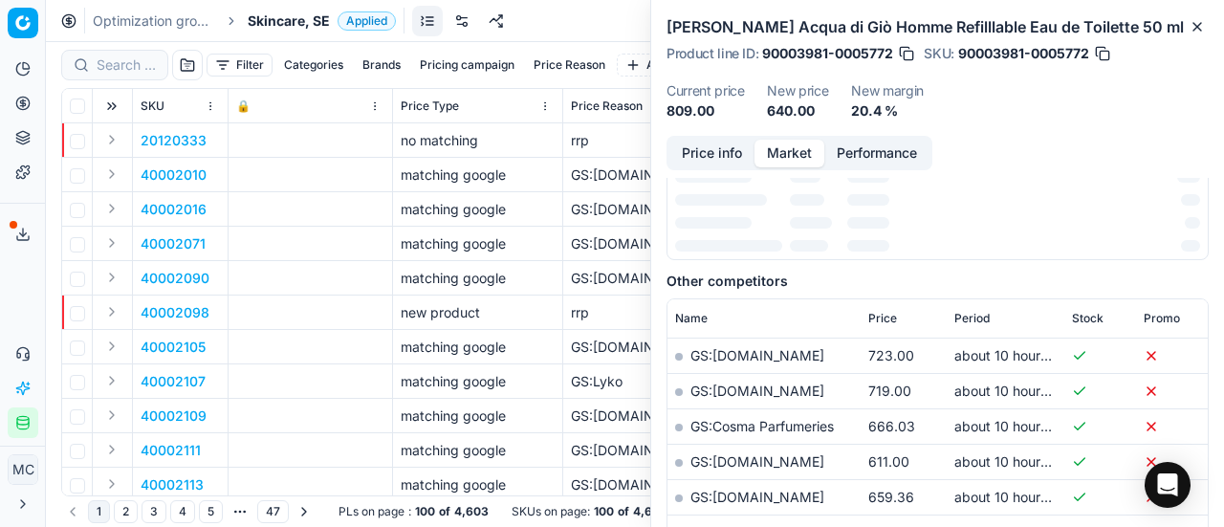
scroll to position [287, 0]
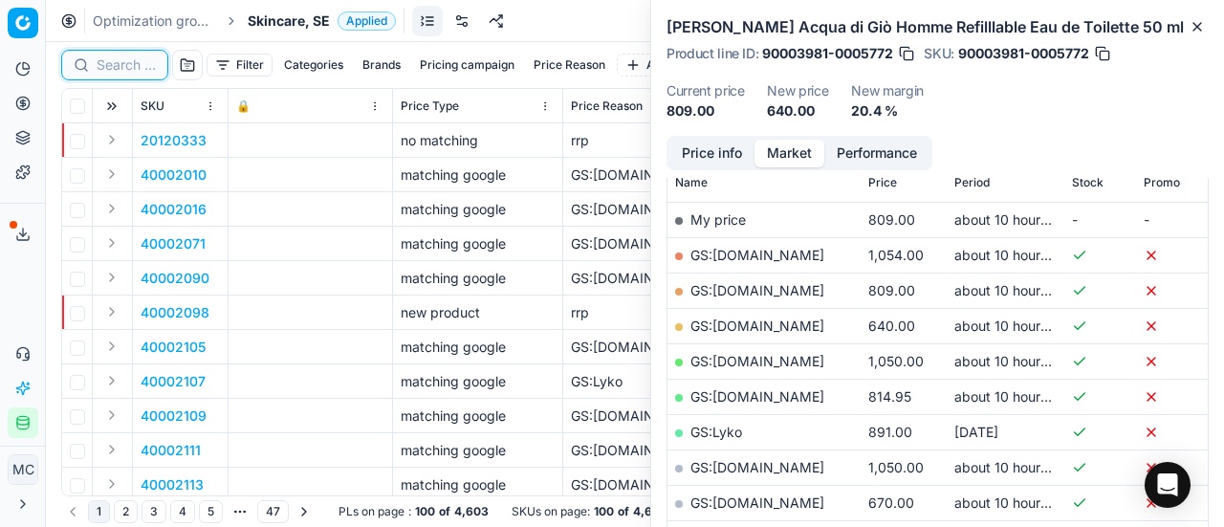
click at [122, 56] on input at bounding box center [126, 64] width 59 height 19
paste input "40002420"
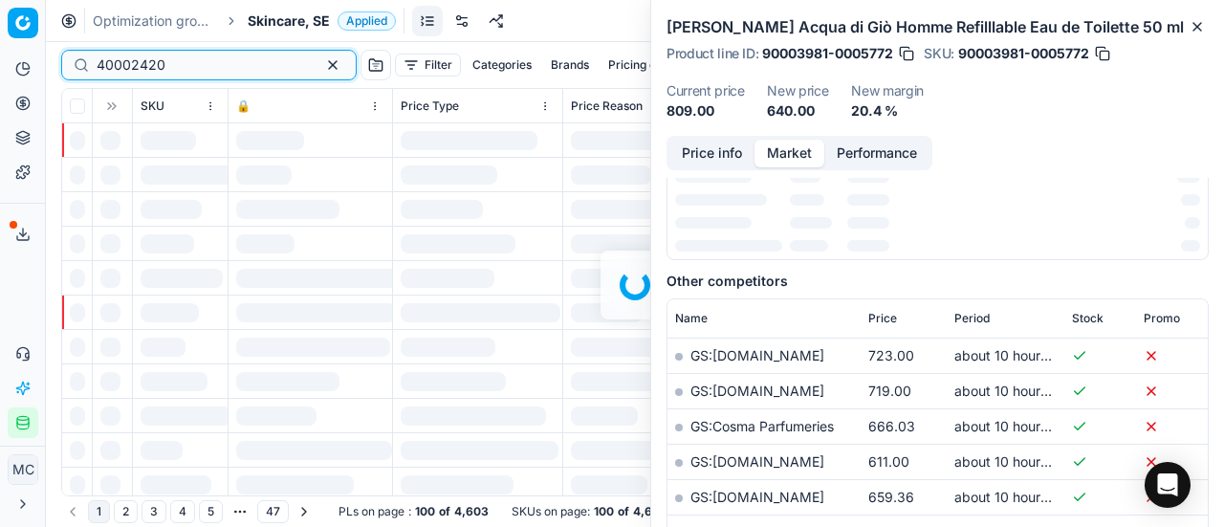
scroll to position [287, 0]
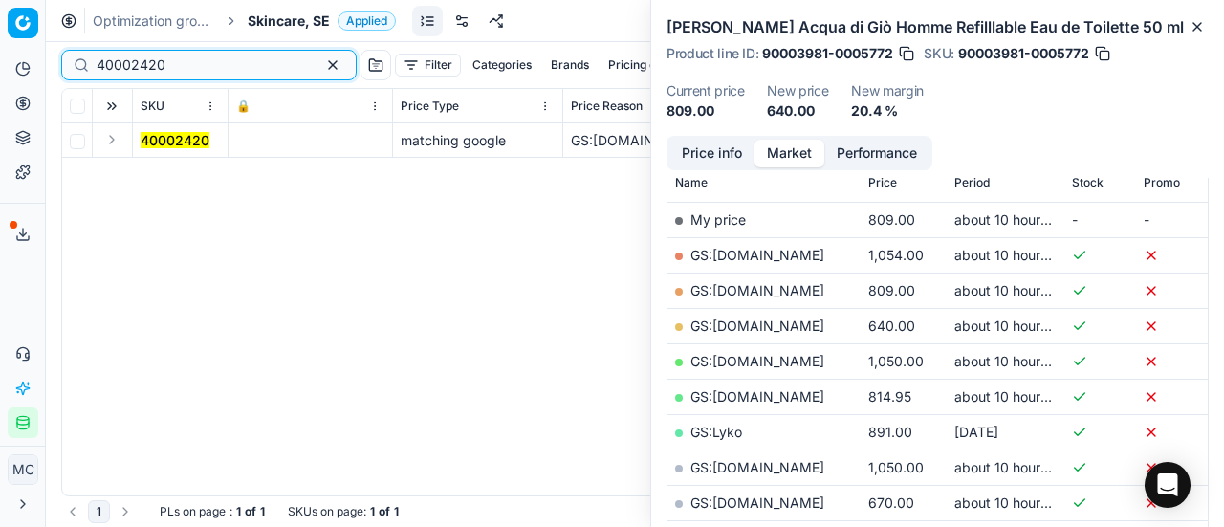
type input "40002420"
click at [120, 141] on button "Expand" at bounding box center [111, 139] width 23 height 23
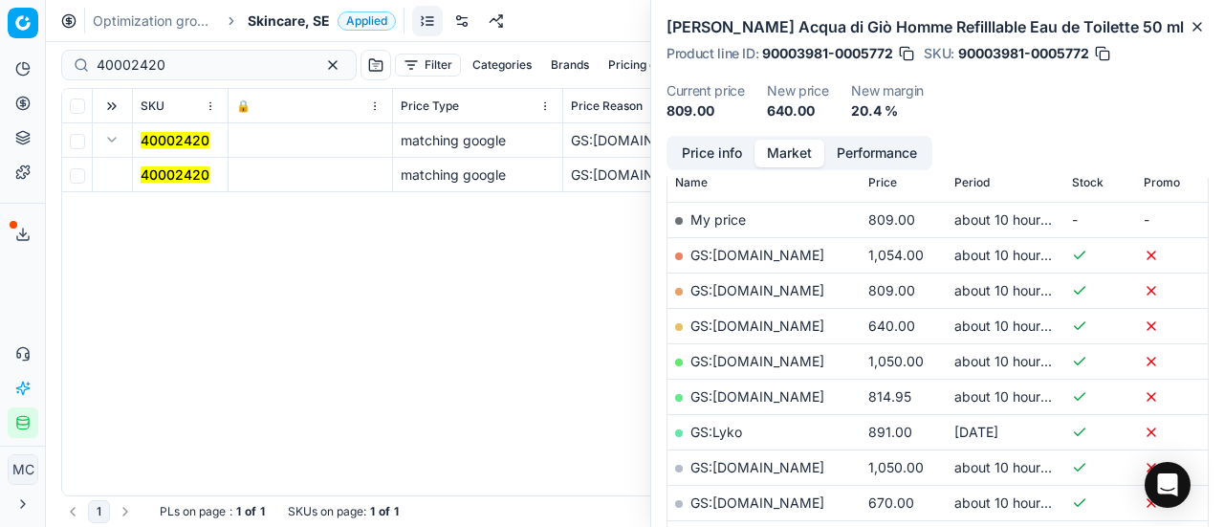
click at [185, 169] on mark "40002420" at bounding box center [175, 174] width 69 height 16
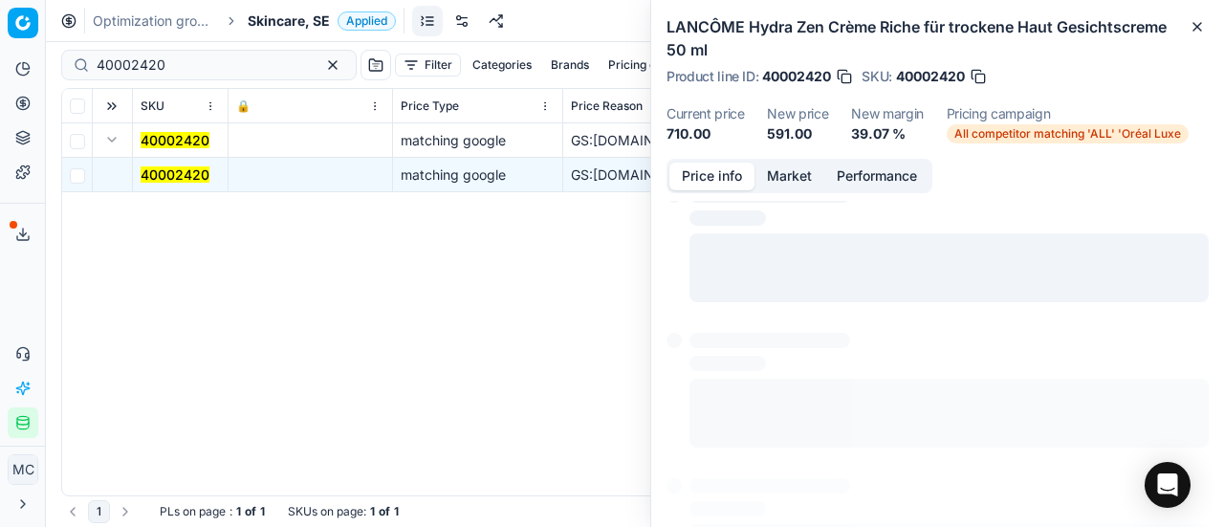
click at [708, 167] on button "Price info" at bounding box center [711, 177] width 85 height 28
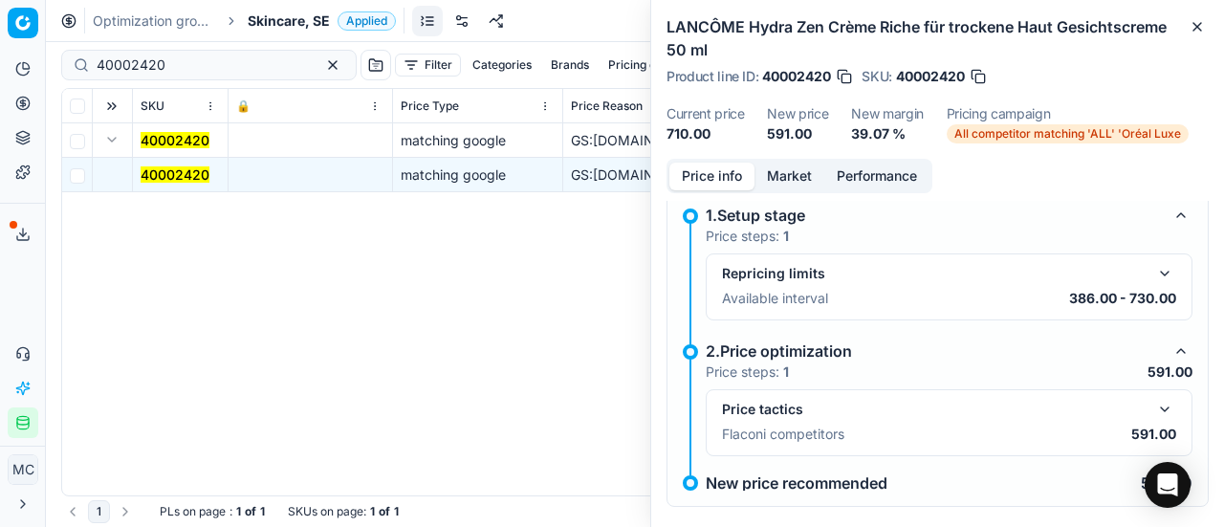
click at [1153, 403] on button "button" at bounding box center [1164, 409] width 23 height 23
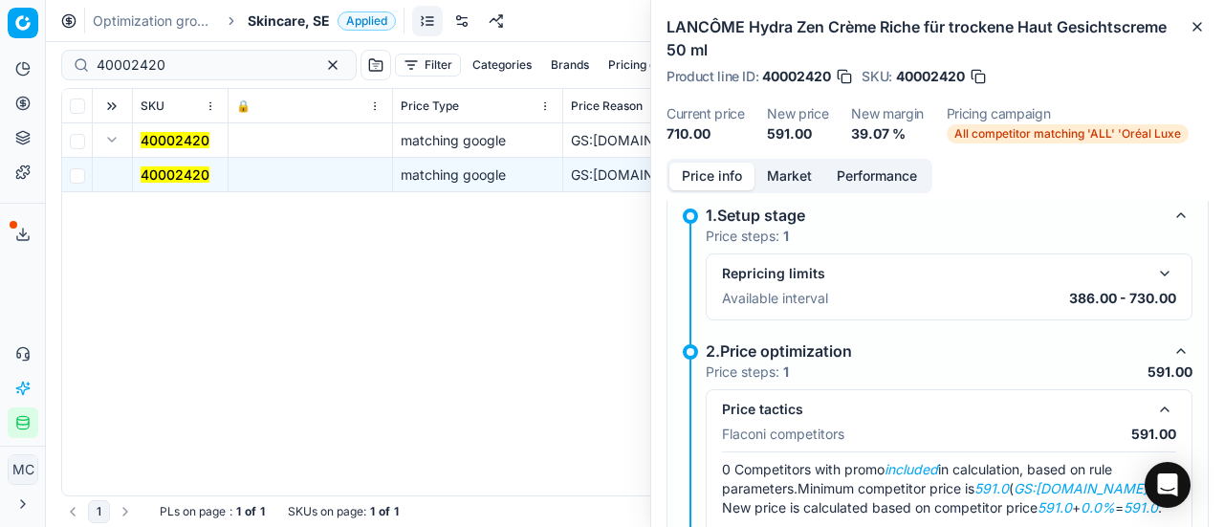
click at [781, 171] on button "Market" at bounding box center [789, 177] width 70 height 28
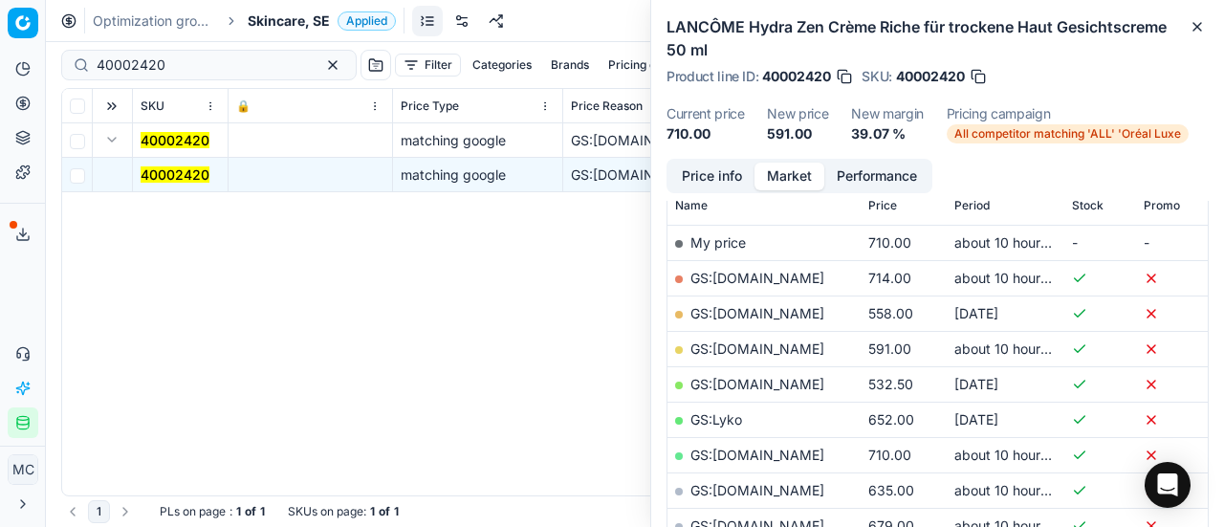
click at [794, 342] on link "GS:[DOMAIN_NAME]" at bounding box center [757, 348] width 134 height 16
